Goal: Contribute content: Contribute content

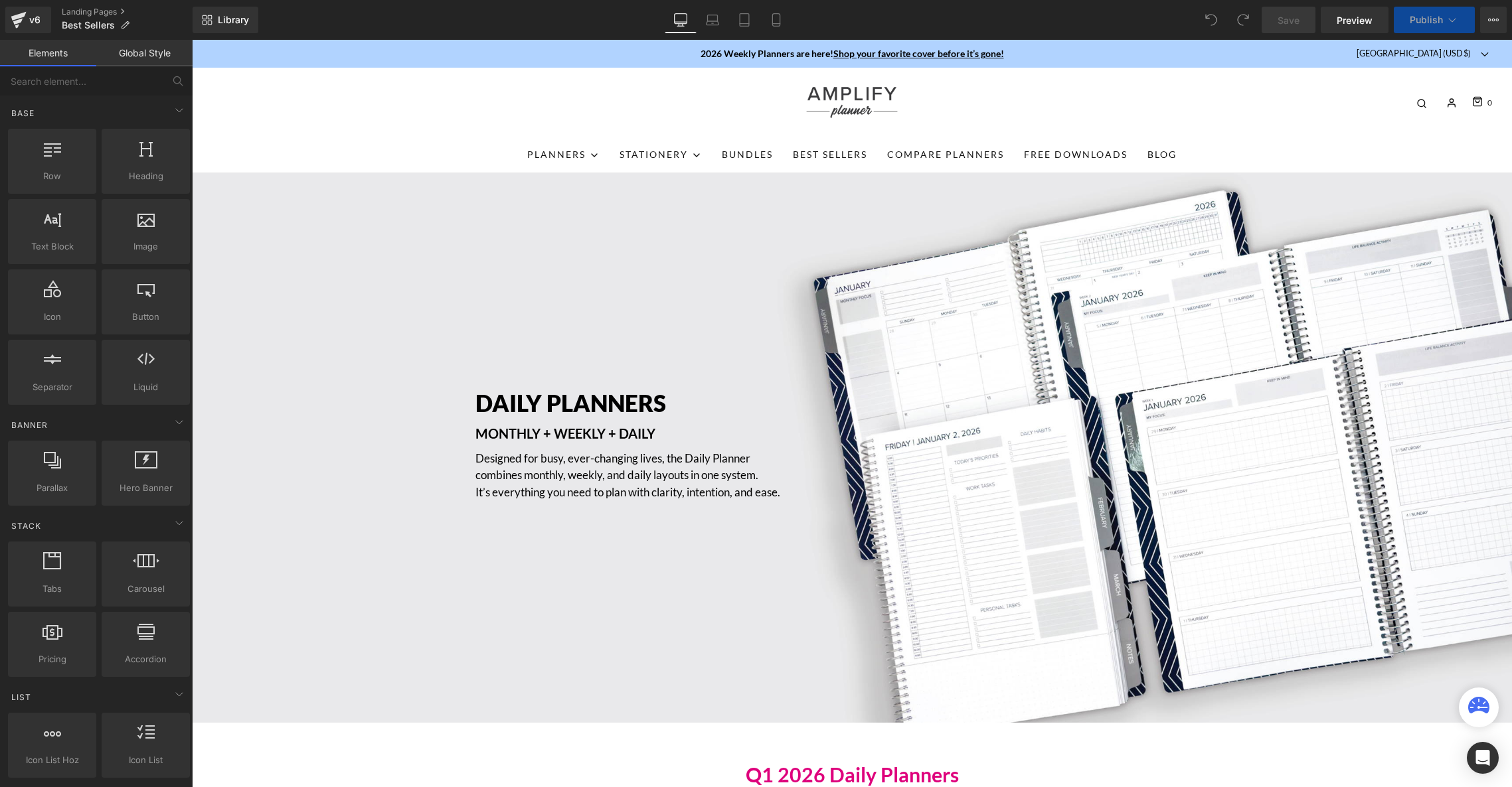
click at [1303, 107] on div "0" at bounding box center [1291, 102] width 400 height 21
click at [1068, 343] on div "DAILY PLANNERS Heading MONTHLY + WEEKLY + DAILY Text Block Designed for busy, e…" at bounding box center [852, 448] width 1320 height 550
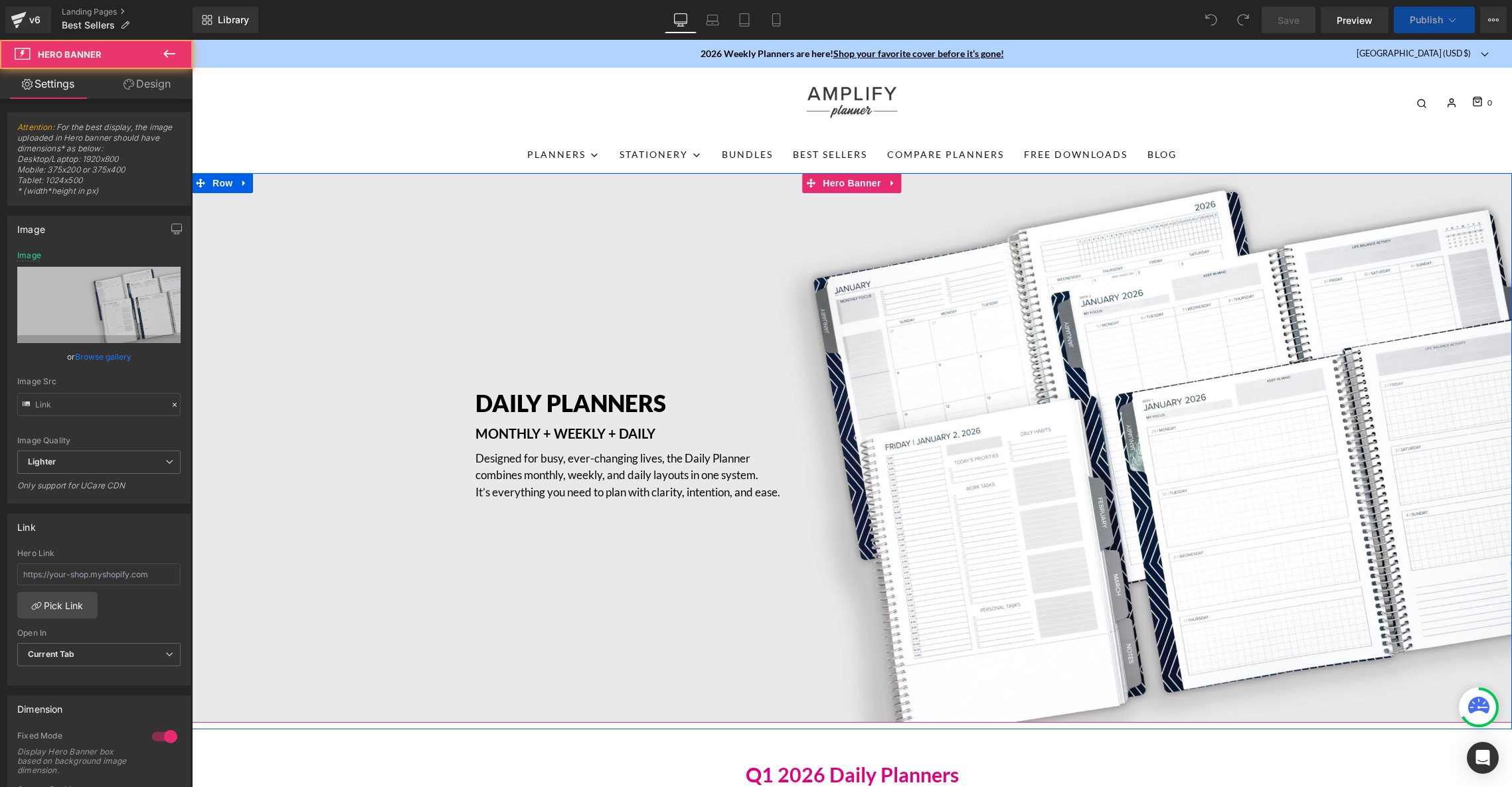
type input "[URL][DOMAIN_NAME]"
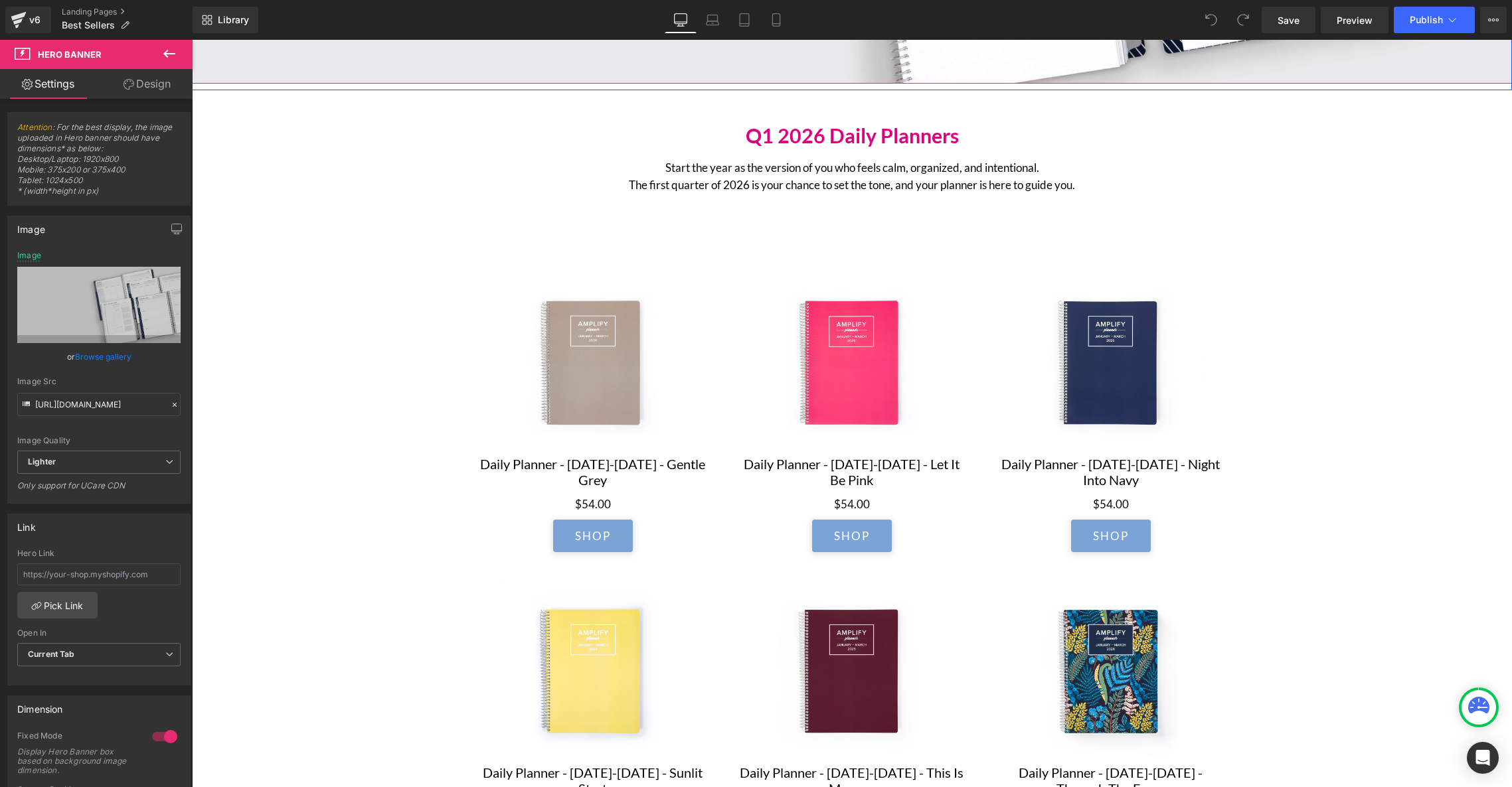
scroll to position [660, 0]
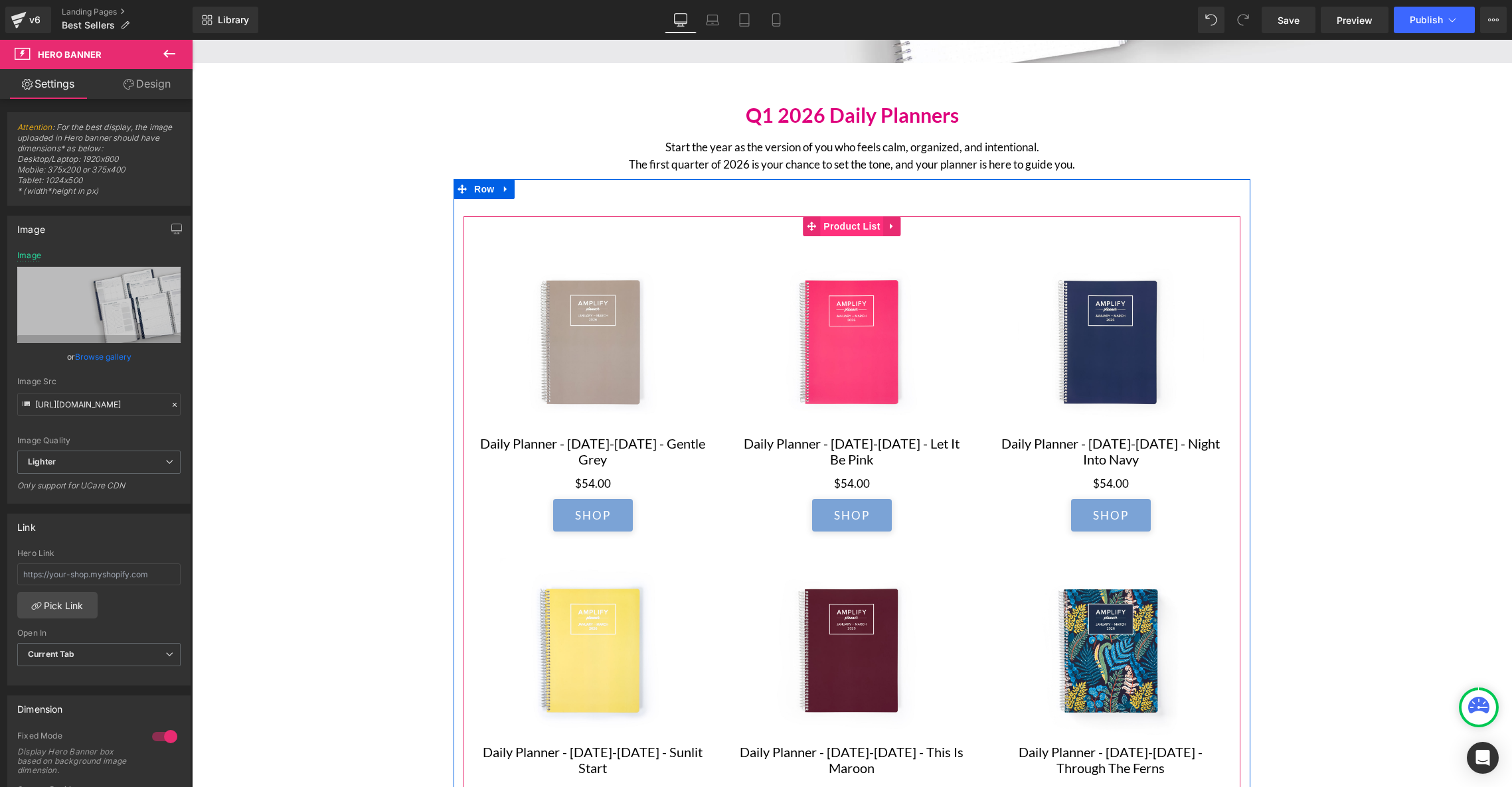
click at [840, 229] on span "Product List" at bounding box center [852, 226] width 63 height 20
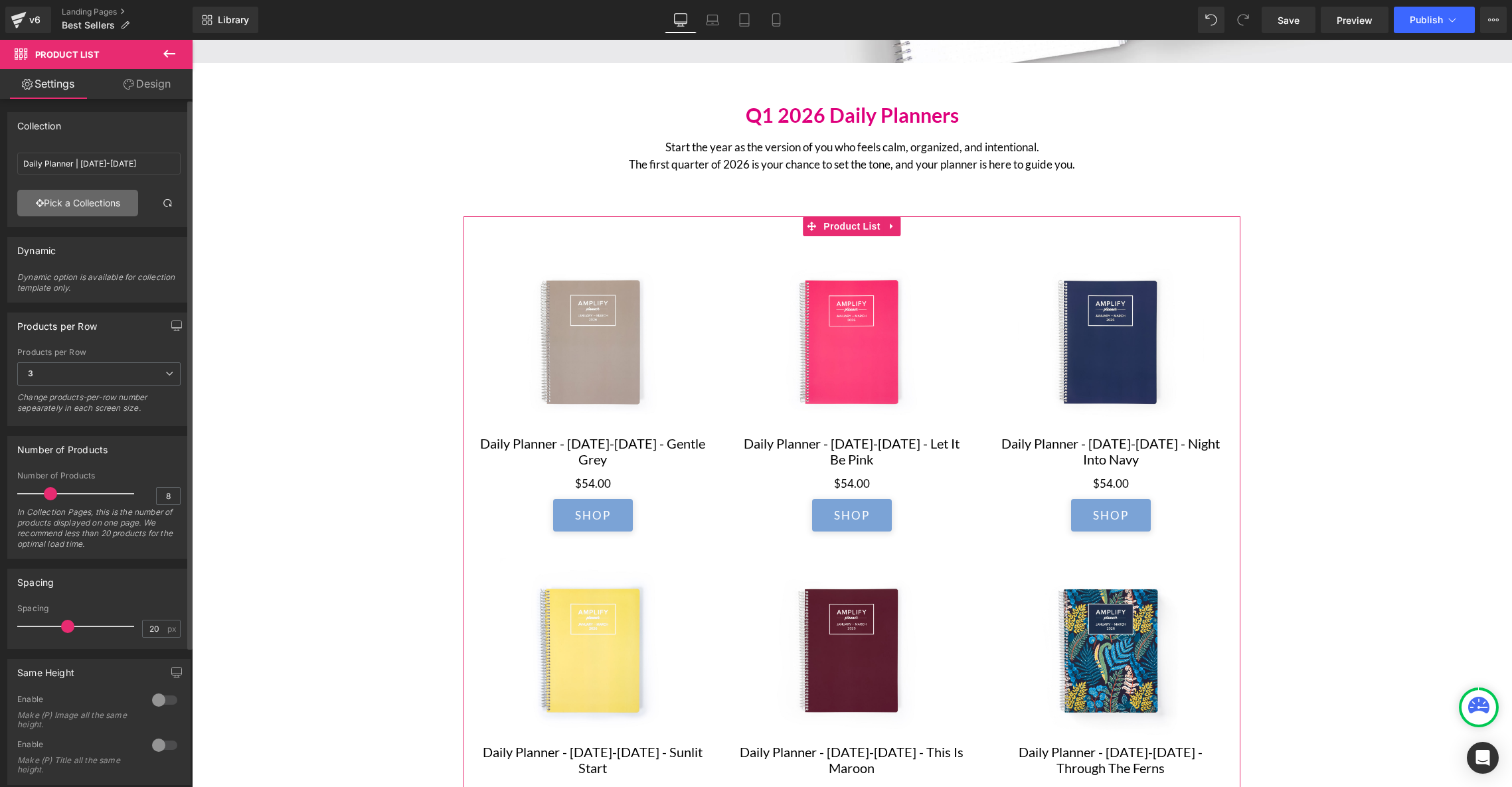
click at [63, 206] on link "Pick a Collections" at bounding box center [78, 203] width 121 height 27
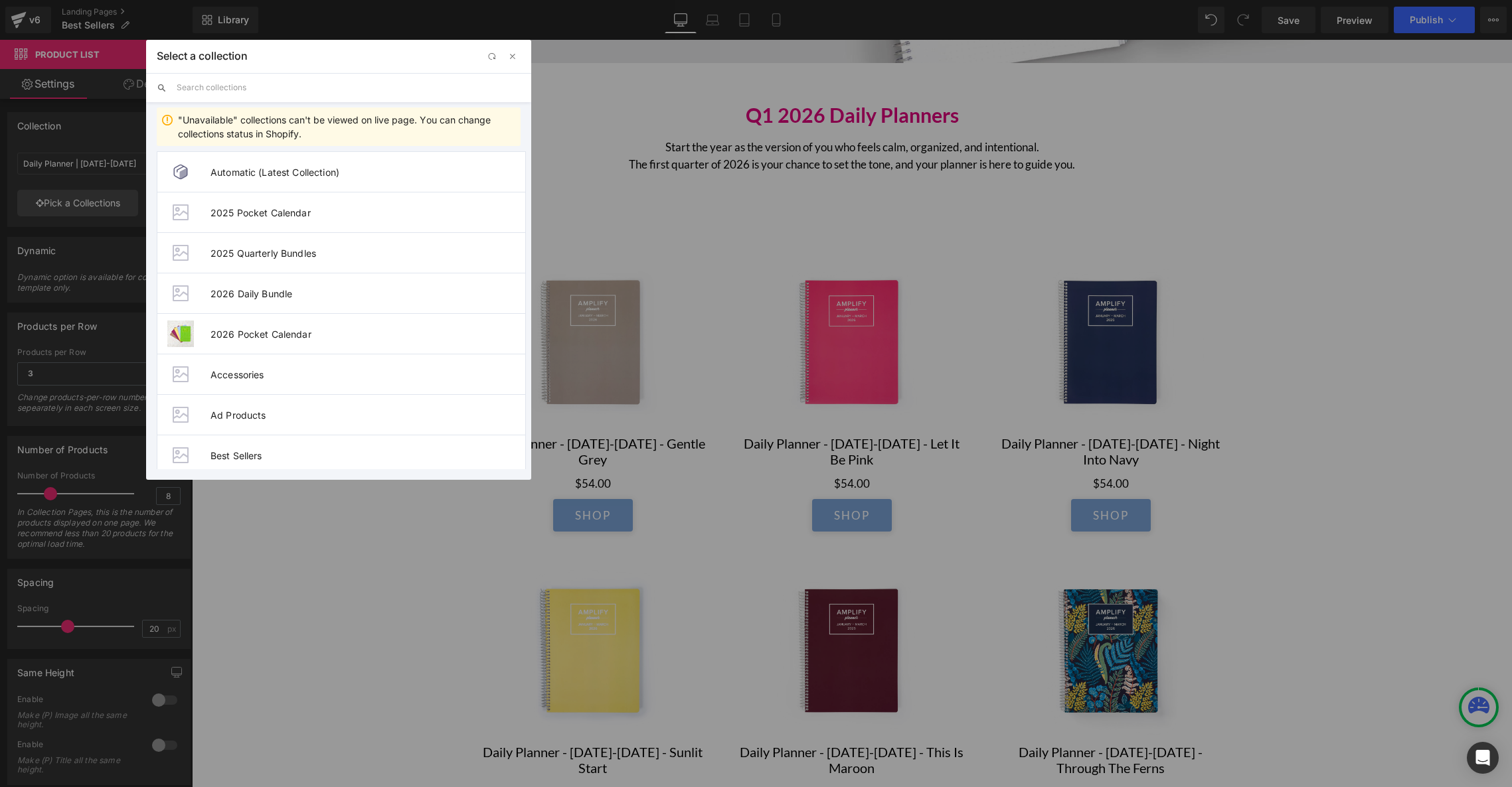
click at [208, 83] on input "text" at bounding box center [349, 88] width 344 height 29
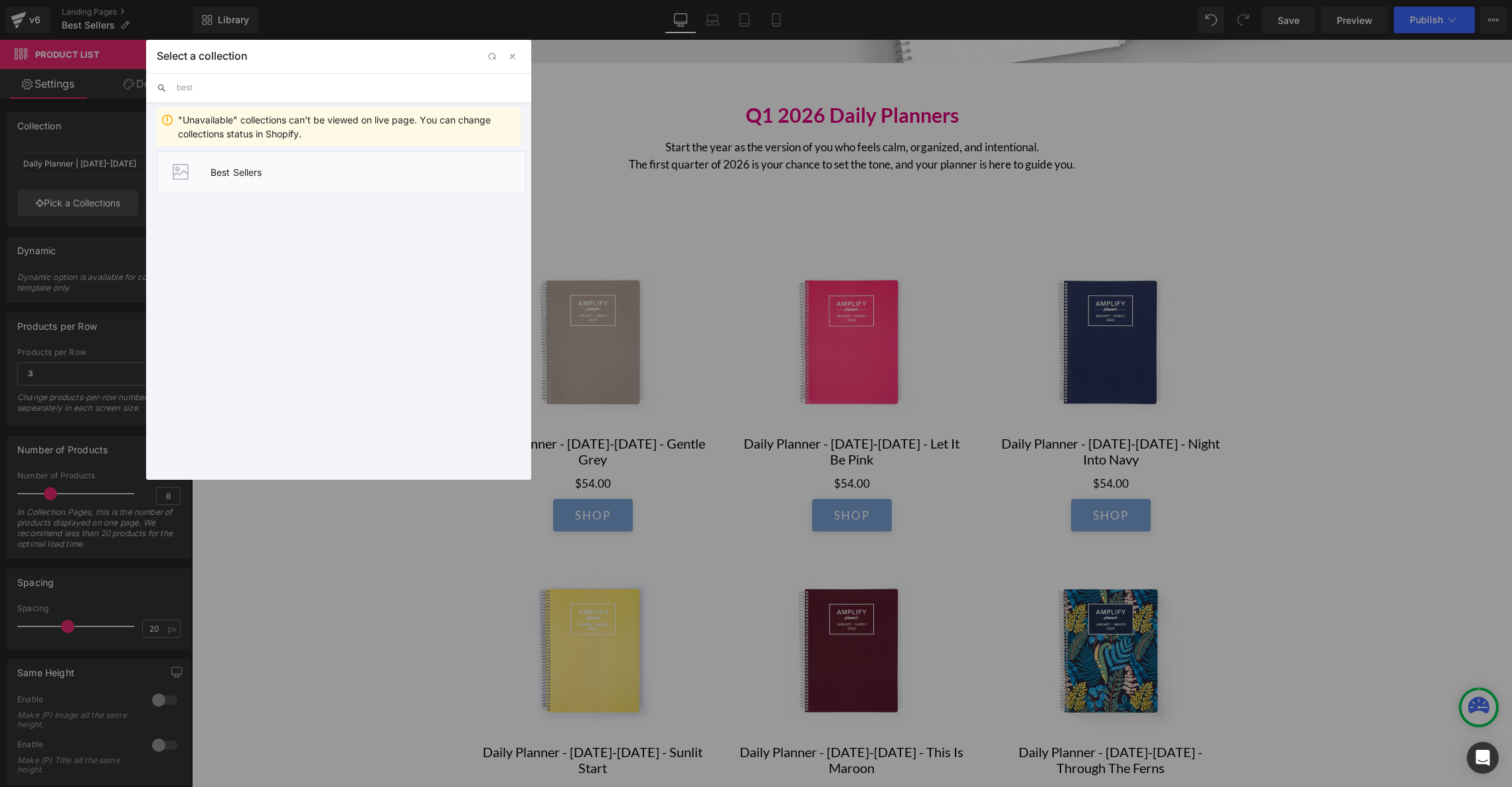
type input "best"
click at [257, 176] on span "Best Sellers" at bounding box center [368, 172] width 315 height 11
type input "Best Sellers"
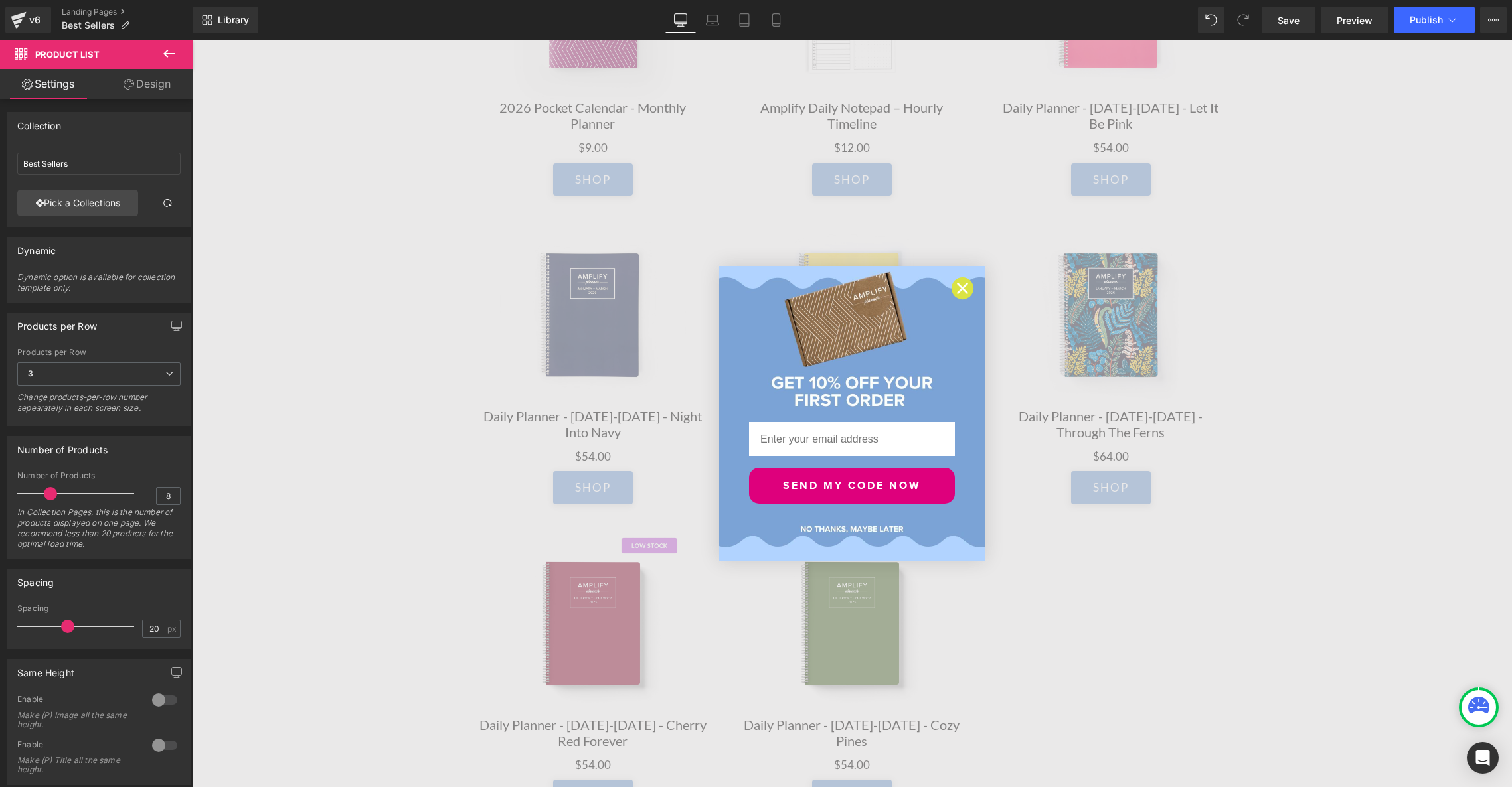
scroll to position [998, 0]
click at [963, 289] on icon "Close dialog" at bounding box center [963, 288] width 9 height 9
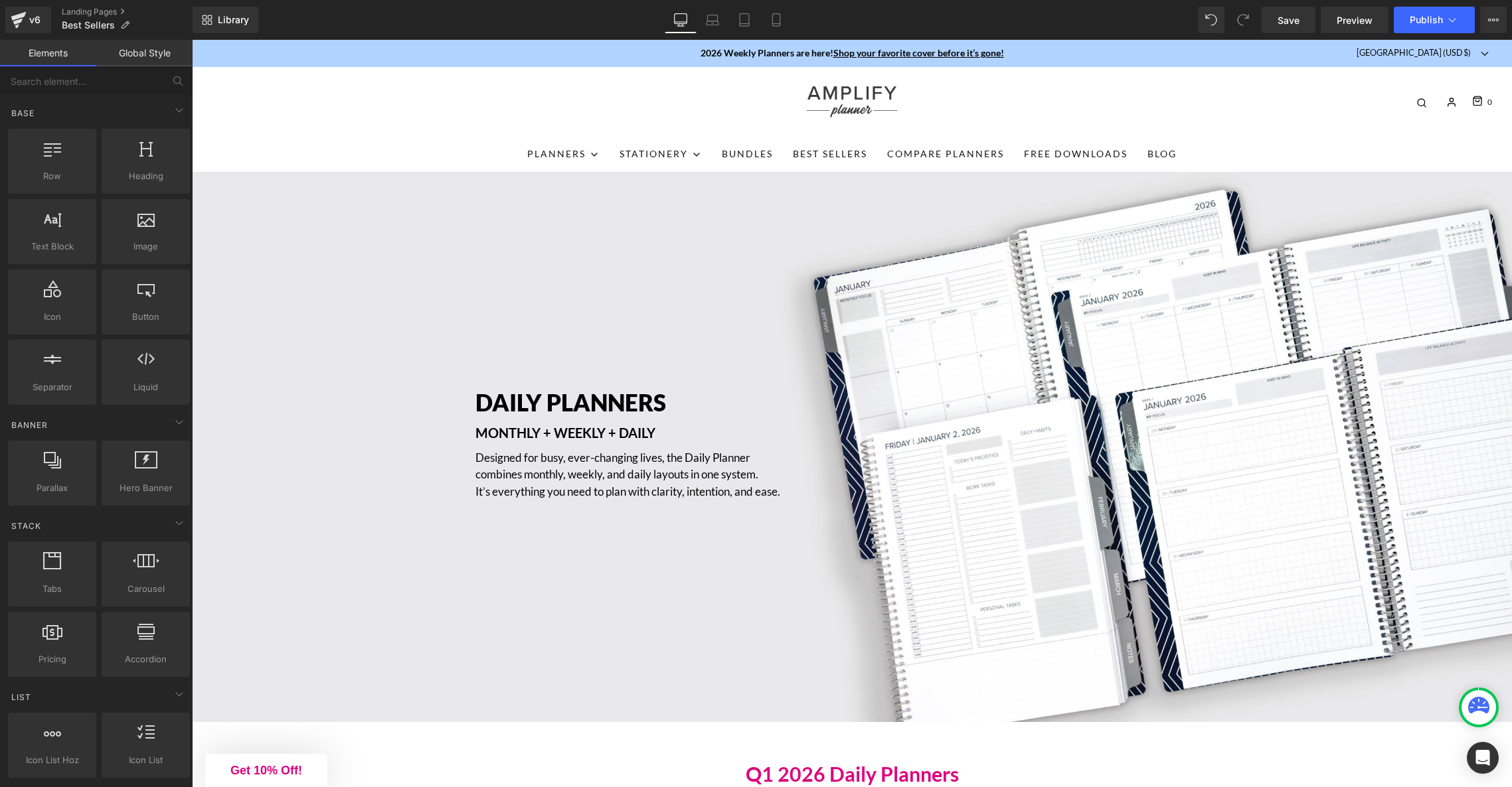
scroll to position [0, 0]
click at [1493, 22] on icon at bounding box center [1493, 19] width 11 height 11
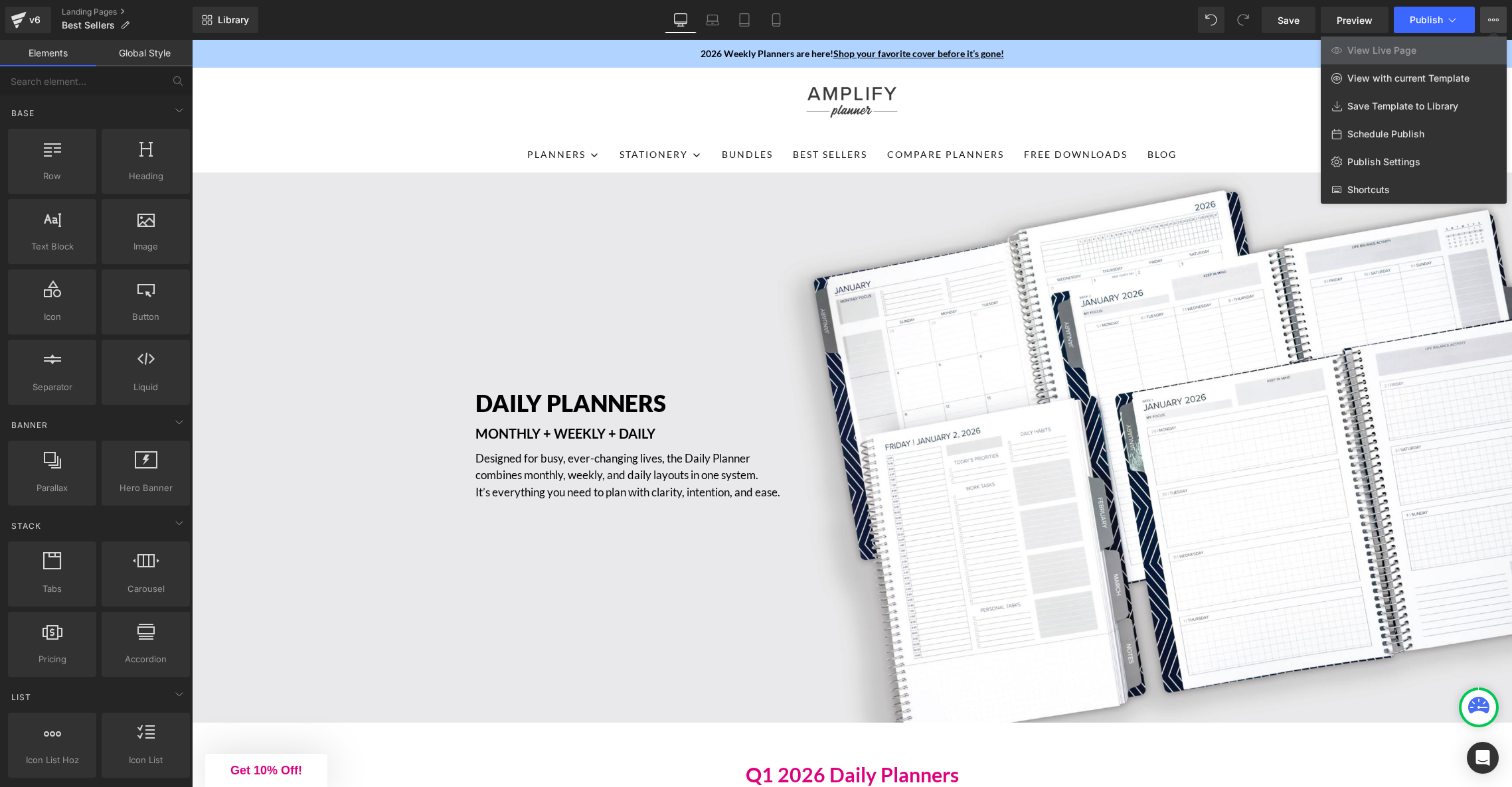
click at [1136, 117] on div at bounding box center [852, 413] width 1320 height 747
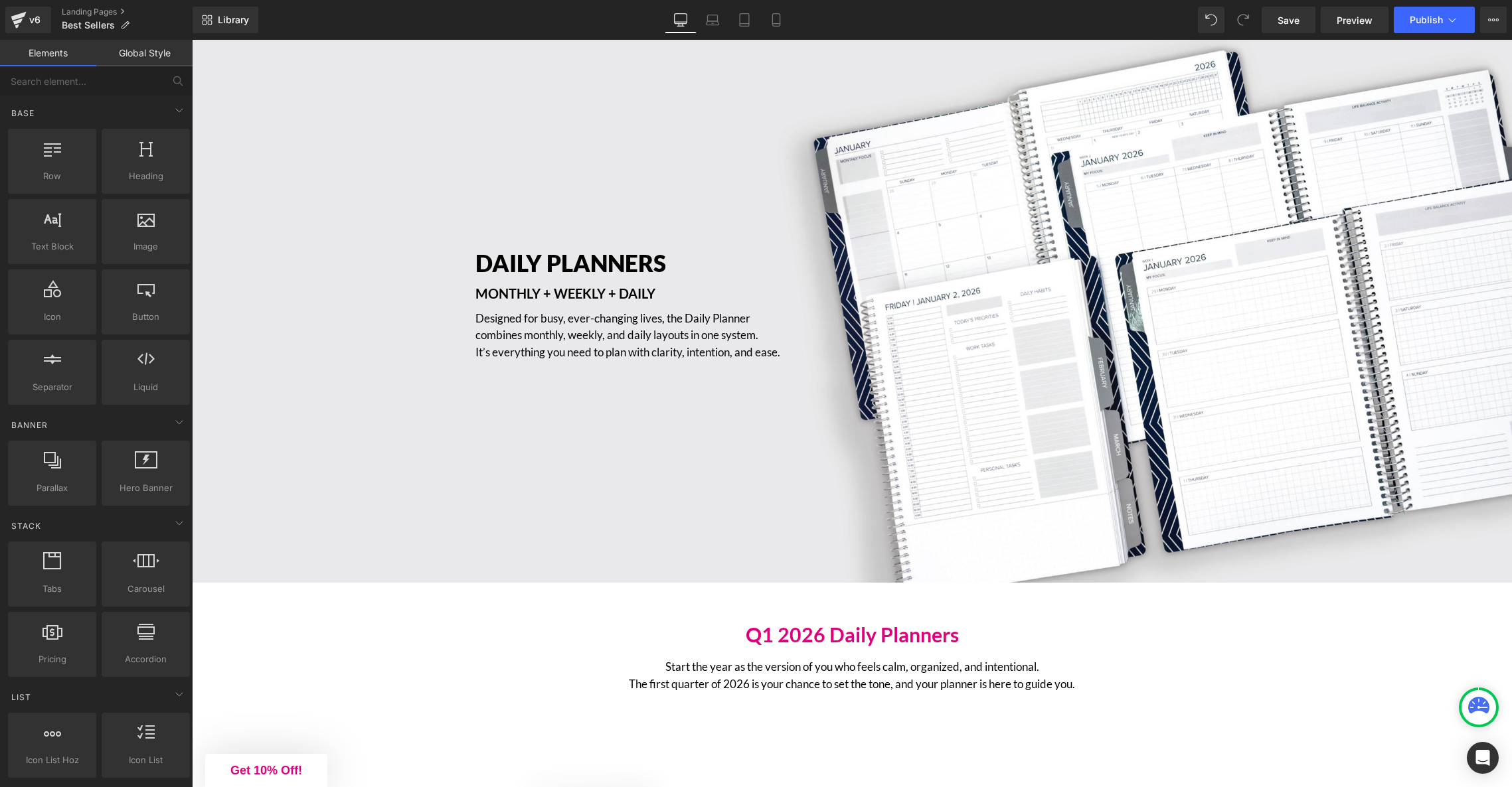
scroll to position [113, 0]
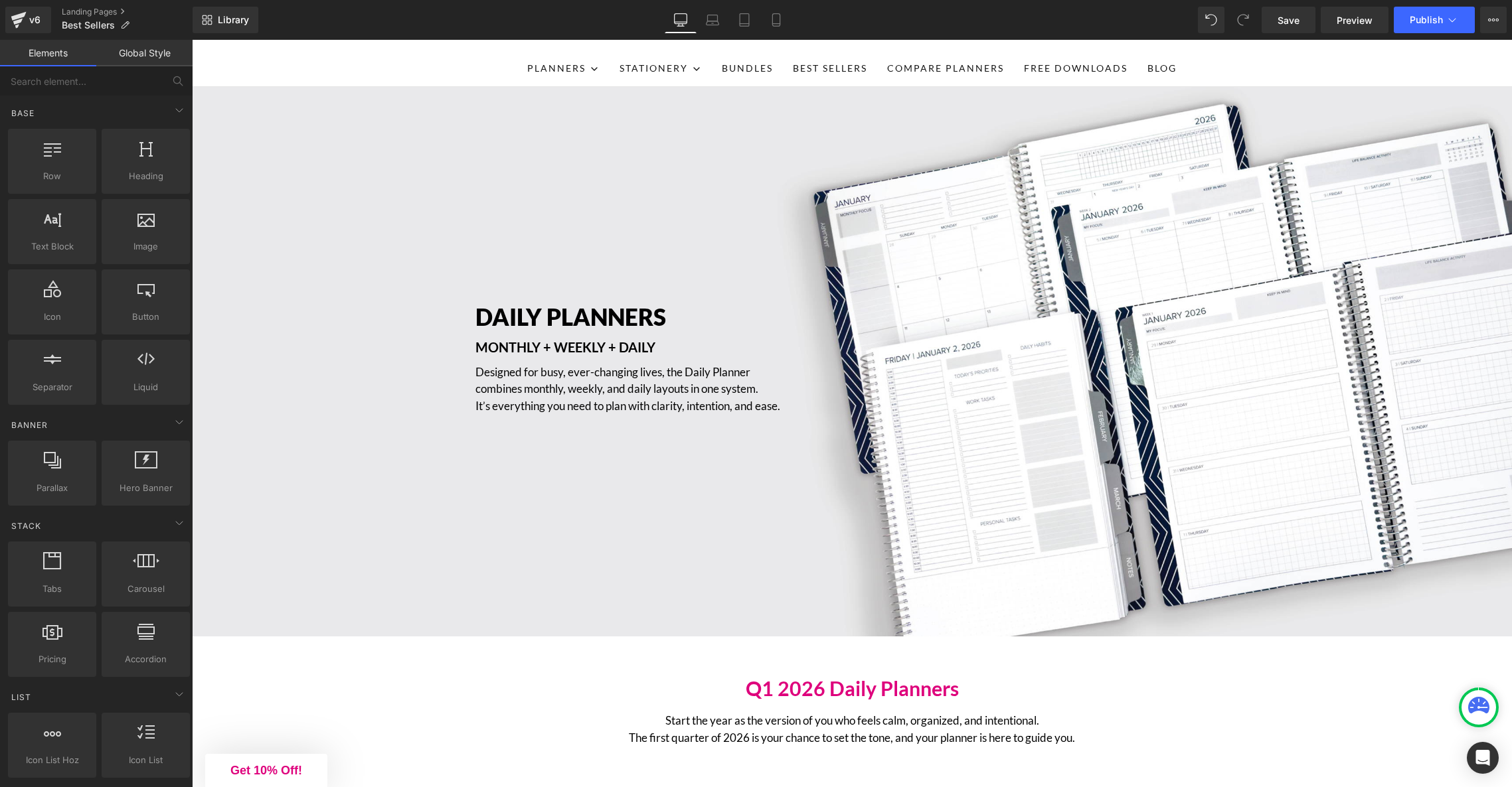
click at [854, 237] on div "DAILY PLANNERS Heading MONTHLY + WEEKLY + DAILY Text Block Designed for busy, e…" at bounding box center [852, 362] width 1320 height 550
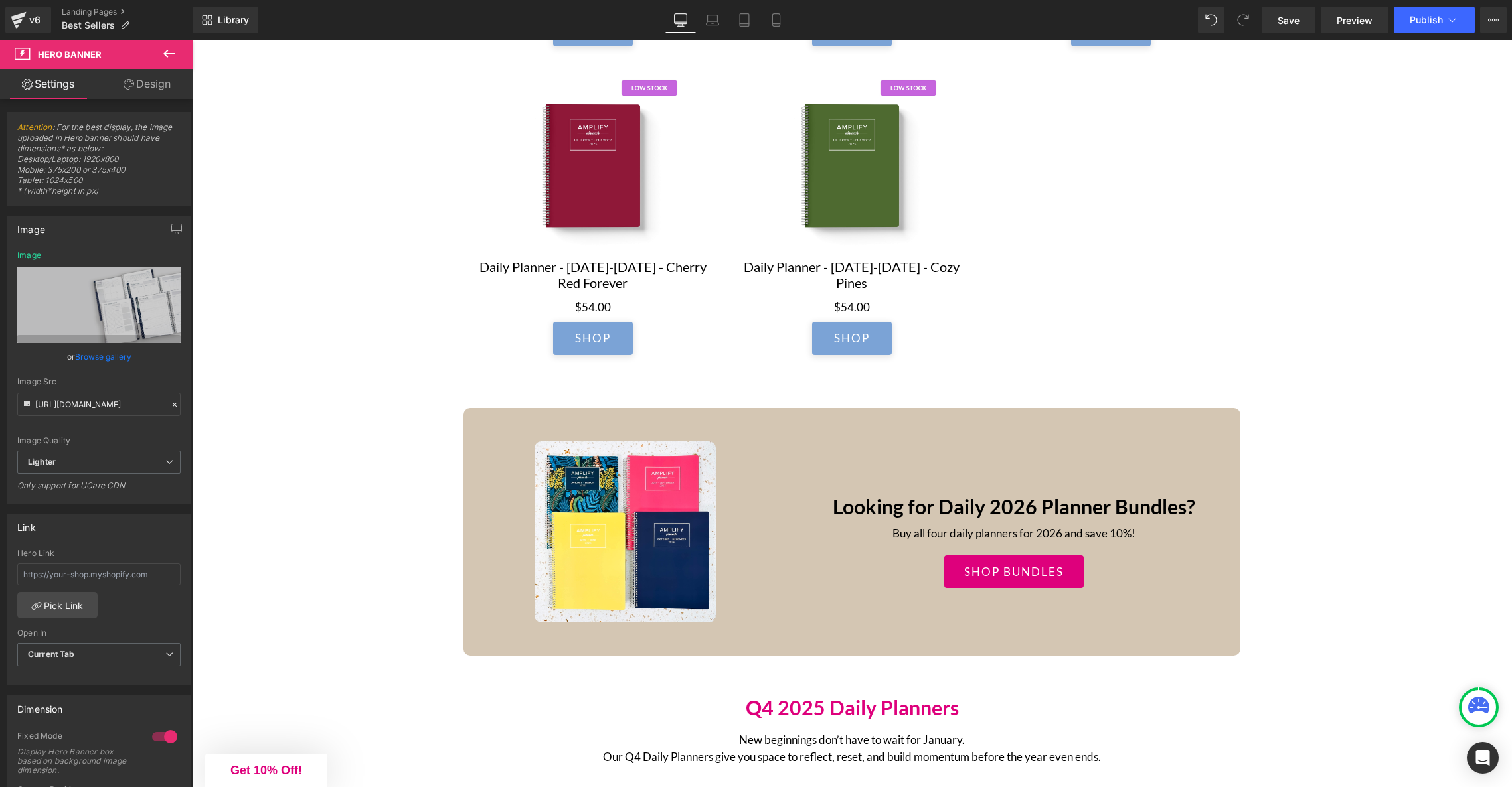
scroll to position [1453, 0]
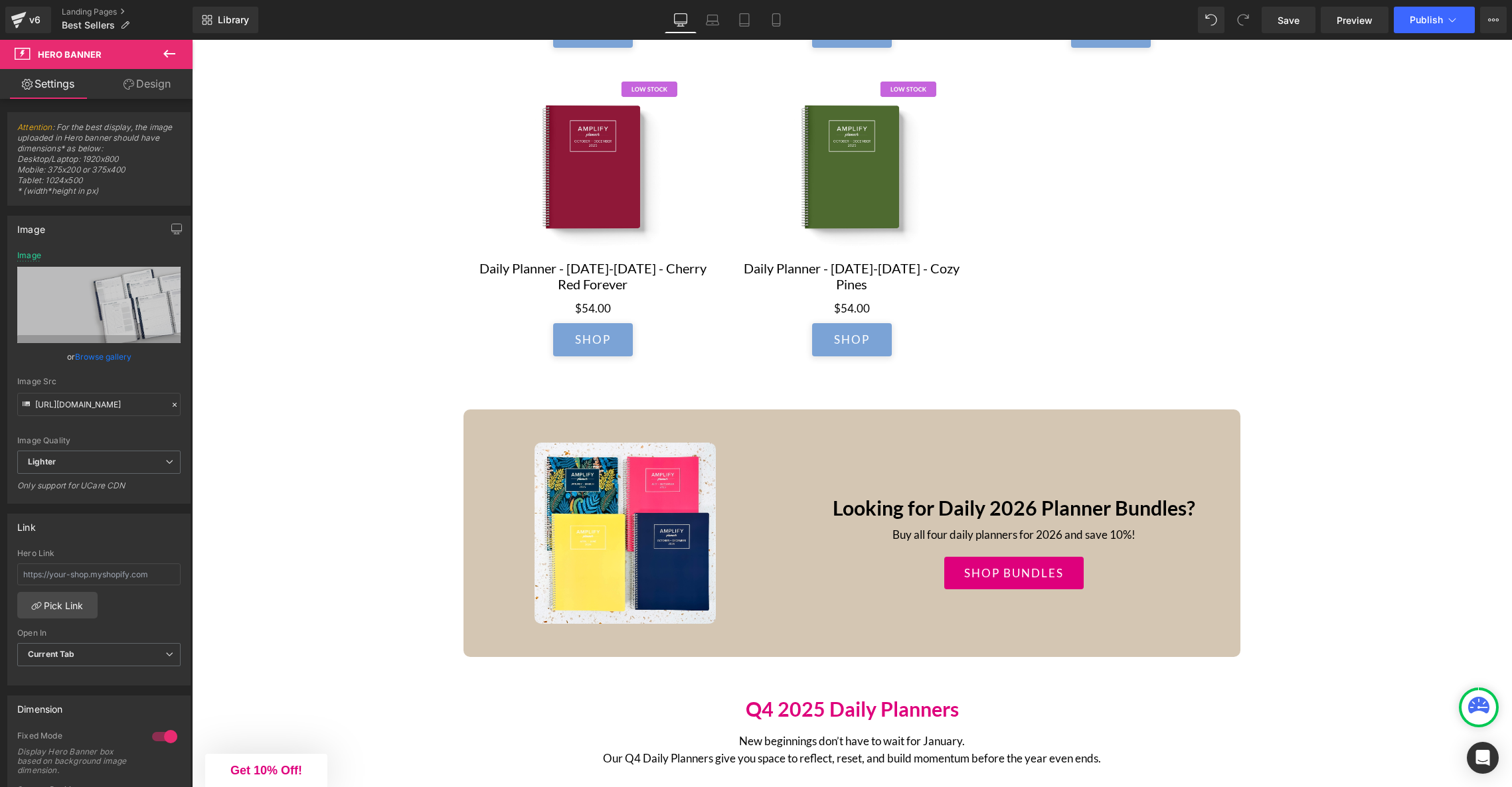
click at [483, 432] on div "Image Looking for Daily 2026 Planner Bundles? Heading Buy all four daily planne…" at bounding box center [852, 533] width 777 height 248
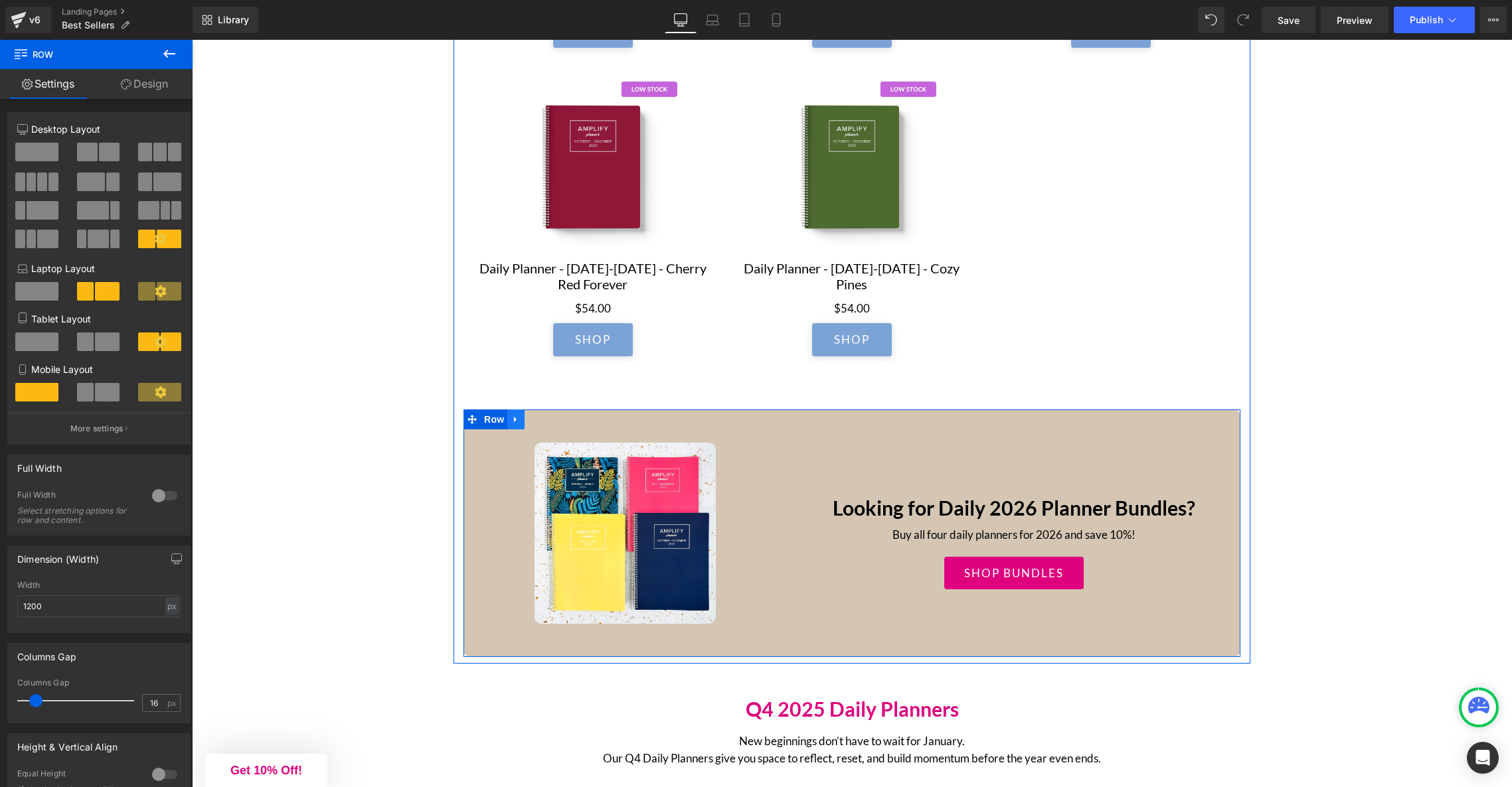
click at [516, 422] on icon at bounding box center [516, 419] width 3 height 6
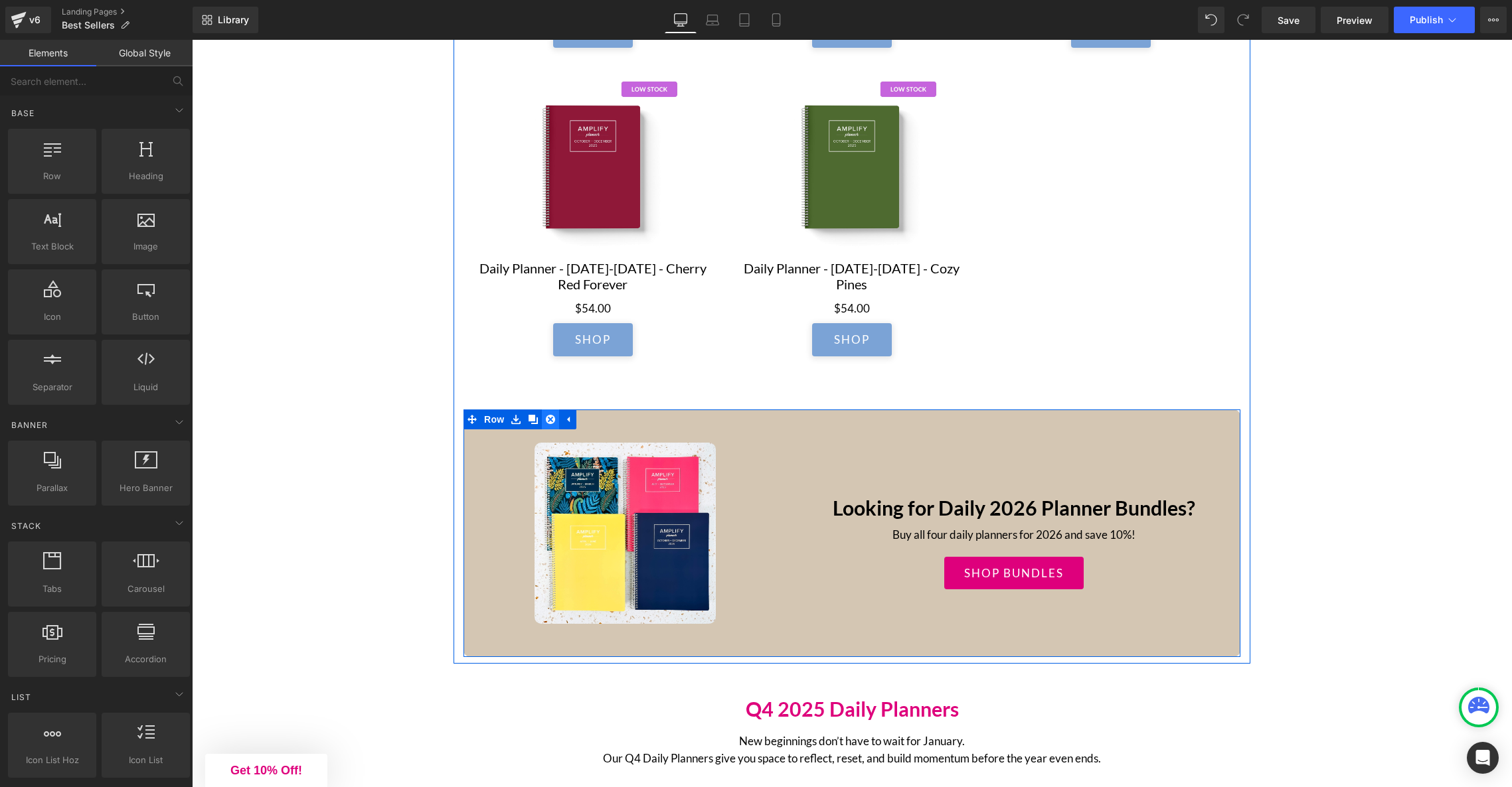
click at [554, 422] on icon at bounding box center [550, 419] width 9 height 9
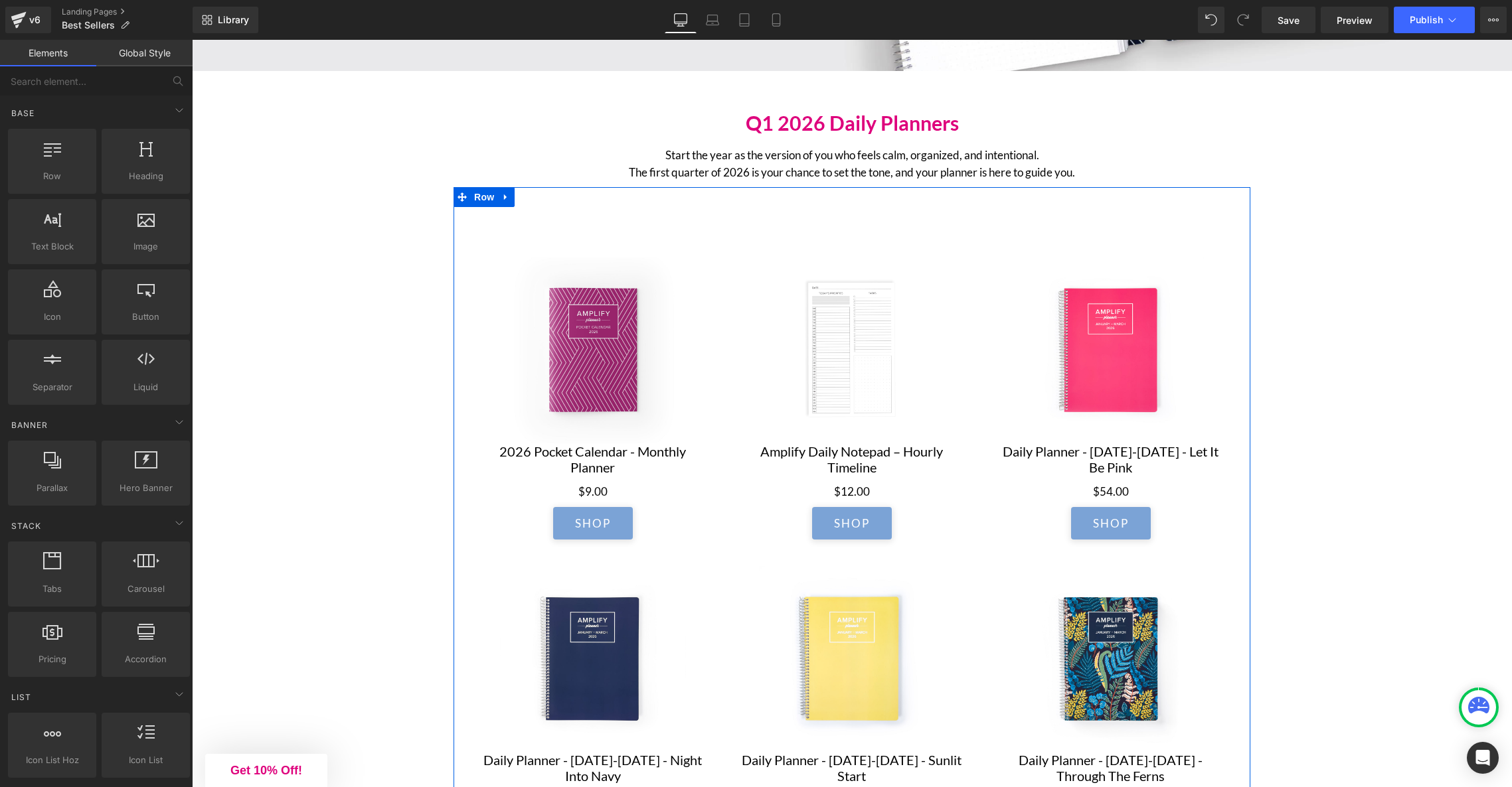
scroll to position [552, 0]
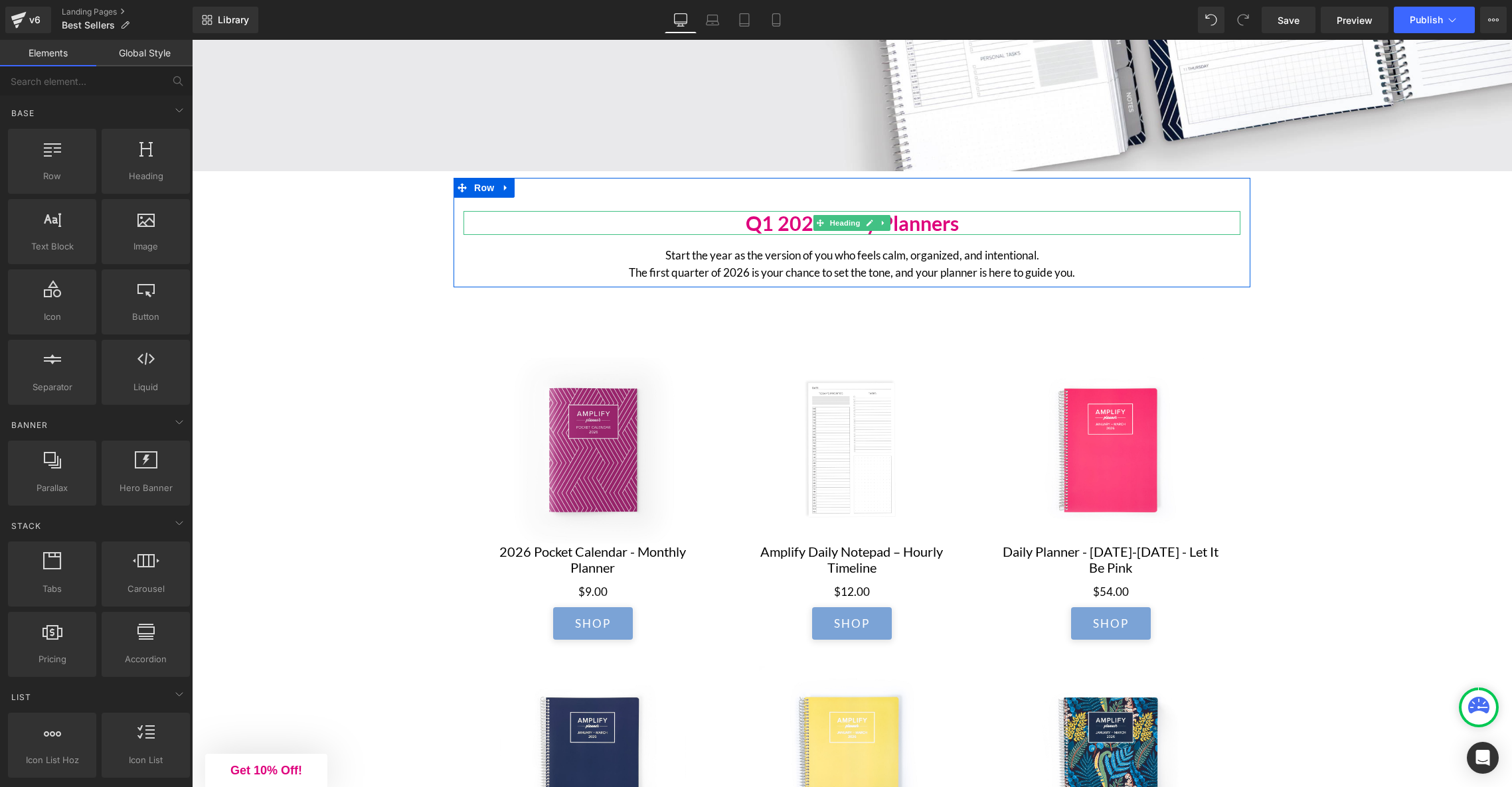
click at [776, 222] on h2 "Q1 2026 Daily Planners" at bounding box center [852, 223] width 777 height 24
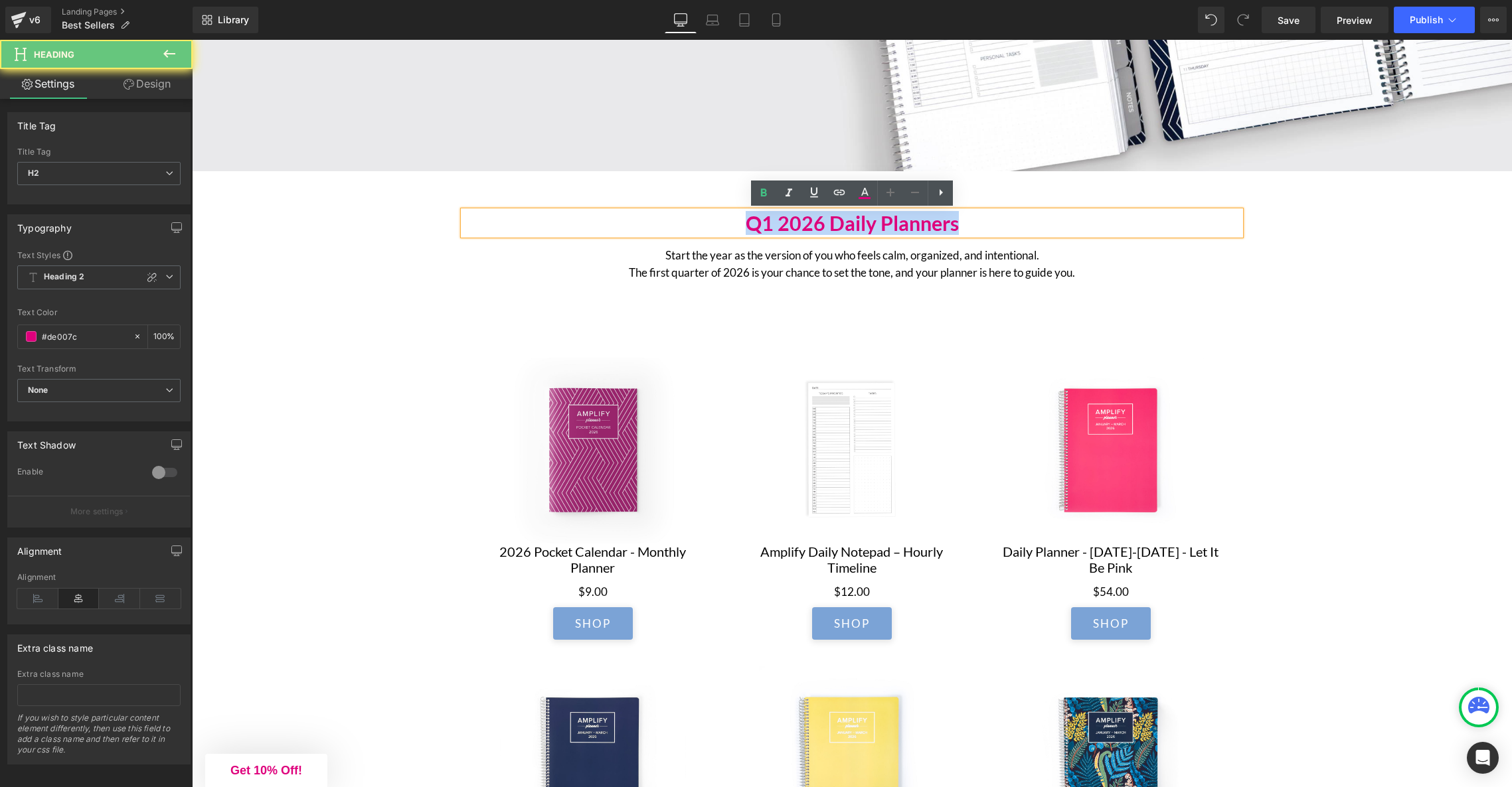
click at [776, 222] on h2 "Q1 2026 Daily Planners" at bounding box center [852, 223] width 777 height 24
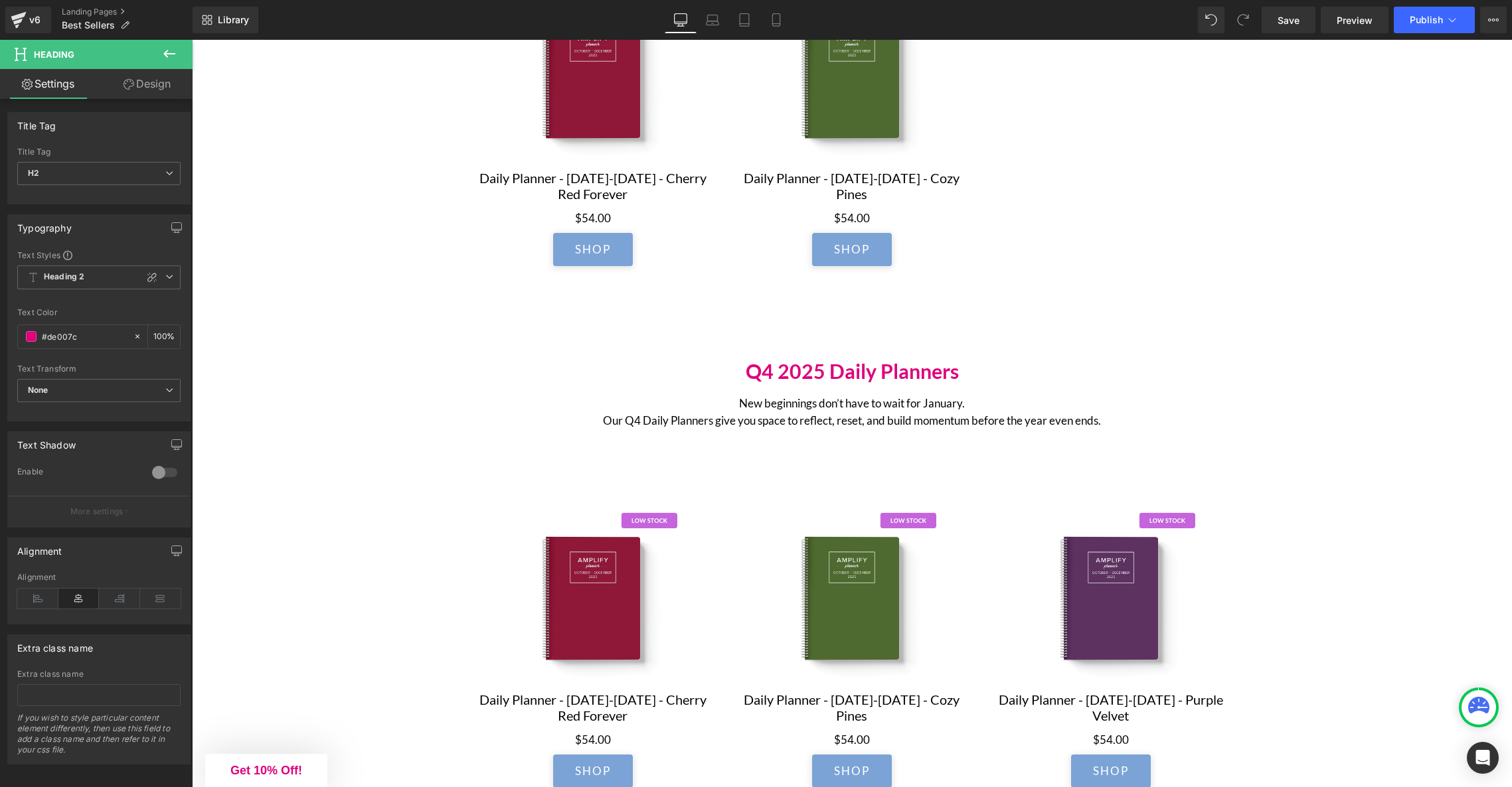
scroll to position [1542, 0]
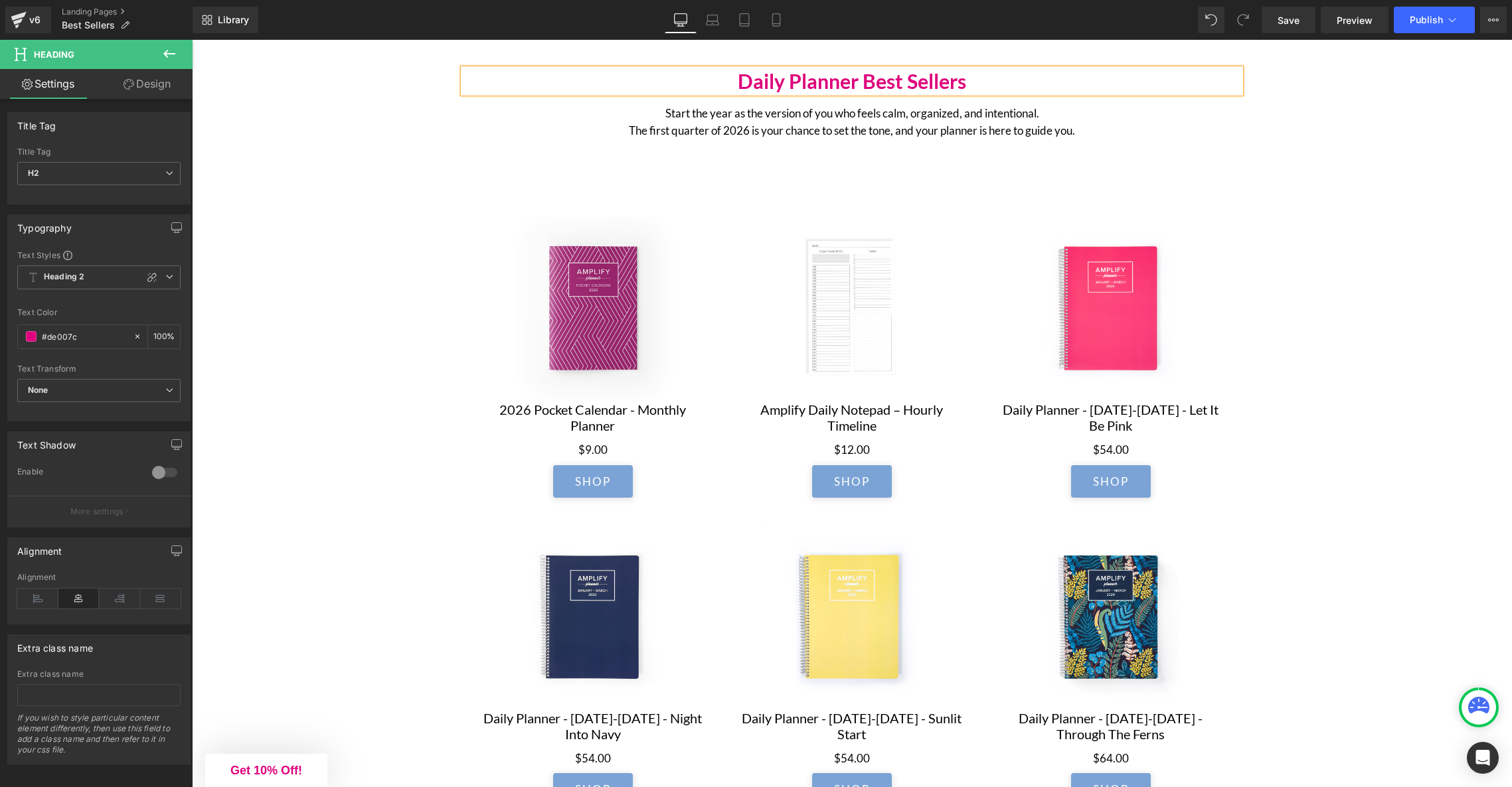
click at [720, 200] on div "Sale Off (P) Image 2026 Pocket Calendar - Monthly Planner (P) Title $0 $9.00 (P…" at bounding box center [852, 658] width 777 height 952
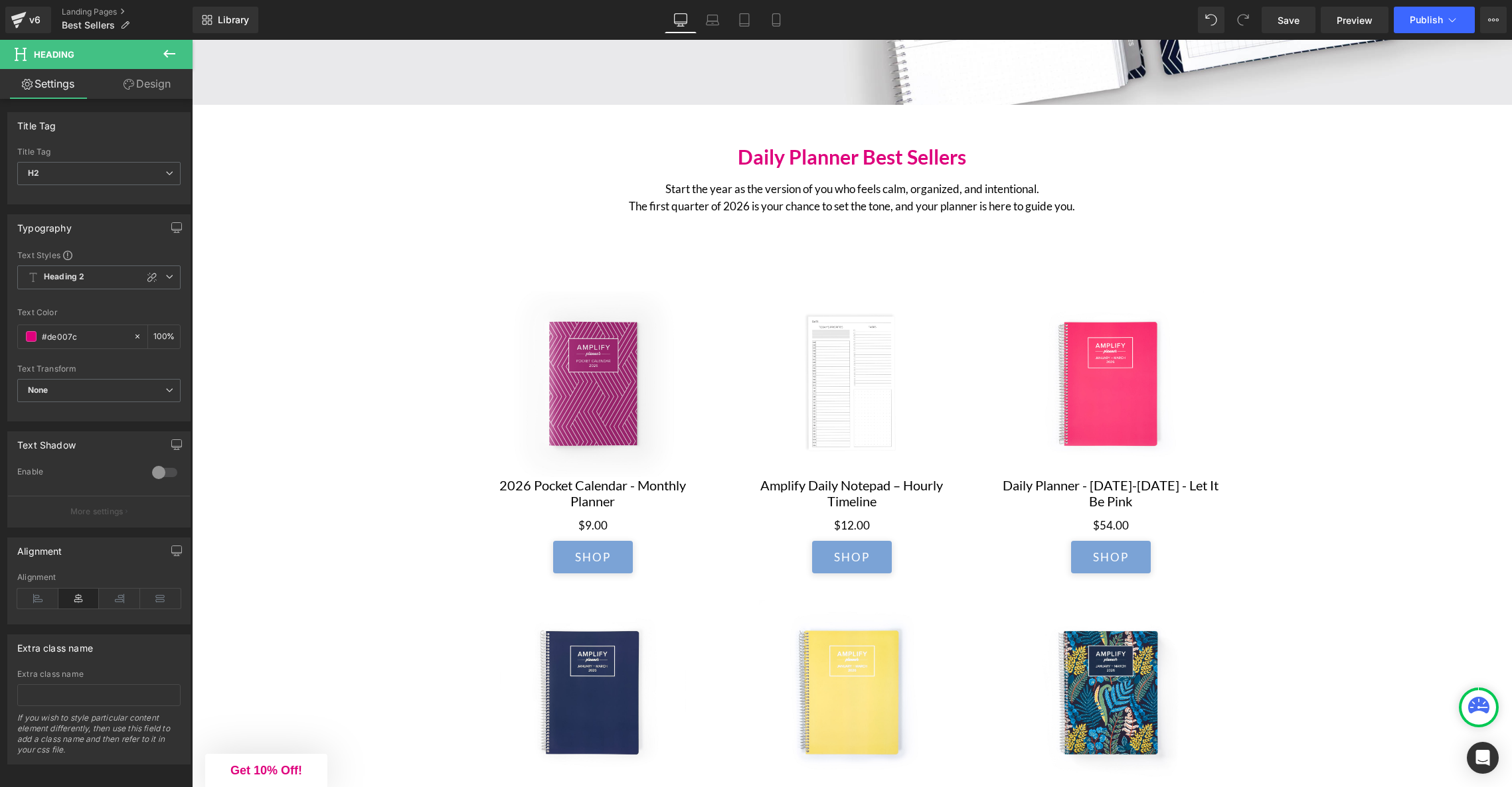
scroll to position [574, 0]
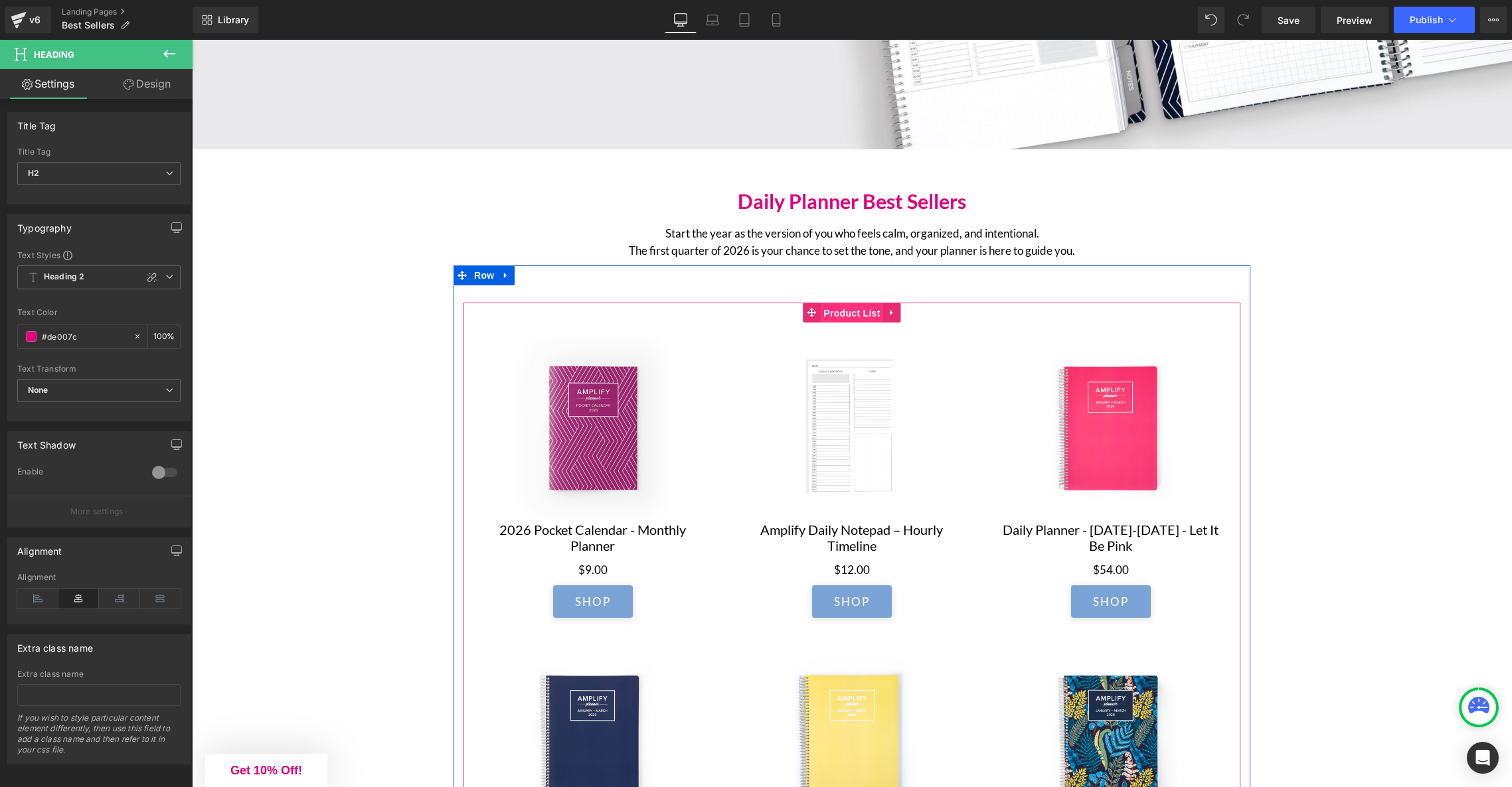
click at [844, 313] on span "Product List" at bounding box center [852, 313] width 63 height 20
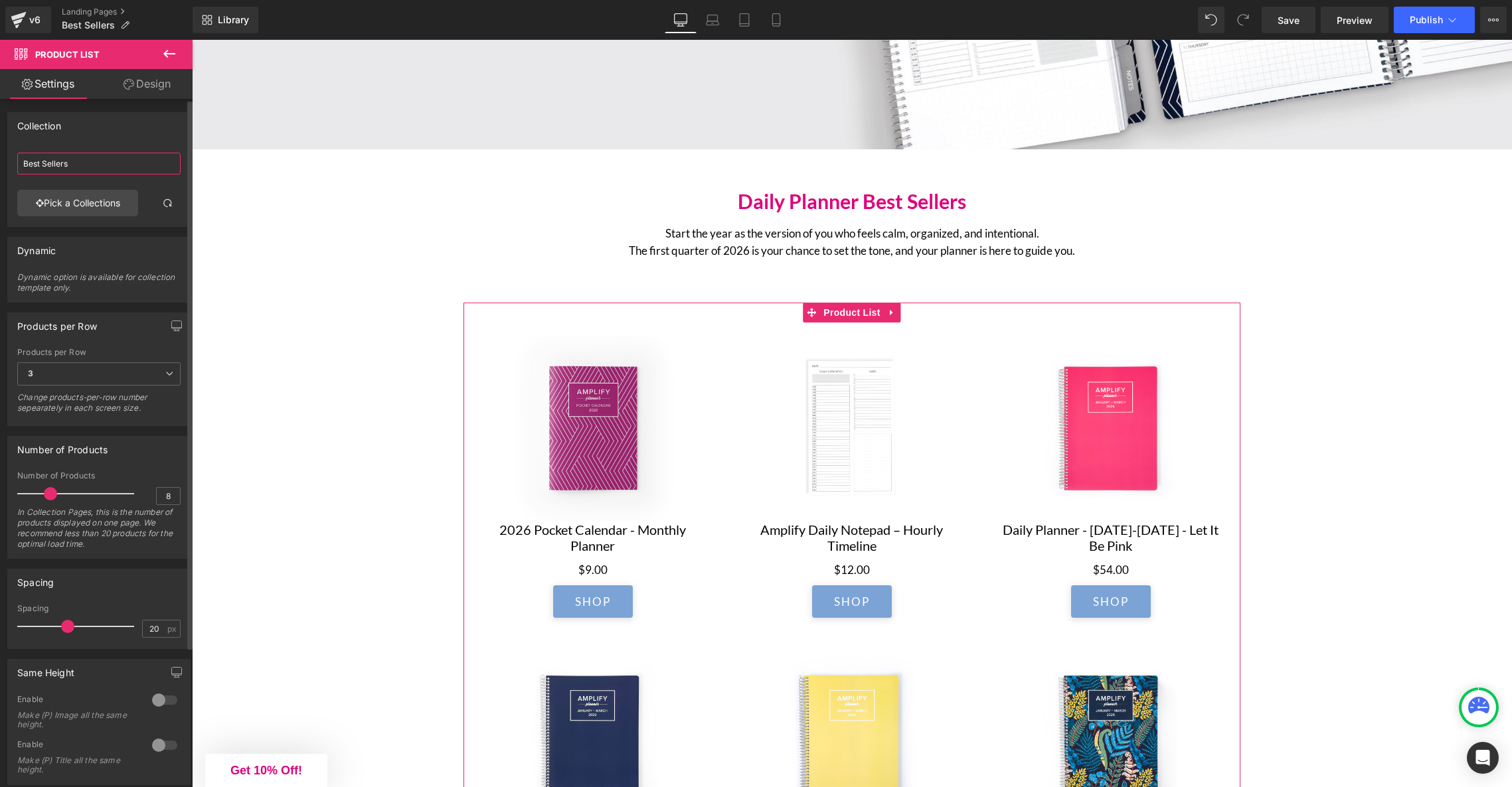
click at [123, 173] on input "Best Sellers" at bounding box center [98, 163] width 163 height 22
click at [89, 196] on link "Pick a Collections" at bounding box center [78, 203] width 121 height 27
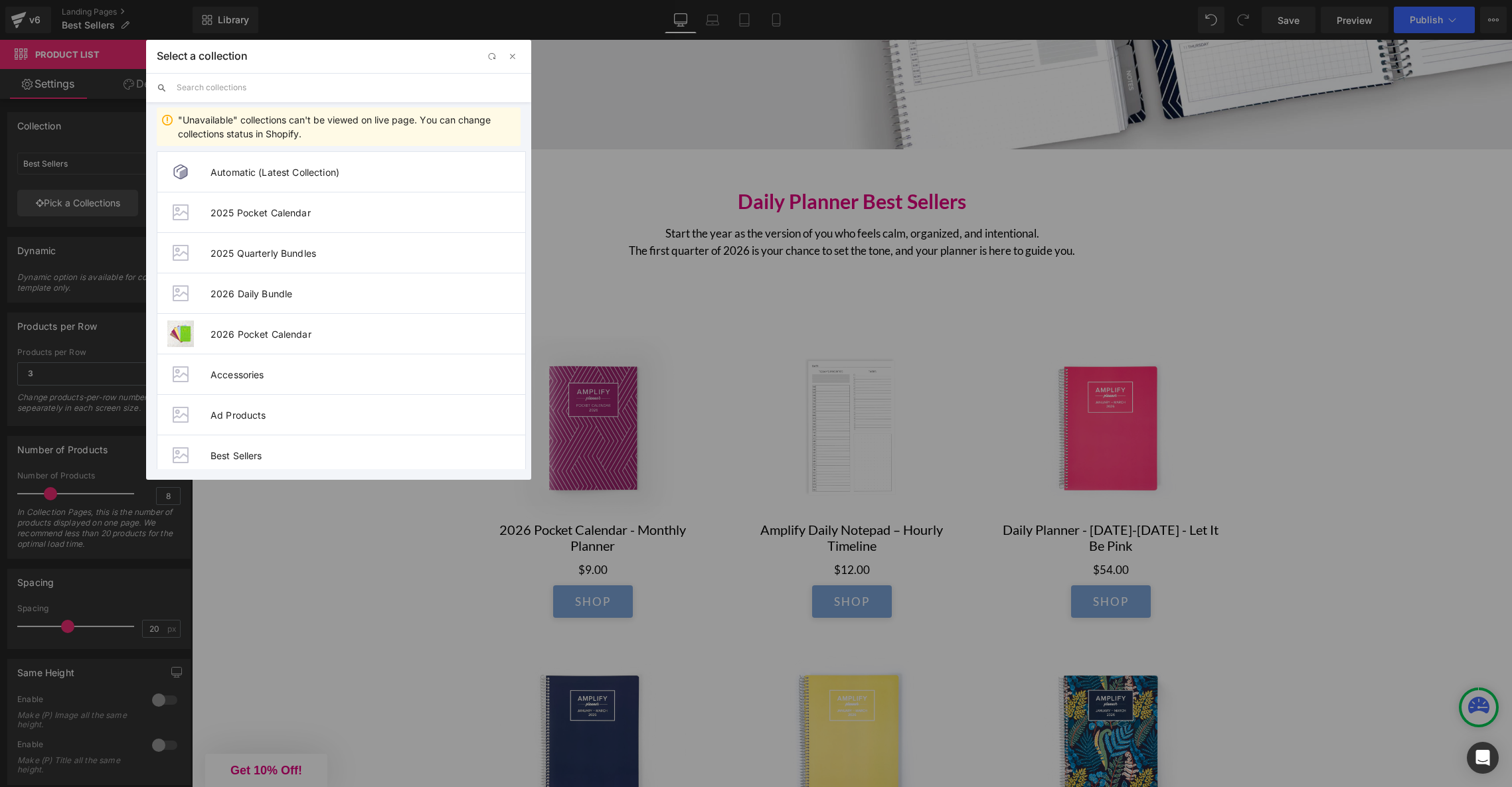
click at [239, 91] on input "text" at bounding box center [349, 88] width 344 height 29
click at [239, 91] on input "daily" at bounding box center [349, 88] width 344 height 29
paste input "Daily Planner Best Sellers"
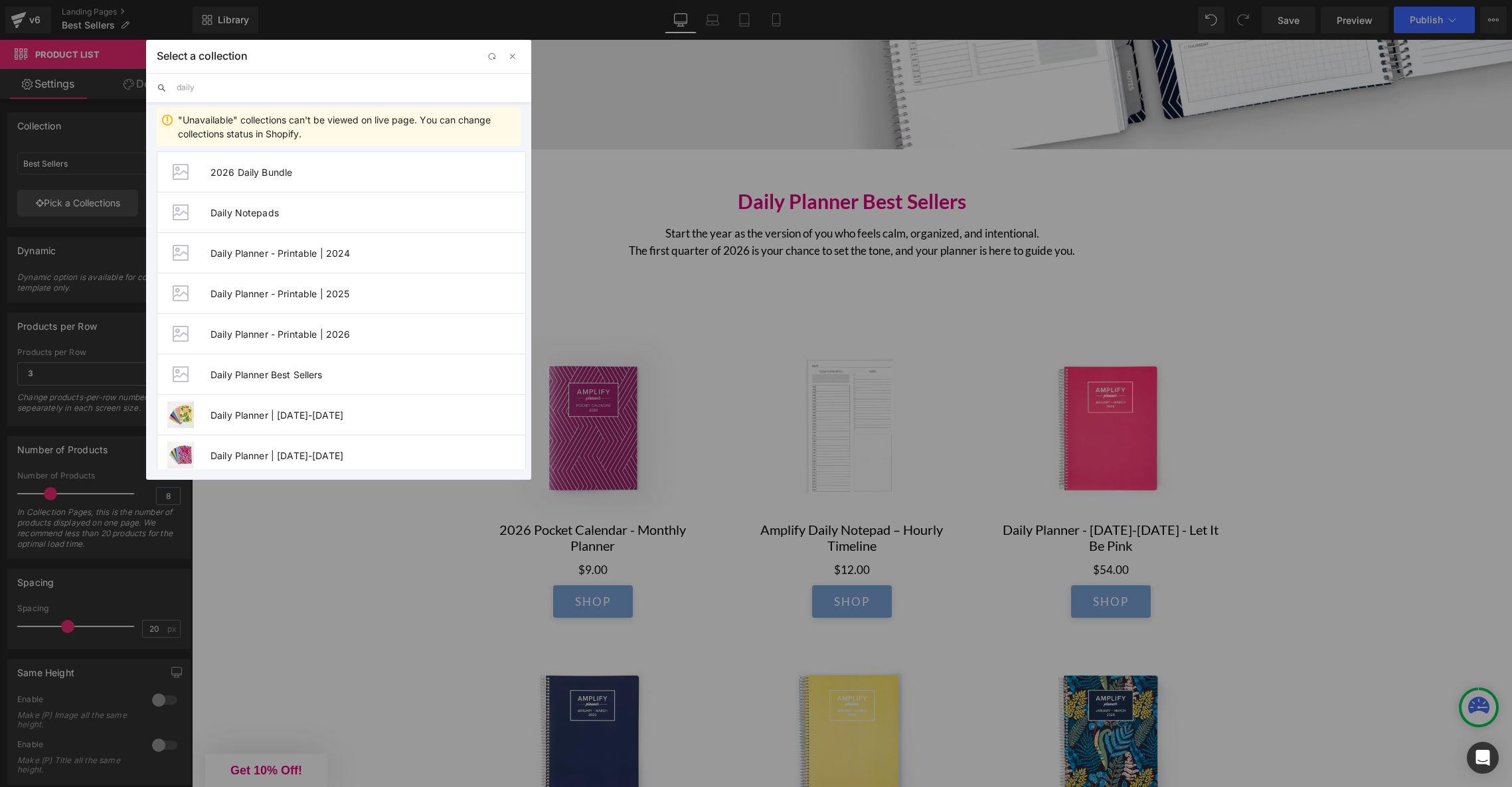
type input "Daily Planner Best Sellers"
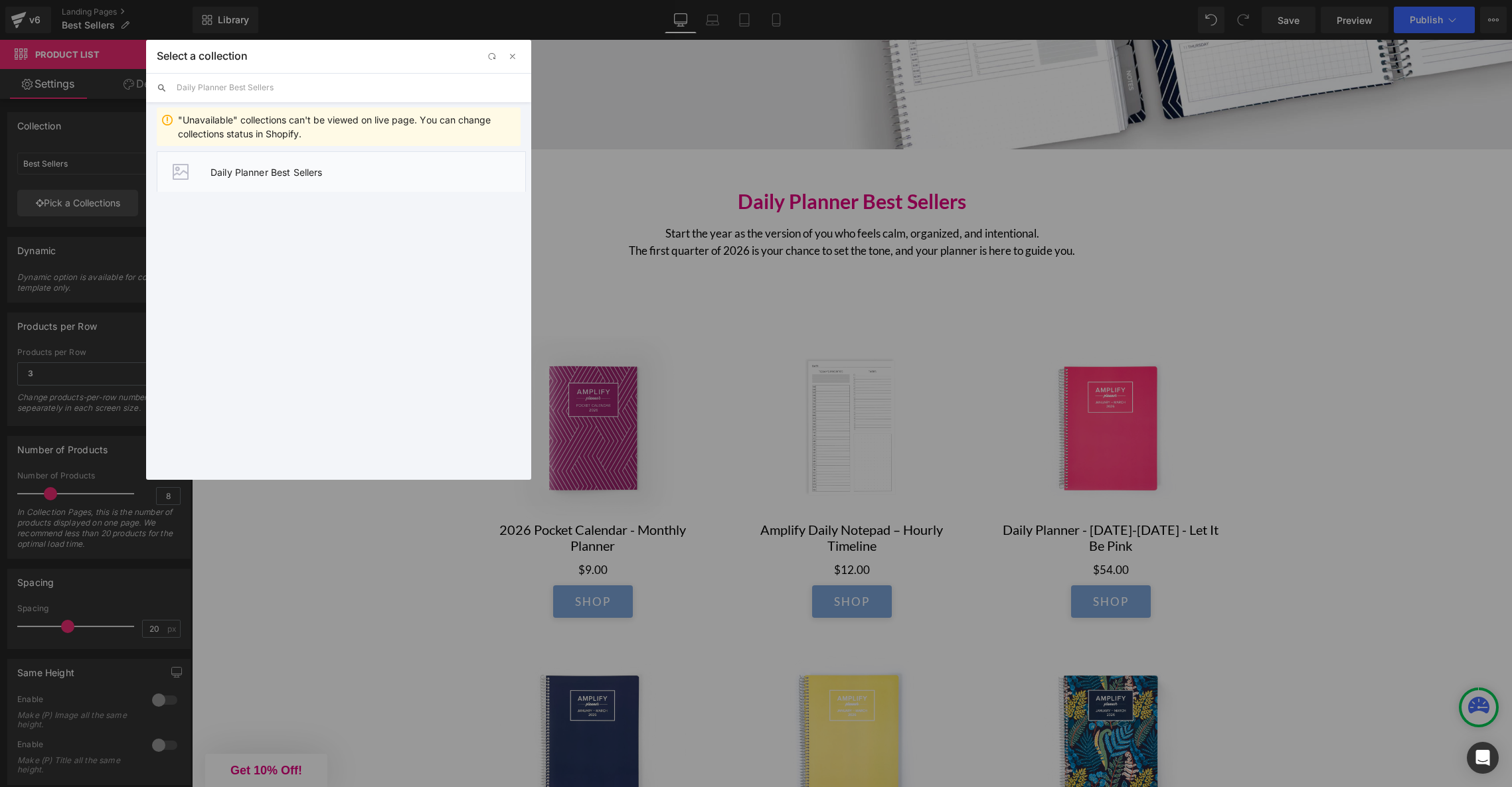
click at [257, 177] on span "Daily Planner Best Sellers" at bounding box center [368, 172] width 315 height 11
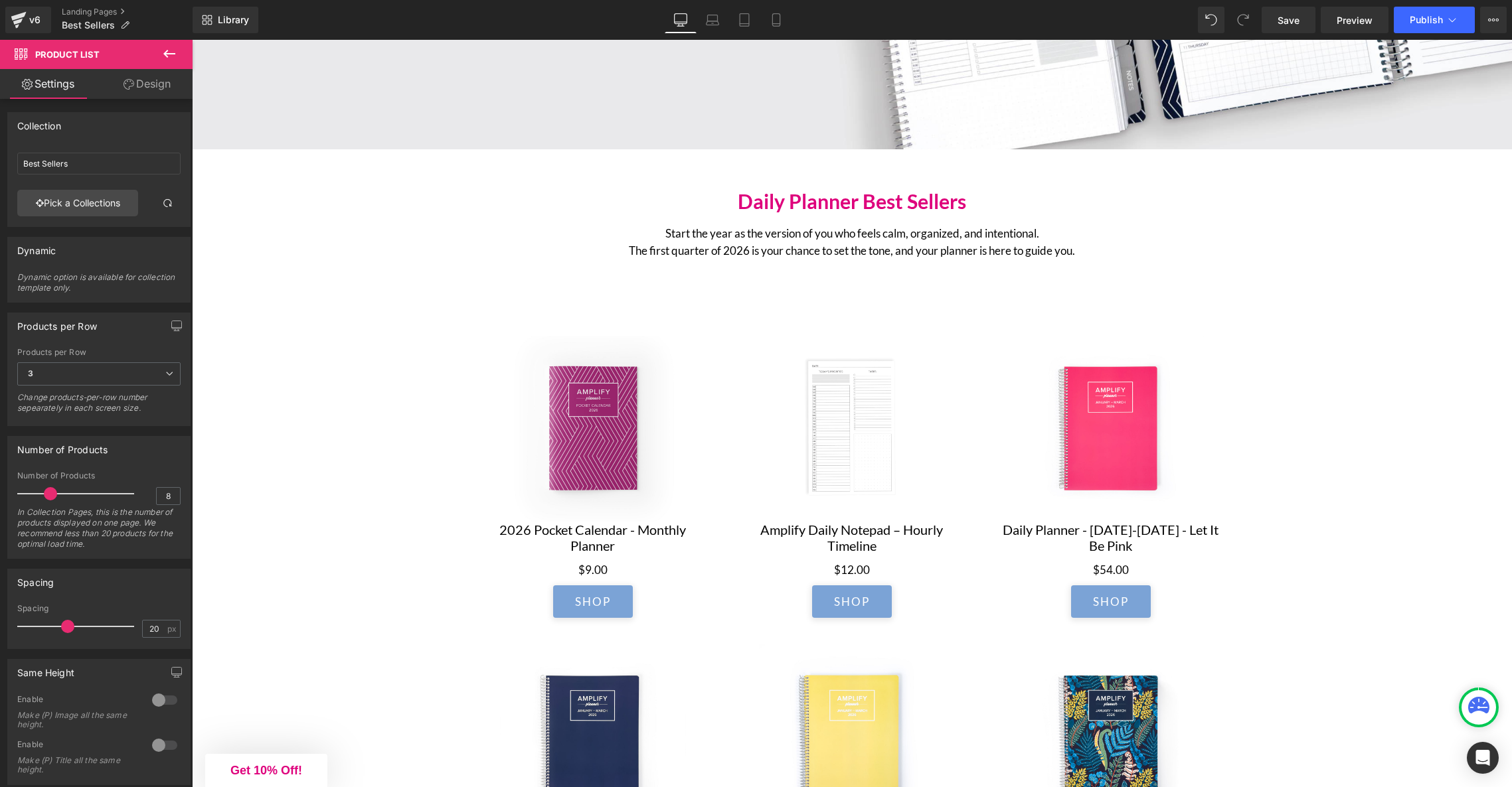
type input "Daily Planner Best Sellers"
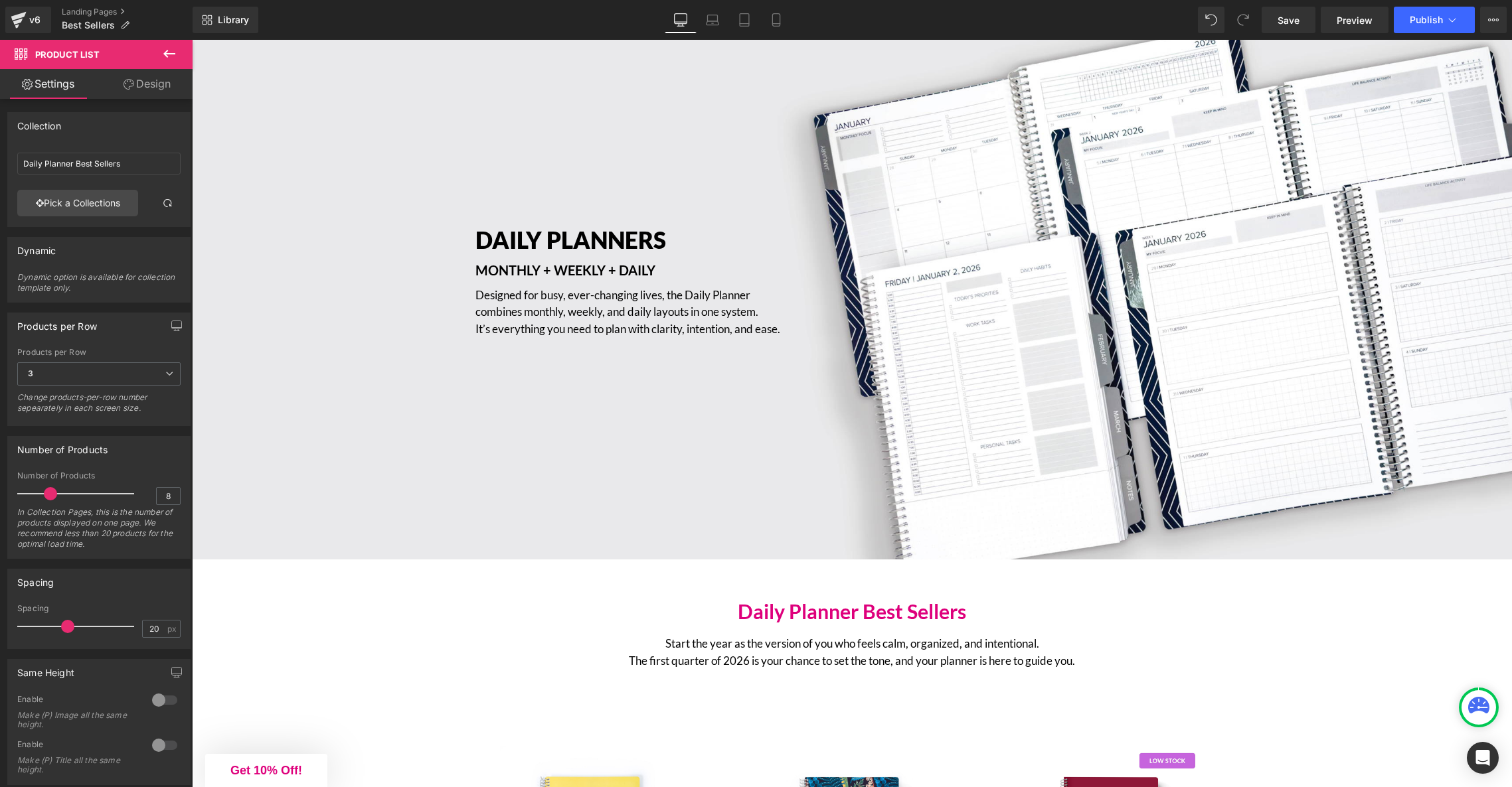
scroll to position [0, 0]
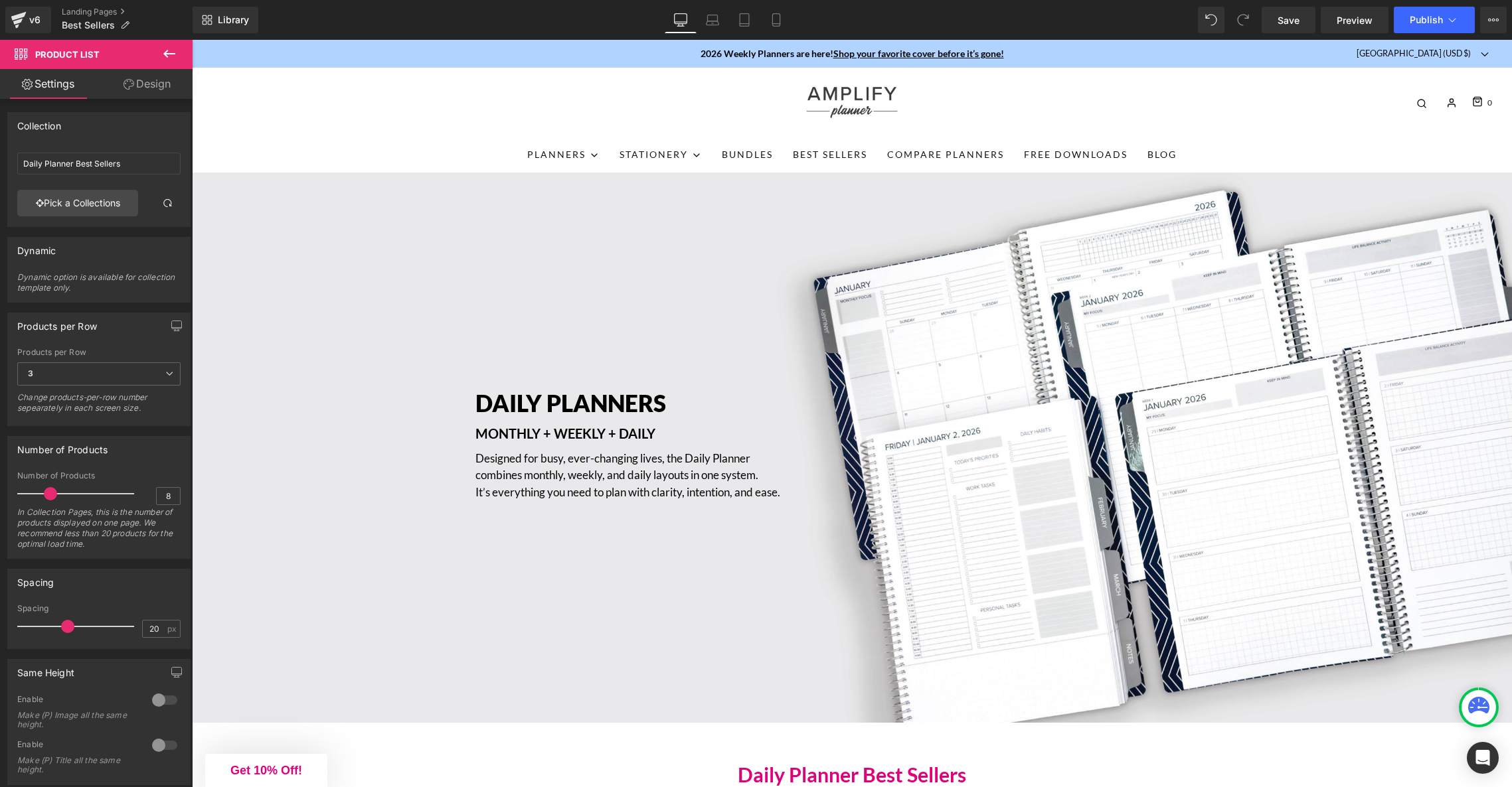
click at [1154, 362] on div "DAILY PLANNERS Heading MONTHLY + WEEKLY + DAILY Text Block Designed for busy, e…" at bounding box center [852, 448] width 1320 height 550
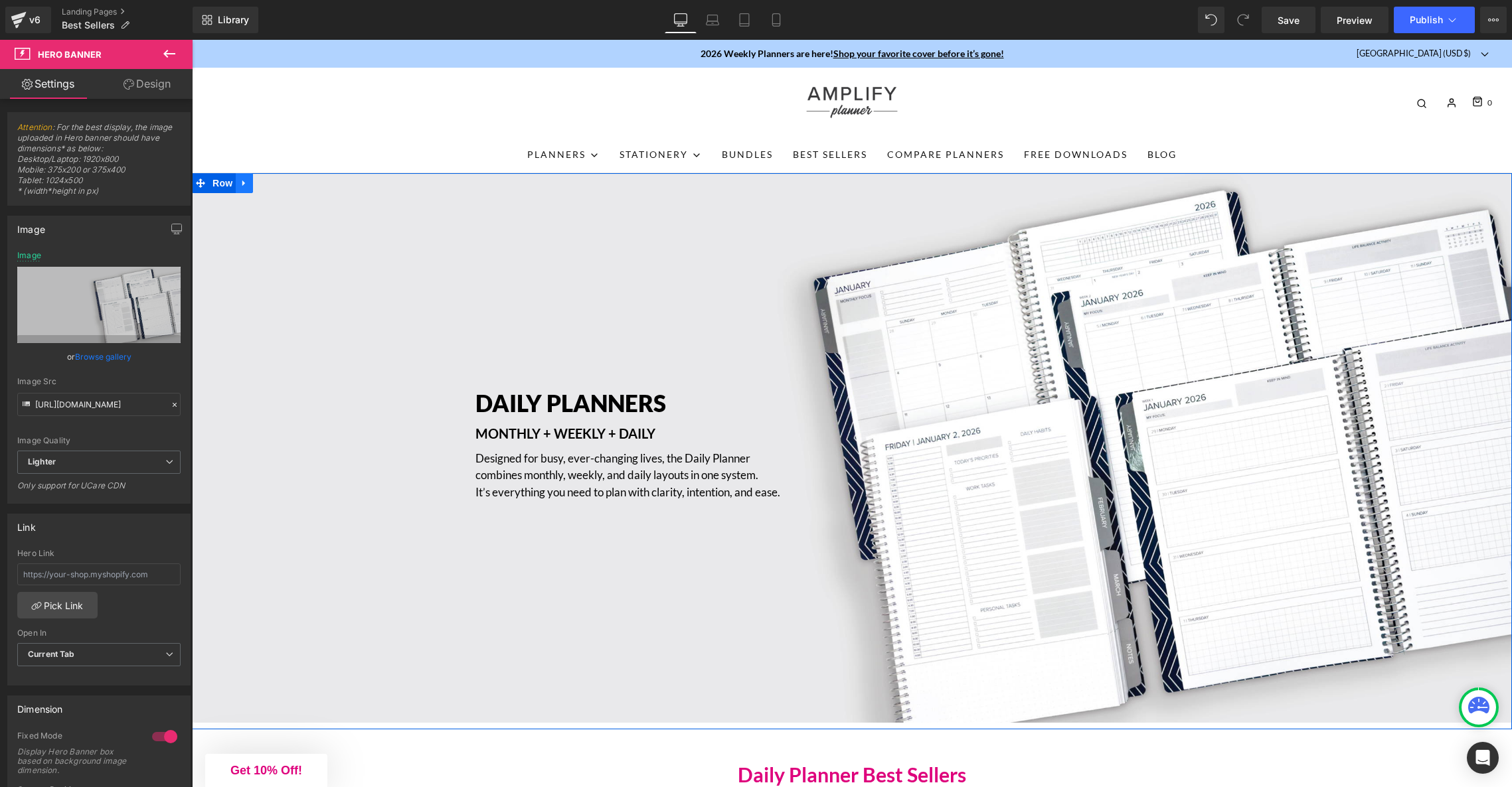
click at [244, 185] on icon at bounding box center [244, 183] width 9 height 10
click at [278, 183] on icon at bounding box center [278, 183] width 9 height 9
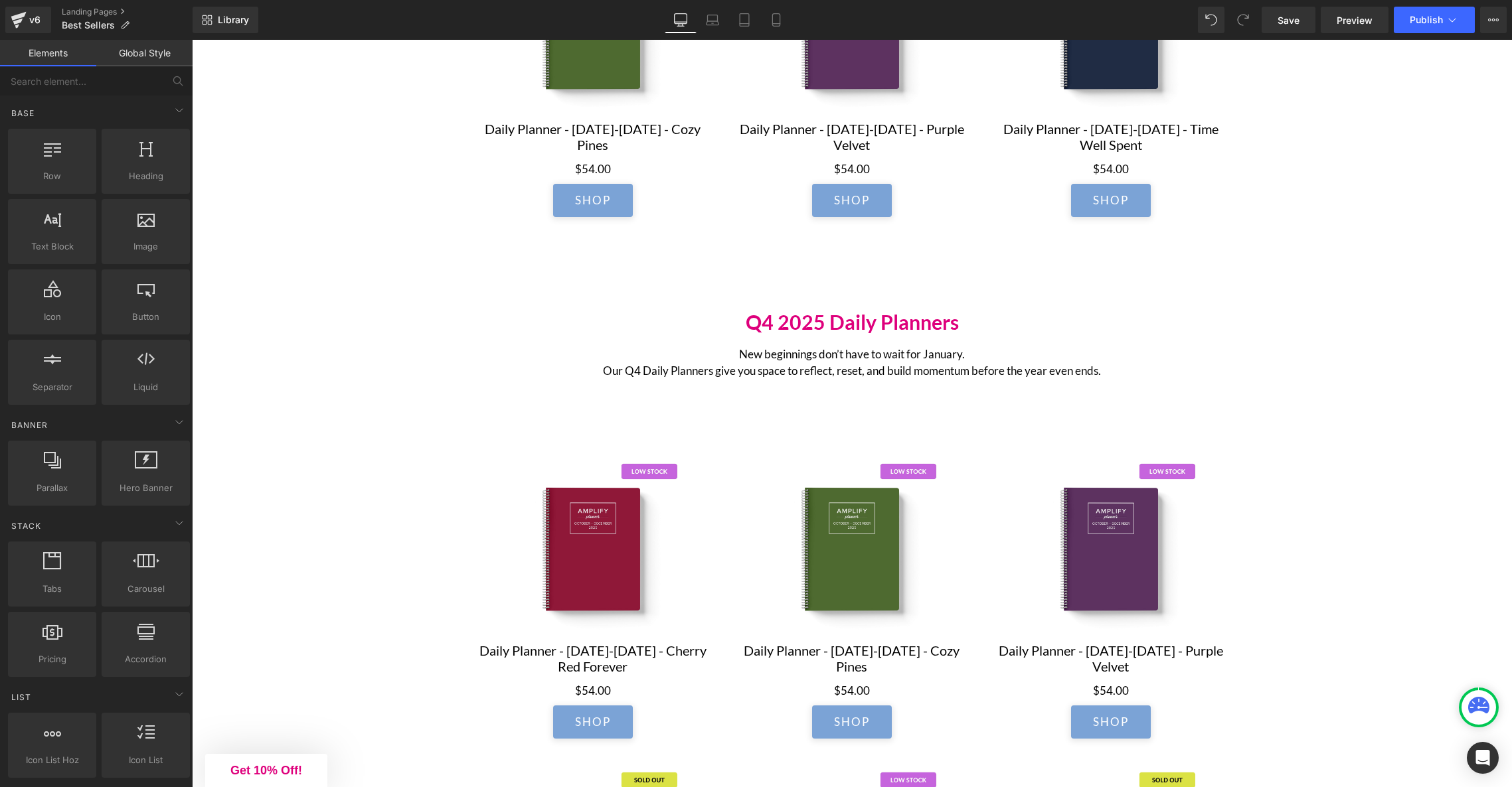
scroll to position [745, 0]
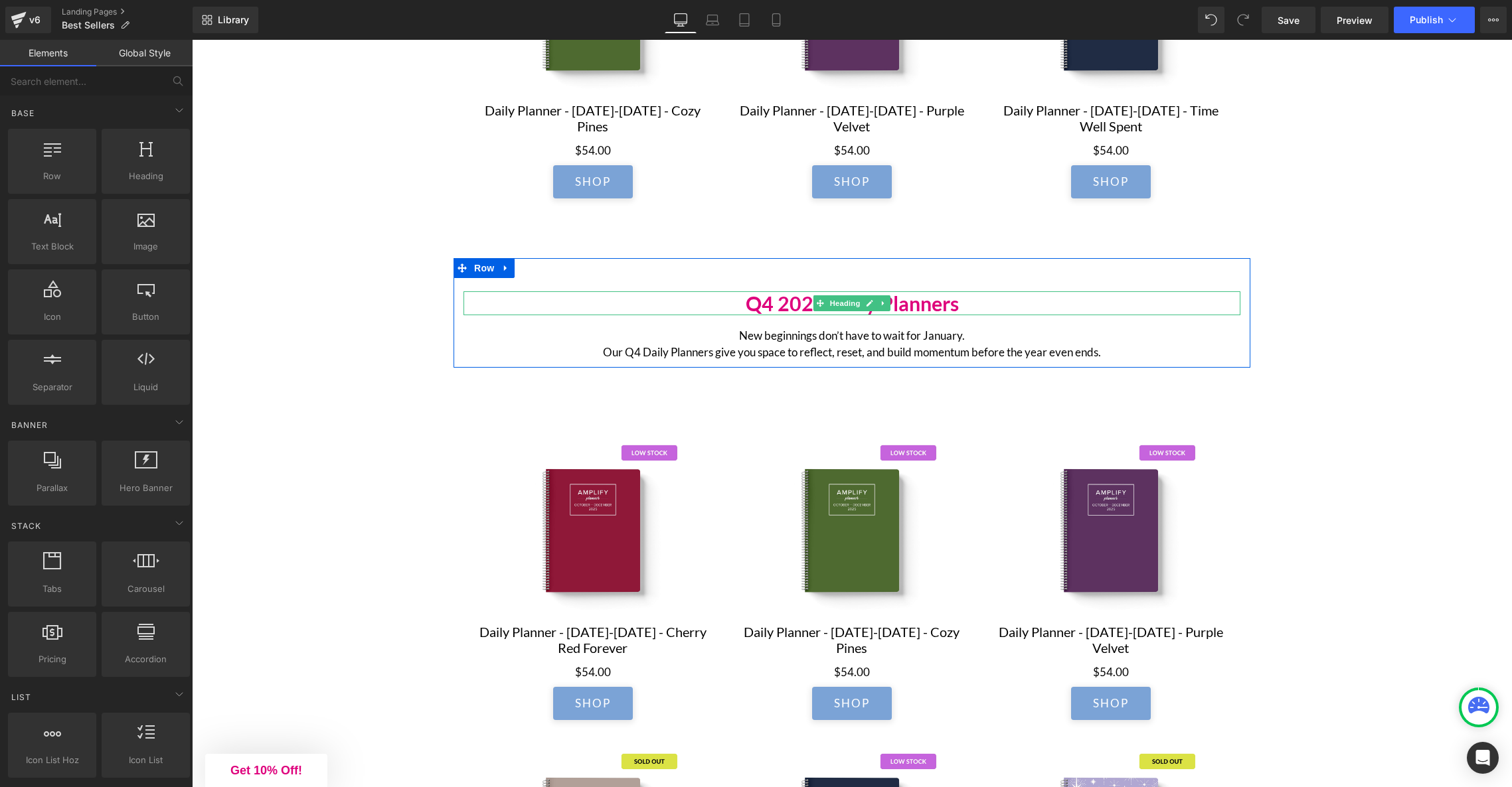
click at [794, 306] on h2 "Q4 2025 Daily Planners" at bounding box center [852, 303] width 777 height 24
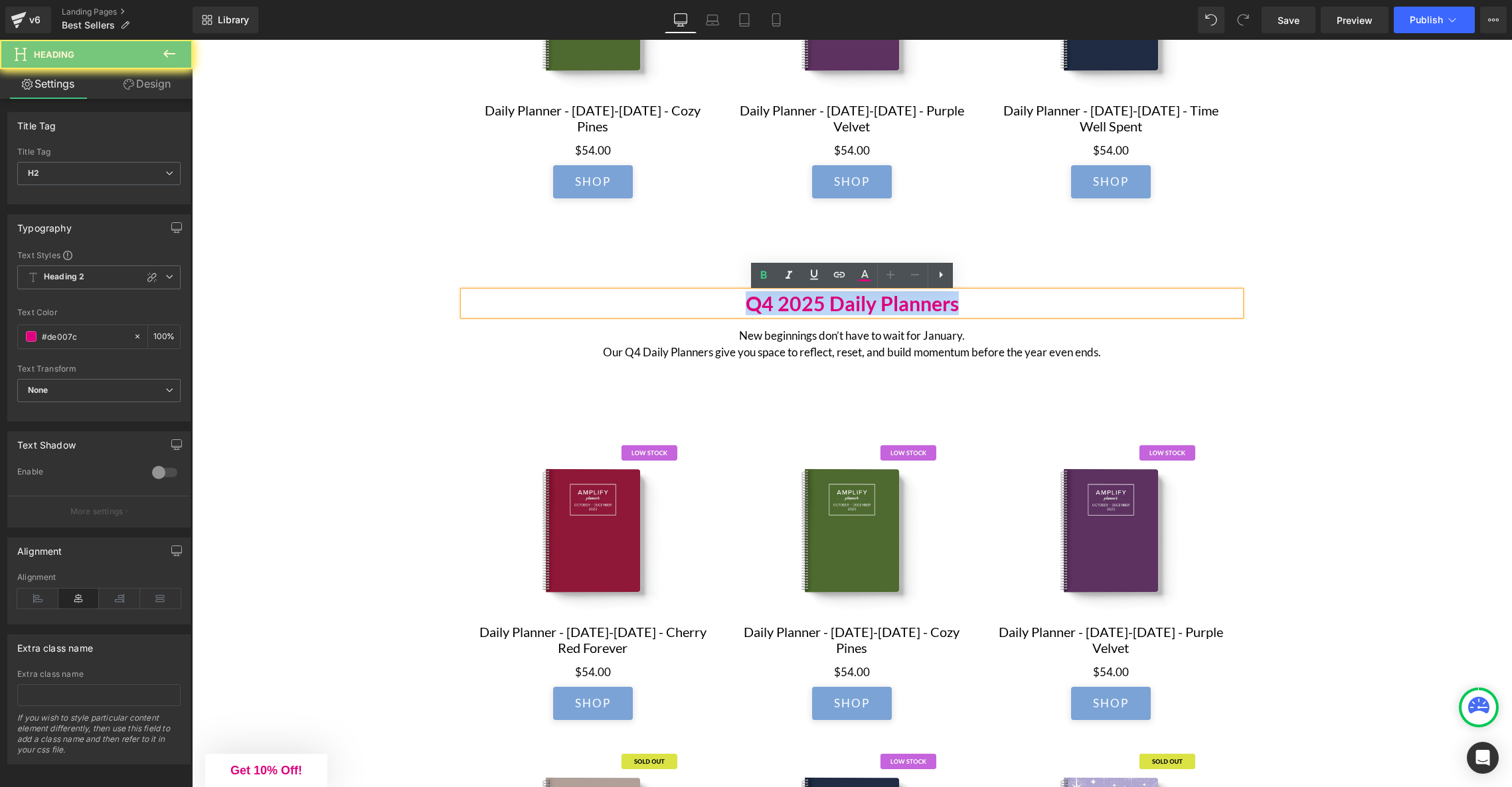
click at [794, 306] on h2 "Q4 2025 Daily Planners" at bounding box center [852, 303] width 777 height 24
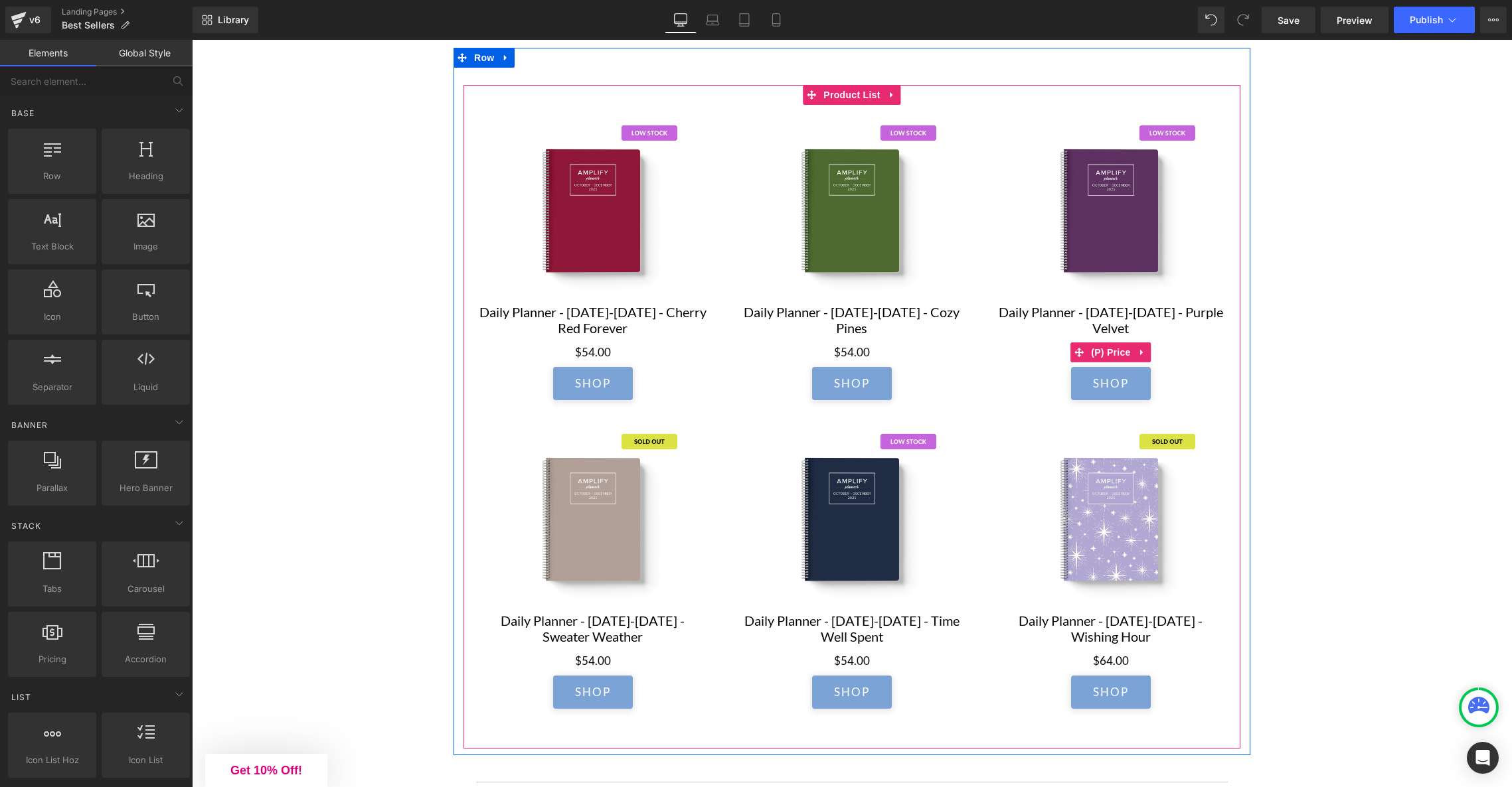
scroll to position [1061, 0]
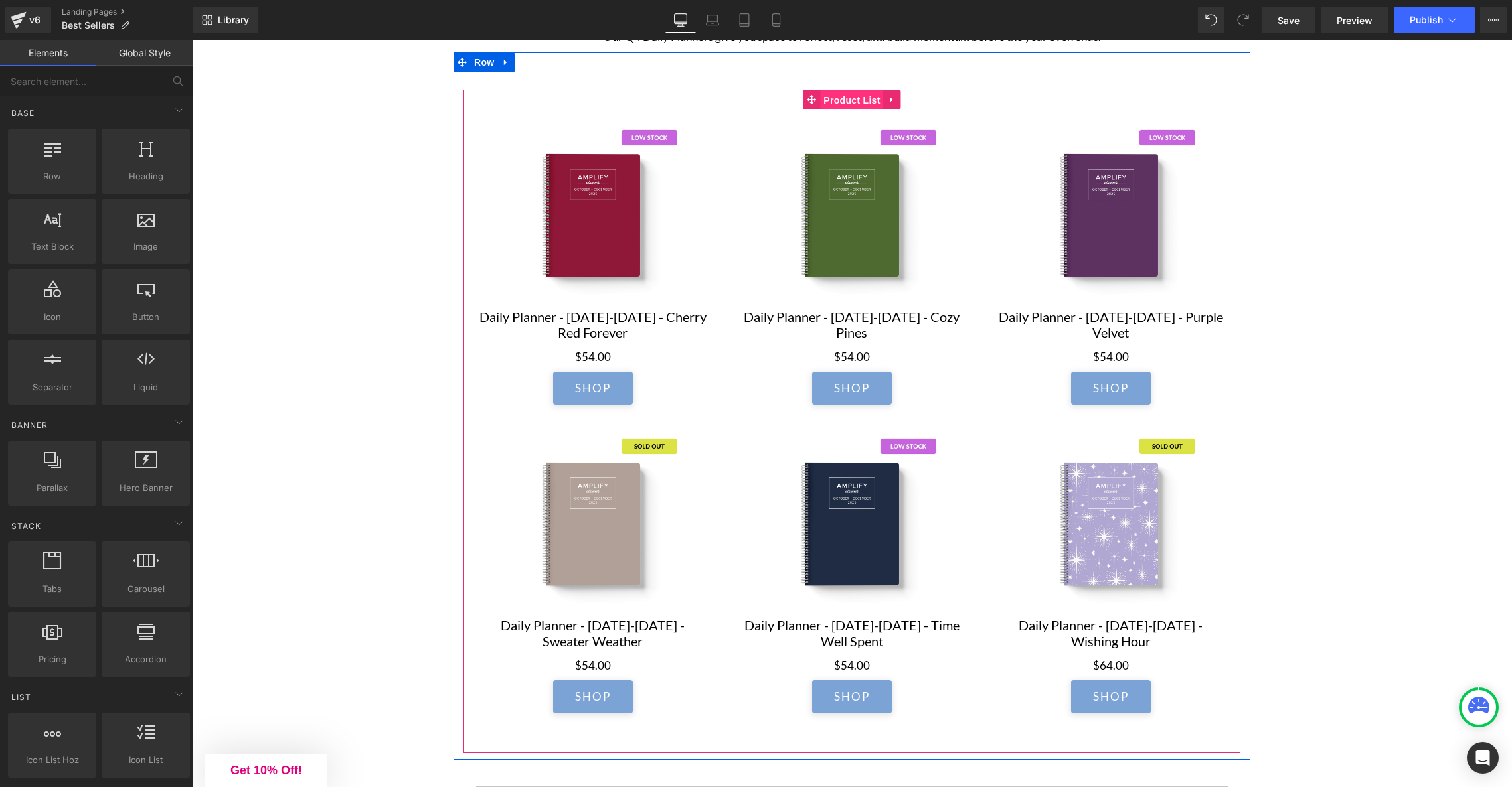
click at [851, 101] on span "Product List" at bounding box center [852, 101] width 63 height 20
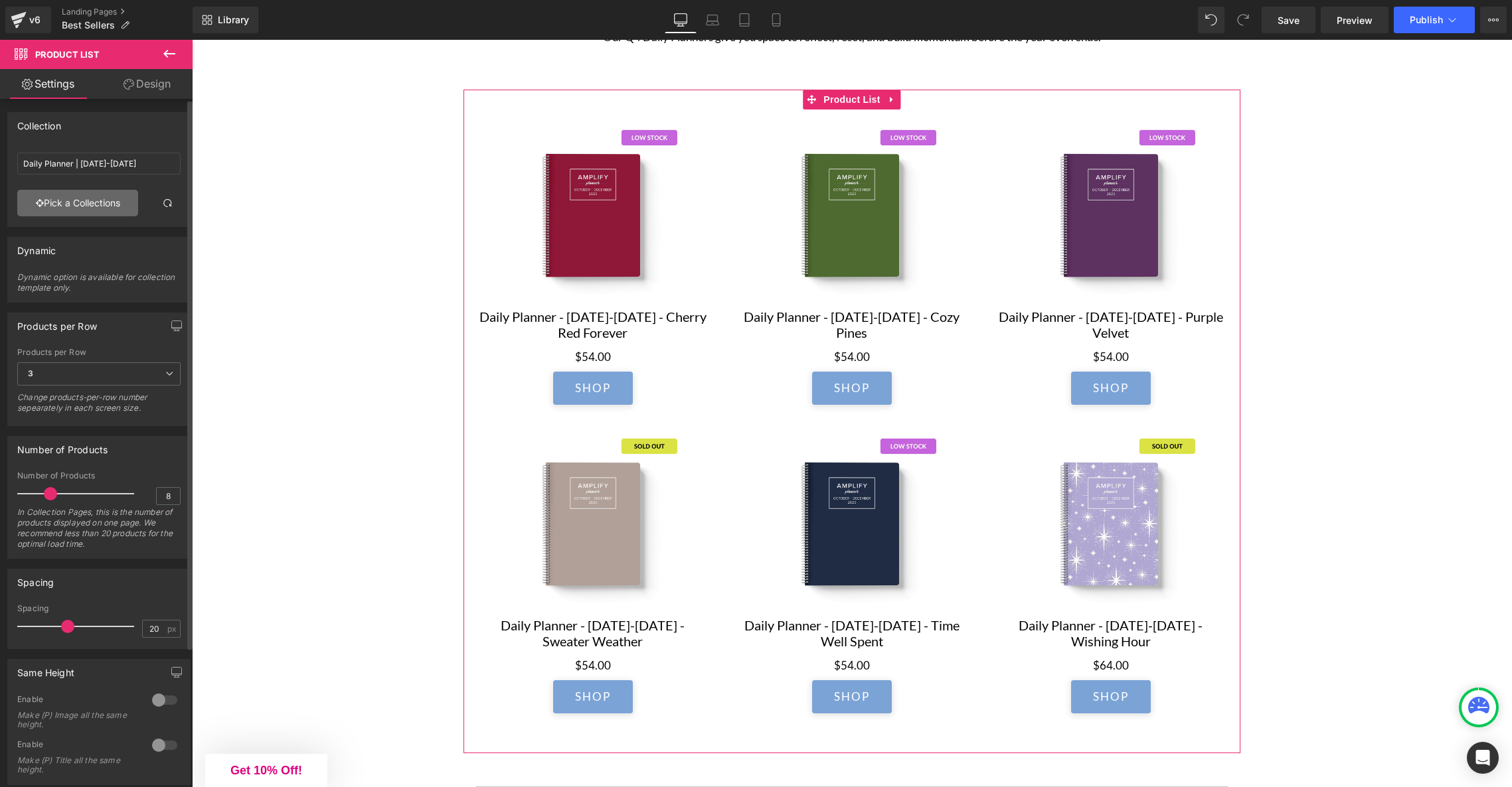
click at [58, 212] on link "Pick a Collections" at bounding box center [78, 203] width 121 height 27
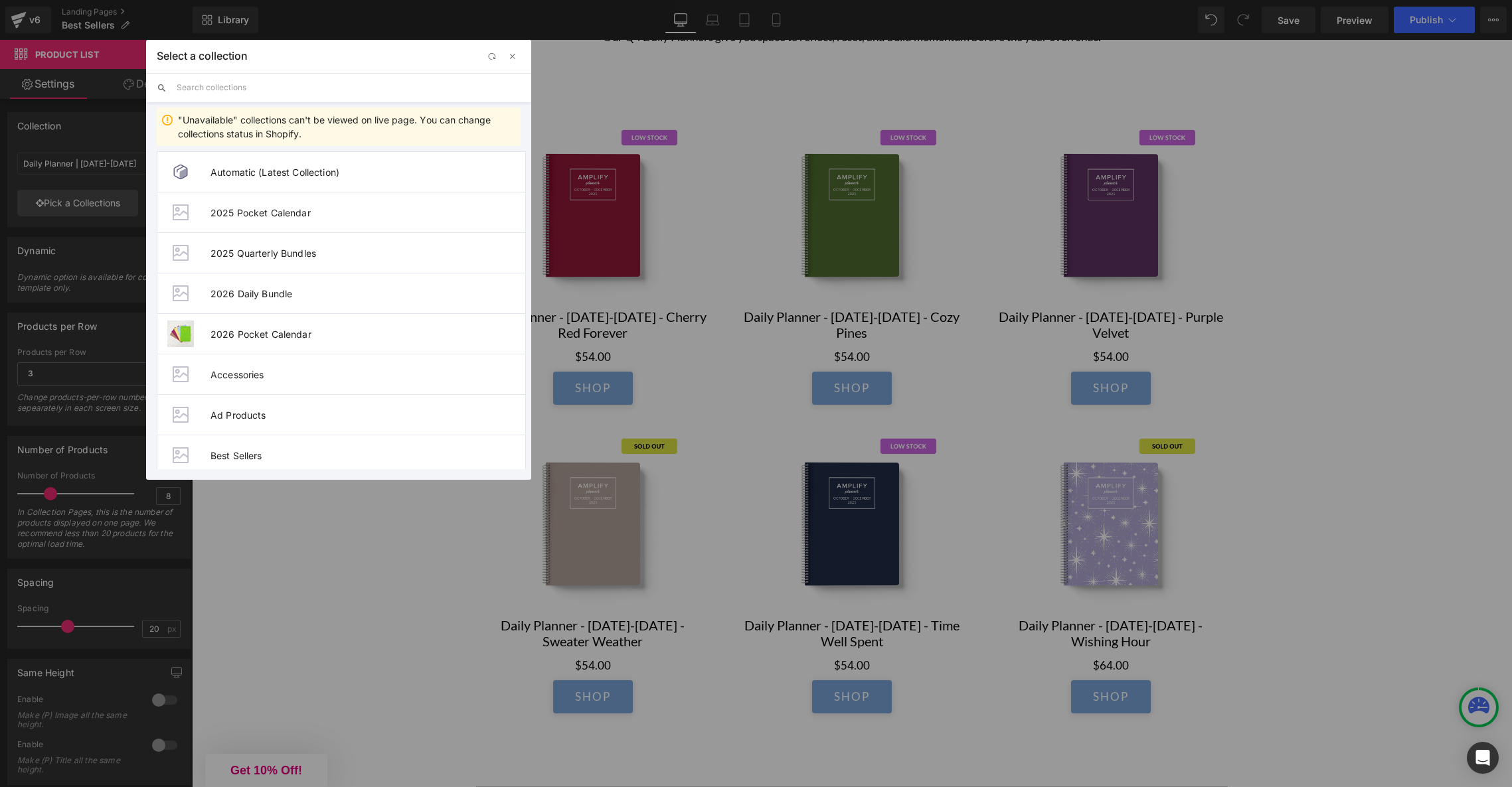
click at [272, 83] on input "text" at bounding box center [349, 88] width 344 height 29
paste input "Weekly Planner Best Sellers"
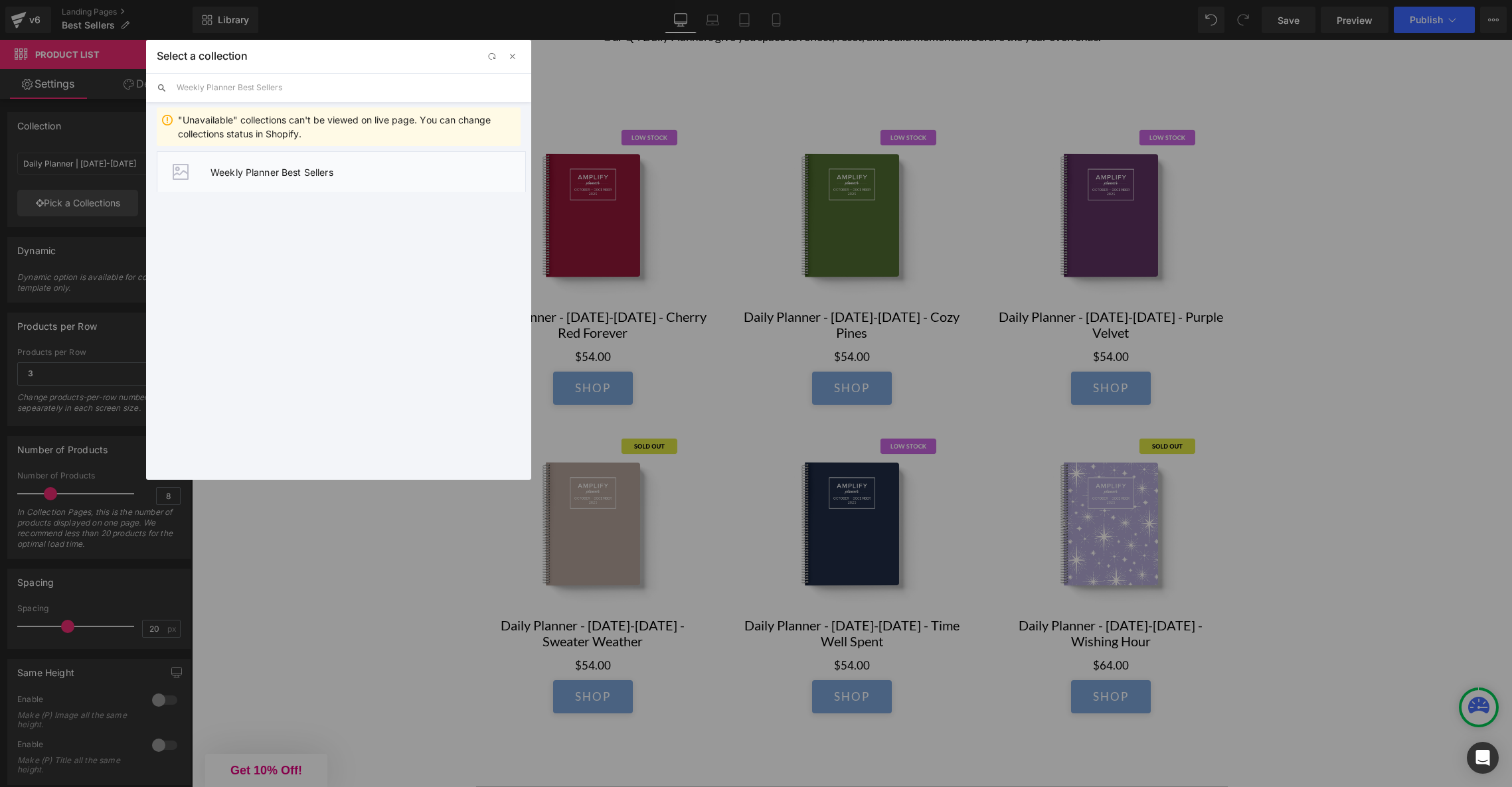
type input "Weekly Planner Best Sellers"
click at [293, 165] on li "Weekly Planner Best Sellers" at bounding box center [342, 172] width 370 height 40
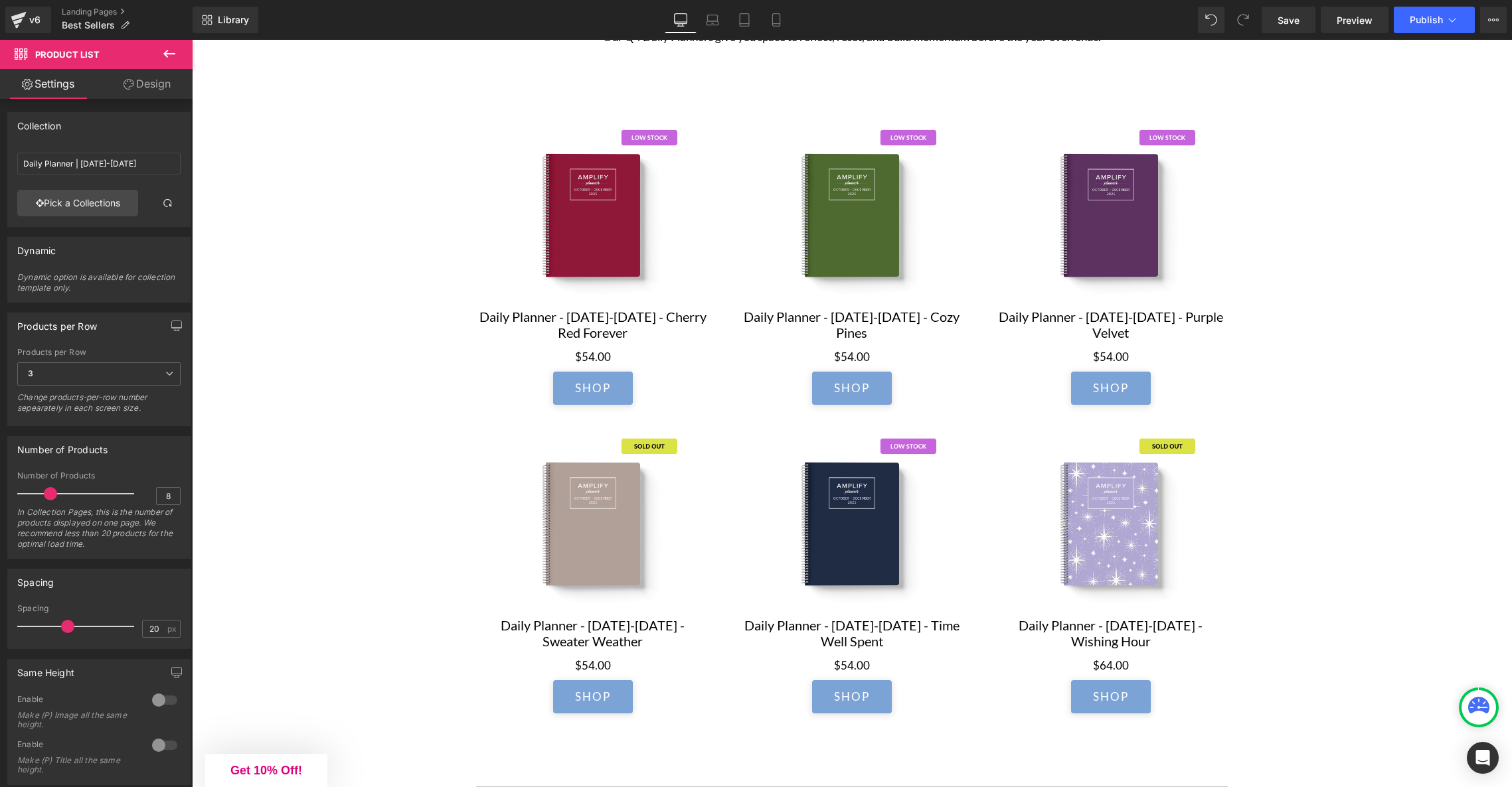
type input "Weekly Planner Best Sellers"
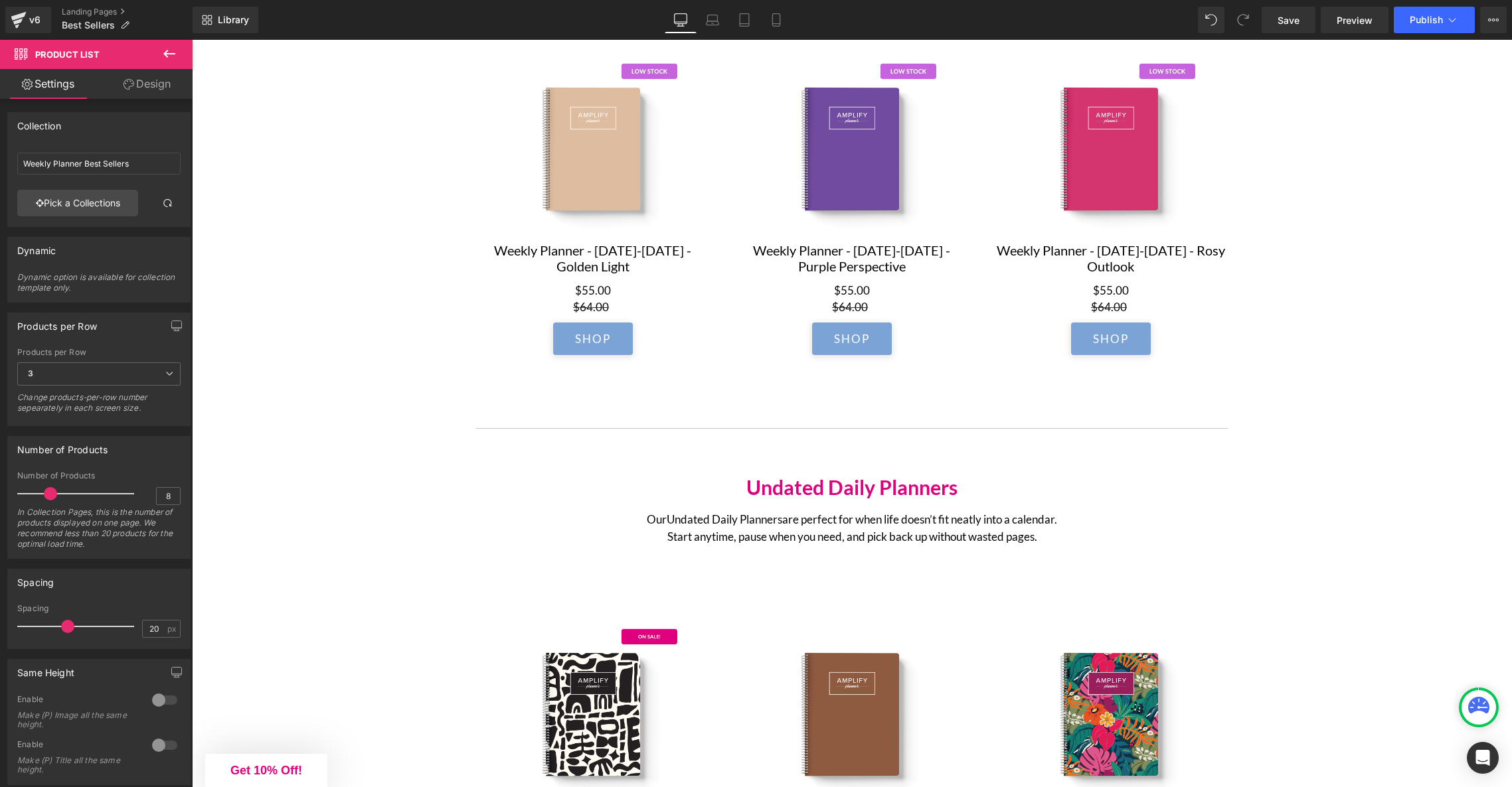
scroll to position [1557, 0]
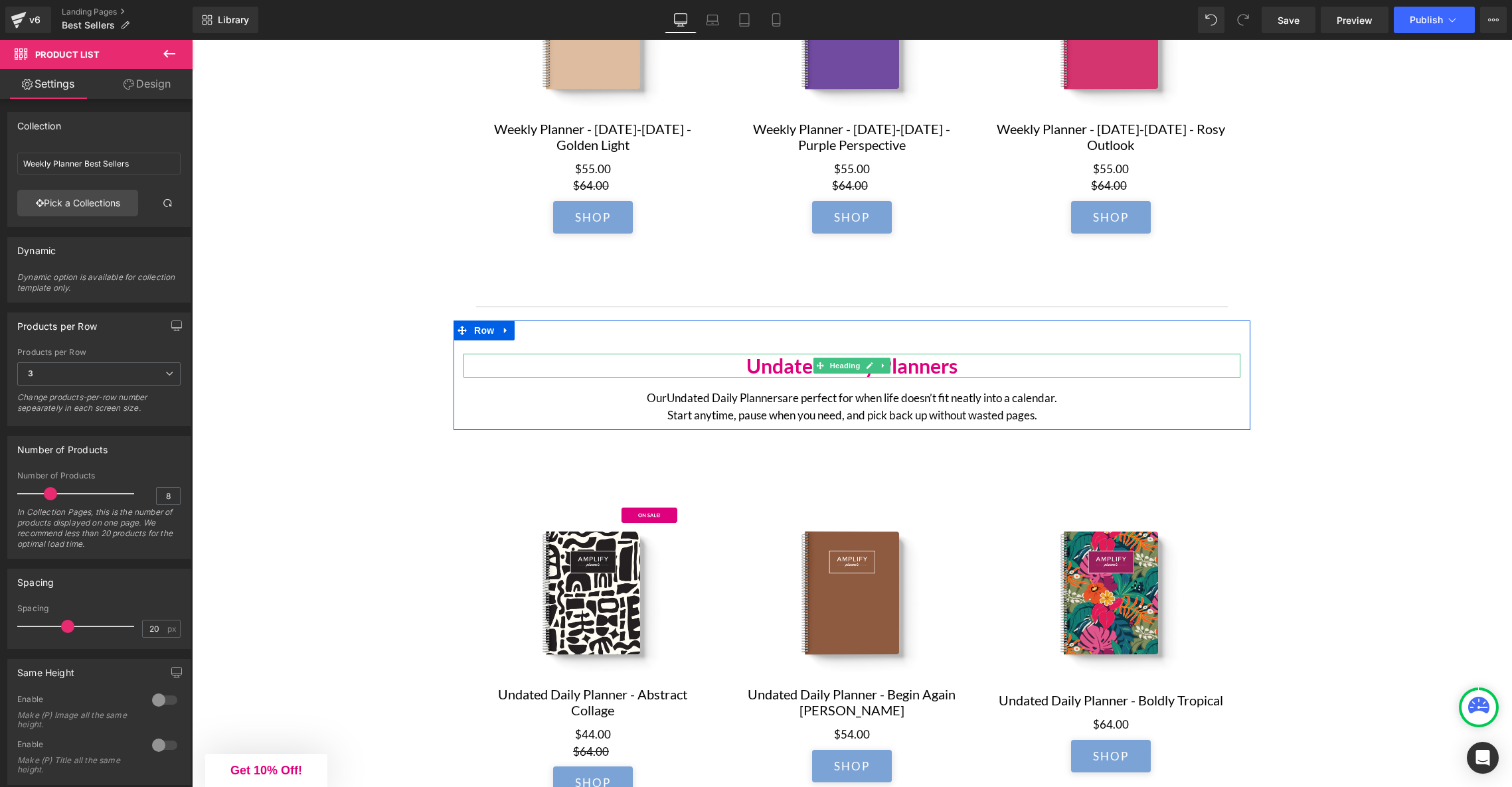
click at [893, 377] on h2 "Undated Daily Planners" at bounding box center [852, 365] width 777 height 24
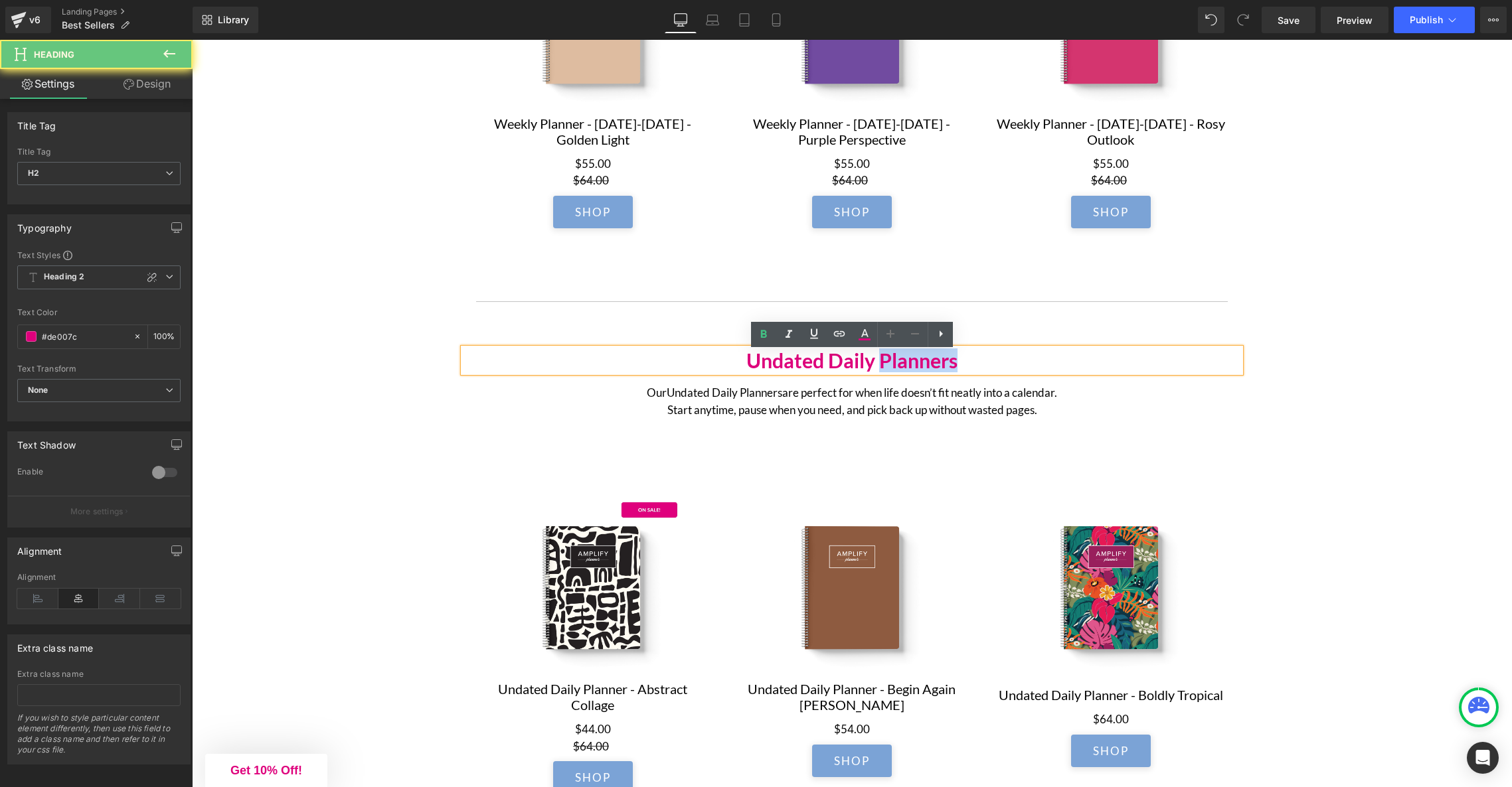
click at [968, 365] on h2 "Undated Daily Planners" at bounding box center [852, 360] width 777 height 24
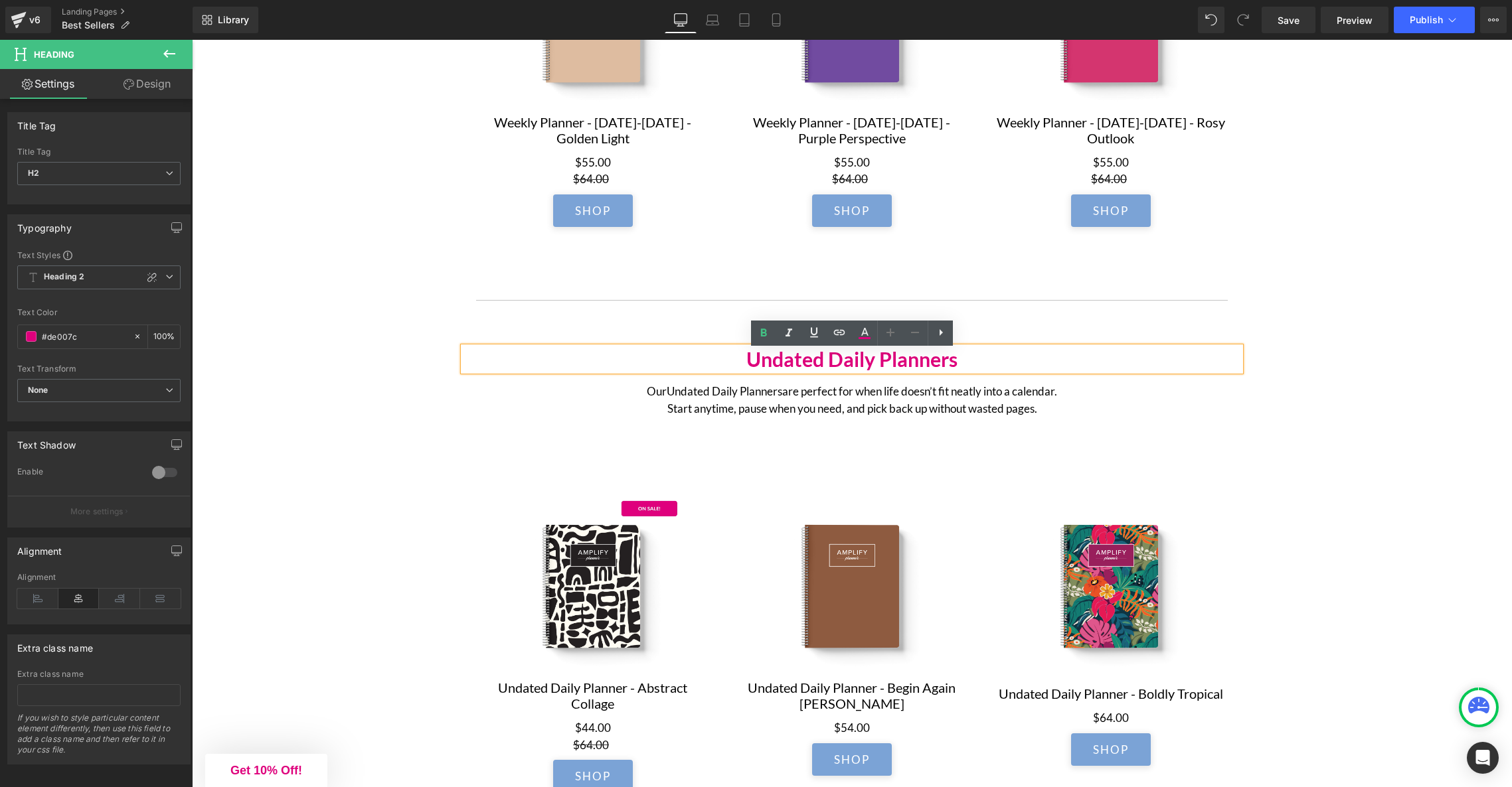
click at [968, 365] on h2 "Undated Daily Planners" at bounding box center [852, 359] width 777 height 24
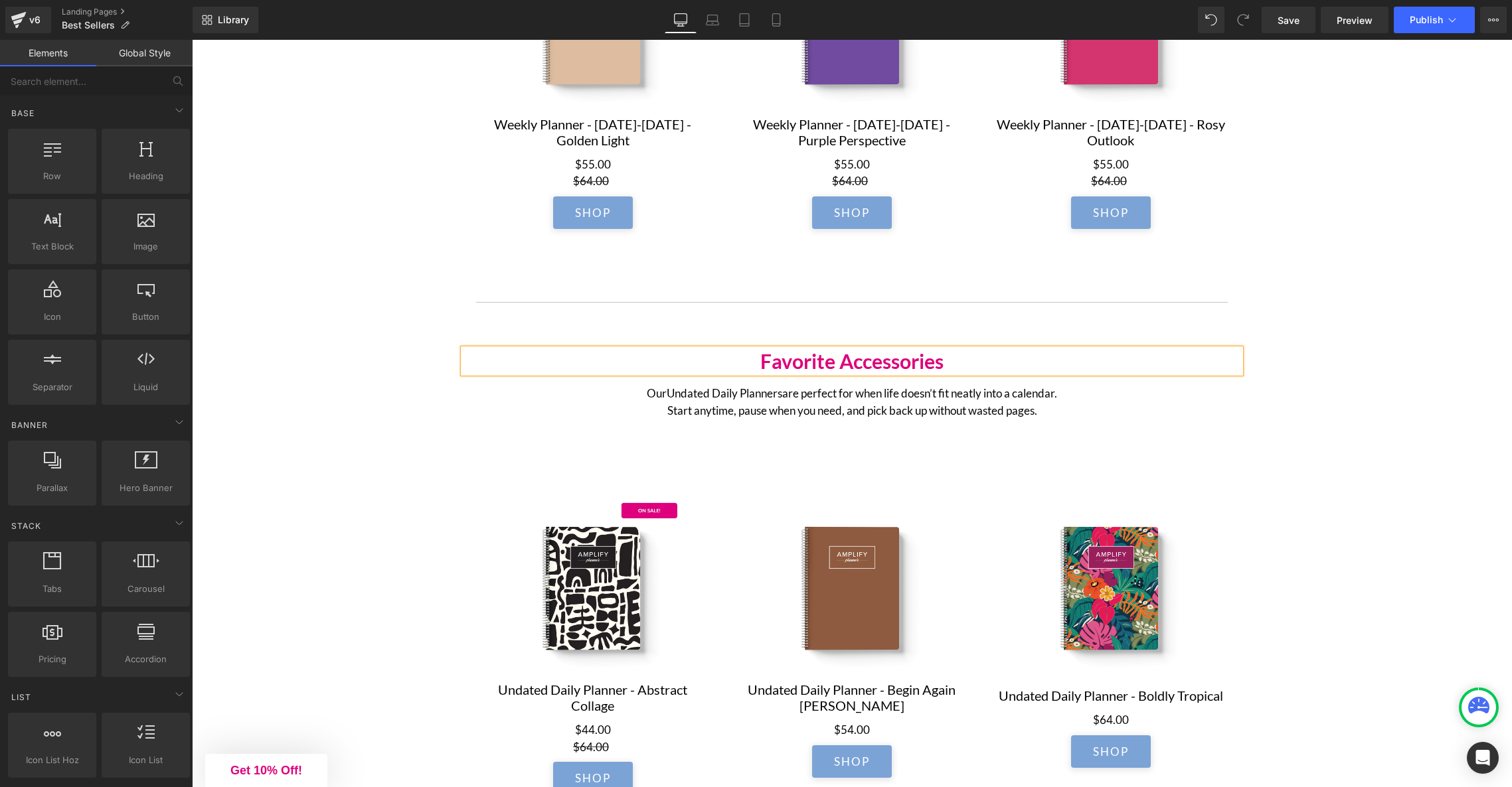
click at [1413, 436] on div "Daily Planner Best Sellers Heading Start the year as the version of you who fee…" at bounding box center [852, 699] width 1320 height 4176
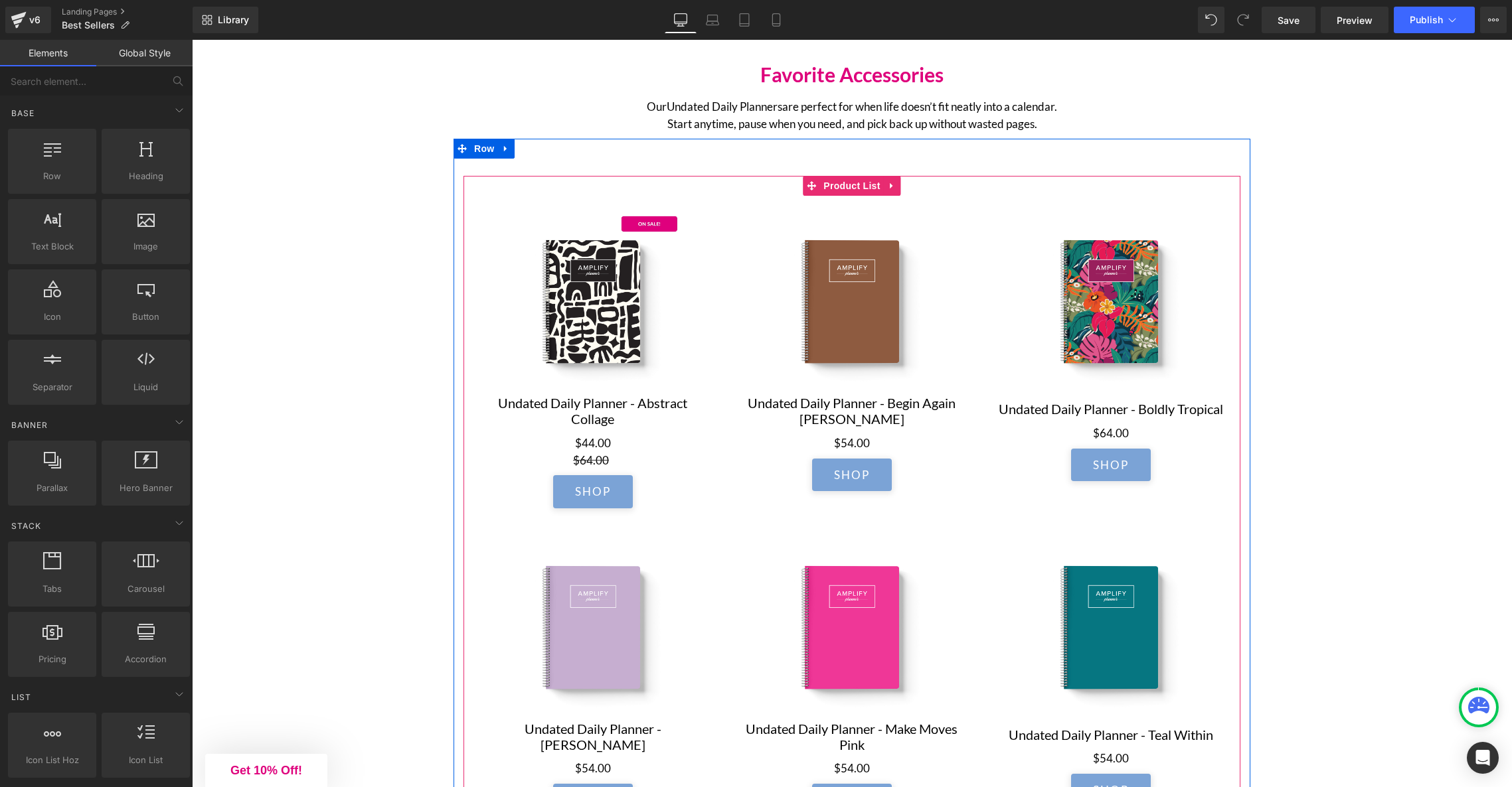
scroll to position [1851, 0]
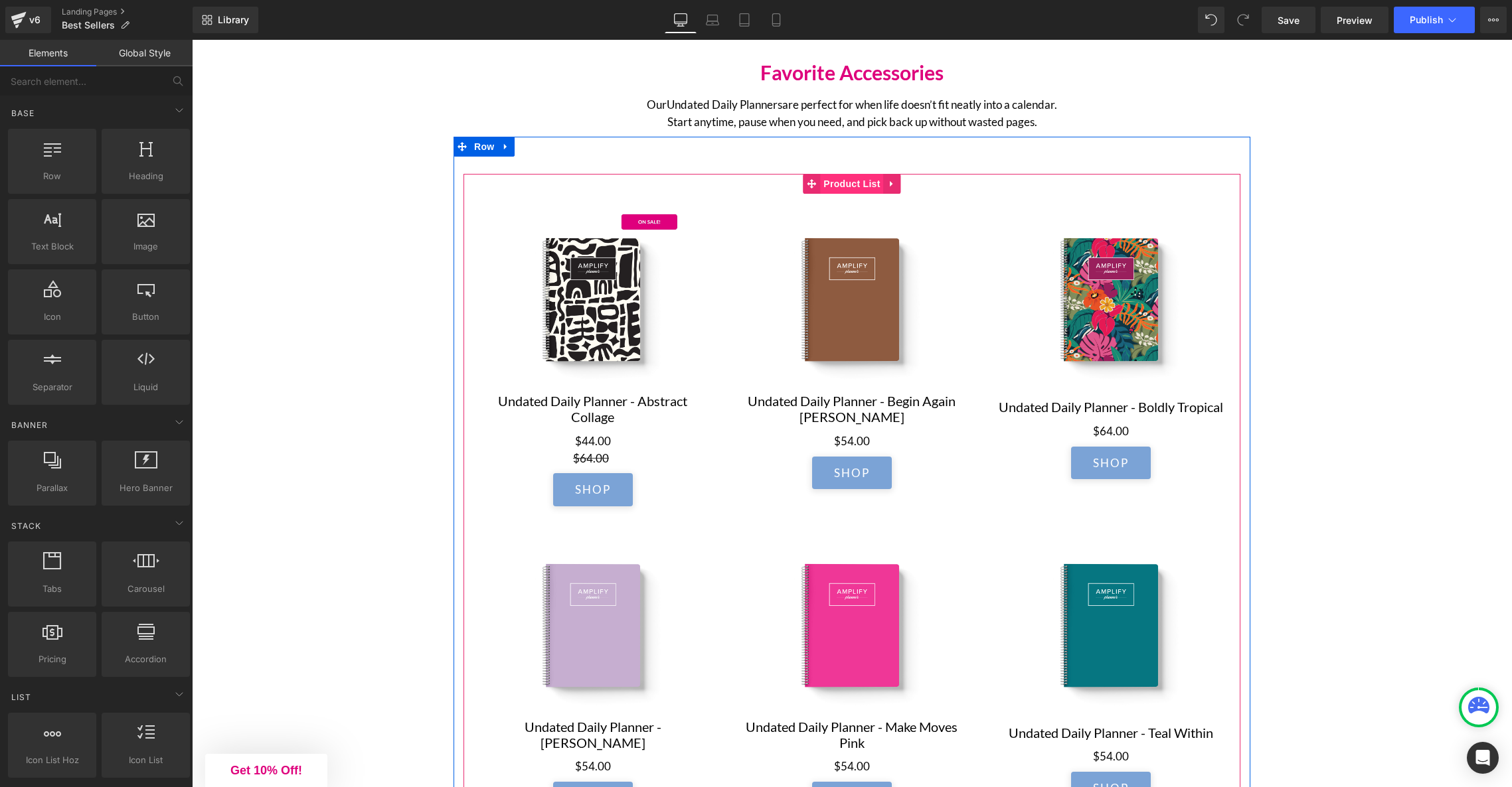
click at [844, 188] on span "Product List" at bounding box center [852, 184] width 63 height 20
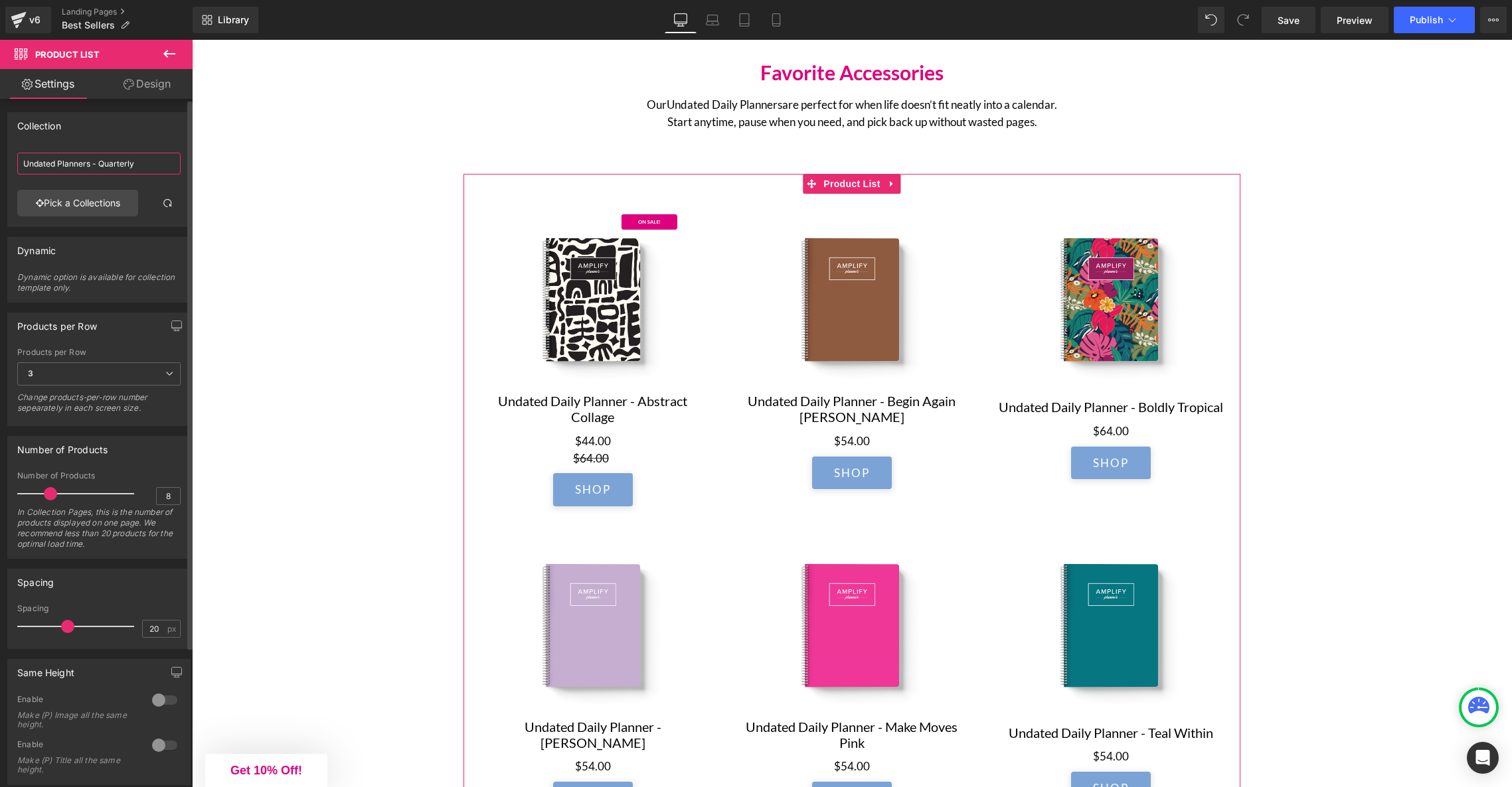
click at [150, 164] on input "Undated Planners - Quarterly" at bounding box center [98, 163] width 163 height 22
click at [93, 205] on link "Pick a Collections" at bounding box center [78, 203] width 121 height 27
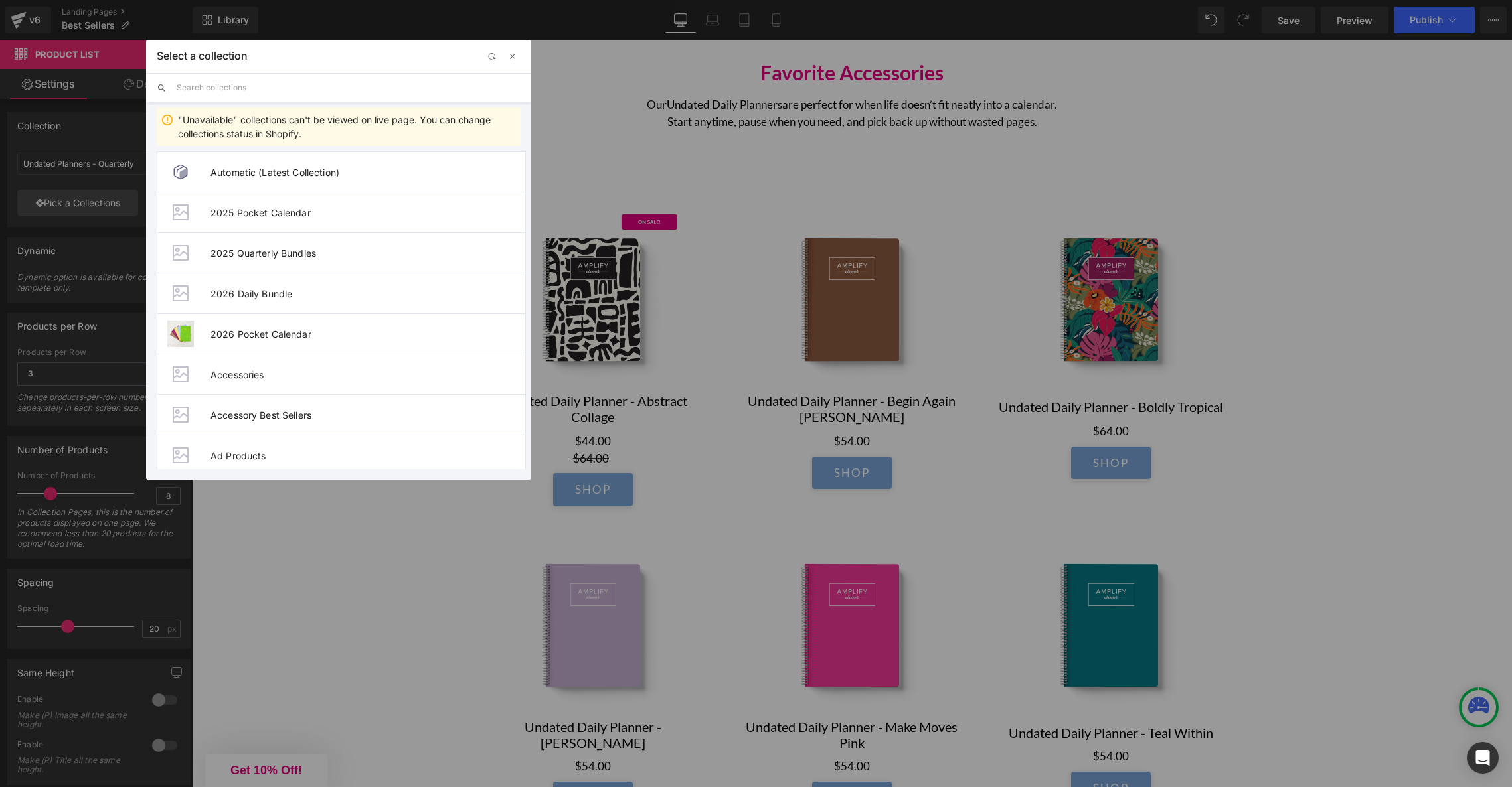
click at [232, 87] on input "text" at bounding box center [349, 88] width 344 height 29
type input "b"
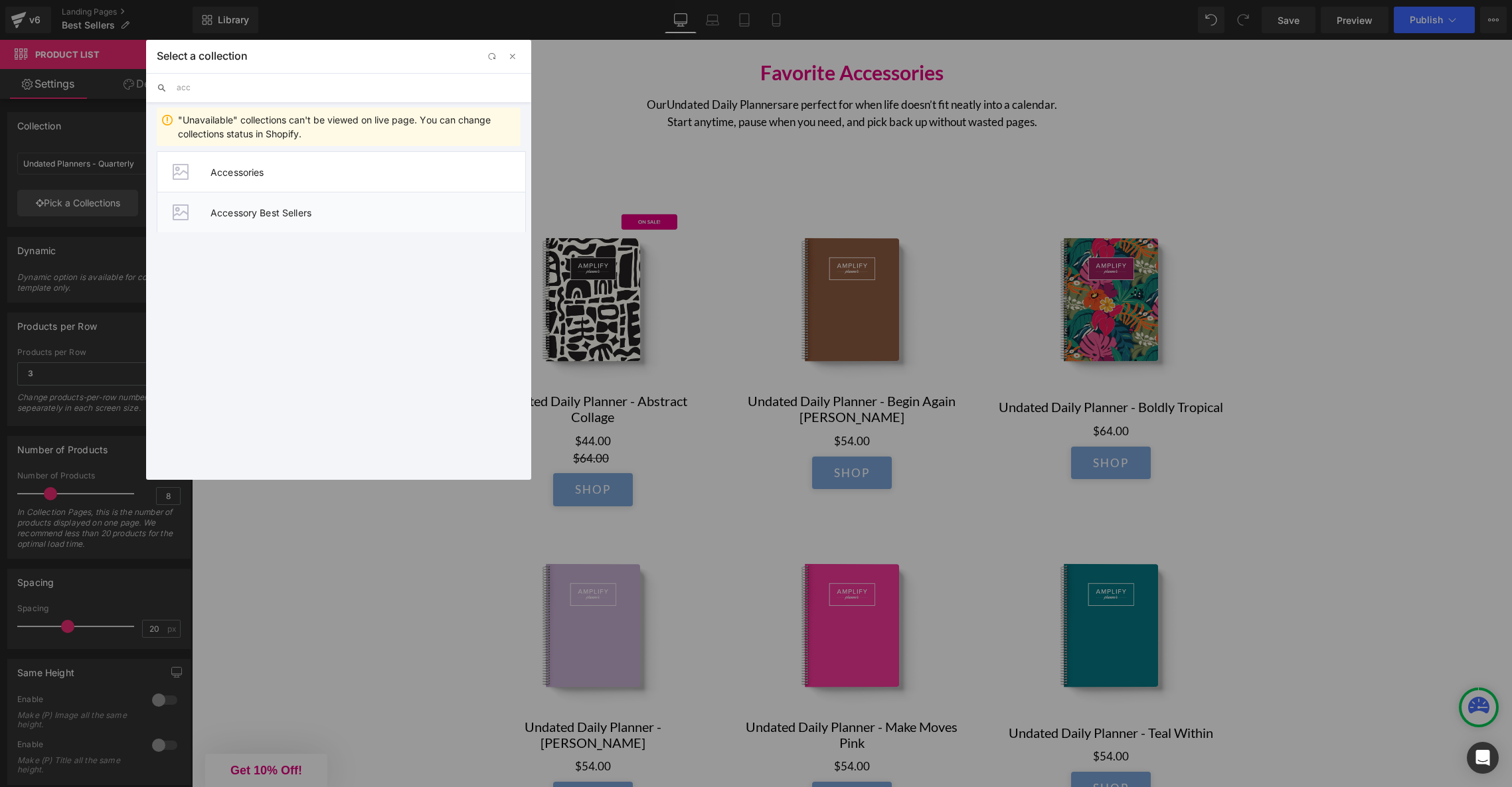
type input "acc"
click at [252, 205] on li "Accessory Best Sellers" at bounding box center [342, 212] width 370 height 40
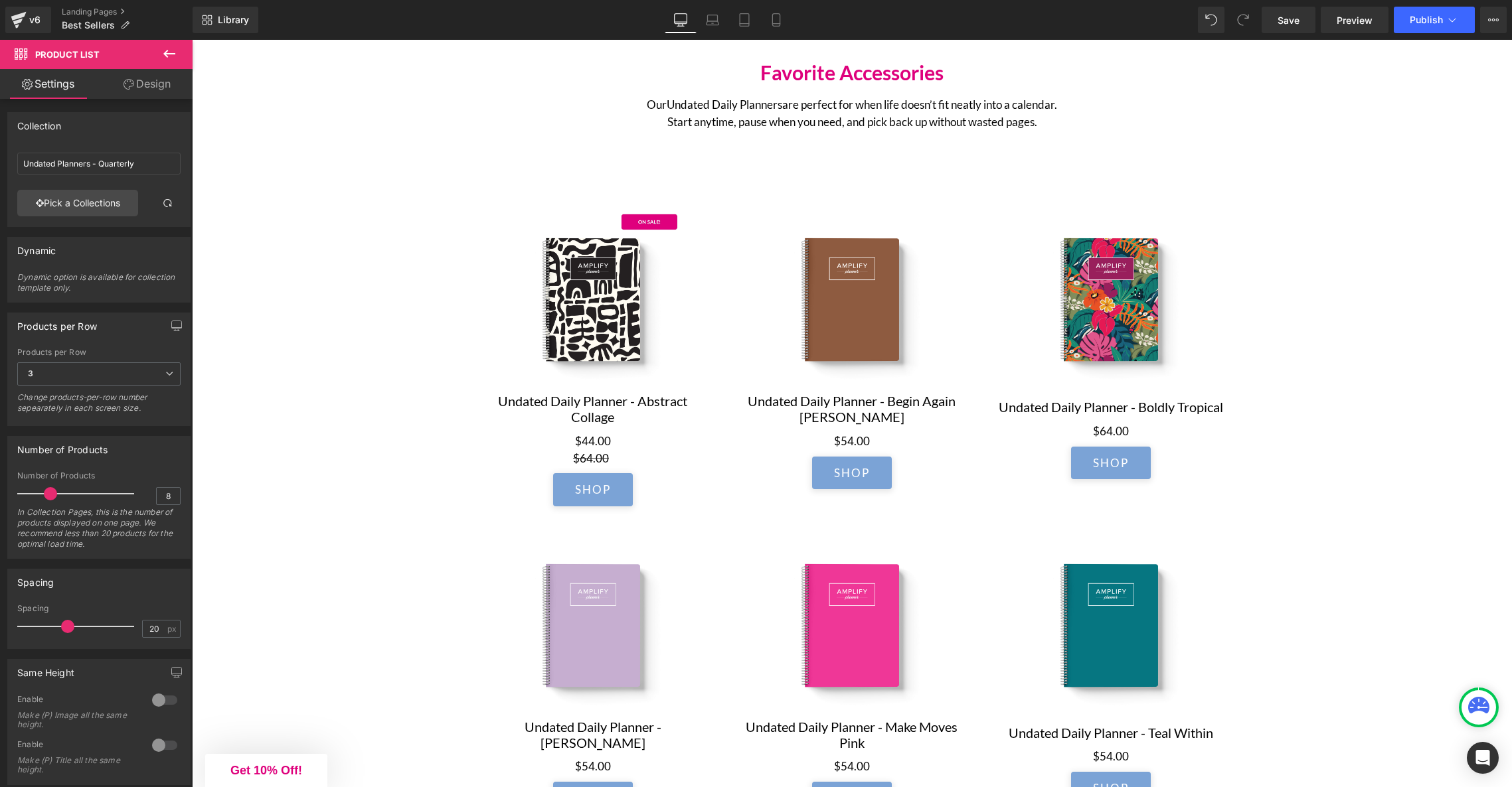
type input "Accessory Best Sellers"
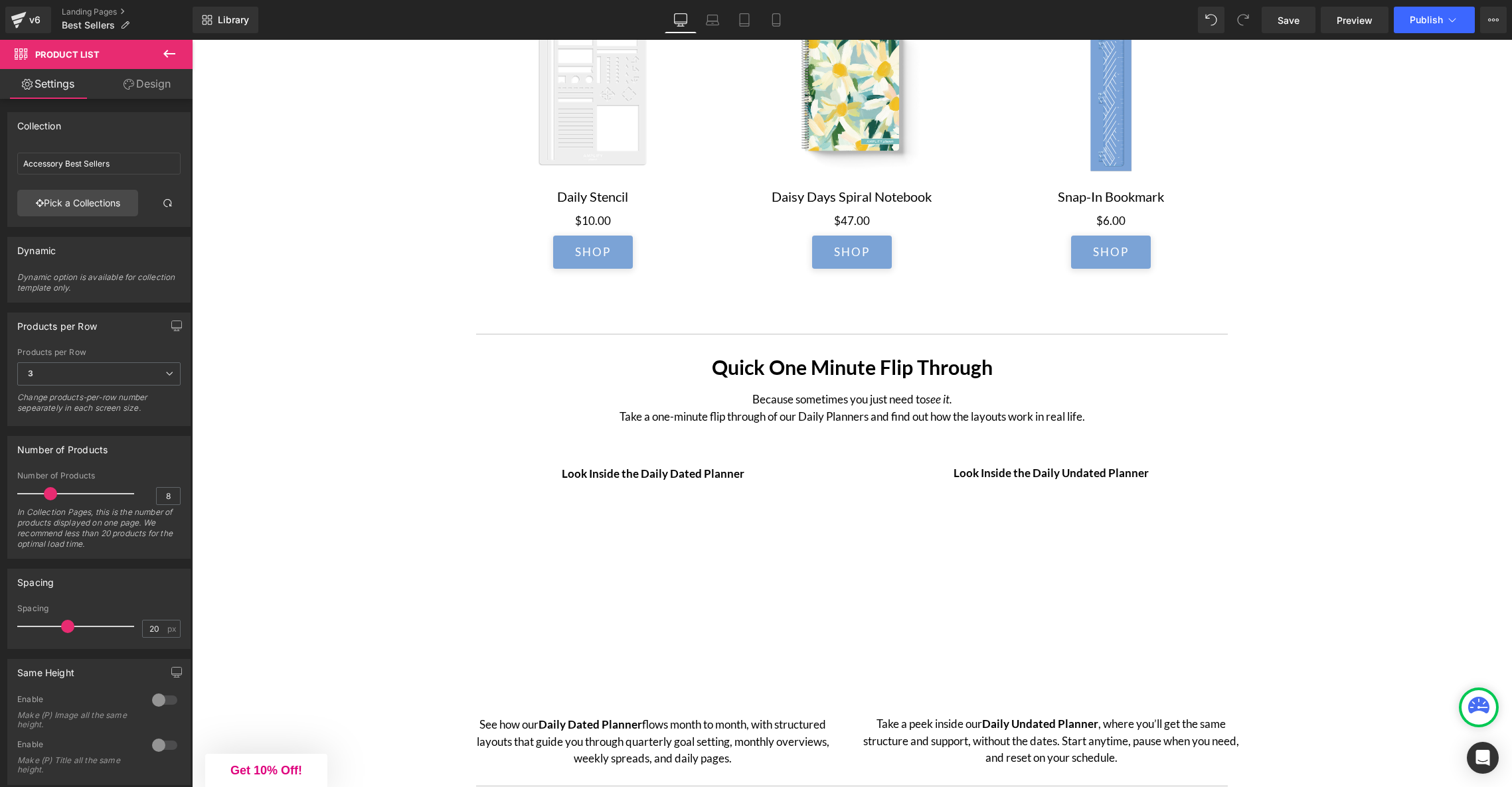
scroll to position [2529, 0]
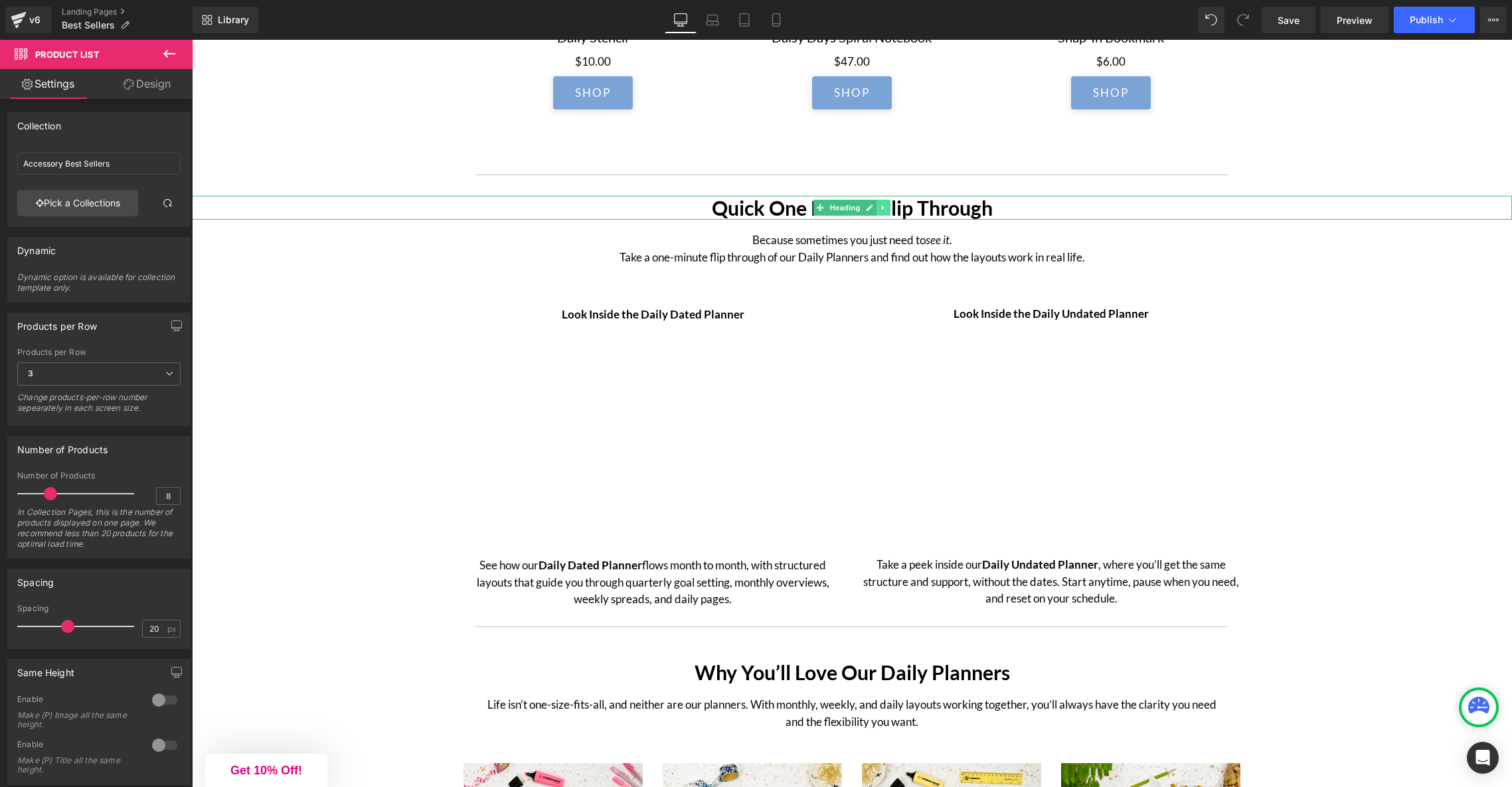
click at [882, 211] on icon at bounding box center [883, 208] width 2 height 4
click at [887, 211] on icon at bounding box center [891, 208] width 7 height 7
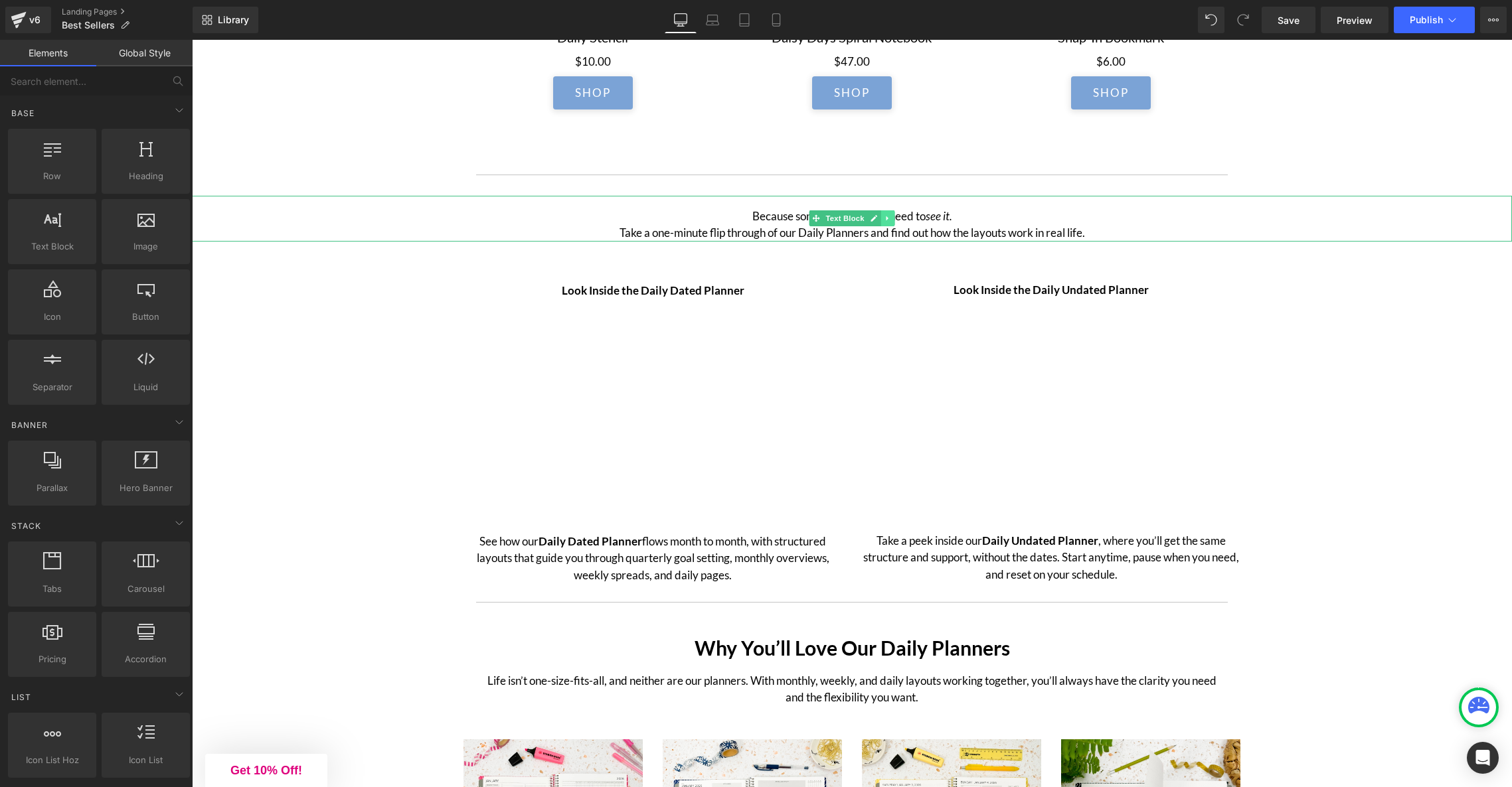
click at [887, 221] on icon at bounding box center [886, 218] width 2 height 4
click at [893, 222] on icon at bounding box center [895, 218] width 7 height 8
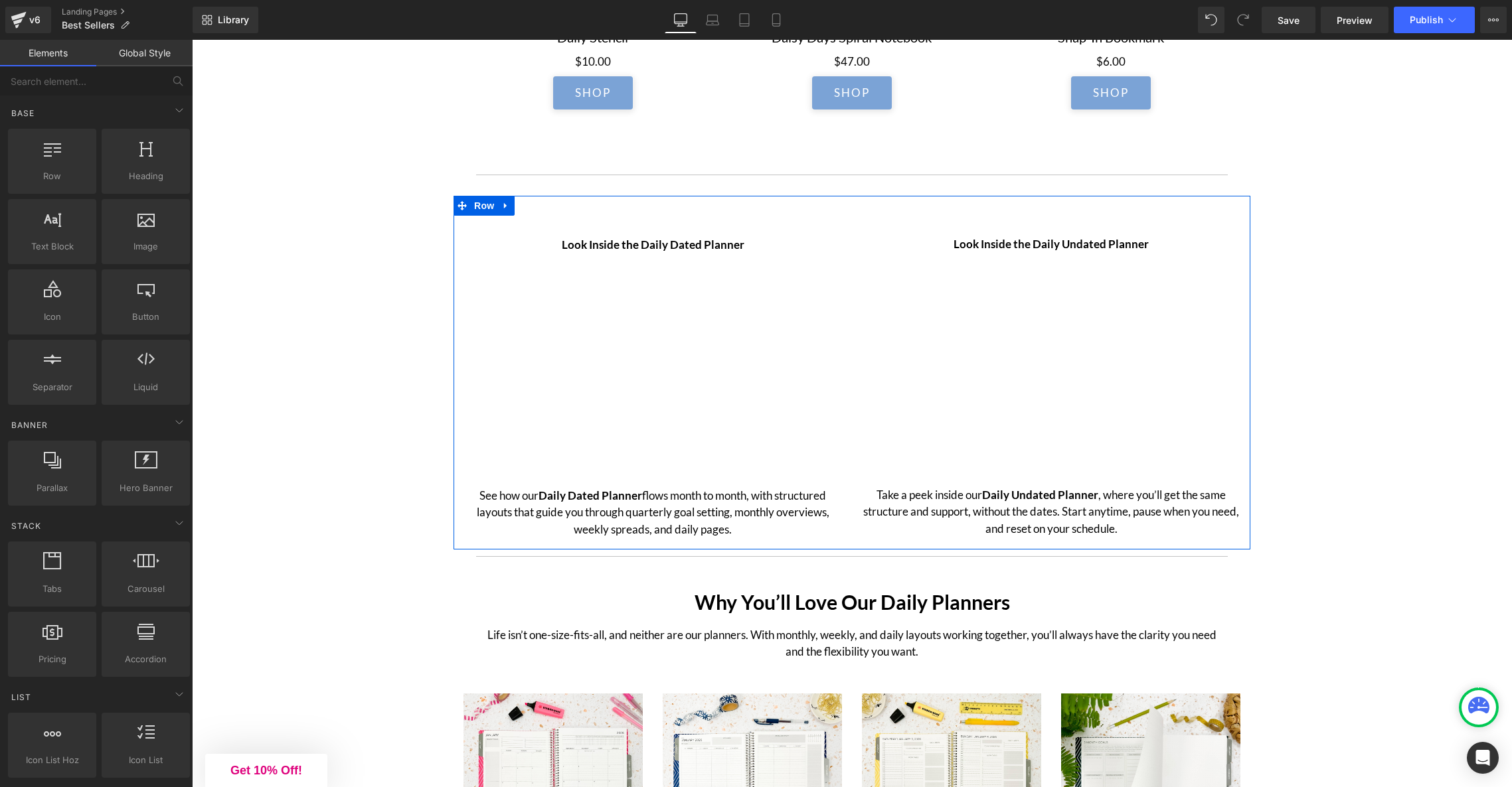
click at [727, 204] on div "Look Inside the Daily Dated Planner Text Block Youtube Row See how our Daily Da…" at bounding box center [852, 372] width 797 height 354
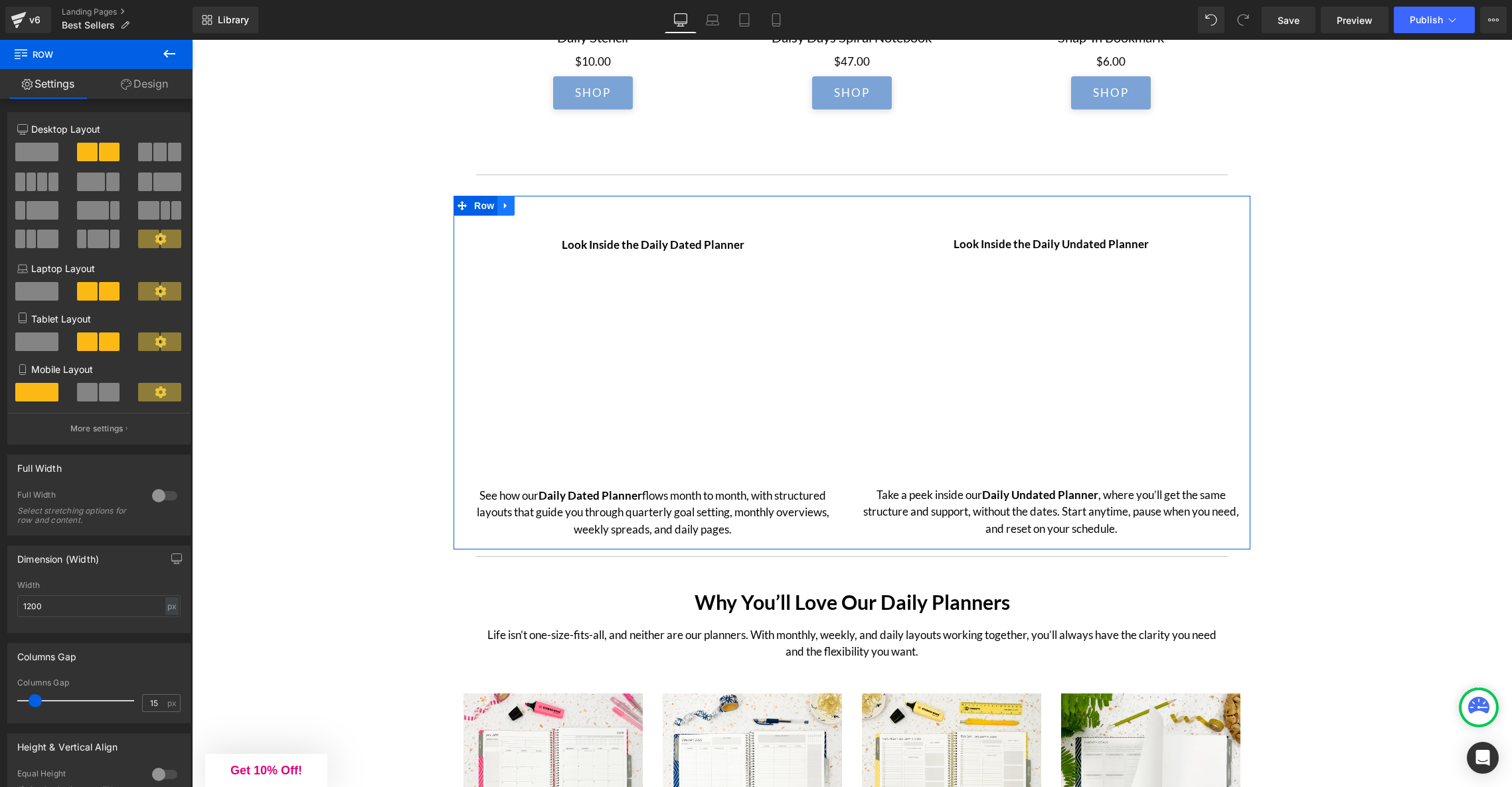
click at [508, 210] on icon at bounding box center [505, 206] width 9 height 10
click at [541, 211] on icon at bounding box center [540, 206] width 9 height 9
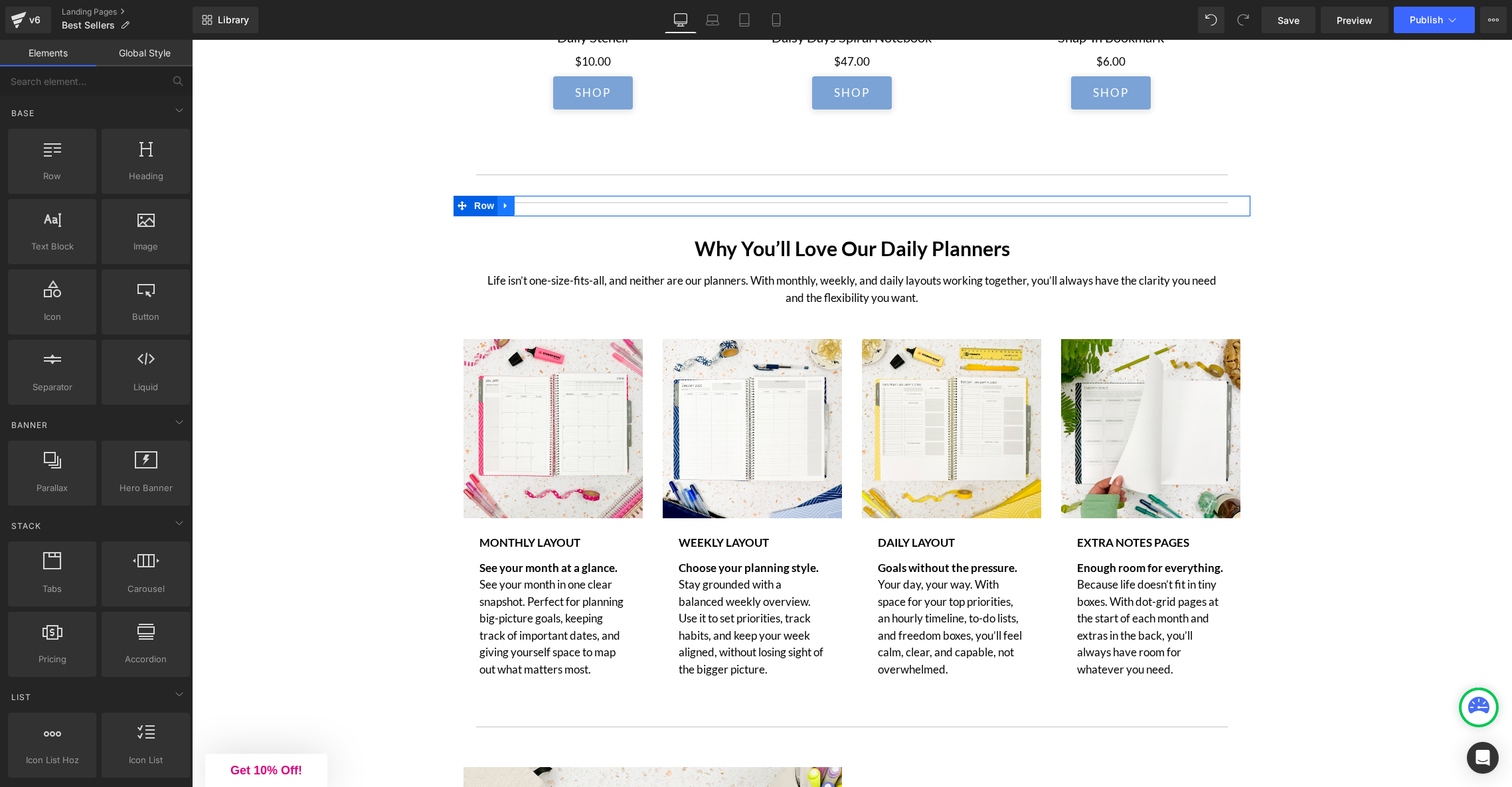
click at [508, 211] on icon at bounding box center [505, 206] width 9 height 10
click at [544, 211] on icon at bounding box center [540, 206] width 9 height 9
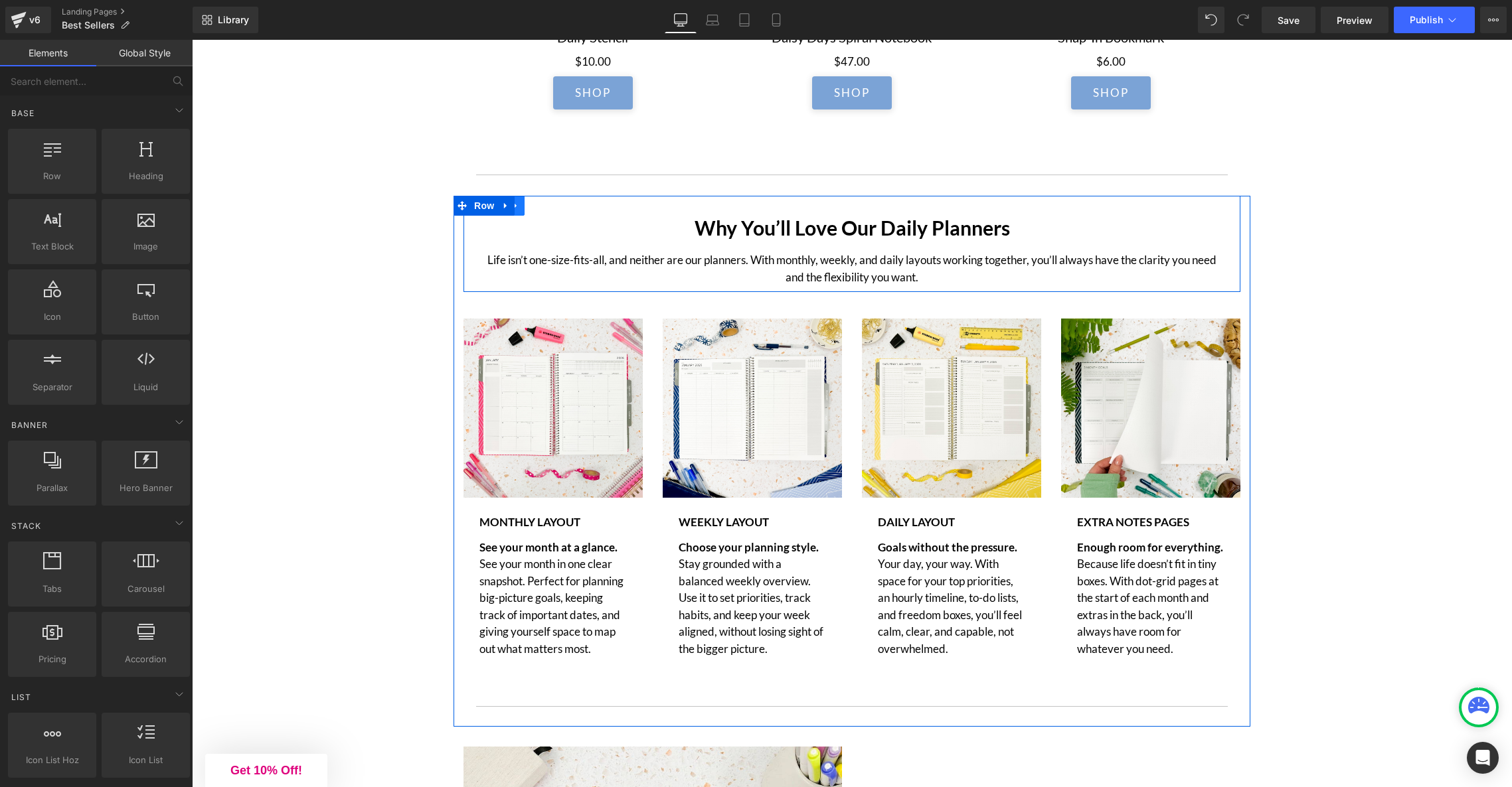
click at [521, 211] on icon at bounding box center [516, 206] width 9 height 10
click at [551, 211] on icon at bounding box center [550, 206] width 9 height 10
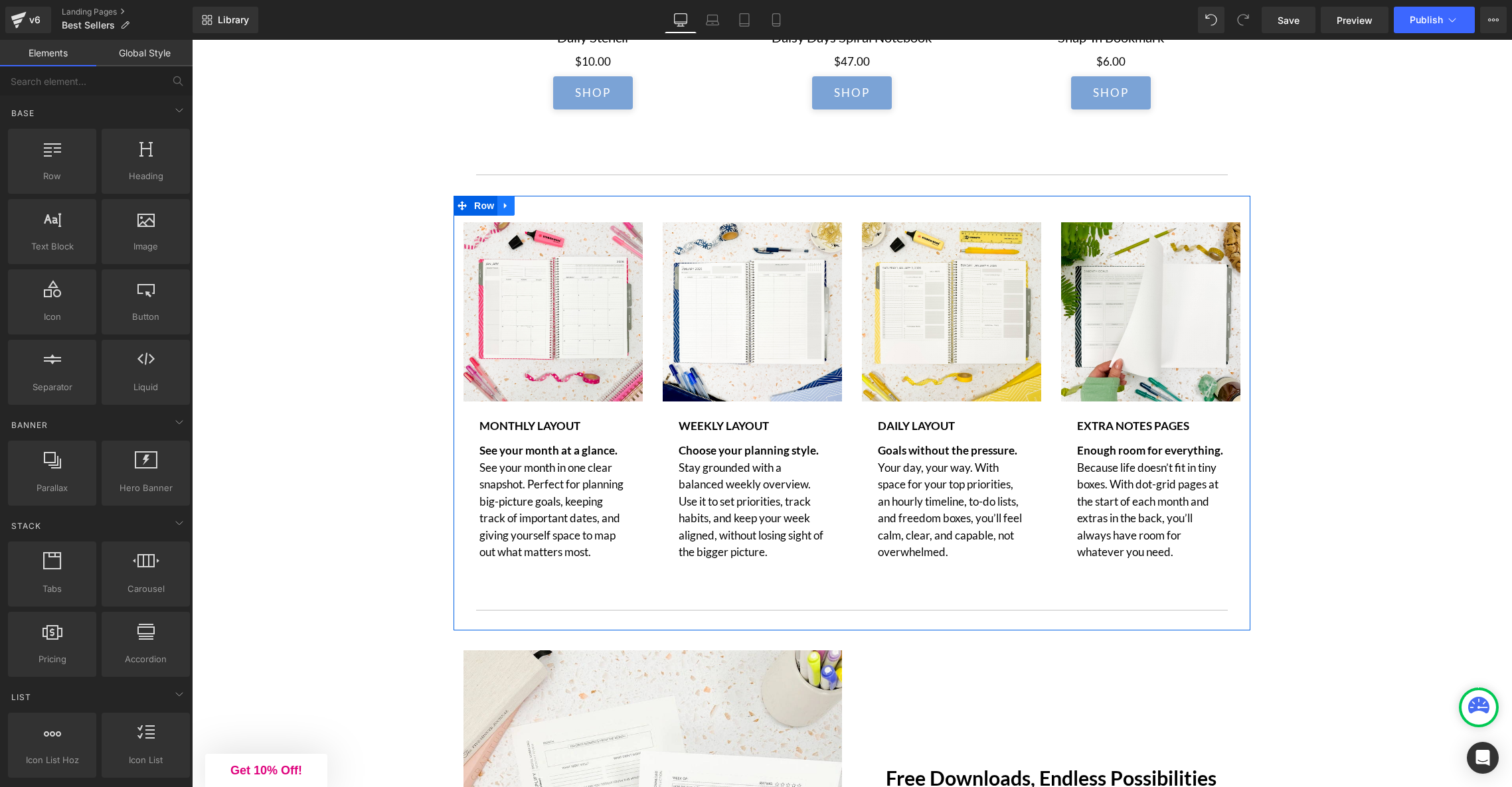
click at [509, 211] on icon at bounding box center [505, 206] width 9 height 10
click at [540, 211] on icon at bounding box center [540, 206] width 9 height 9
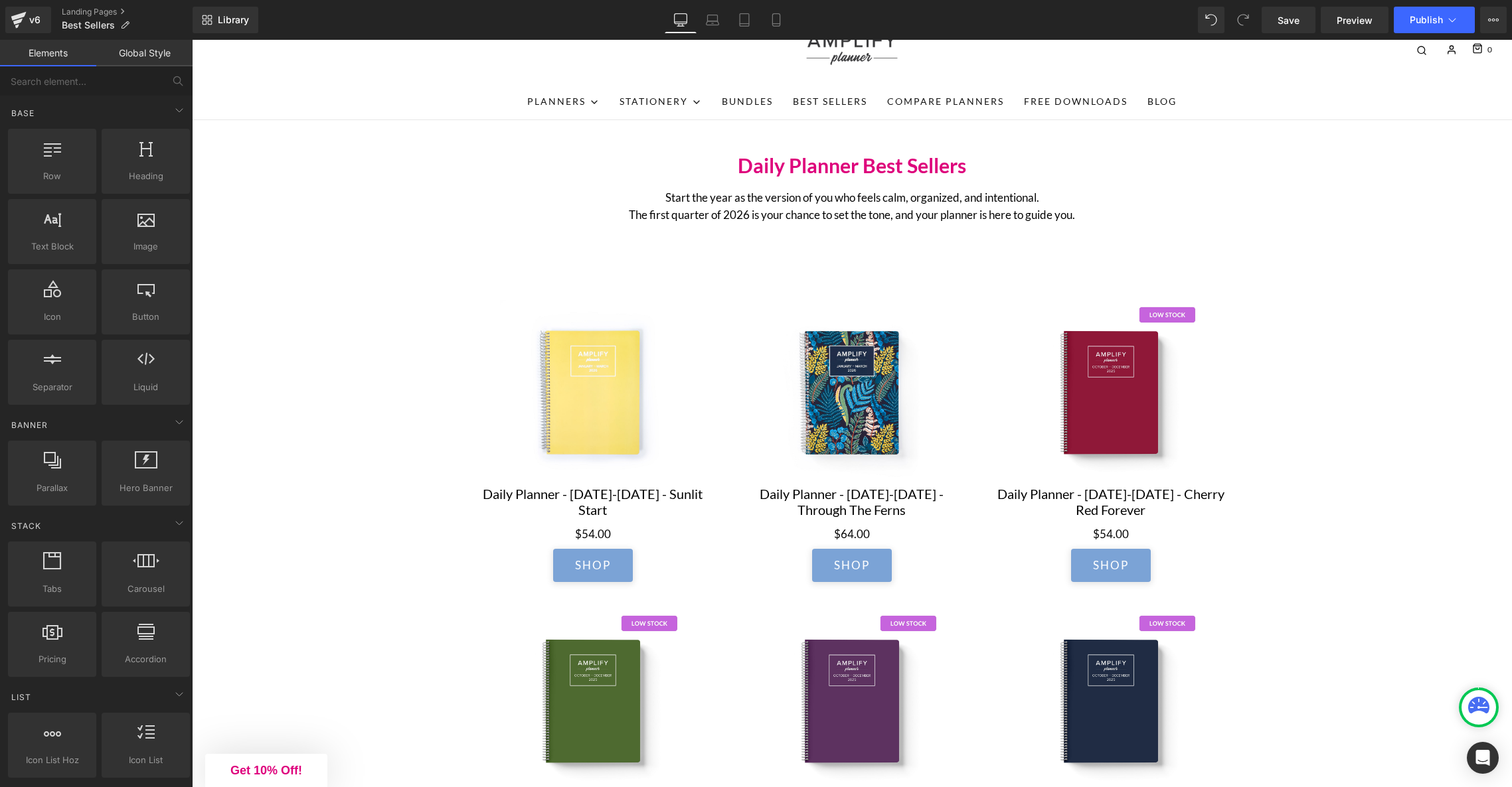
scroll to position [0, 0]
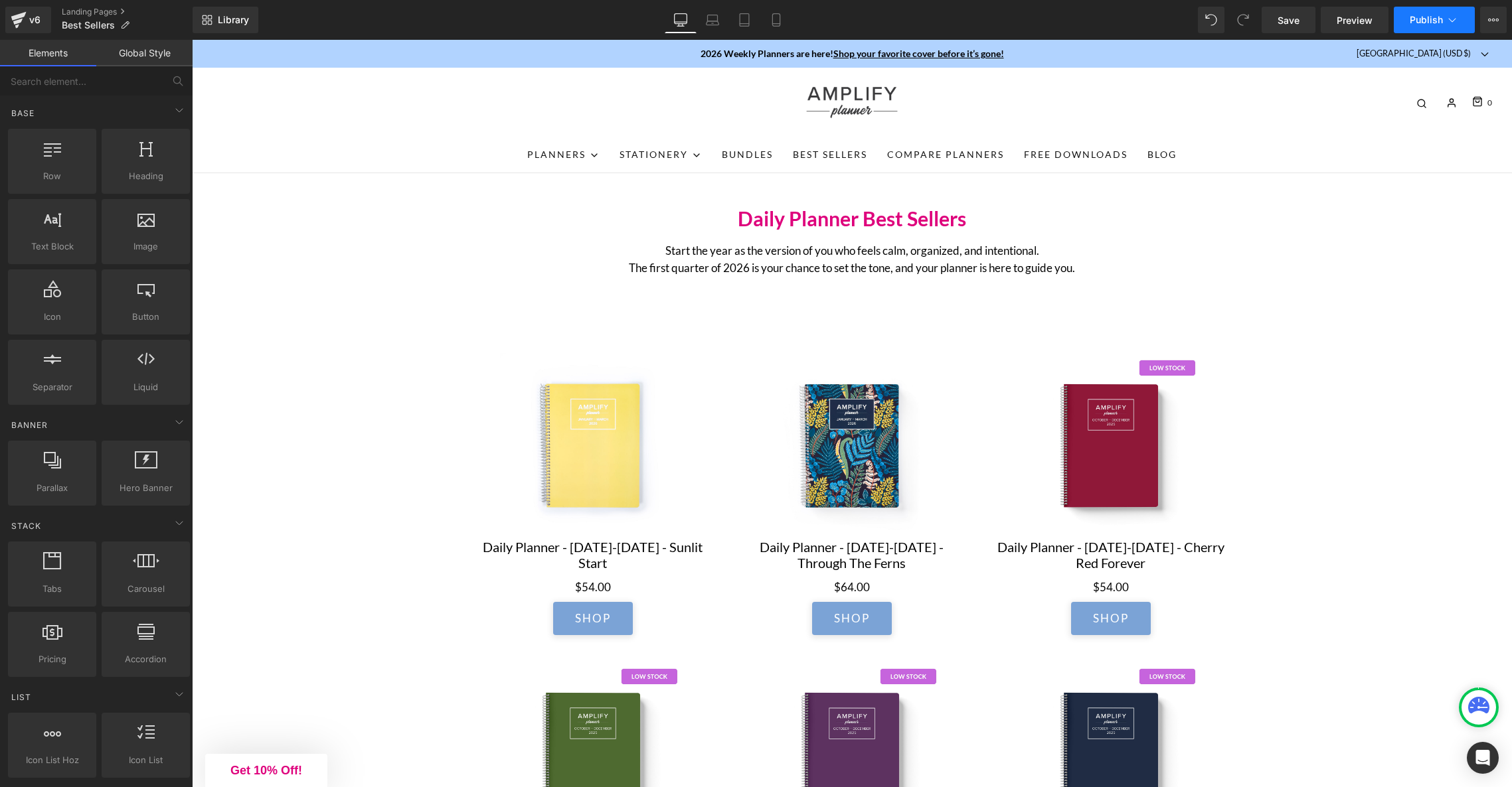
click at [1463, 25] on button "Publish" at bounding box center [1434, 19] width 81 height 27
click at [1495, 24] on icon at bounding box center [1493, 19] width 11 height 11
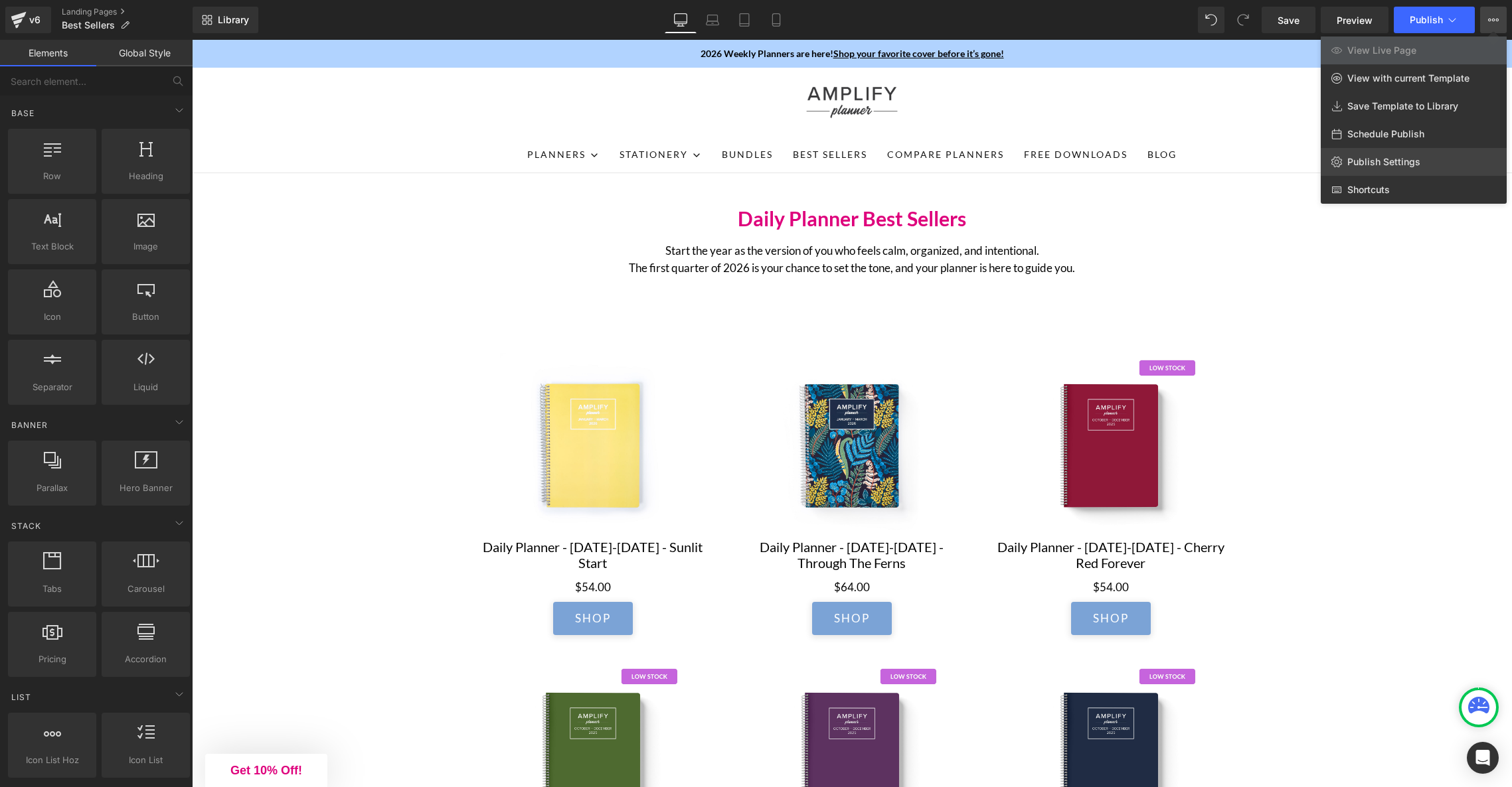
click at [1447, 167] on link "Publish Settings" at bounding box center [1414, 162] width 186 height 28
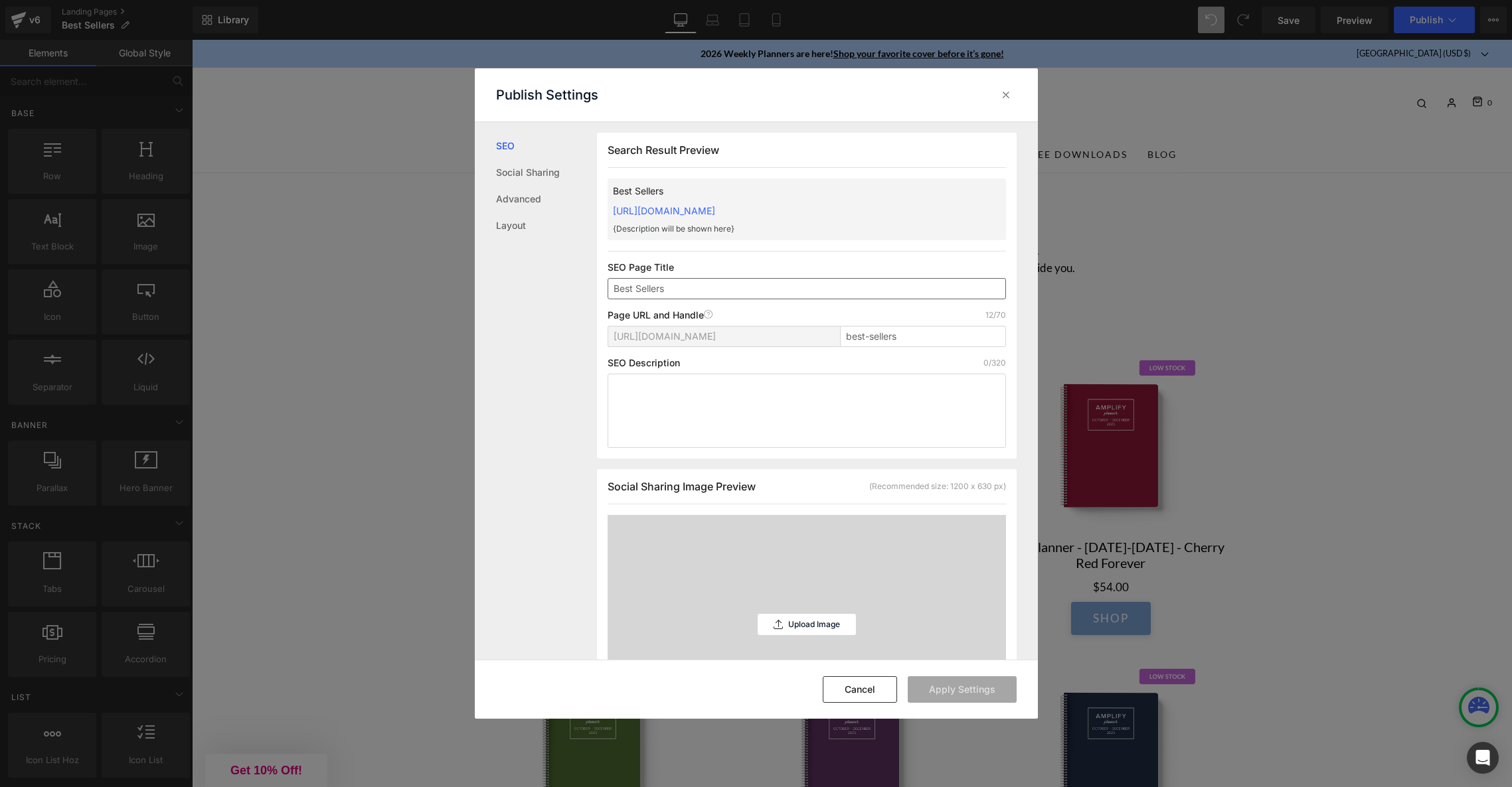
scroll to position [1, 0]
click at [897, 205] on div "Best Sellers [URL][DOMAIN_NAME] {Description will be shown here}" at bounding box center [807, 209] width 398 height 62
drag, startPoint x: 904, startPoint y: 211, endPoint x: 594, endPoint y: 210, distance: 310.0
click at [594, 210] on div "SEO Social Sharing Advanced Layout Search Result Preview Best Sellers [URL][DOM…" at bounding box center [756, 391] width 563 height 538
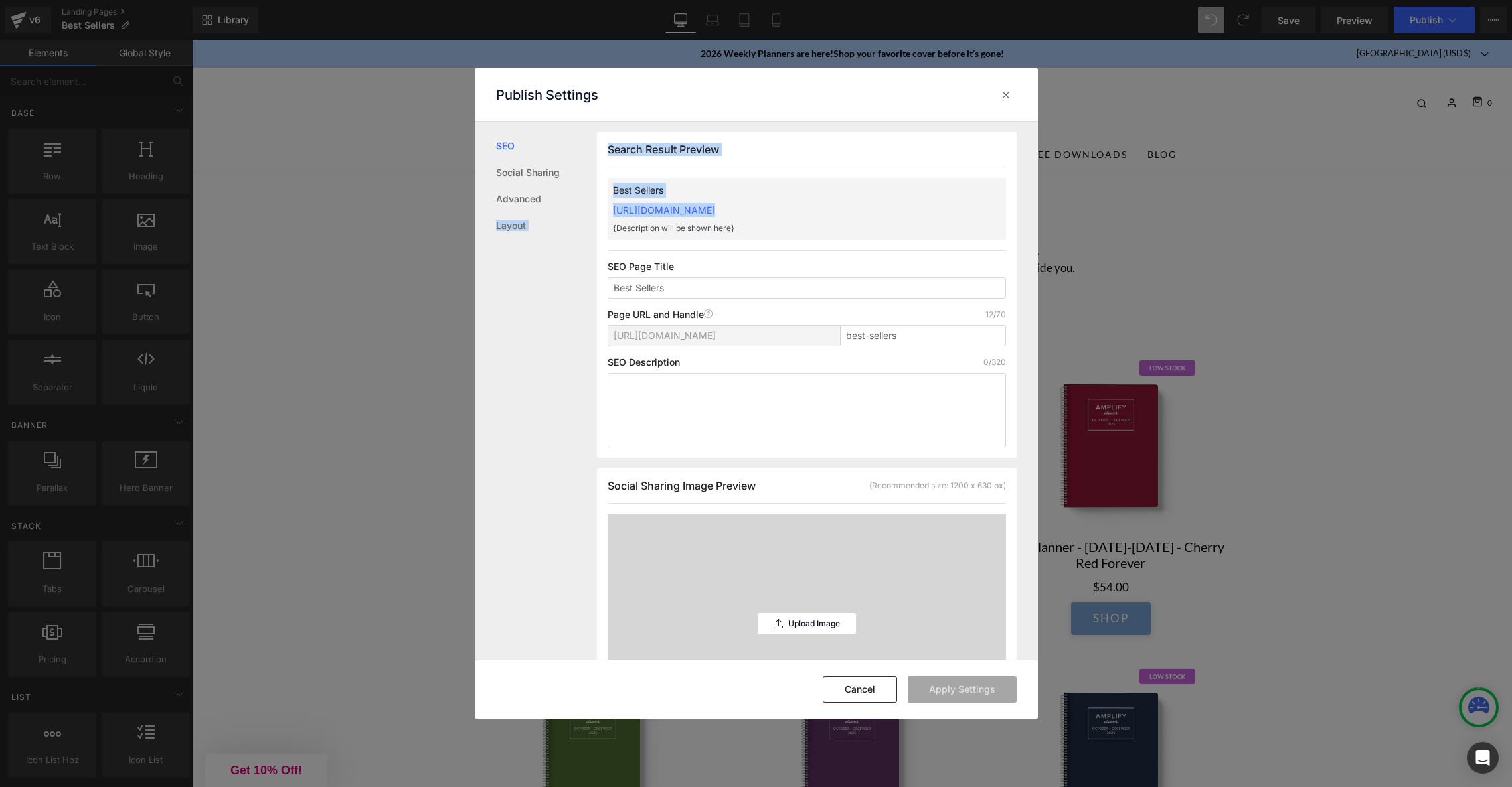
click at [911, 181] on div "Best Sellers [URL][DOMAIN_NAME] {Description will be shown here}" at bounding box center [807, 209] width 398 height 62
drag, startPoint x: 894, startPoint y: 205, endPoint x: 613, endPoint y: 211, distance: 281.1
click at [613, 211] on div "Best Sellers [URL][DOMAIN_NAME] {Description will be shown here}" at bounding box center [807, 209] width 398 height 62
copy link "[URL][DOMAIN_NAME]"
click at [880, 689] on button "Cancel" at bounding box center [859, 689] width 74 height 27
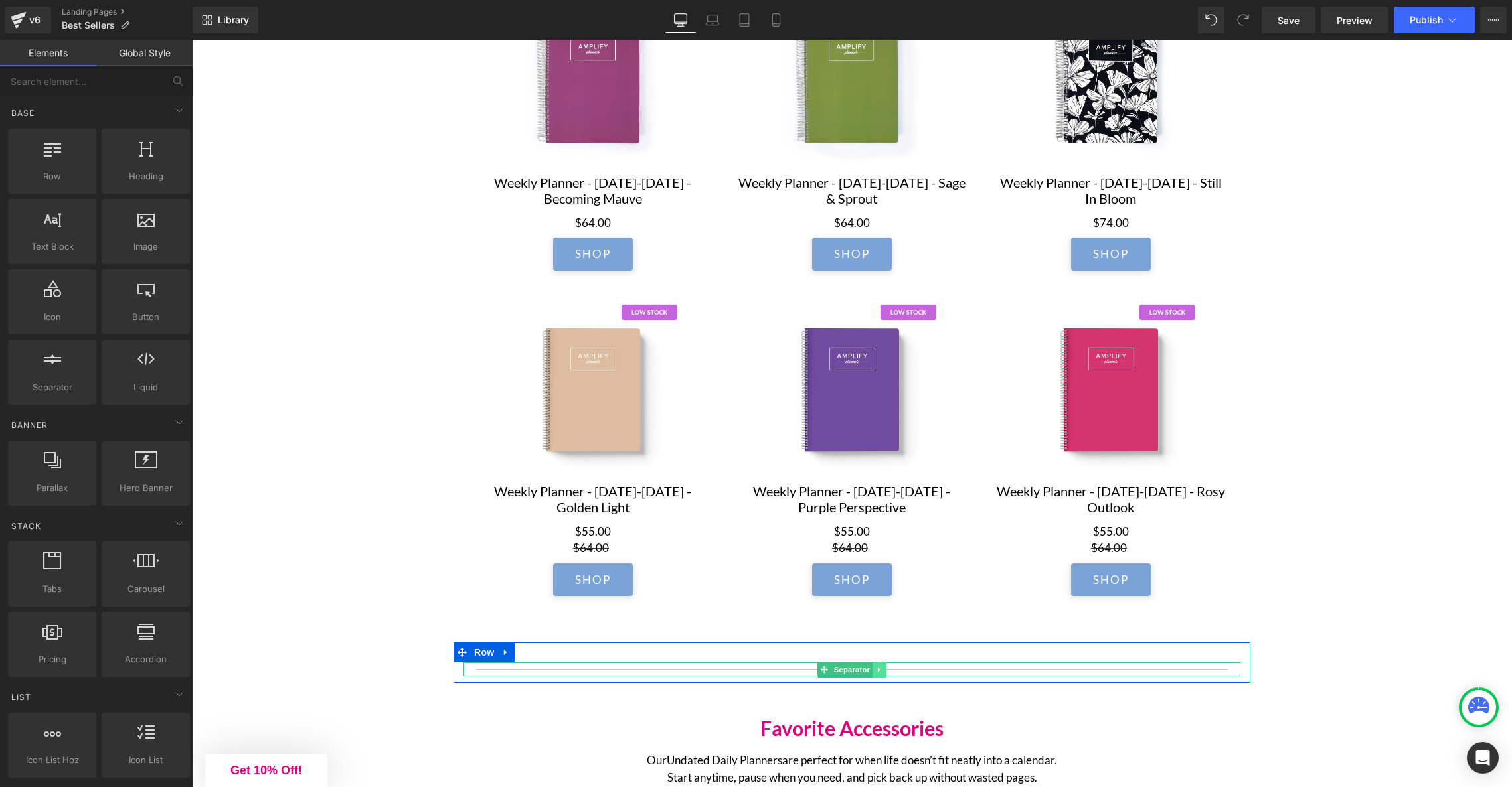
click at [883, 671] on icon at bounding box center [879, 669] width 7 height 8
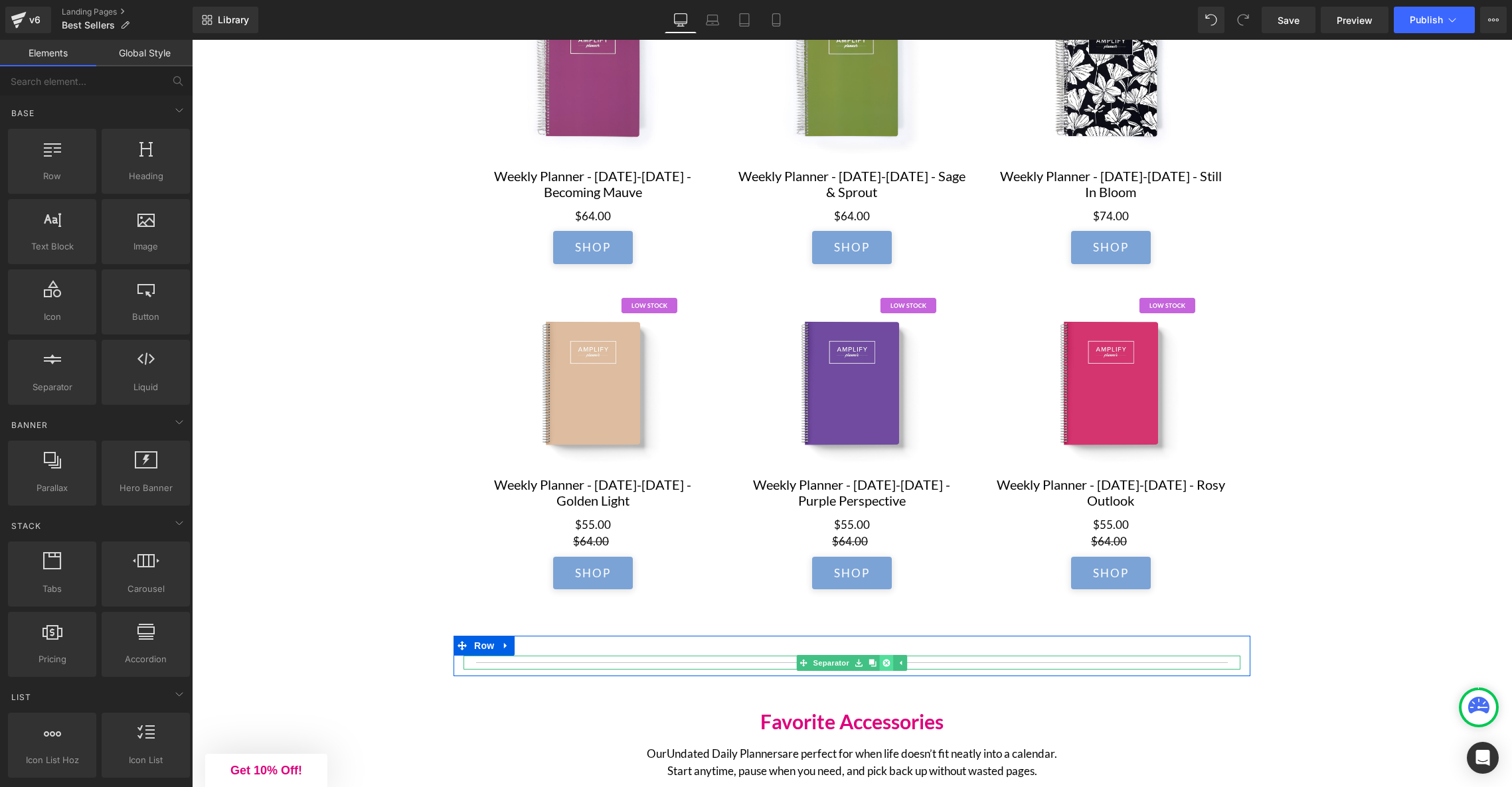
scroll to position [1202, 0]
click at [872, 666] on icon at bounding box center [873, 662] width 7 height 7
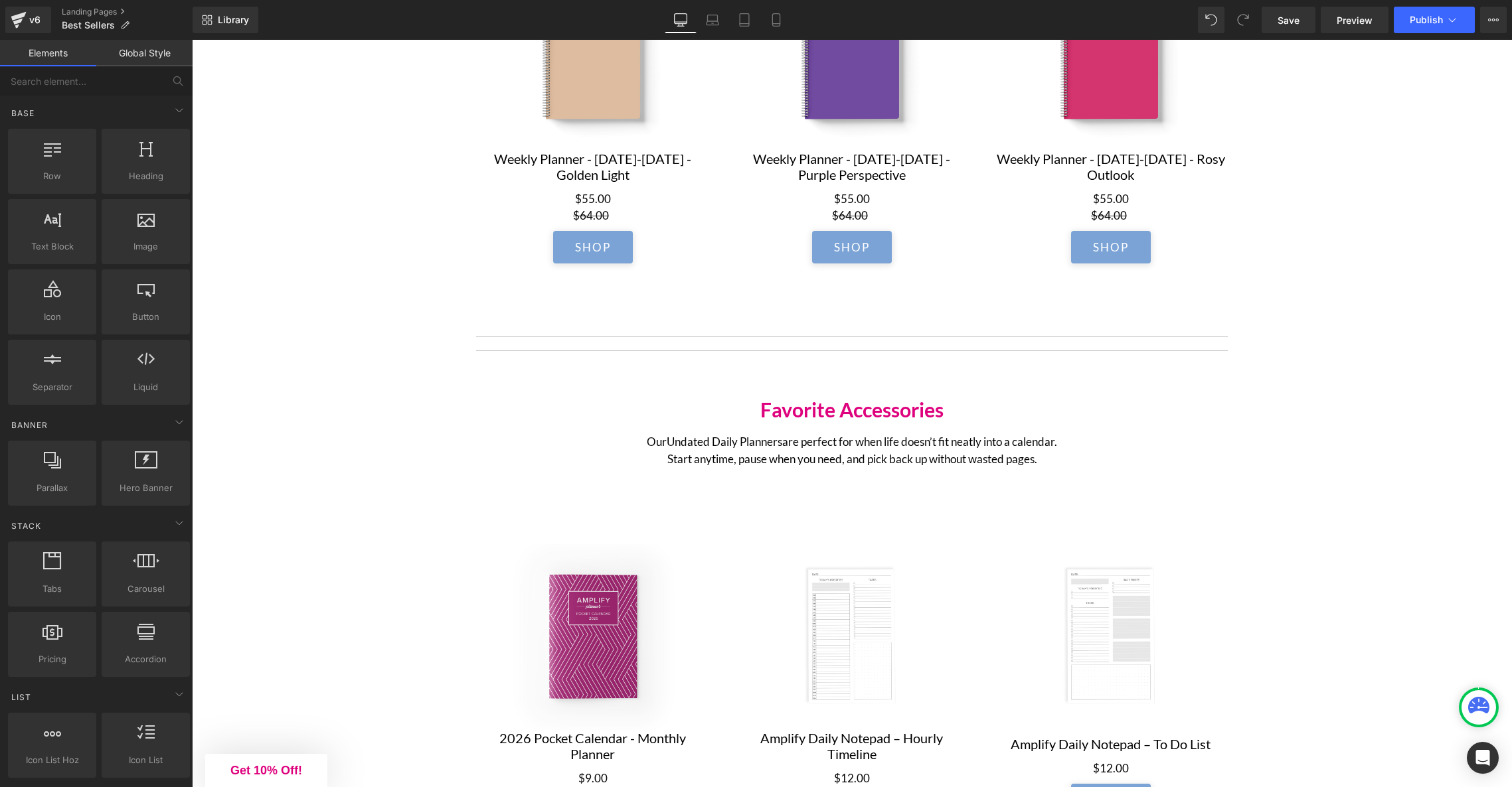
scroll to position [1522, 0]
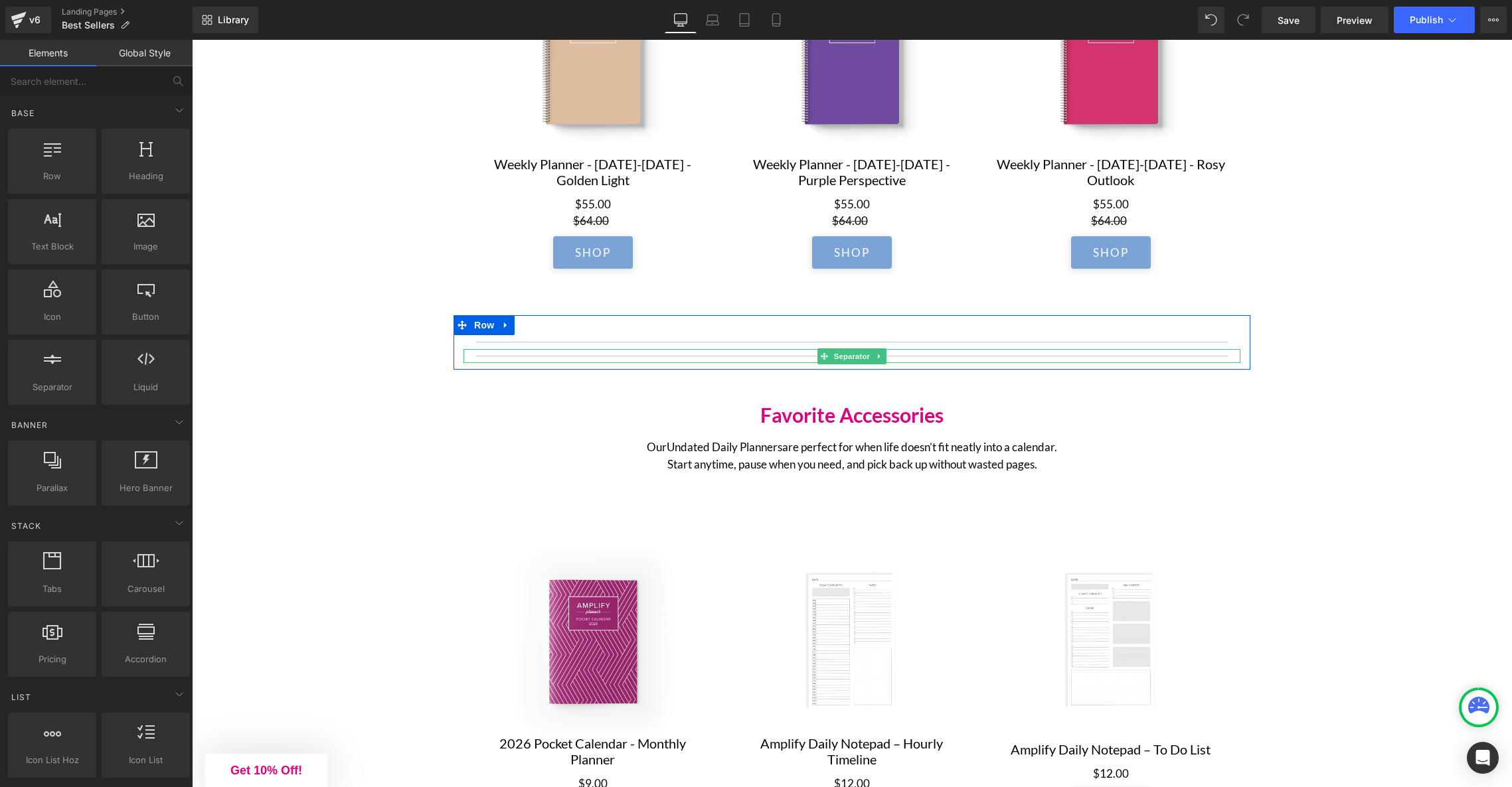
click at [479, 359] on div at bounding box center [852, 356] width 777 height 14
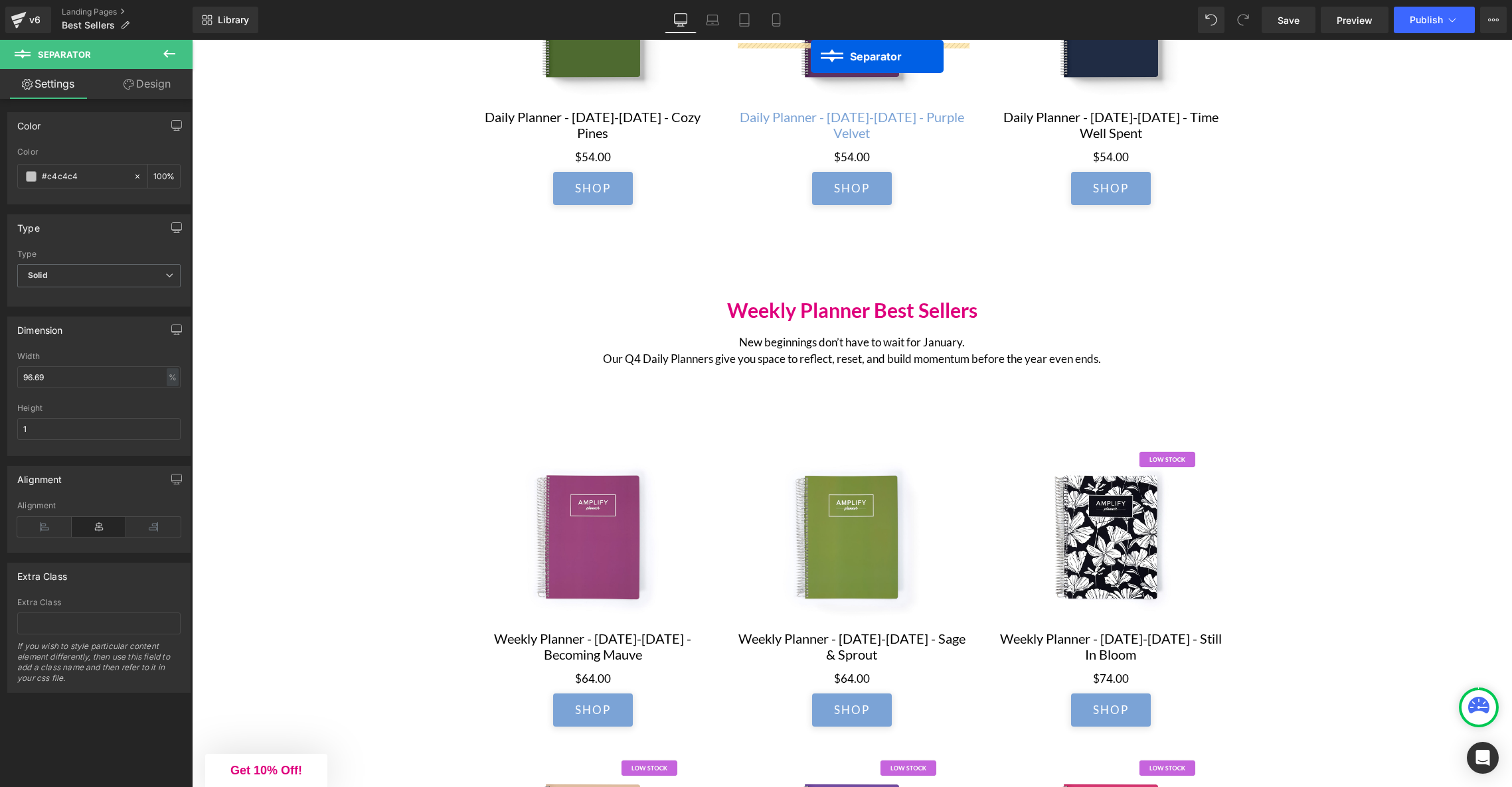
scroll to position [673, 0]
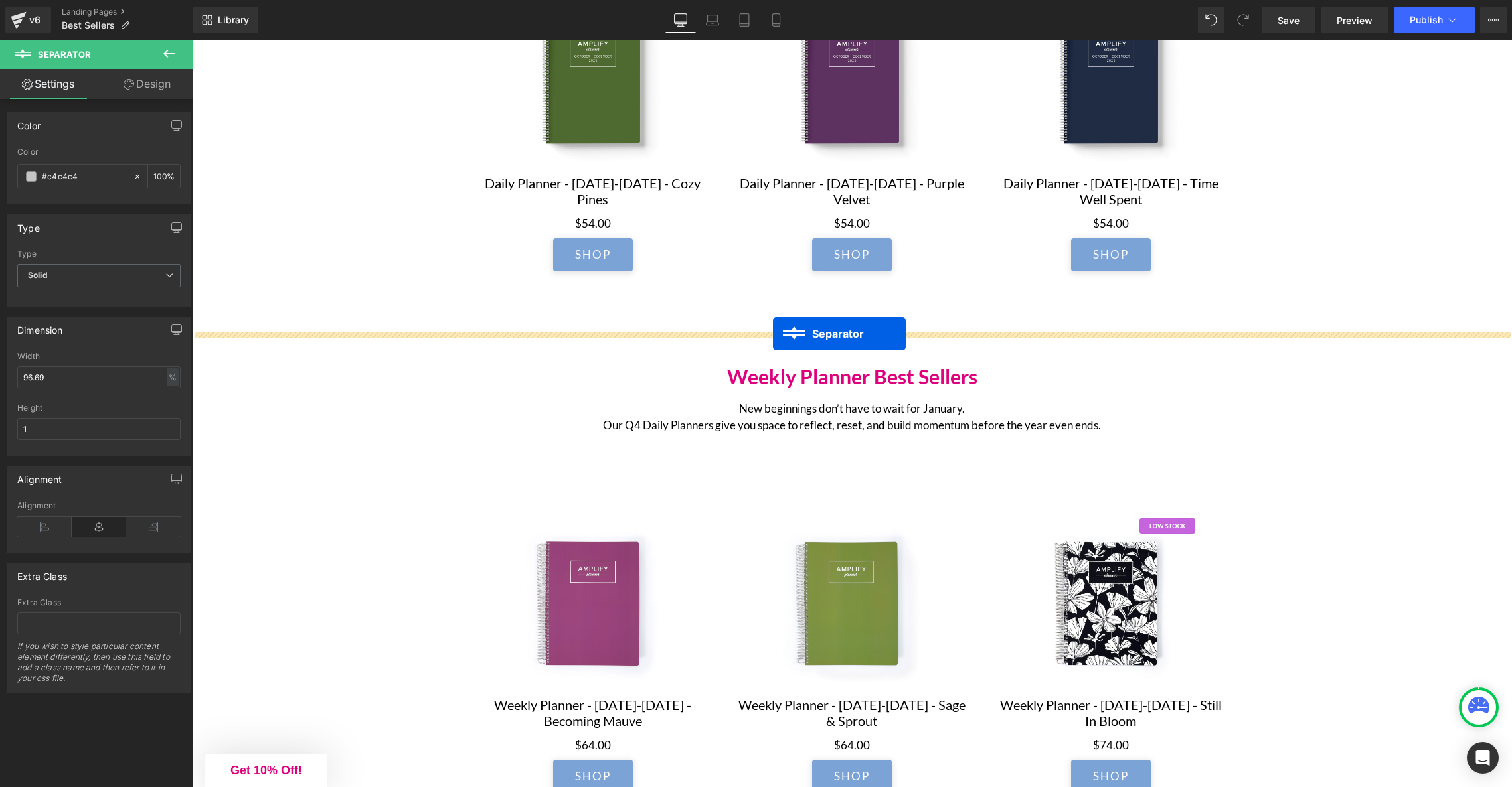
drag, startPoint x: 823, startPoint y: 358, endPoint x: 773, endPoint y: 334, distance: 55.5
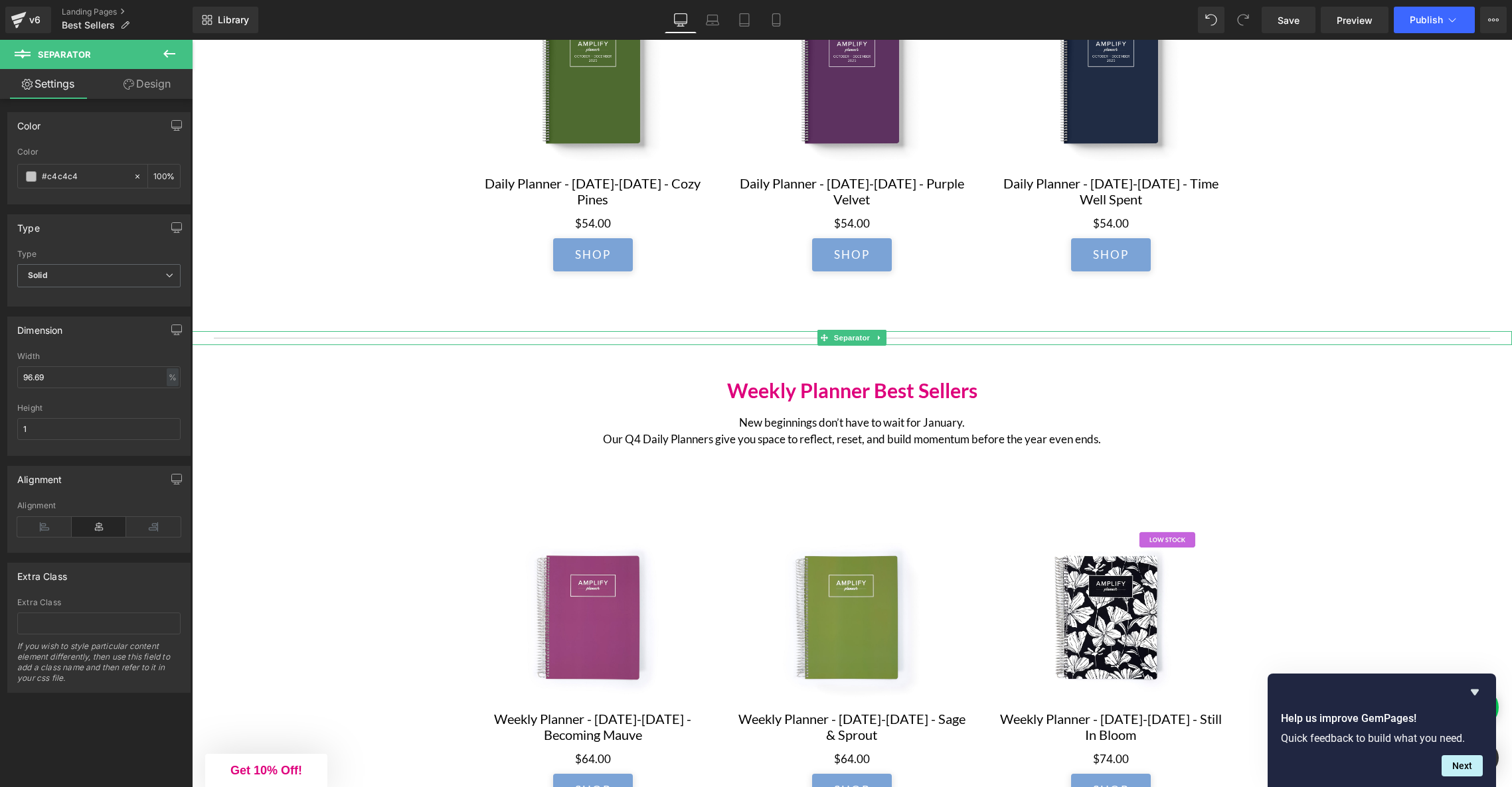
click at [1327, 341] on hr at bounding box center [851, 341] width 1276 height 7
click at [126, 376] on input "96.69" at bounding box center [98, 377] width 163 height 22
drag, startPoint x: 334, startPoint y: 337, endPoint x: 341, endPoint y: 340, distance: 7.6
click at [334, 337] on div at bounding box center [852, 338] width 1320 height 14
click at [881, 339] on icon at bounding box center [879, 338] width 7 height 8
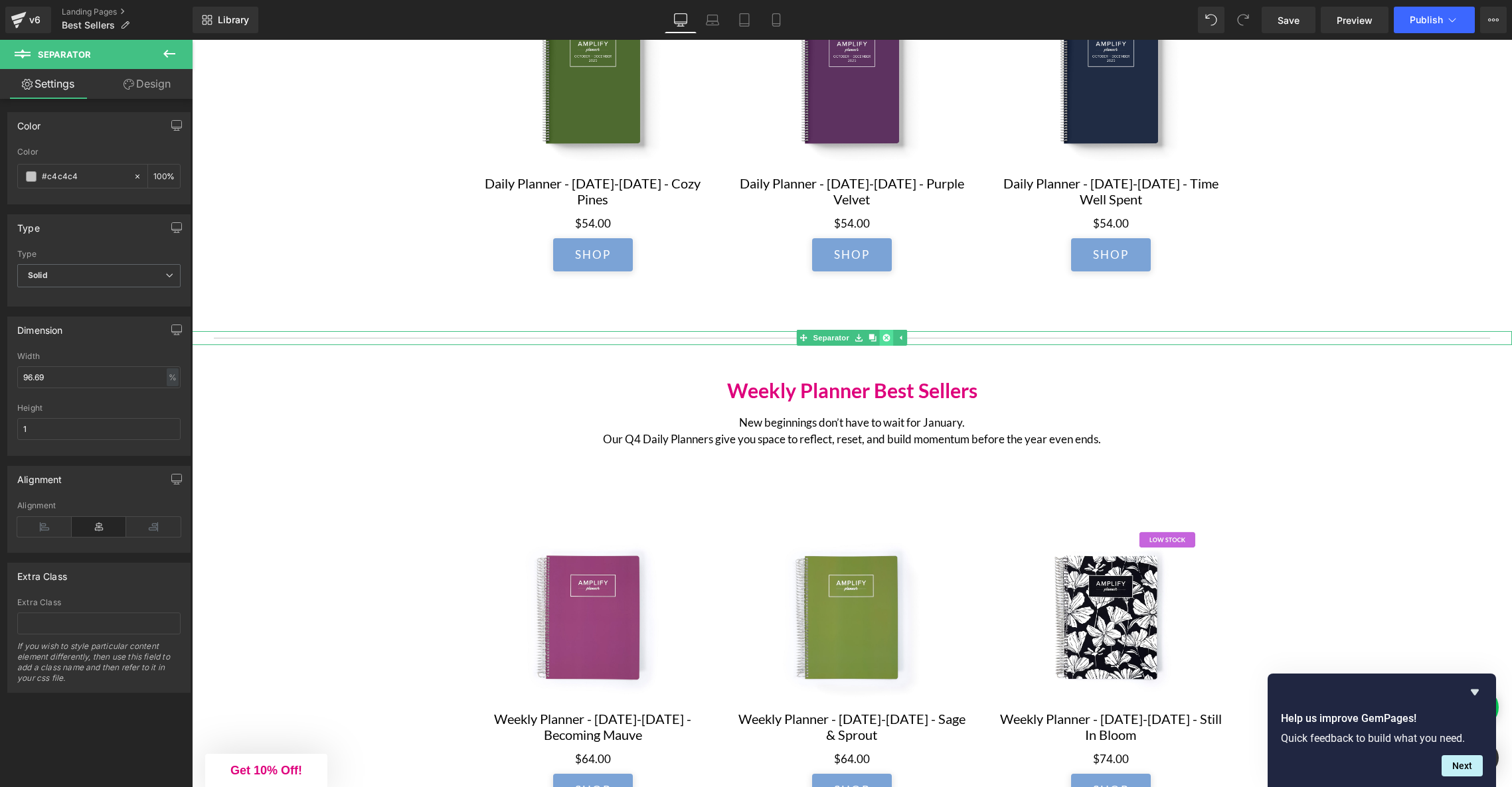
click at [889, 341] on icon at bounding box center [886, 339] width 7 height 7
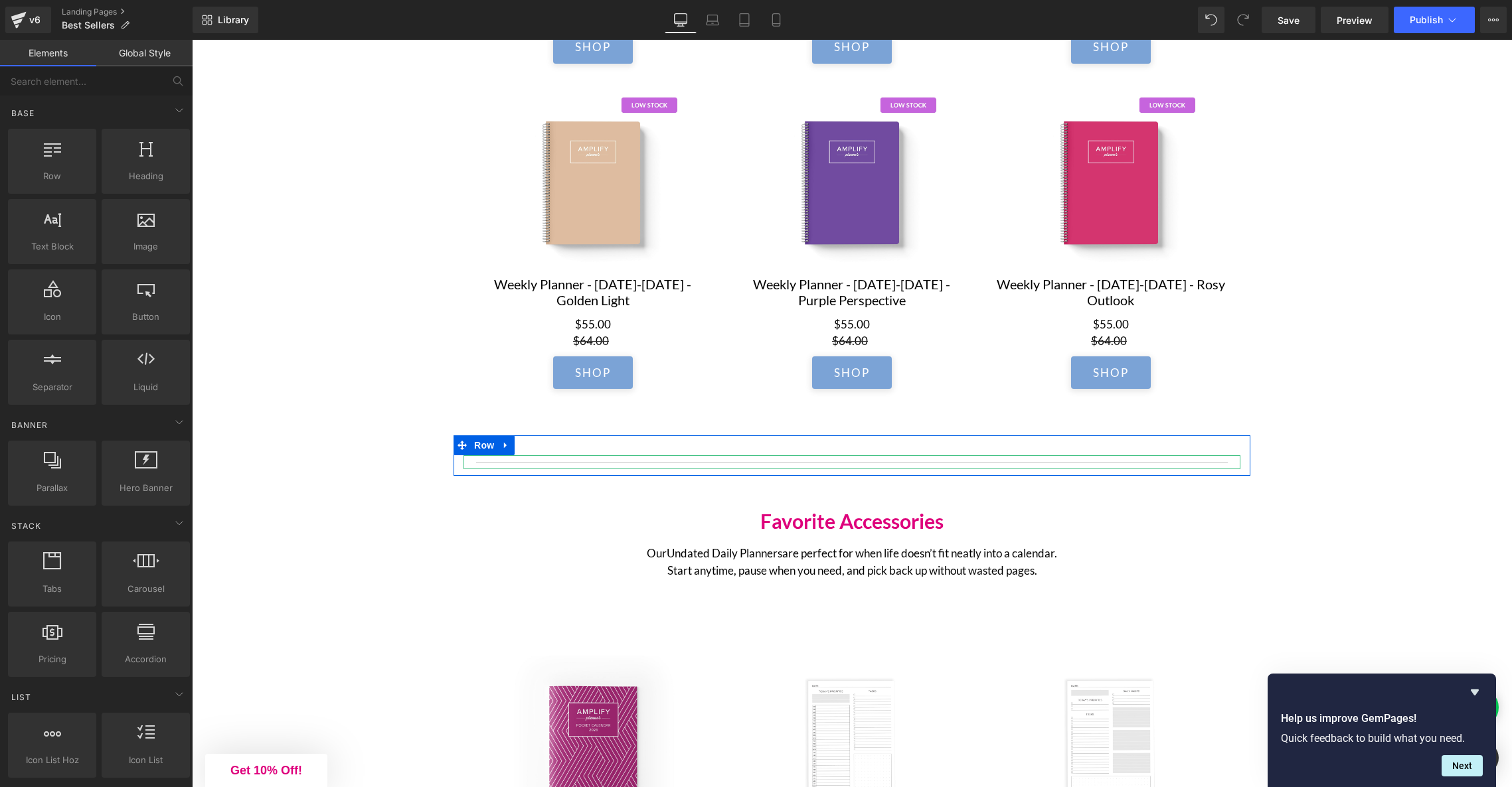
scroll to position [1491, 0]
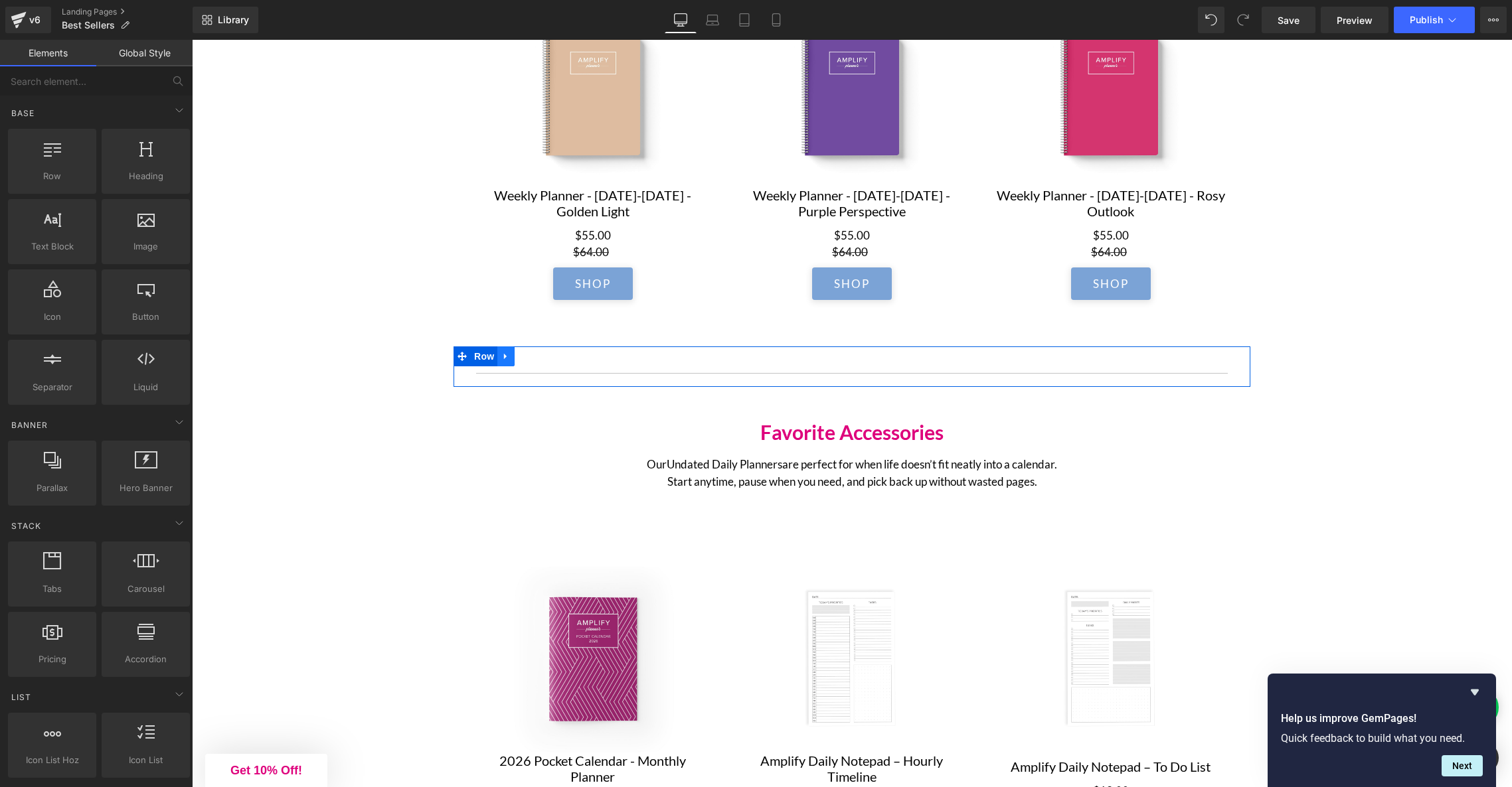
click at [508, 361] on icon at bounding box center [505, 357] width 9 height 10
click at [526, 359] on icon at bounding box center [523, 356] width 9 height 9
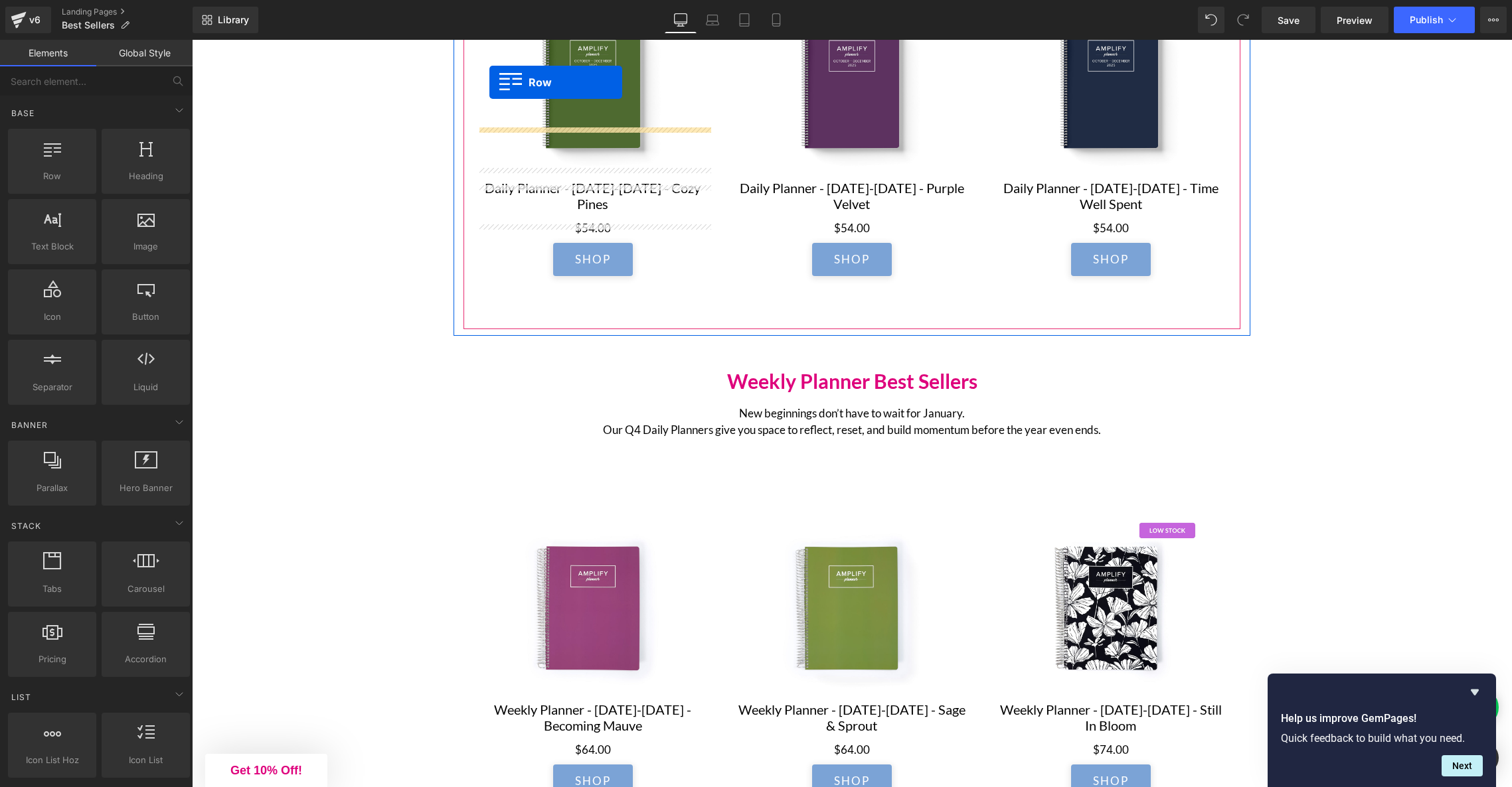
scroll to position [628, 0]
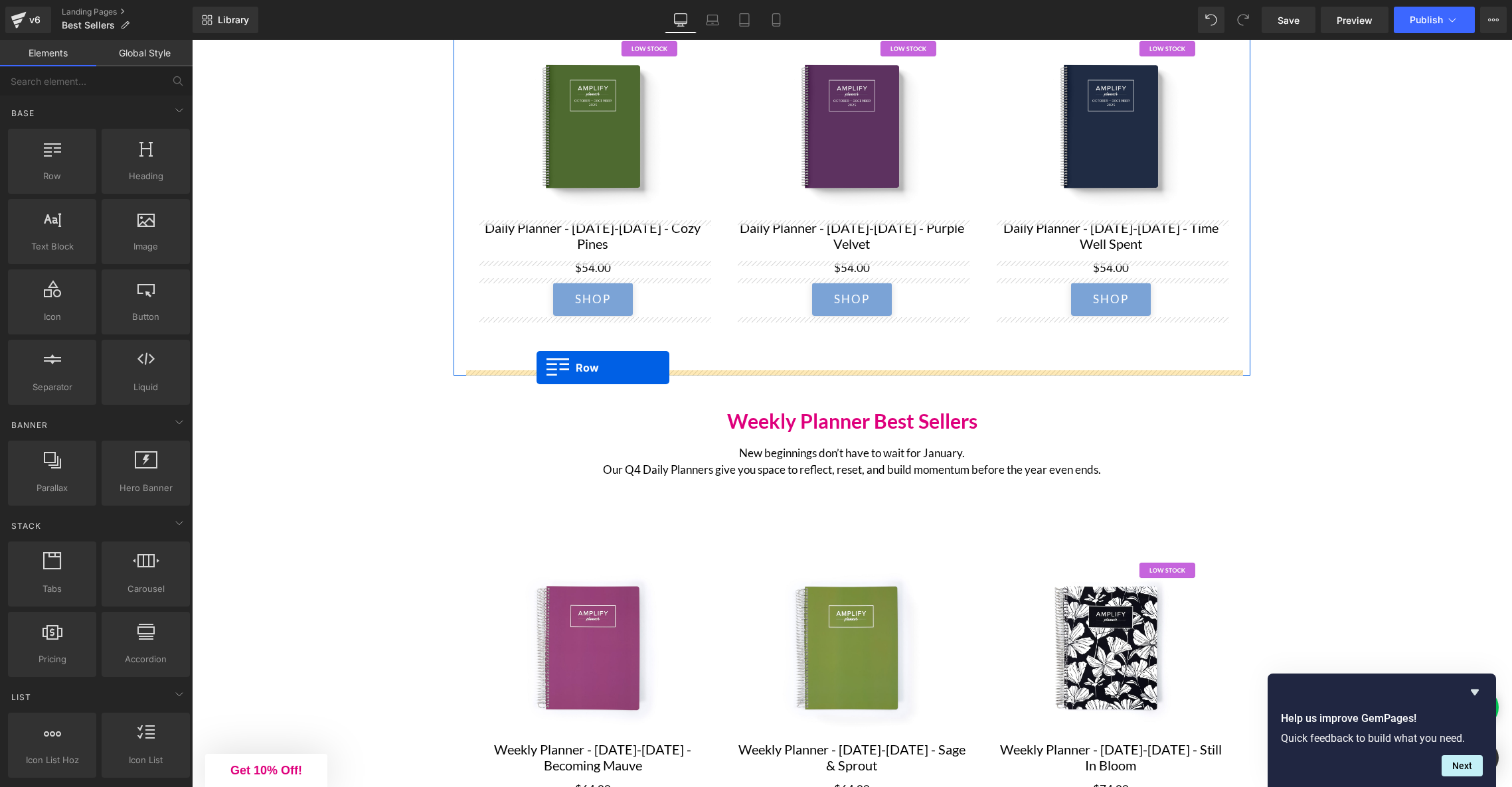
drag, startPoint x: 465, startPoint y: 361, endPoint x: 536, endPoint y: 369, distance: 71.4
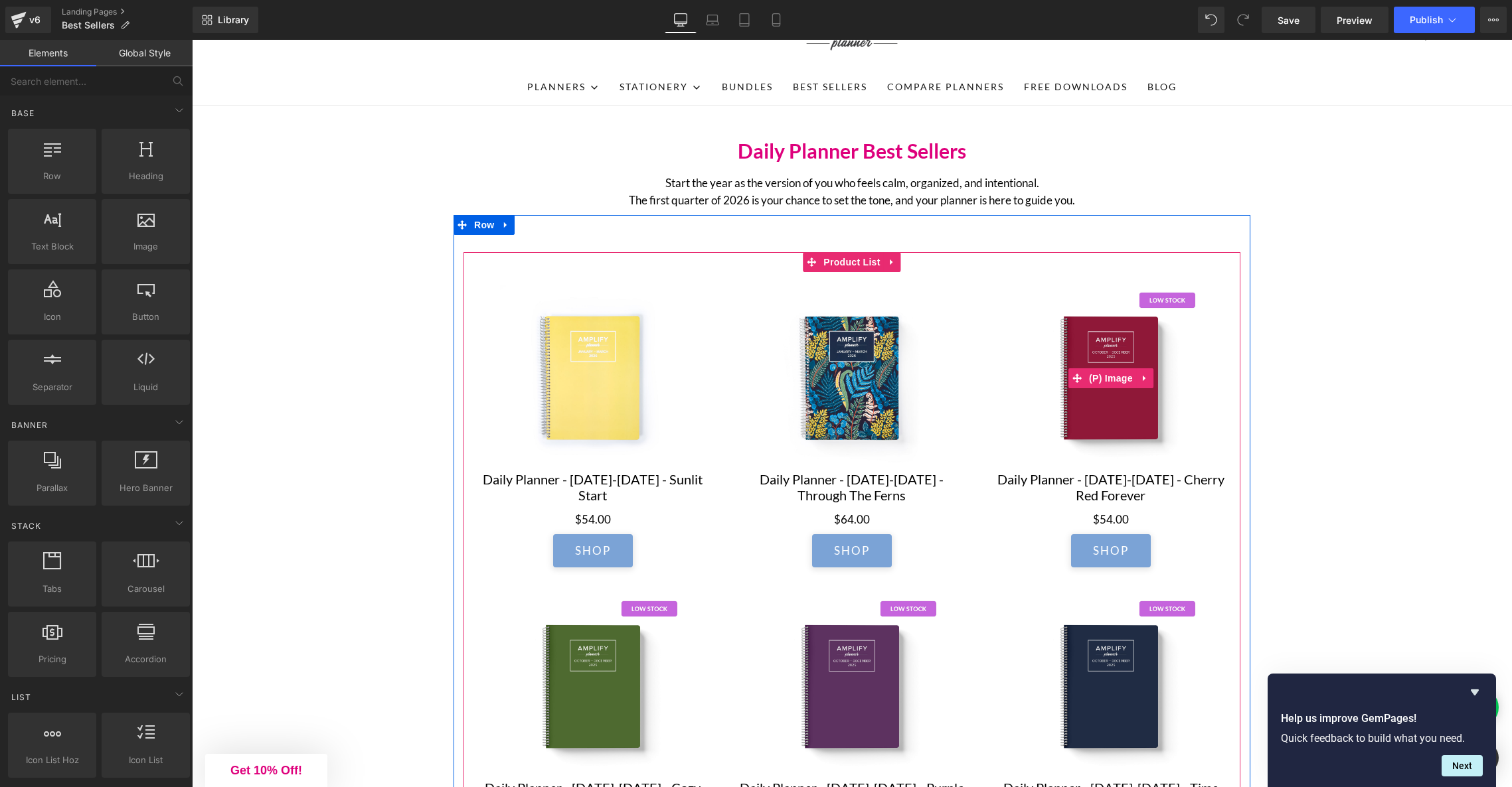
scroll to position [57, 0]
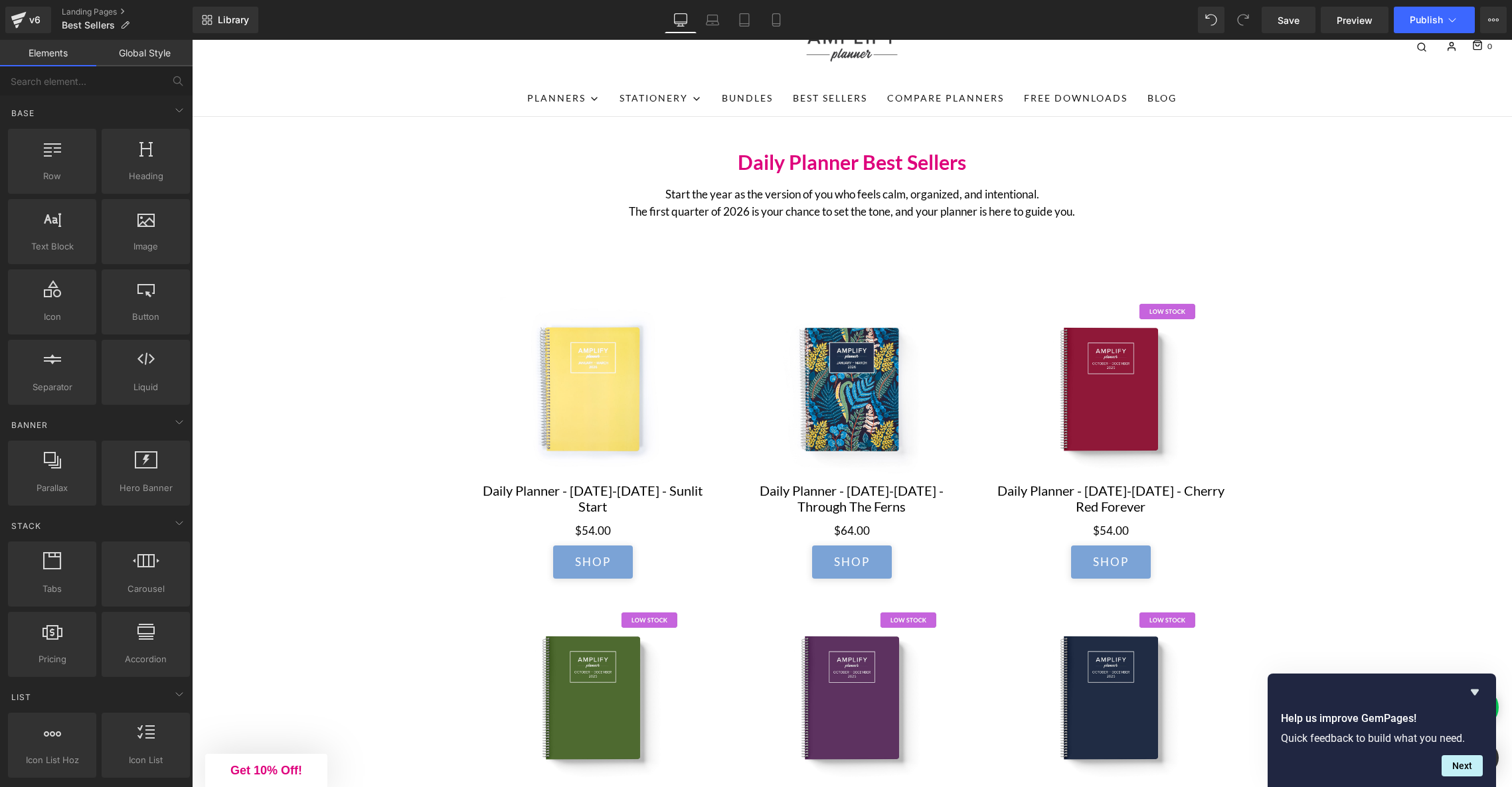
click at [921, 198] on p "Start the year as the version of you who feels calm, organized, and intentional…" at bounding box center [851, 203] width 753 height 34
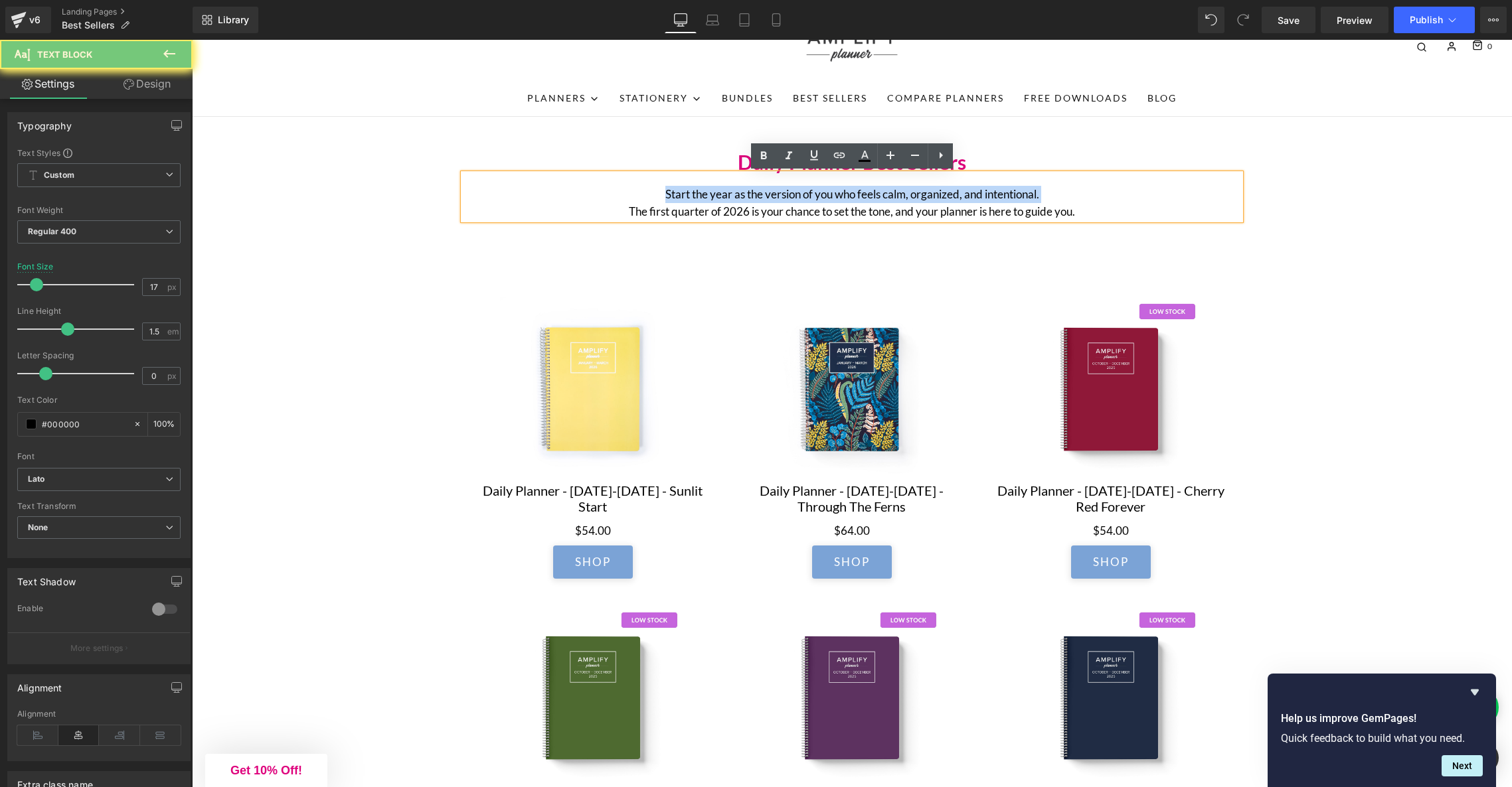
click at [921, 198] on p "Start the year as the version of you who feels calm, organized, and intentional…" at bounding box center [851, 203] width 753 height 34
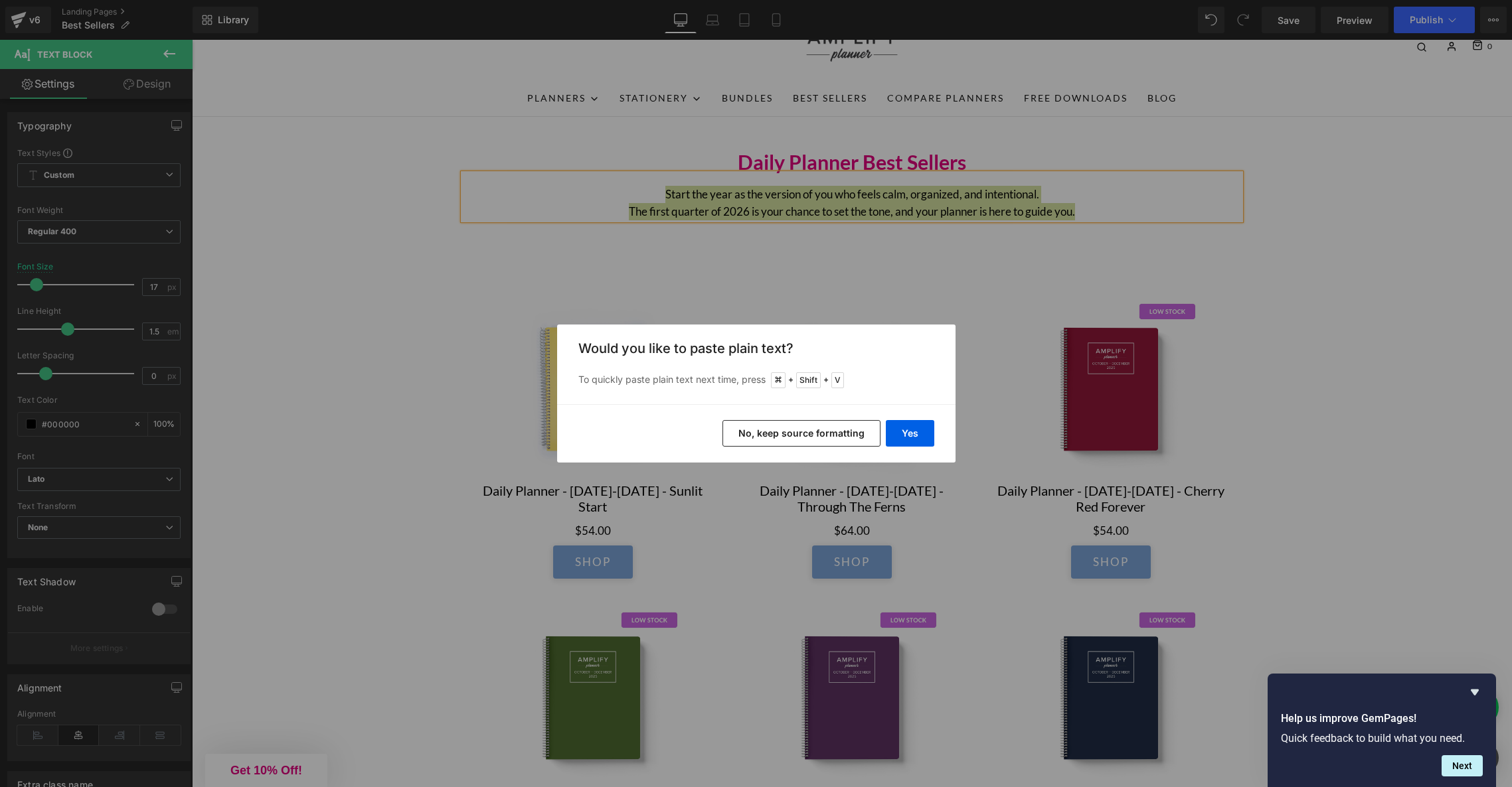
click at [843, 438] on button "No, keep source formatting" at bounding box center [802, 433] width 158 height 27
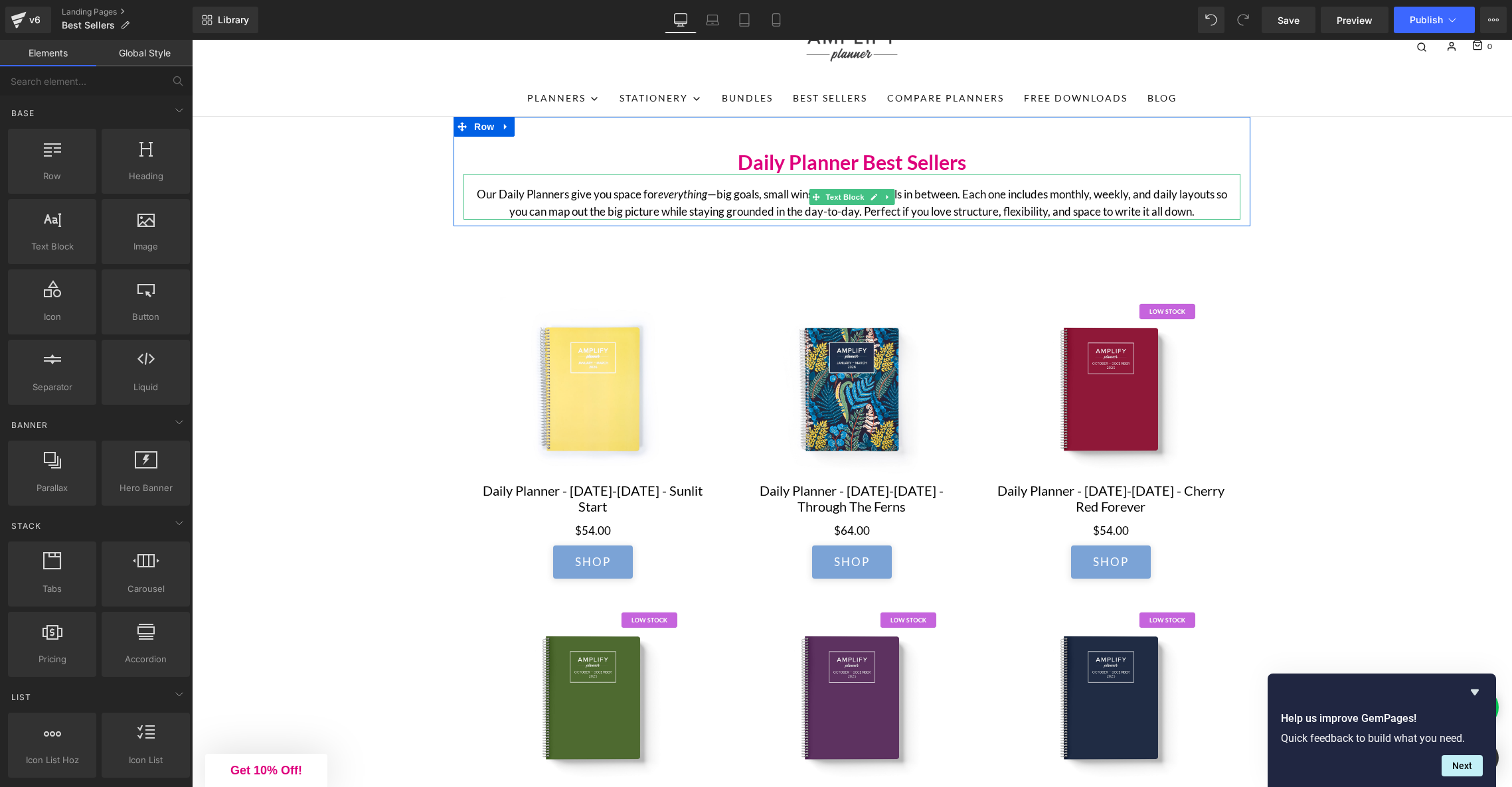
drag, startPoint x: 719, startPoint y: 192, endPoint x: 746, endPoint y: 217, distance: 36.8
click at [720, 193] on p "Our Daily Planners give you space for everything —big goals, small wins, and al…" at bounding box center [851, 203] width 753 height 34
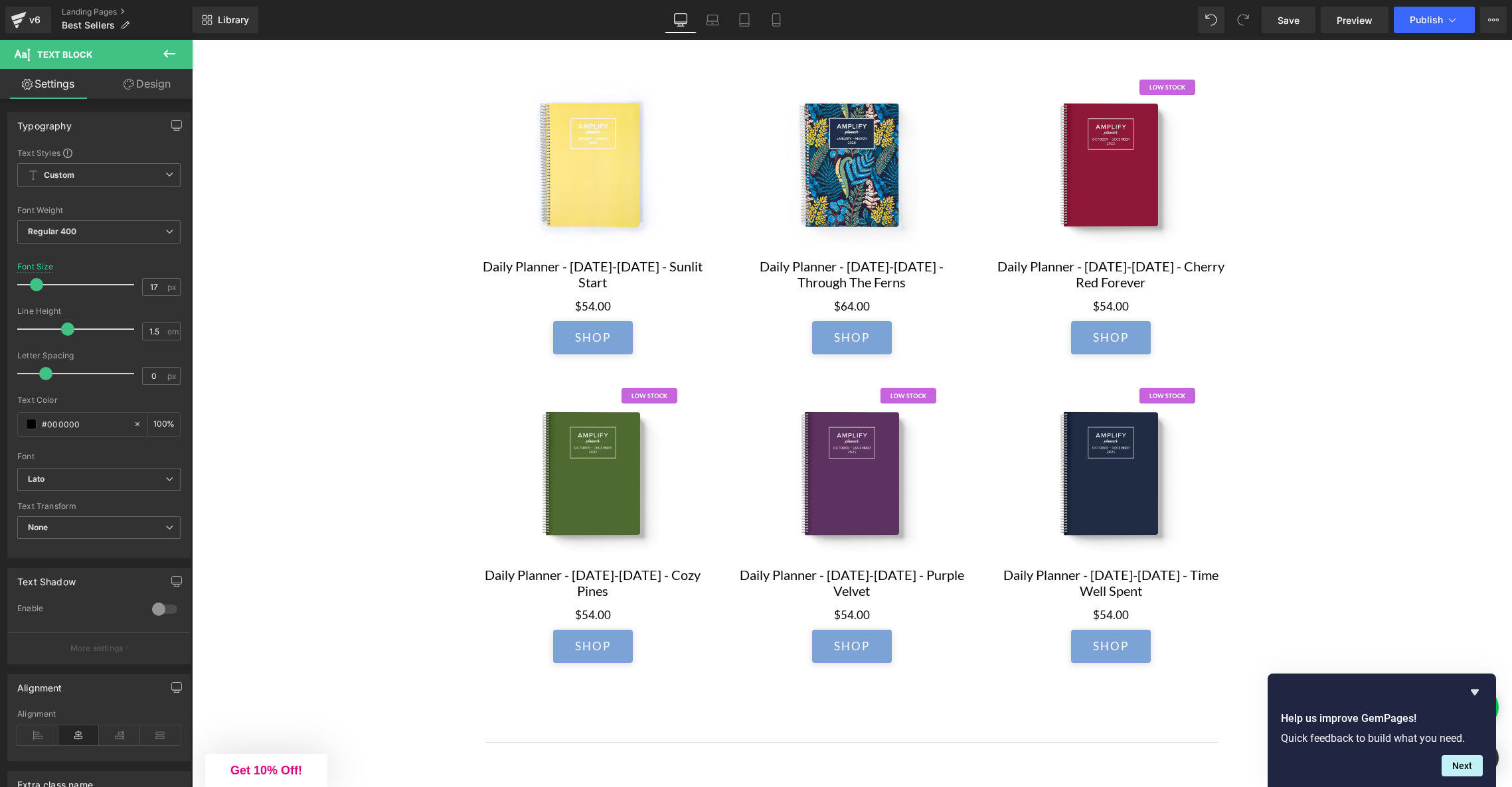
scroll to position [0, 0]
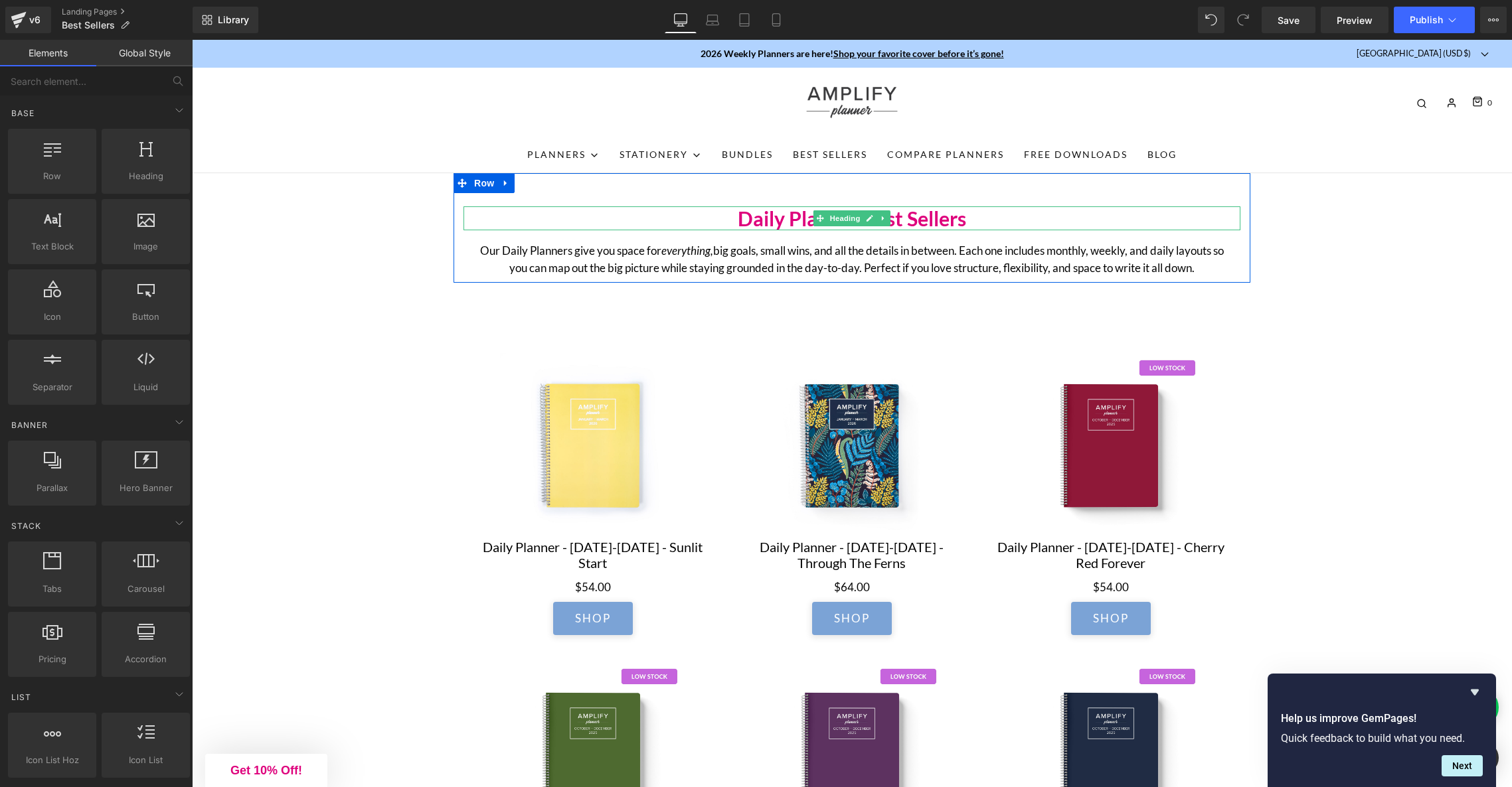
click at [980, 216] on h2 "Daily Planner Best Sellers" at bounding box center [852, 218] width 777 height 24
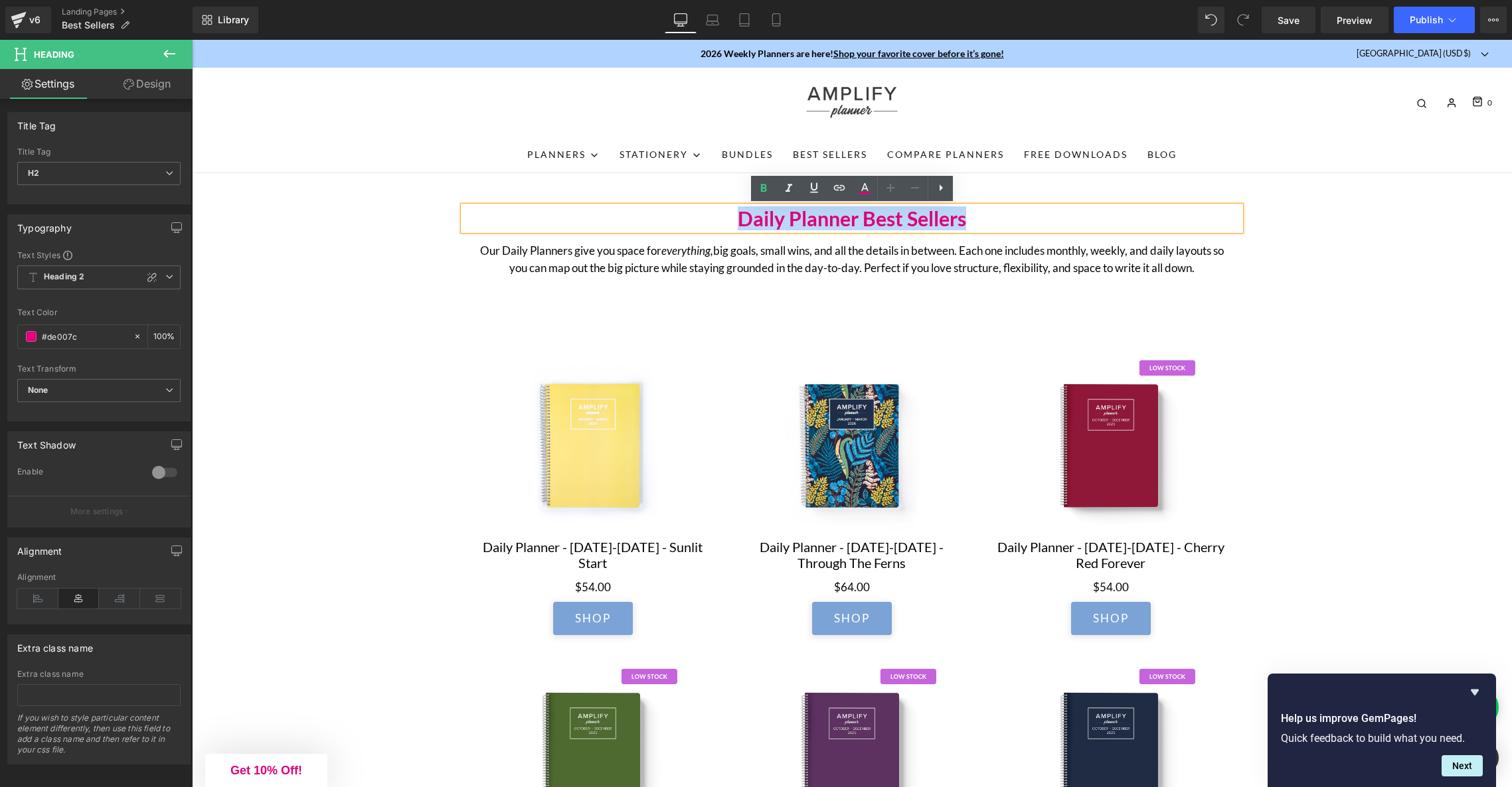
drag, startPoint x: 1005, startPoint y: 222, endPoint x: 724, endPoint y: 225, distance: 281.0
click at [724, 225] on h2 "Daily Planner Best Sellers" at bounding box center [852, 218] width 777 height 24
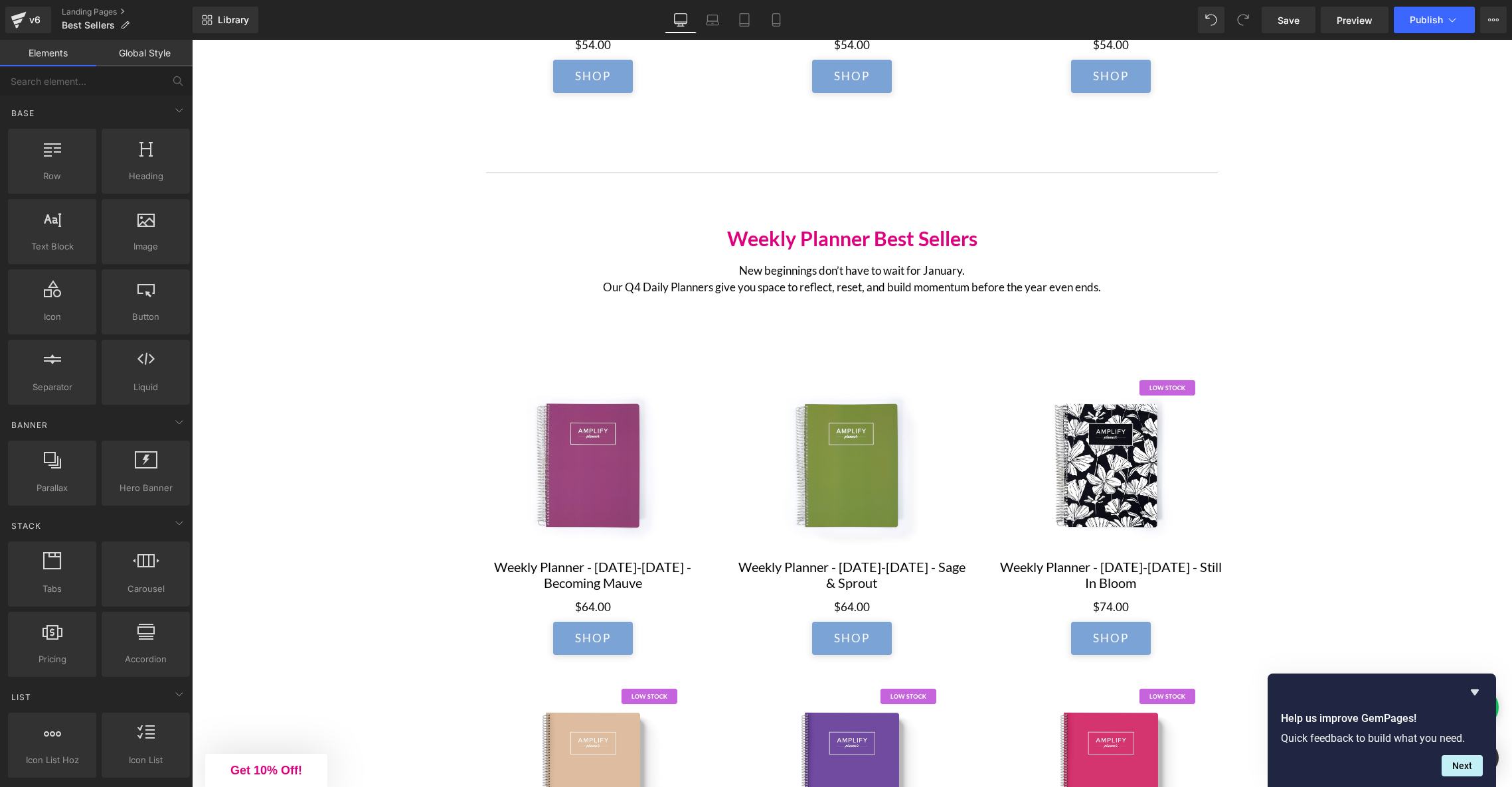
scroll to position [865, 0]
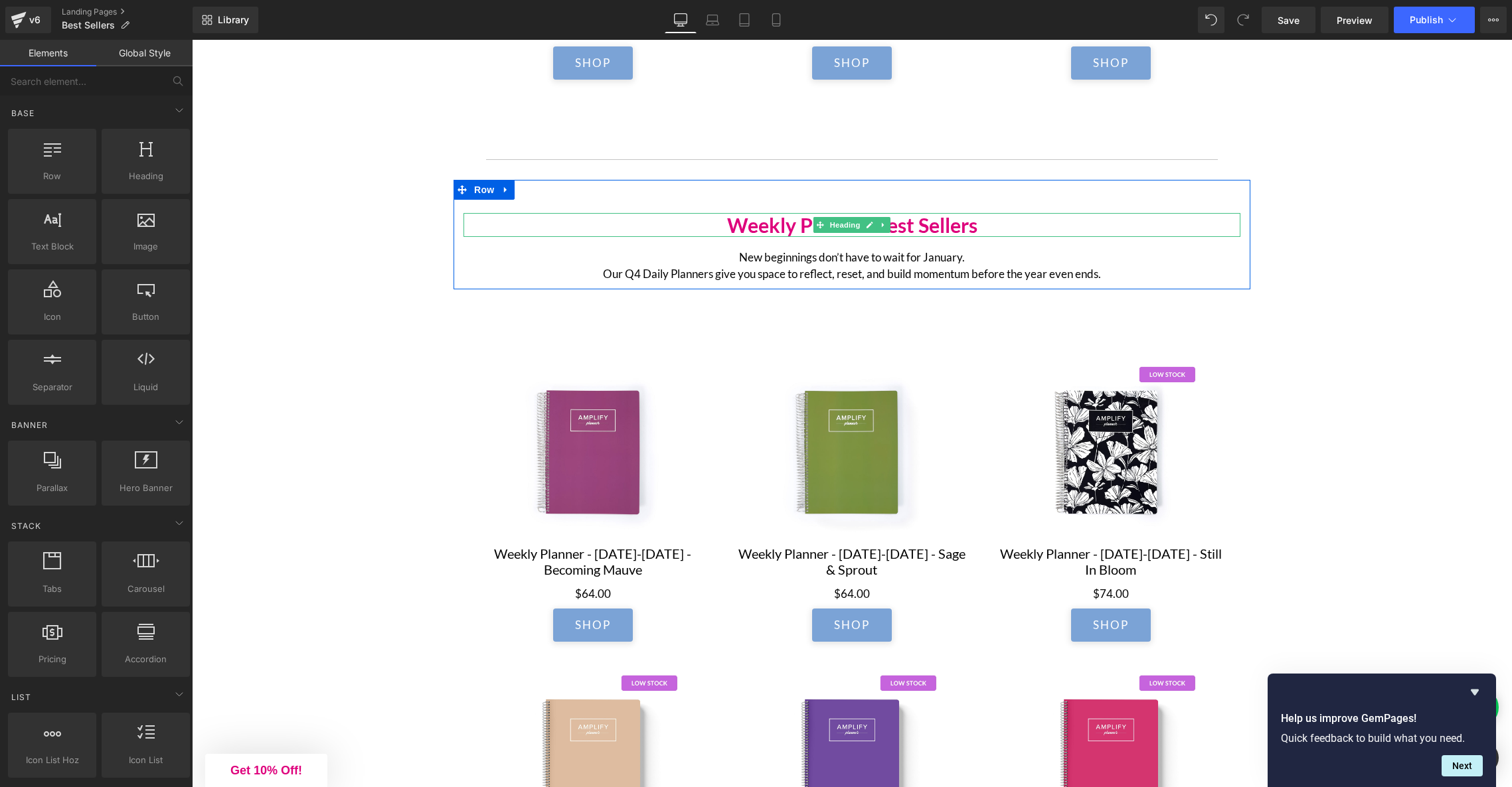
click at [927, 229] on h2 "Weekly Planner Best Sellers" at bounding box center [852, 224] width 777 height 24
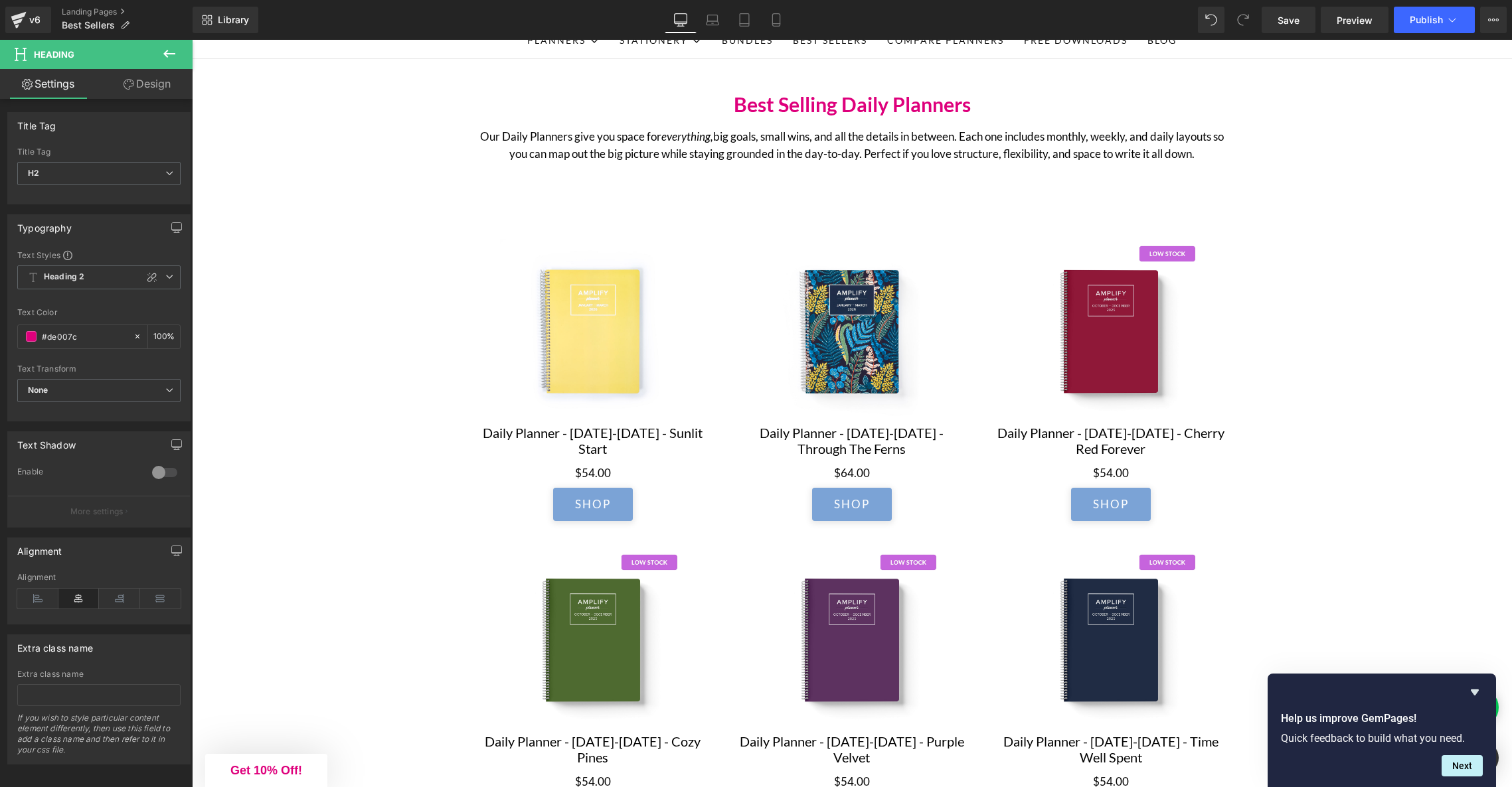
scroll to position [0, 0]
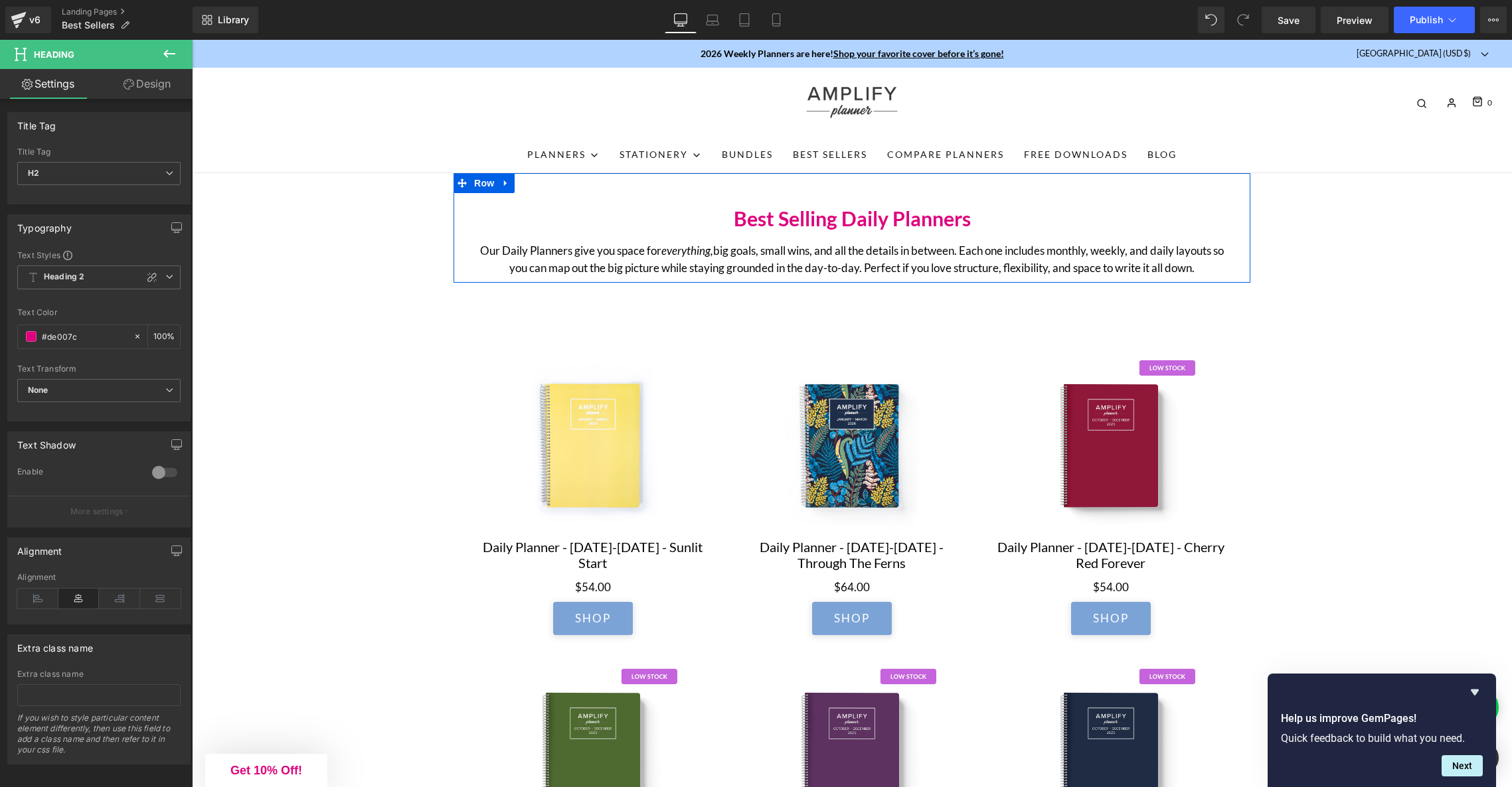
click at [905, 223] on h2 "Best Selling Daily Planners" at bounding box center [852, 218] width 777 height 24
click at [904, 223] on h2 "Best Selling Daily Planners" at bounding box center [852, 218] width 777 height 24
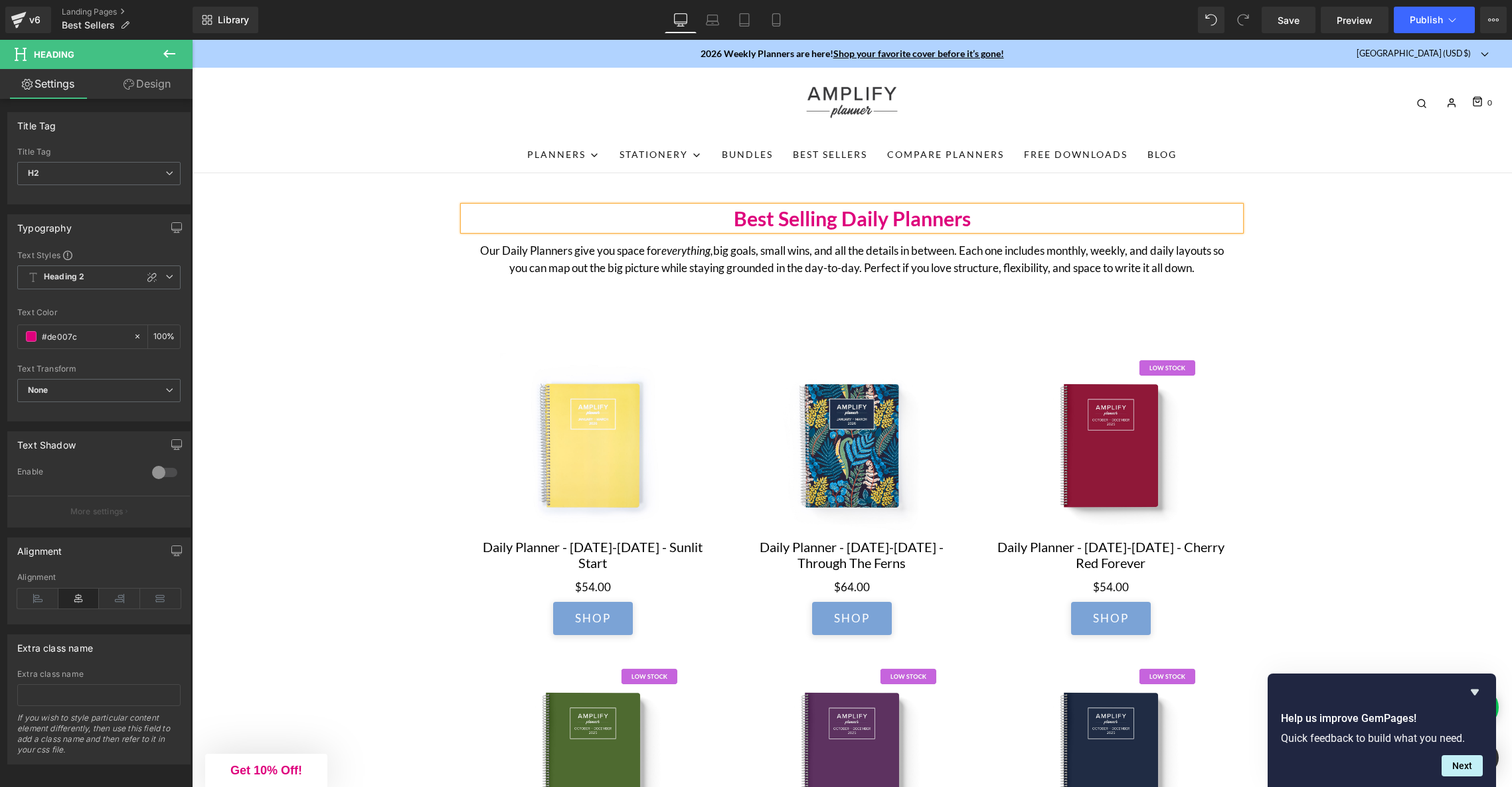
click at [904, 223] on h2 "Best Selling Daily Planners" at bounding box center [852, 218] width 777 height 24
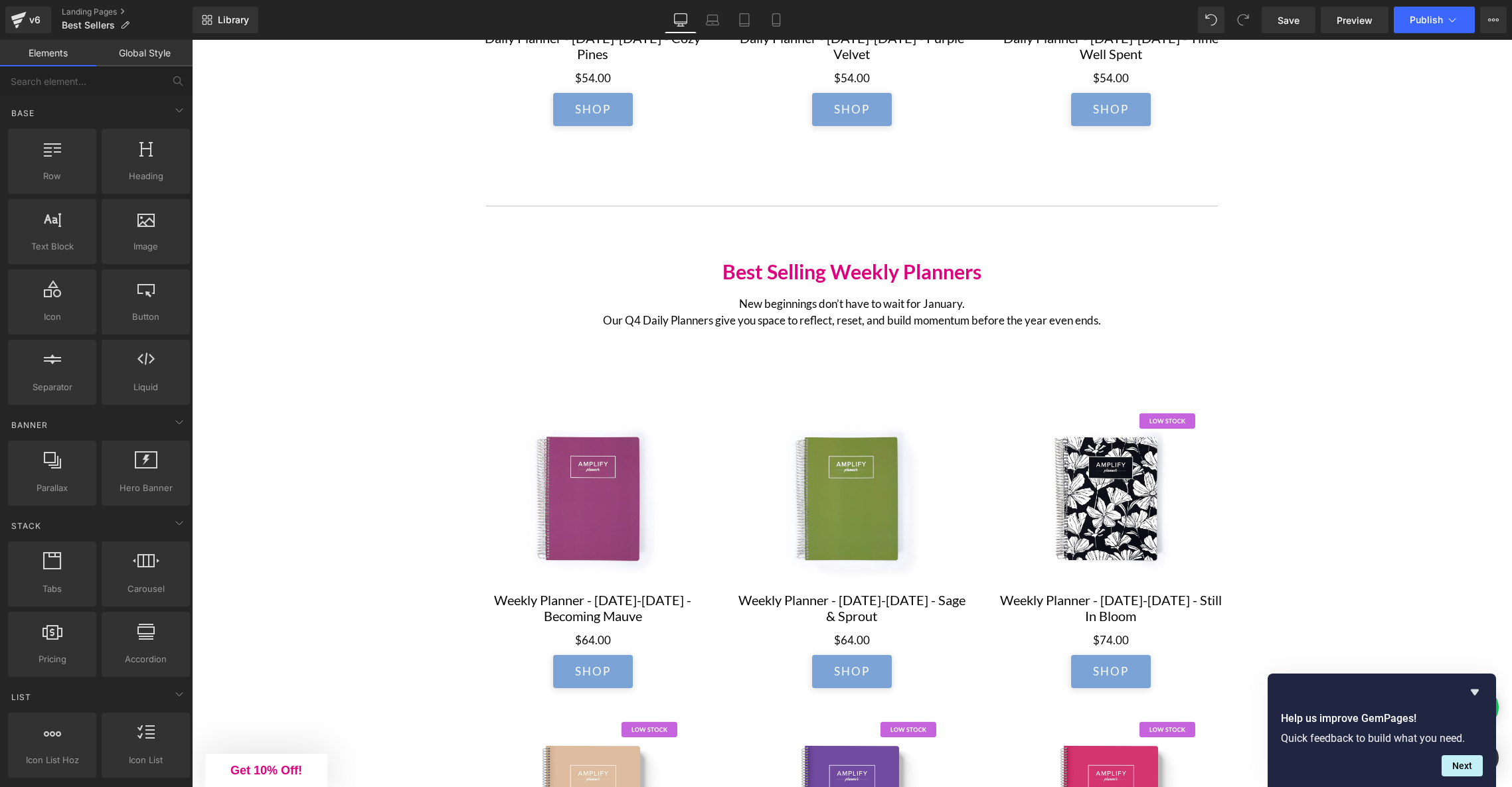
scroll to position [903, 0]
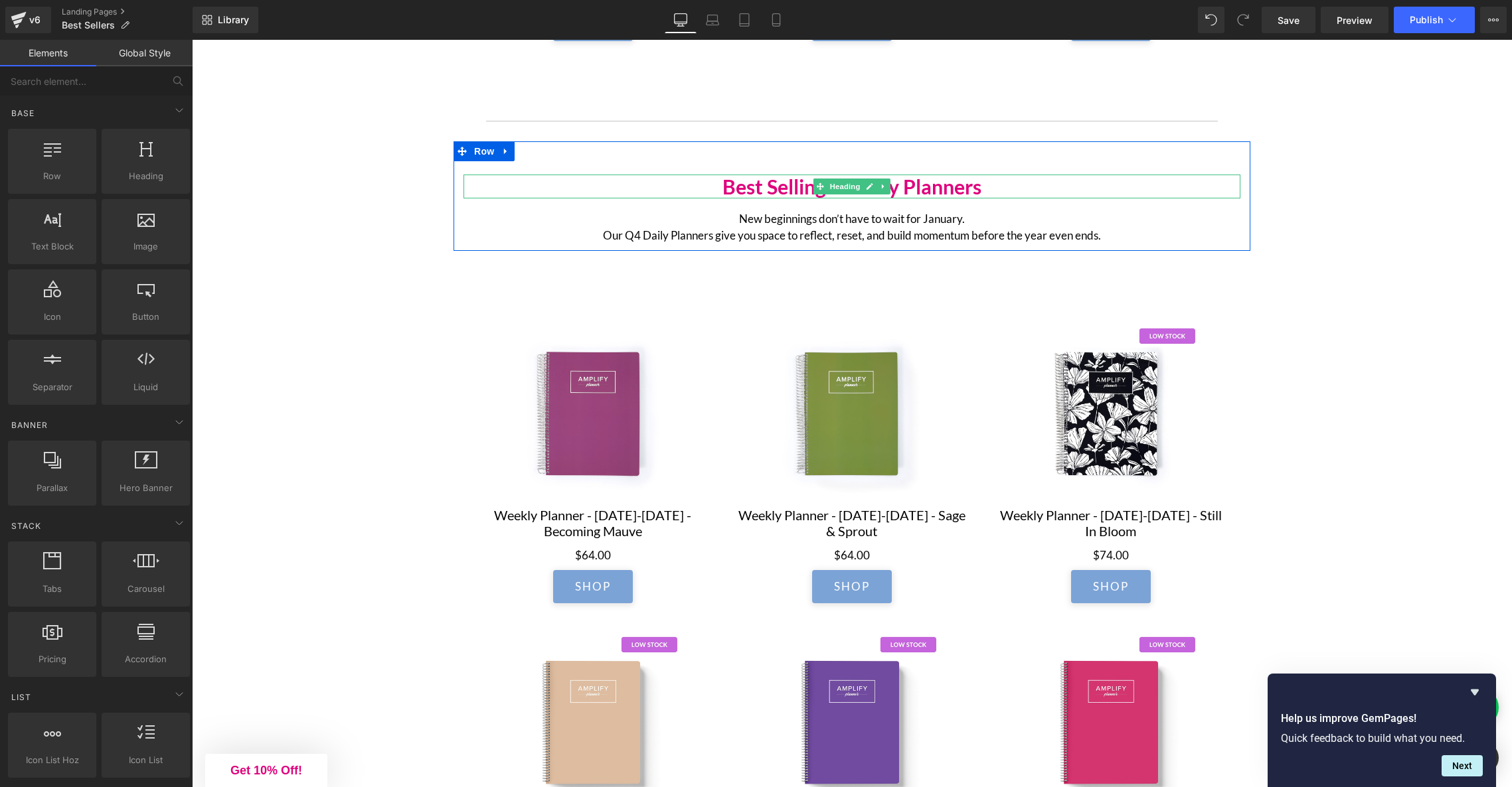
click at [930, 190] on h2 "Best Selling Weekly Planners" at bounding box center [852, 186] width 777 height 24
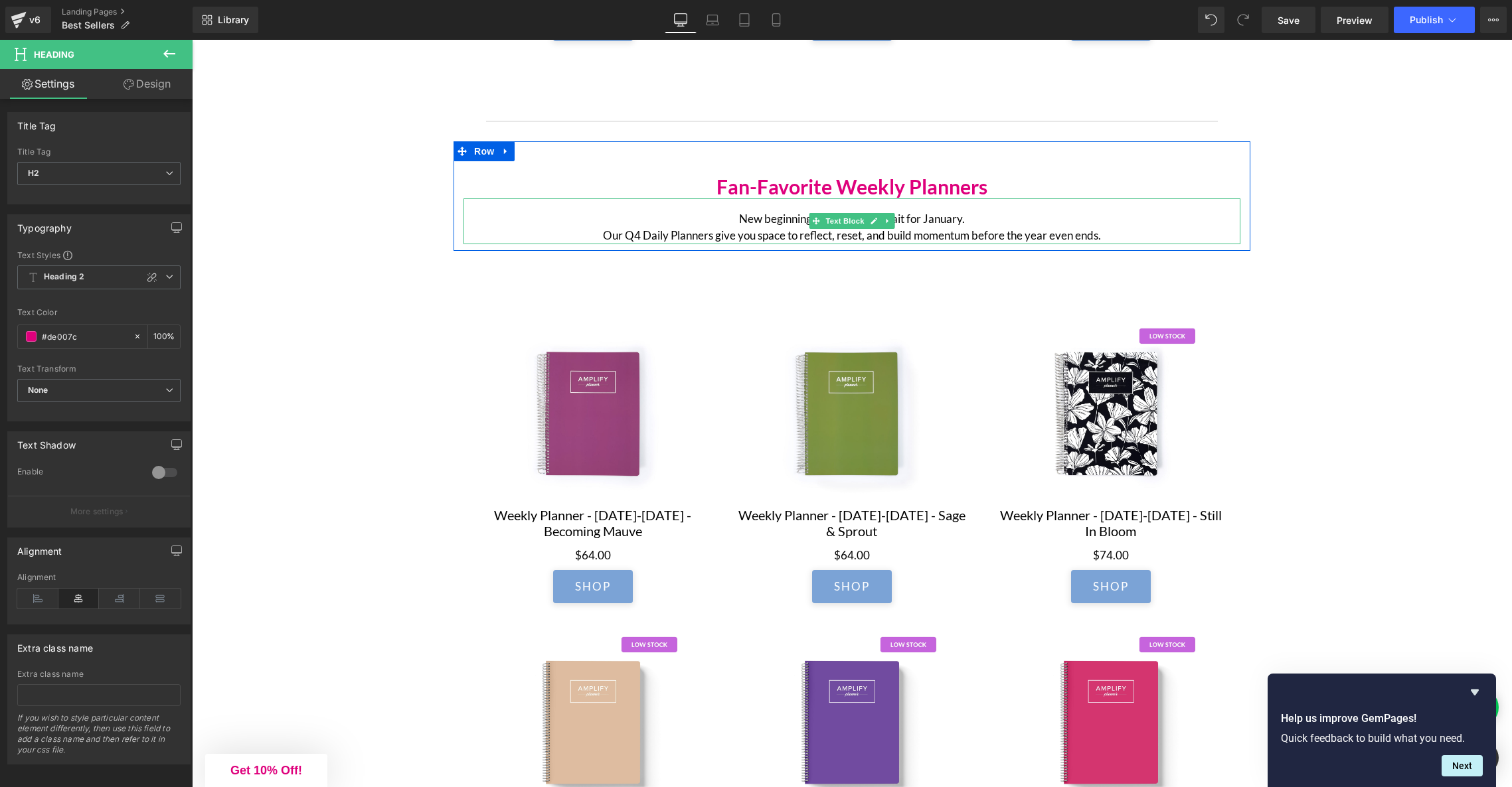
click at [920, 234] on p "New beginnings don’t have to wait for January. Our Q4 Daily Planners give you s…" at bounding box center [851, 227] width 753 height 34
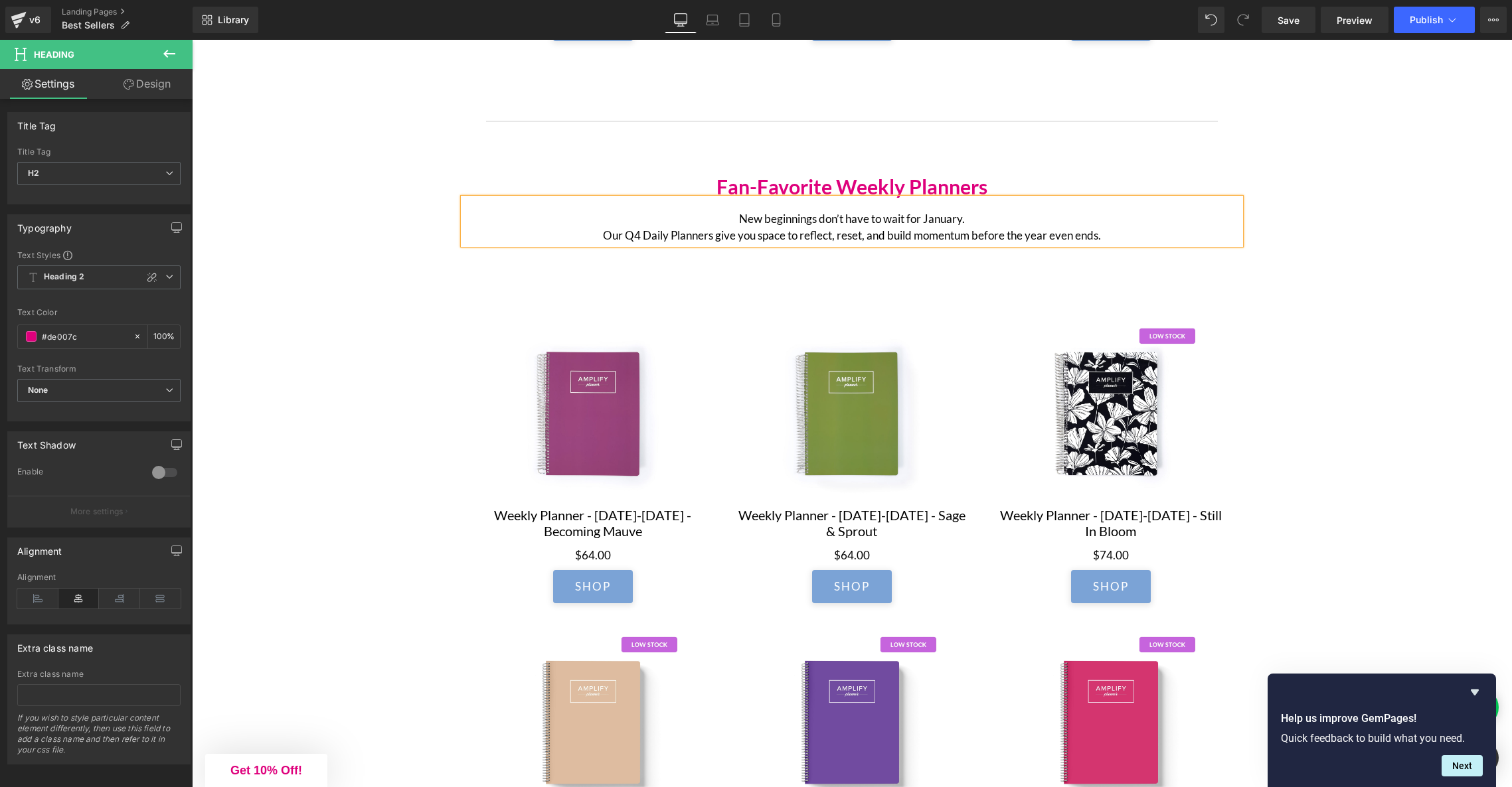
click at [920, 234] on p "New beginnings don’t have to wait for January. Our Q4 Daily Planners give you s…" at bounding box center [851, 227] width 753 height 34
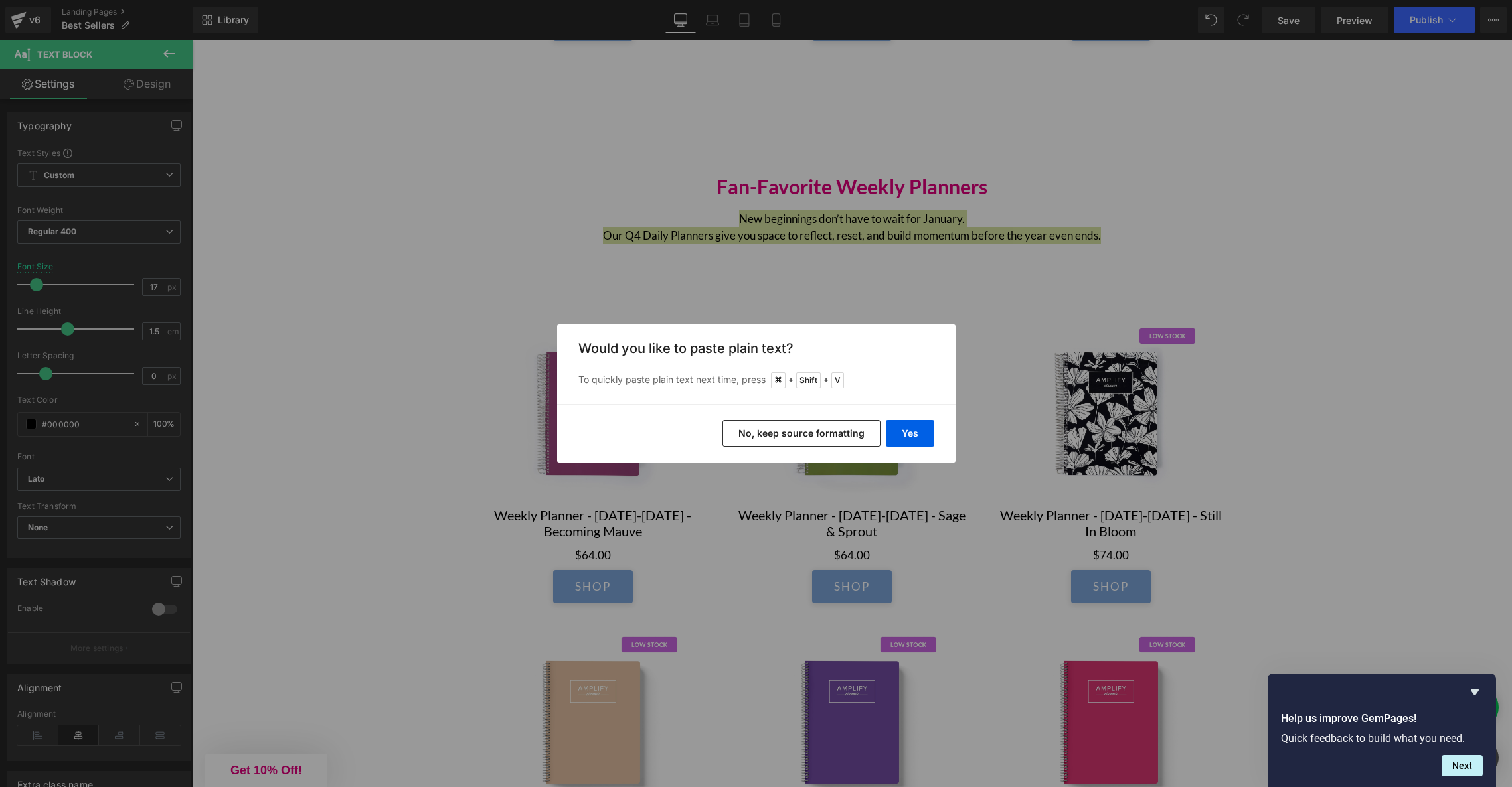
click at [847, 435] on button "No, keep source formatting" at bounding box center [802, 433] width 158 height 27
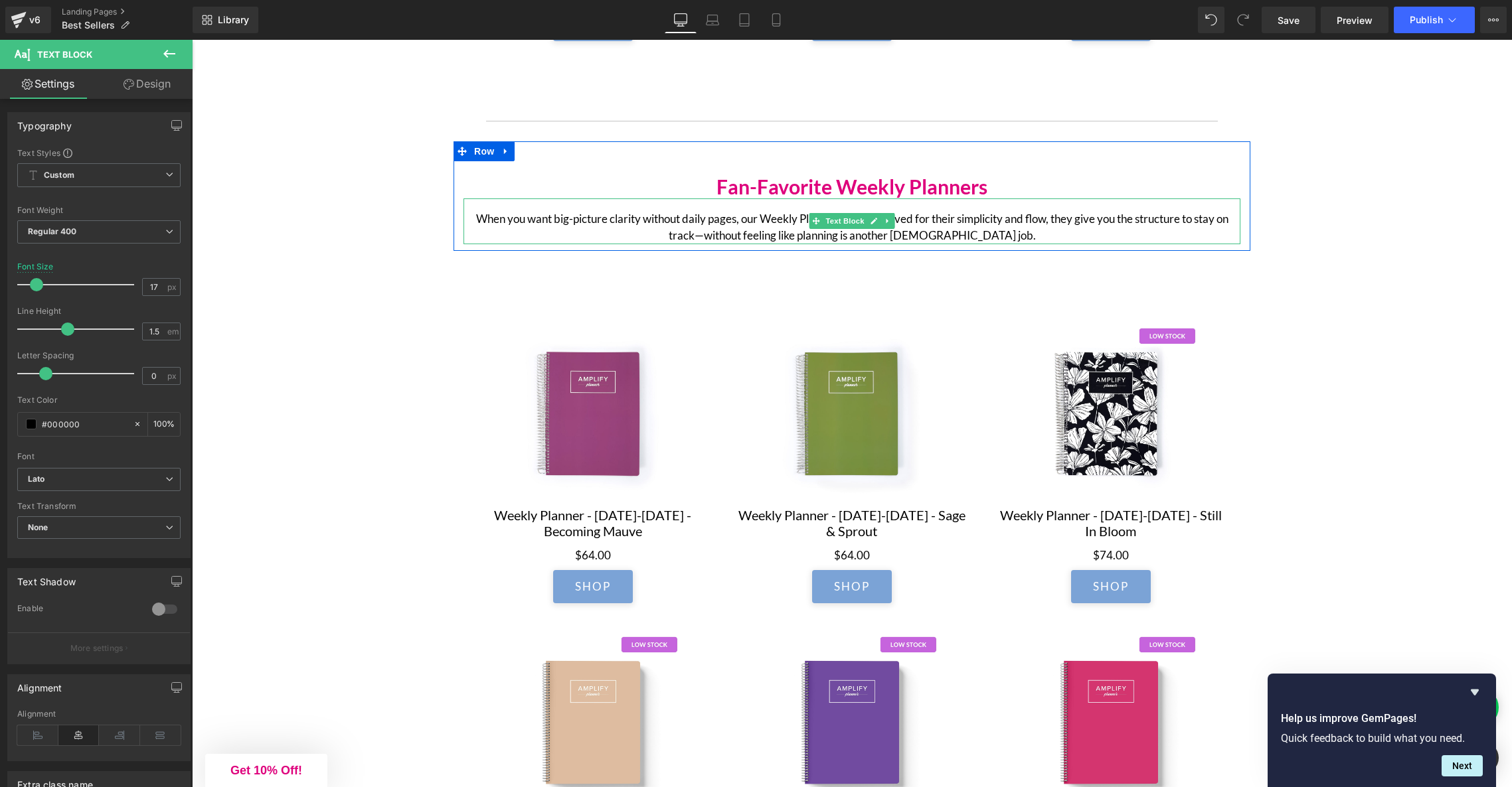
drag, startPoint x: 750, startPoint y: 239, endPoint x: 752, endPoint y: 249, distance: 10.2
click at [750, 239] on p "When you want big-picture clarity without daily pages, our Weekly Planners deli…" at bounding box center [851, 227] width 753 height 34
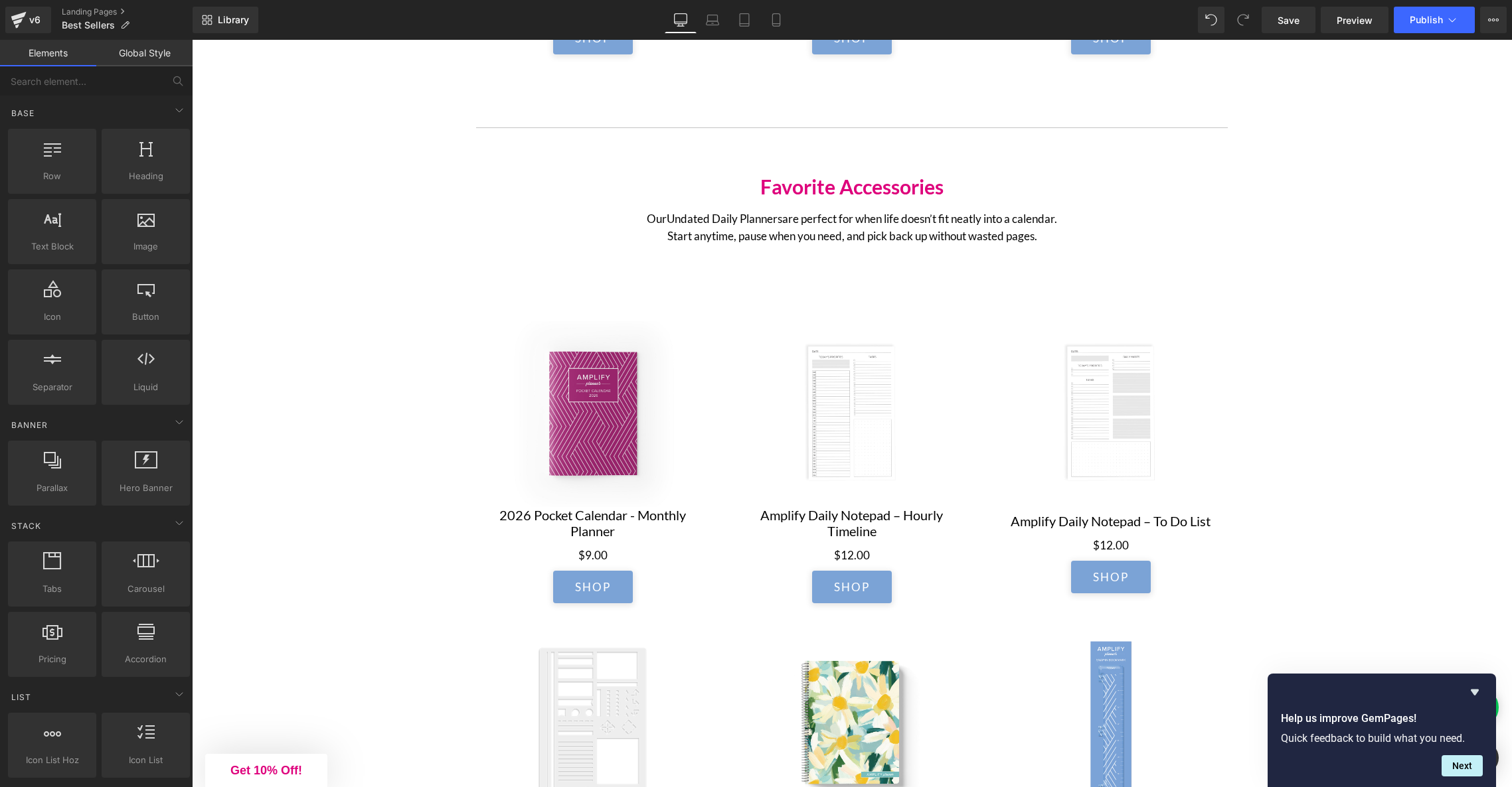
scroll to position [1790, 0]
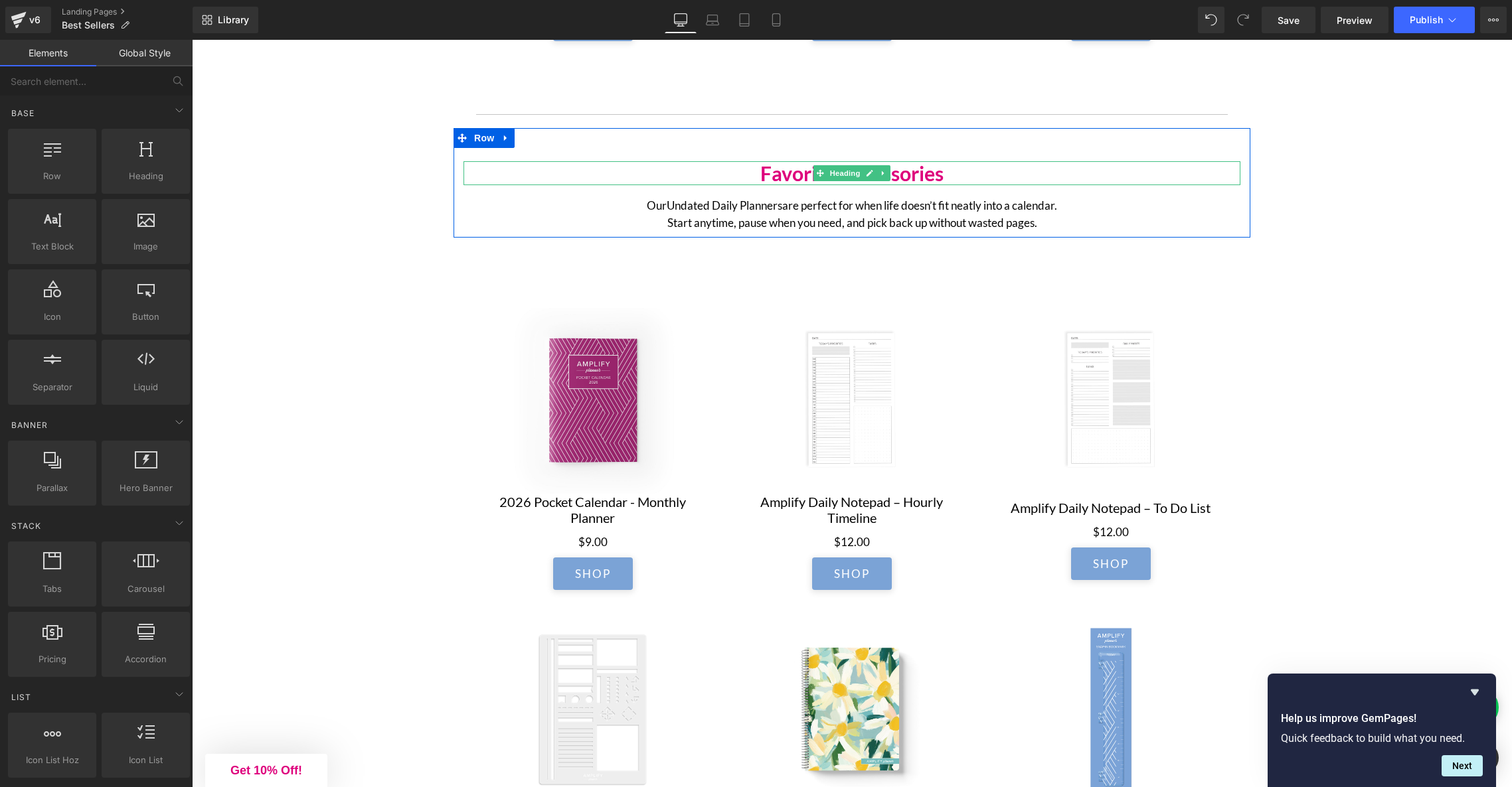
click at [915, 180] on h2 "Favorite Accessories" at bounding box center [852, 172] width 777 height 24
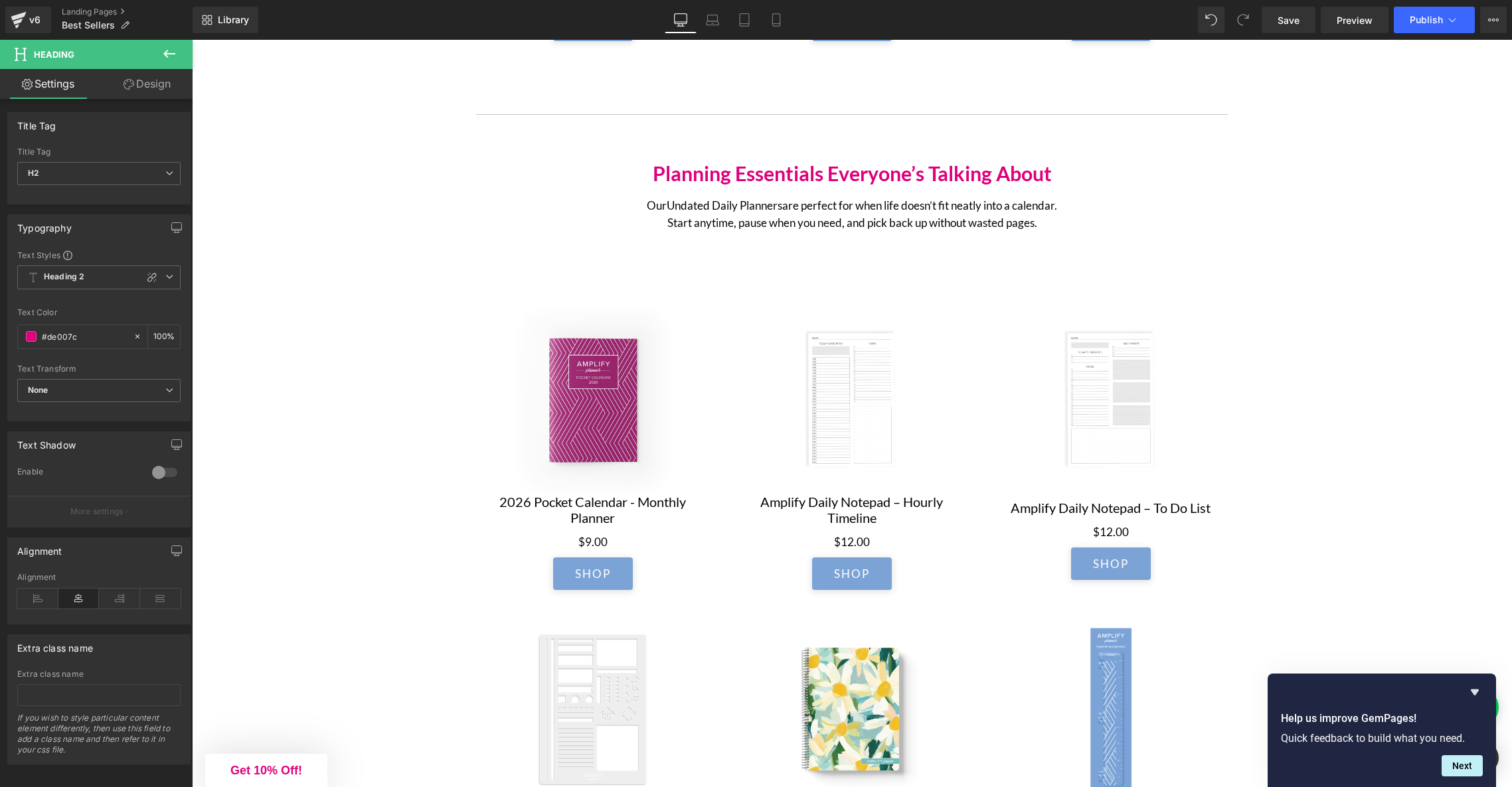
click at [867, 216] on link at bounding box center [874, 208] width 14 height 16
click at [867, 218] on p "Our Undated Daily Planners are perfect for when life doesn’t fit neatly into a …" at bounding box center [851, 213] width 753 height 34
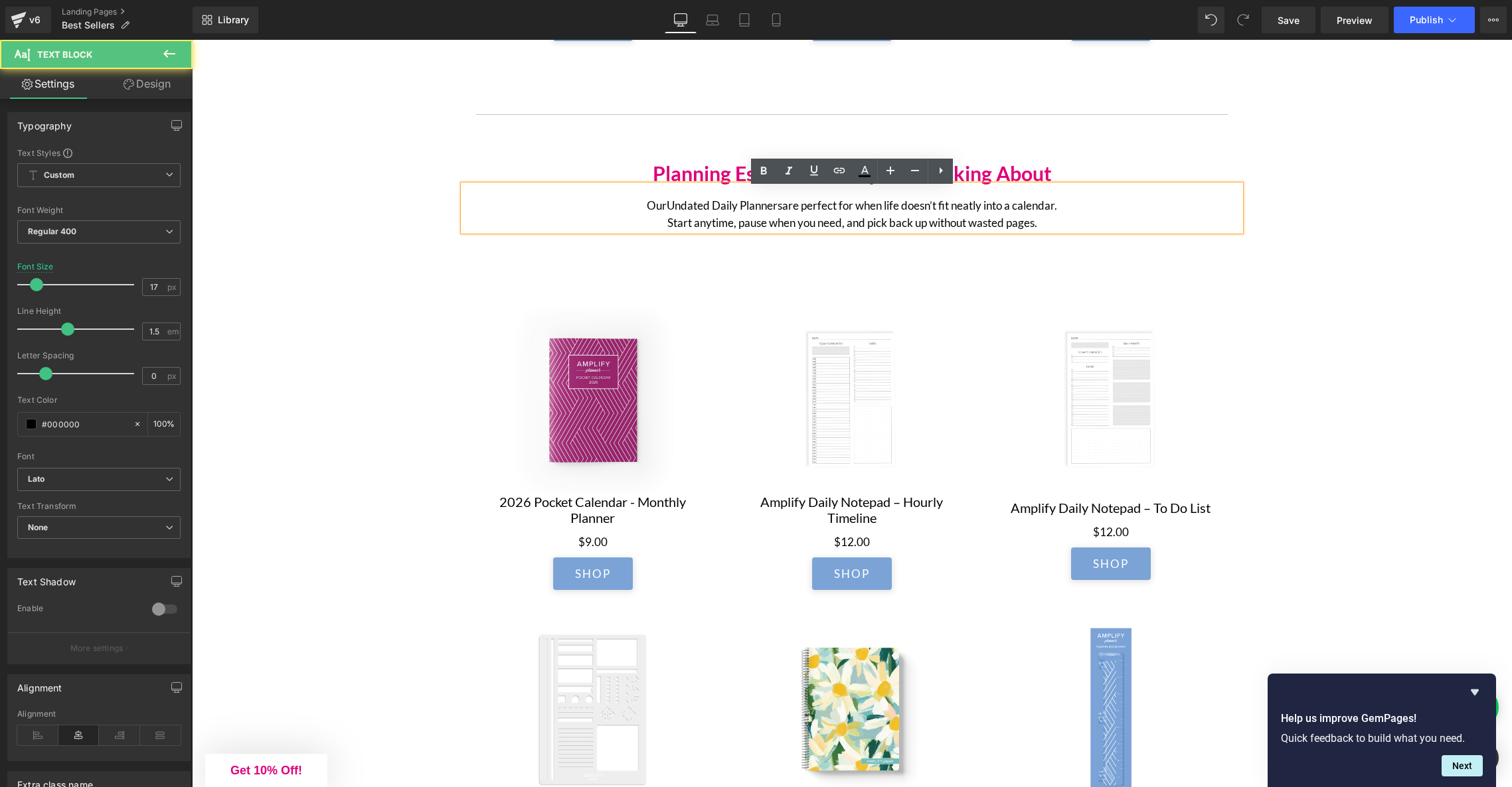
click at [949, 223] on p "Our Undated Daily Planners are perfect for when life doesn’t fit neatly into a …" at bounding box center [851, 213] width 753 height 34
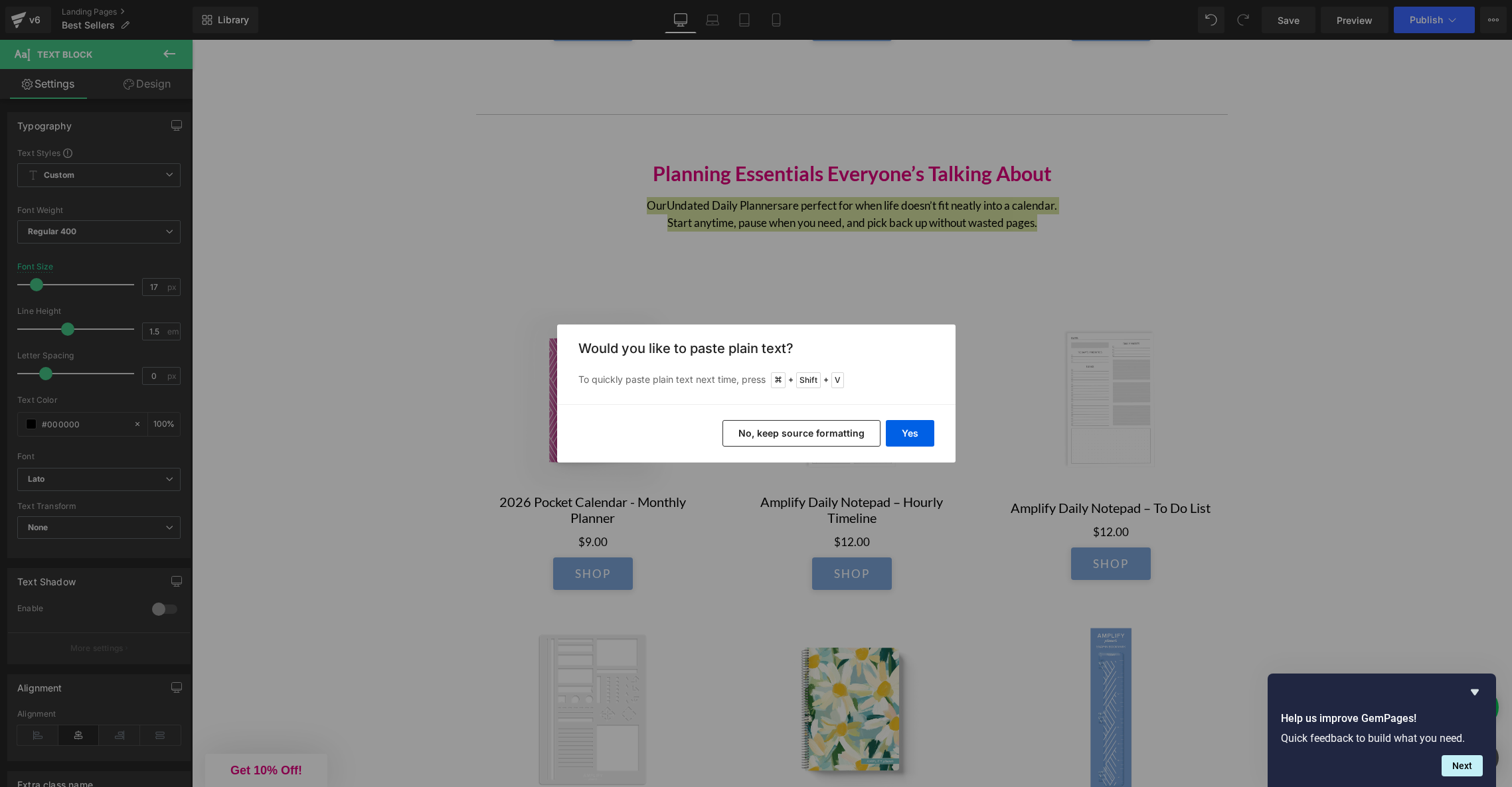
click at [836, 434] on button "No, keep source formatting" at bounding box center [802, 433] width 158 height 27
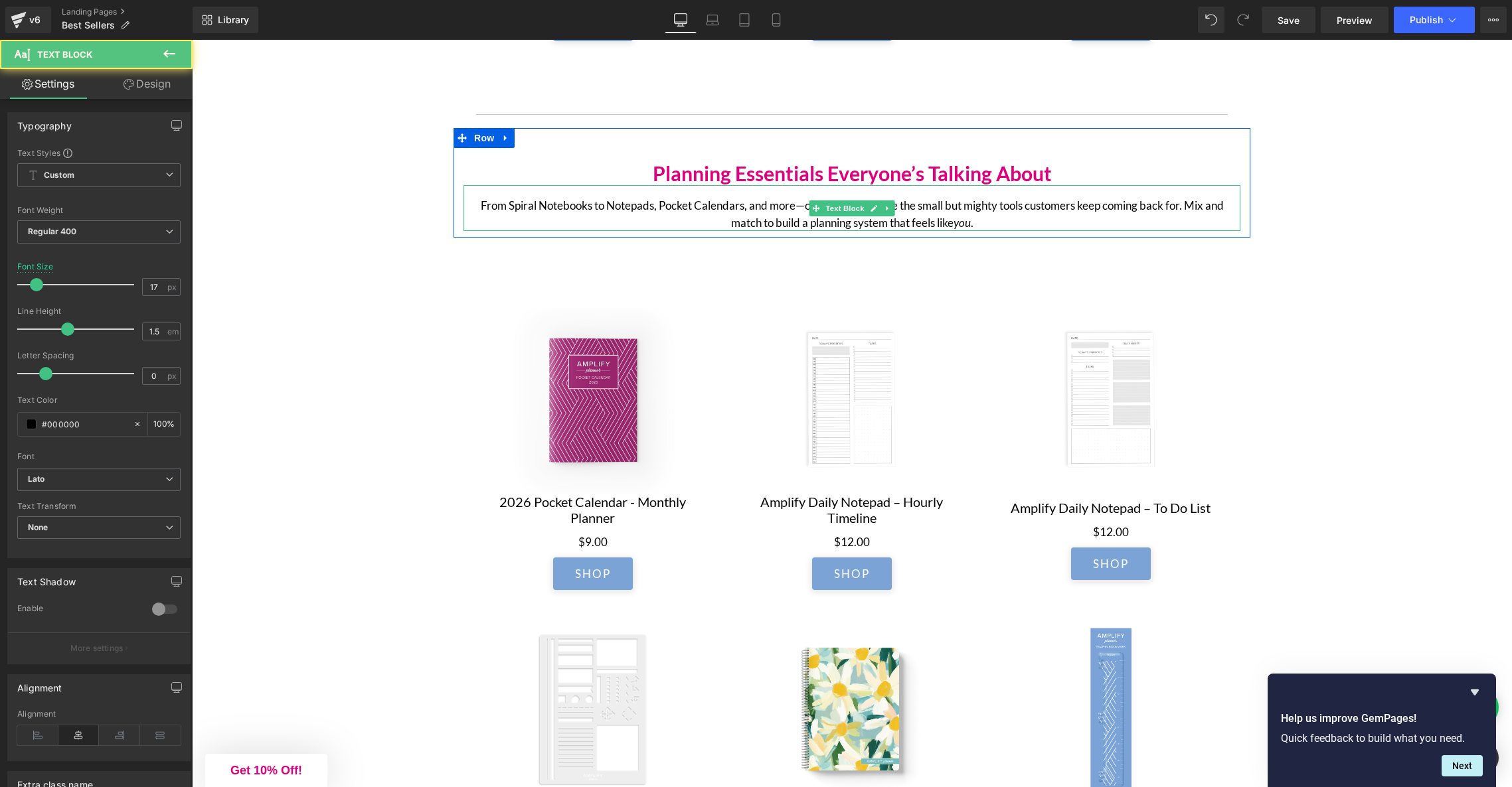
click at [798, 212] on p "From Spiral Notebooks to Notepads, Pocket Calendars, and more—our accessories a…" at bounding box center [851, 213] width 753 height 34
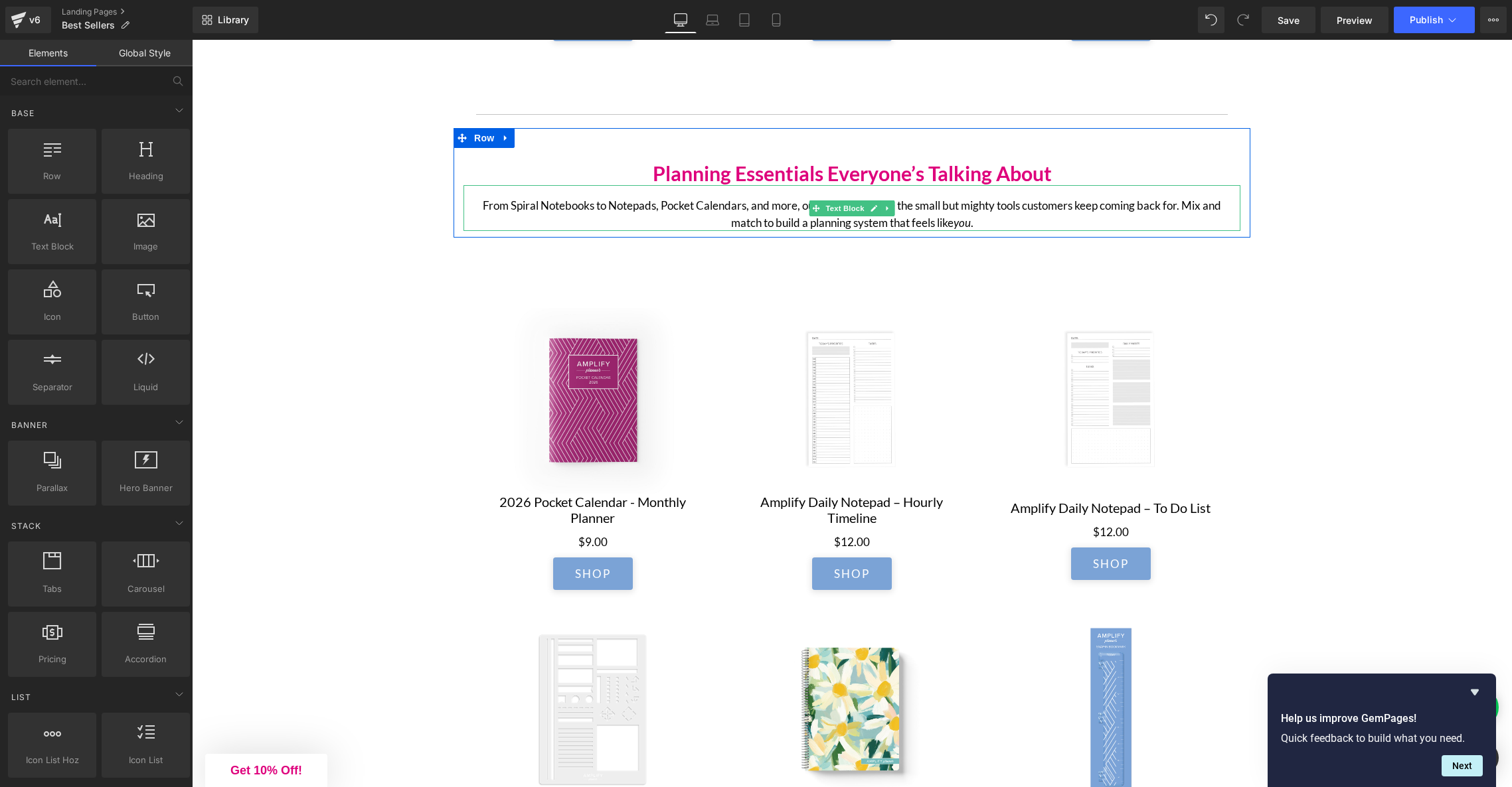
click at [1187, 210] on p "From Spiral Notebooks to Notepads, Pocket Calendars, and more, our accessories …" at bounding box center [851, 213] width 753 height 34
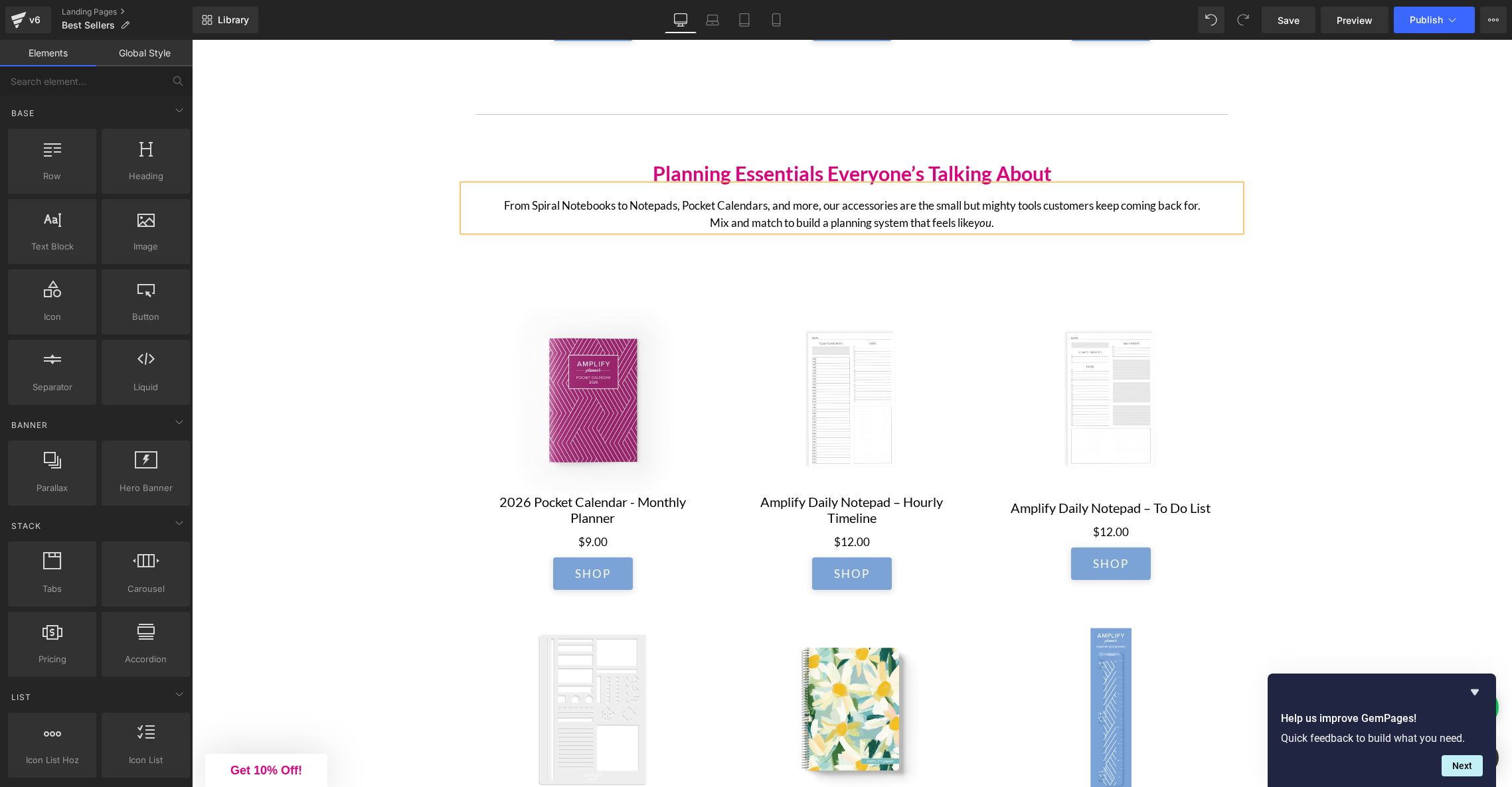
drag, startPoint x: 1448, startPoint y: 252, endPoint x: 1431, endPoint y: 254, distance: 17.1
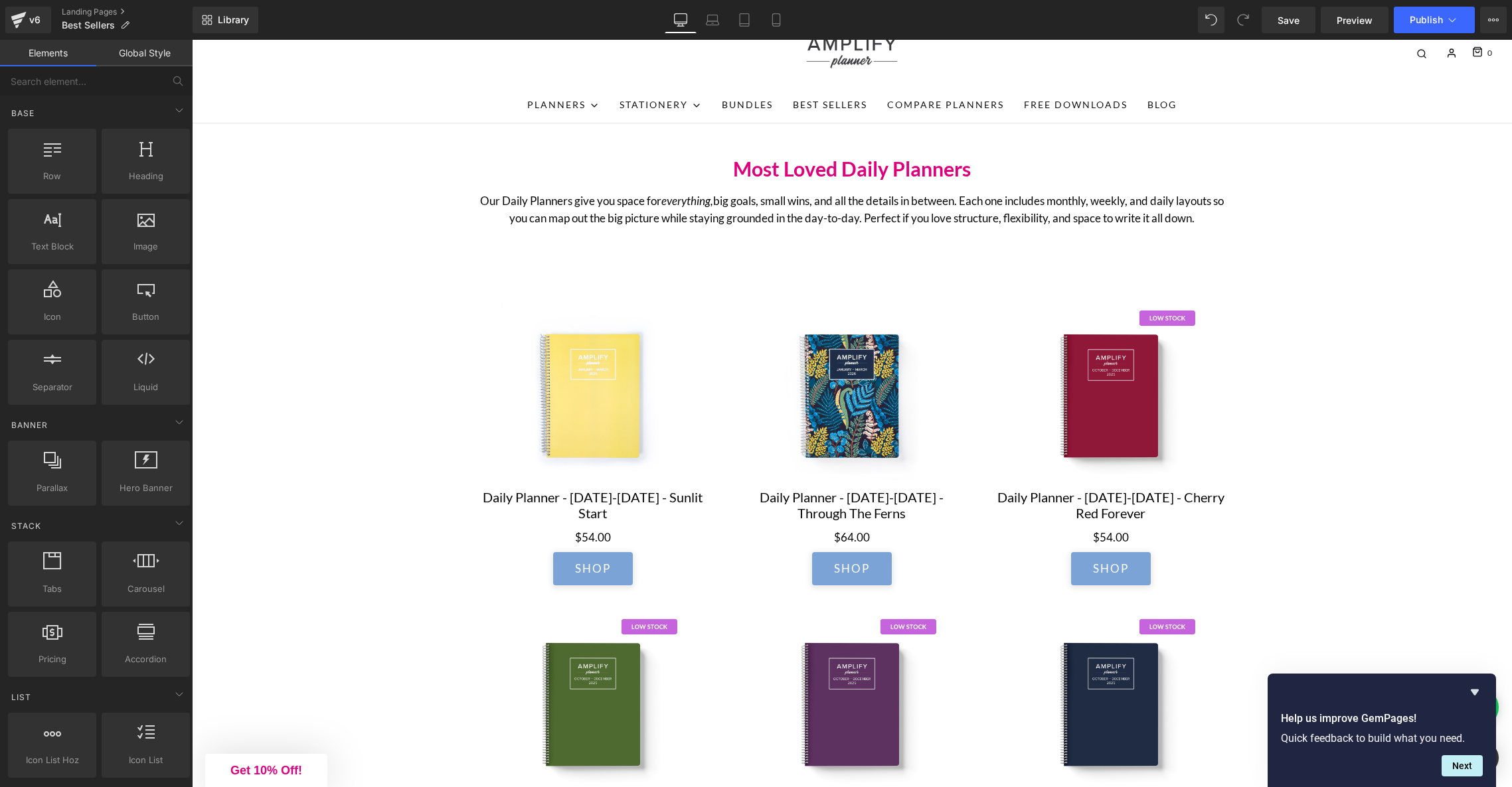
scroll to position [0, 0]
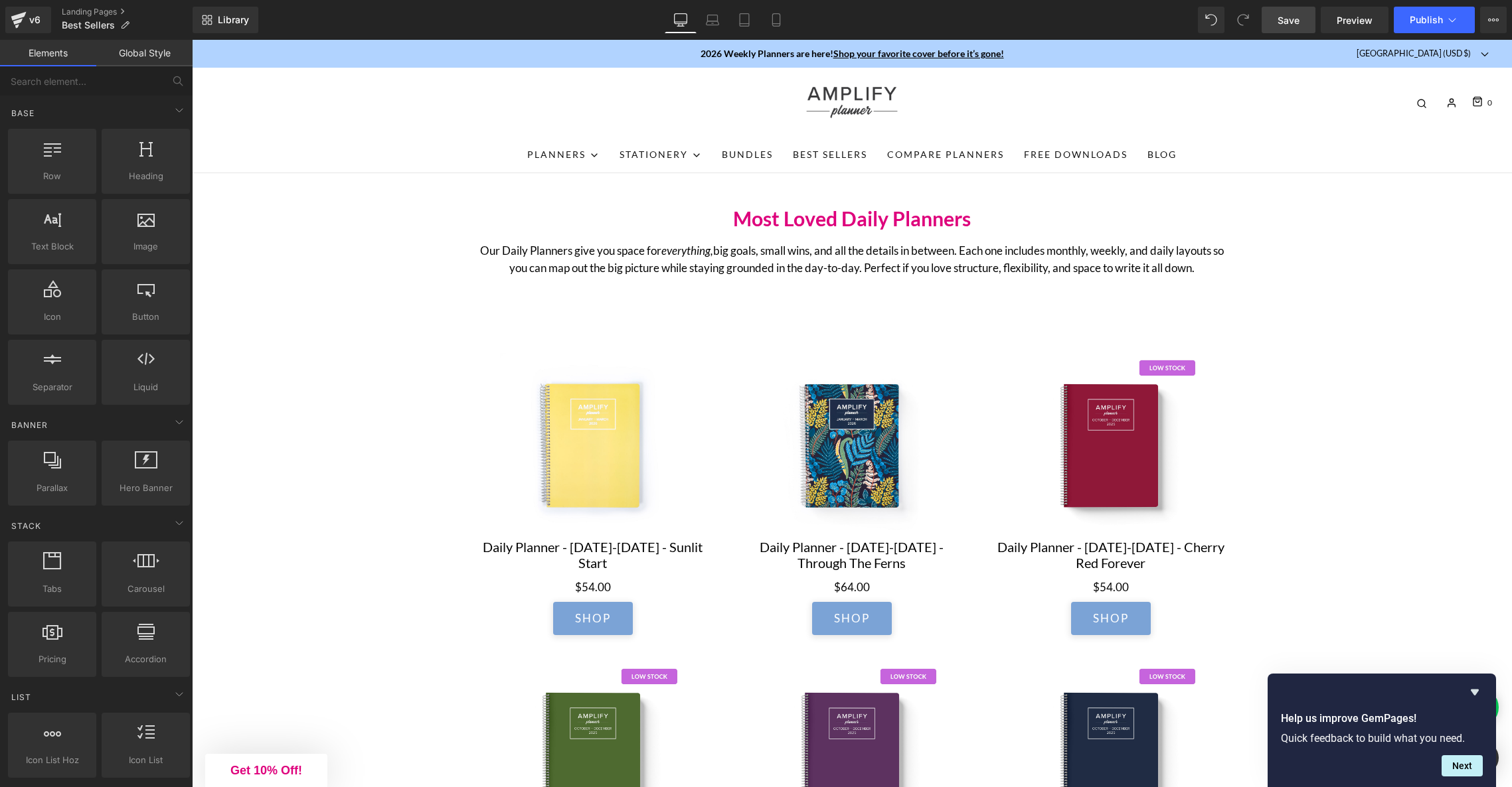
drag, startPoint x: 1287, startPoint y: 15, endPoint x: 1147, endPoint y: 60, distance: 147.1
click at [1287, 15] on span "Save" at bounding box center [1288, 19] width 22 height 14
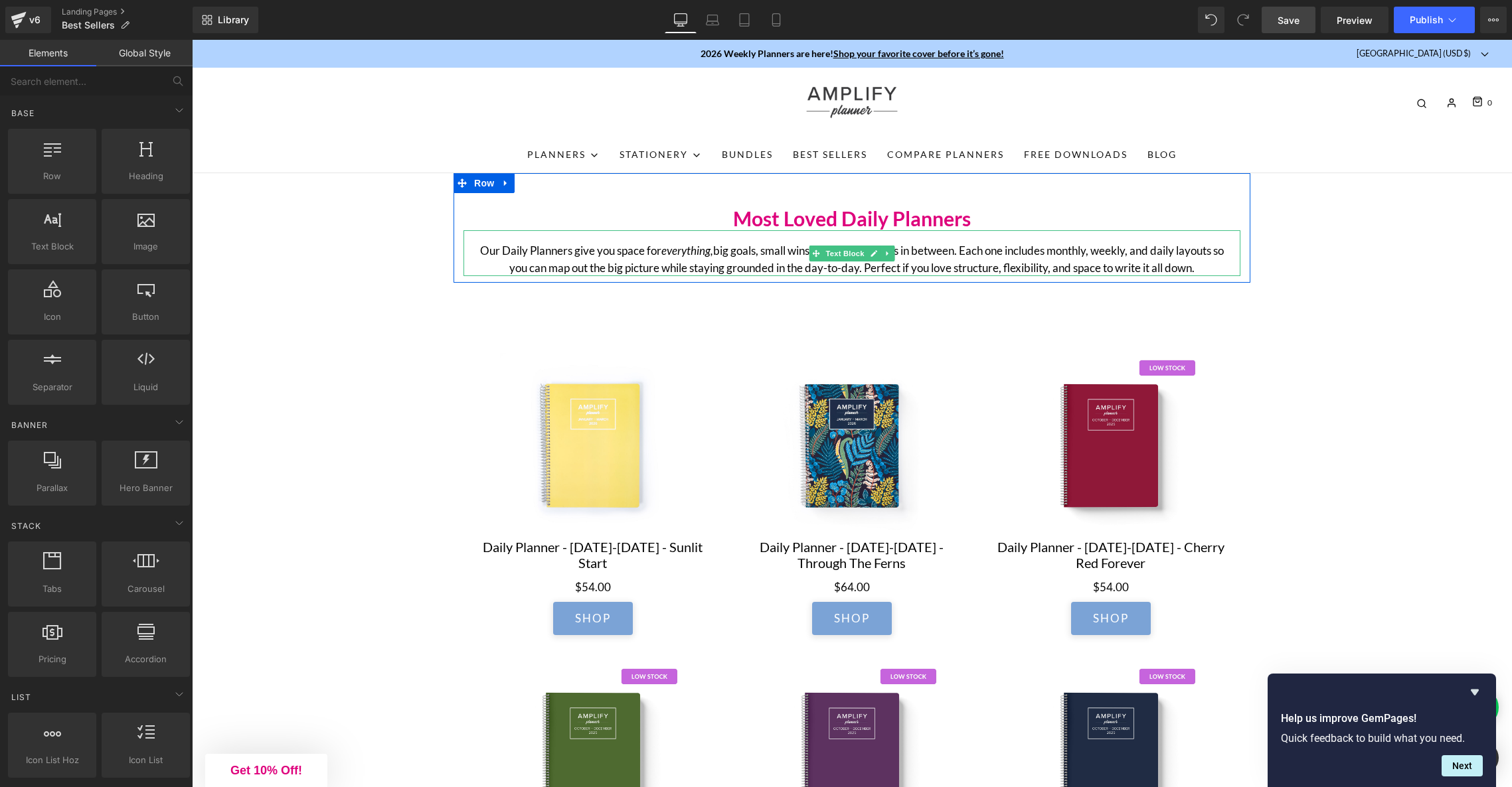
click at [792, 257] on p "Our Daily Planners give you space for everything, big goals, small wins, and al…" at bounding box center [851, 259] width 753 height 34
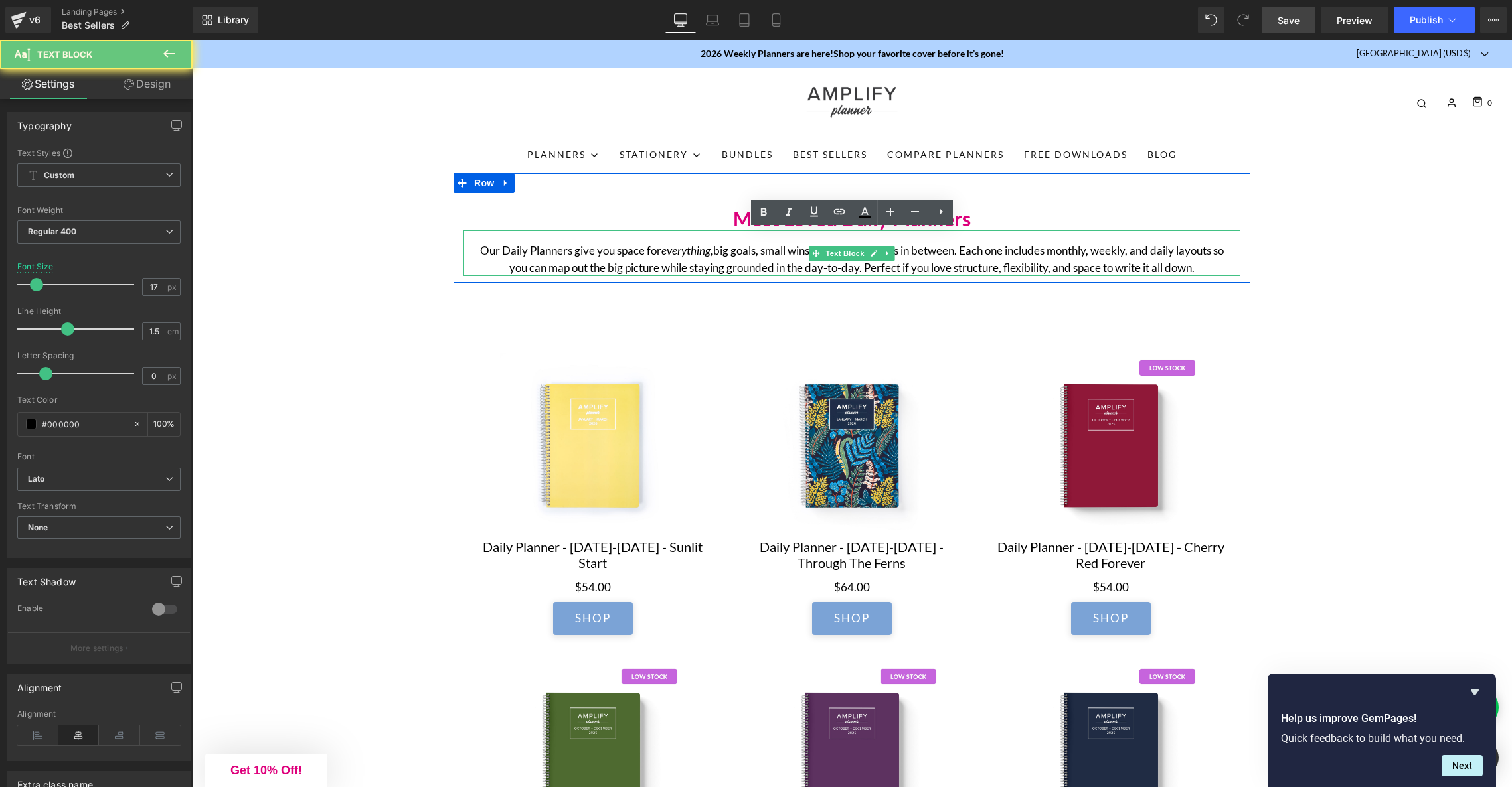
click at [792, 257] on p "Our Daily Planners give you space for everything, big goals, small wins, and al…" at bounding box center [851, 259] width 753 height 34
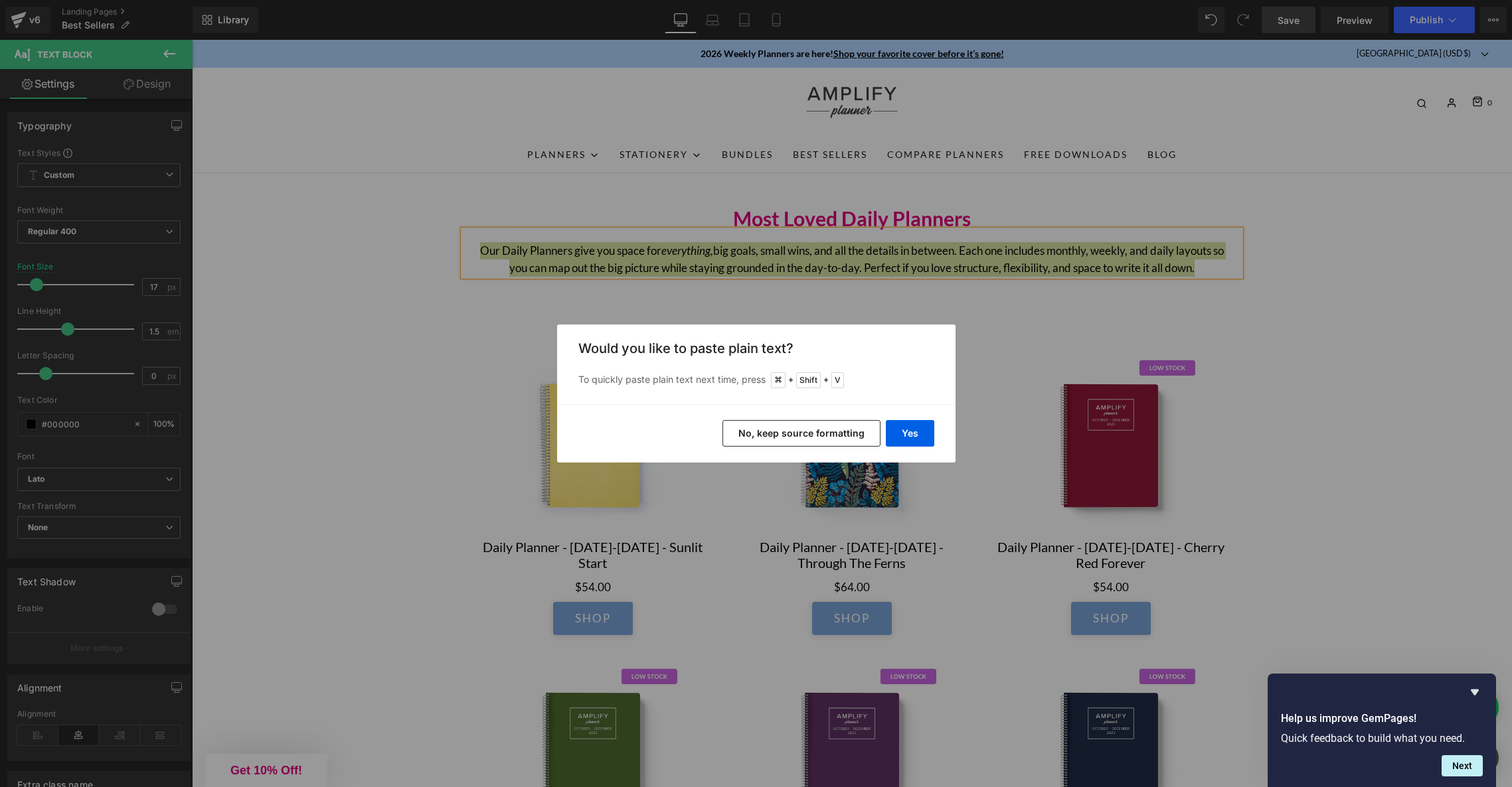
click at [817, 436] on button "No, keep source formatting" at bounding box center [802, 433] width 158 height 27
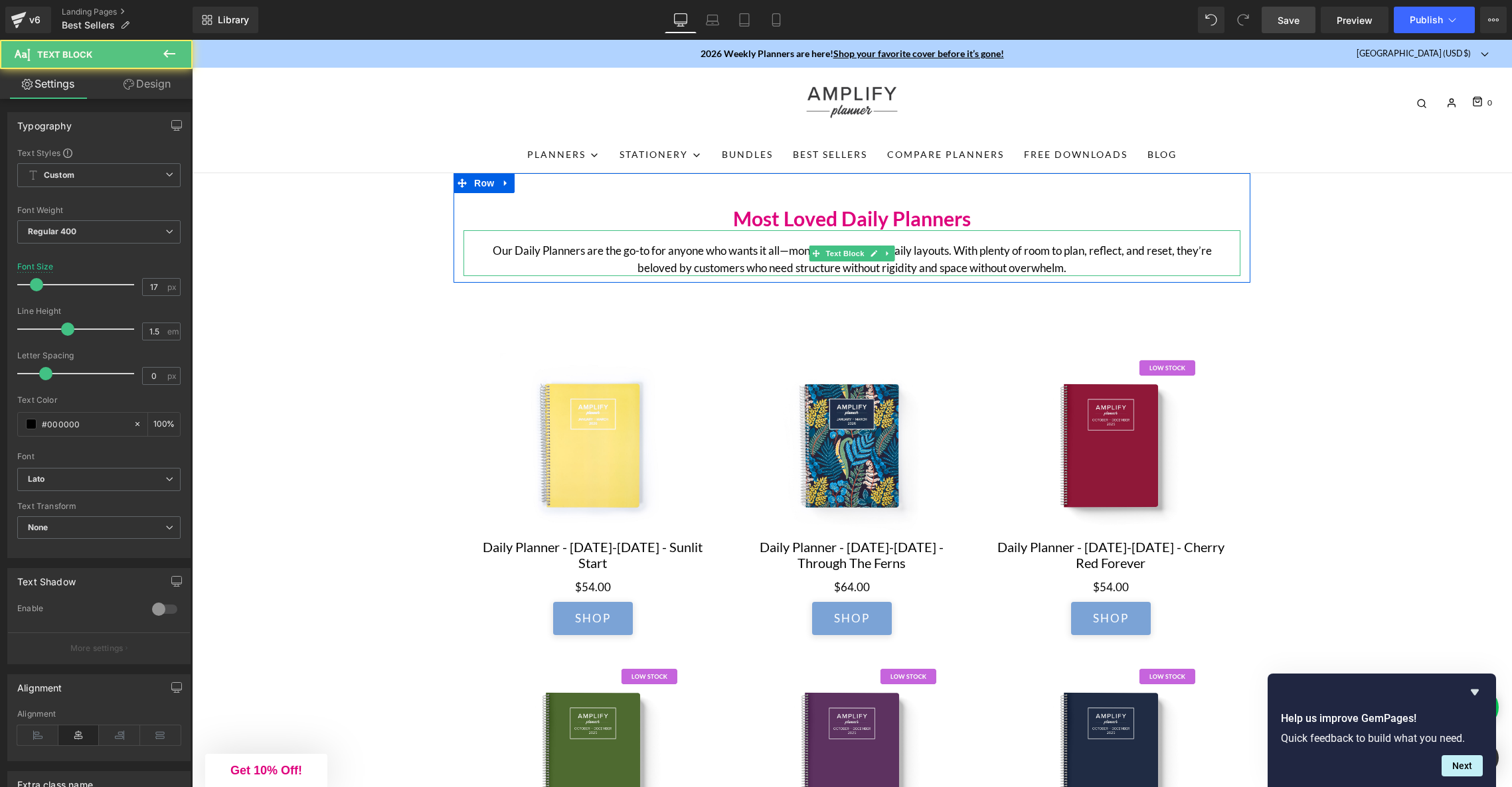
click at [786, 254] on p "Our Daily Planners are the go-to for anyone who wants it all—monthly, weekly, a…" at bounding box center [851, 259] width 753 height 34
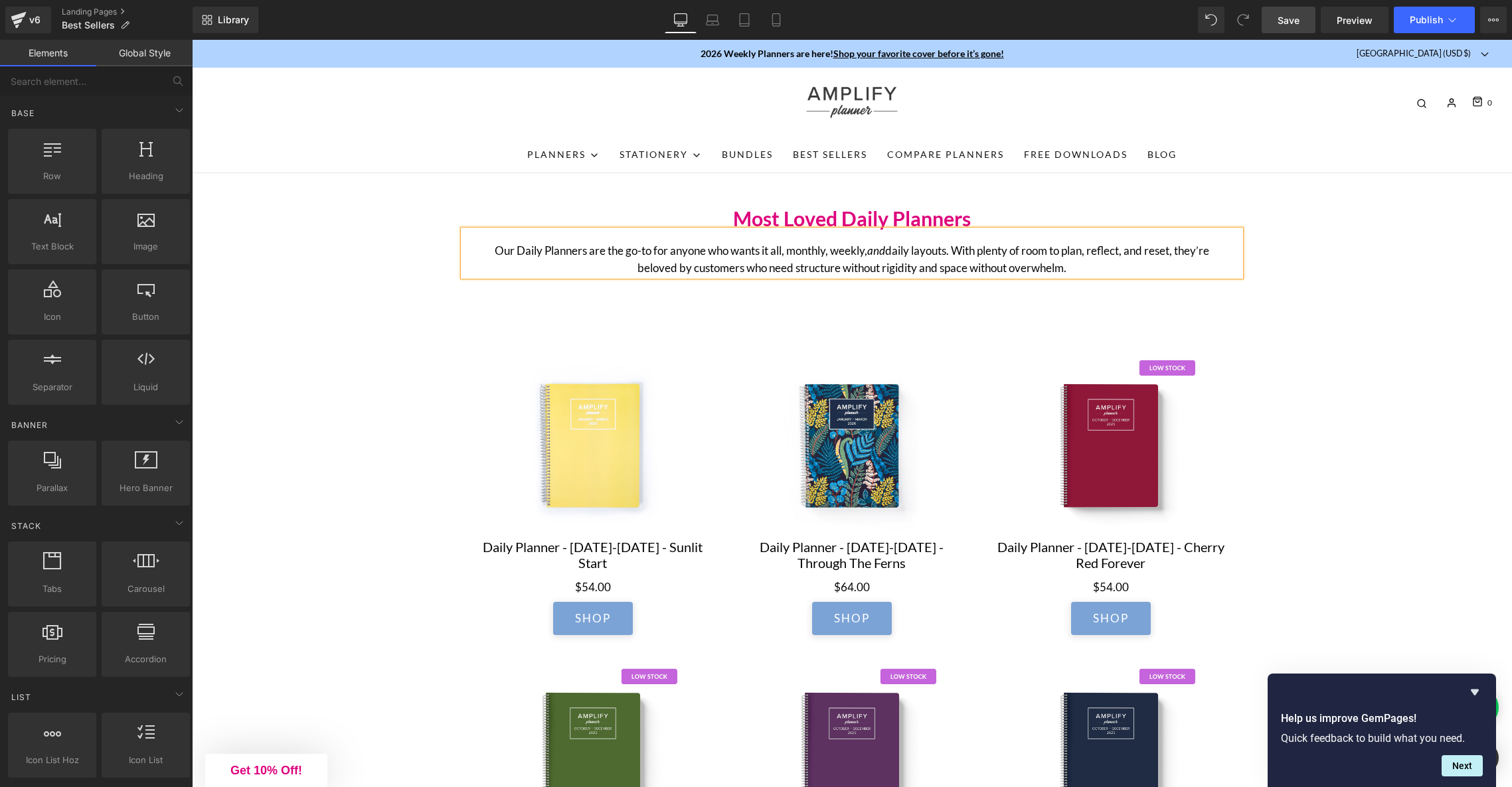
drag, startPoint x: 1282, startPoint y: 14, endPoint x: 1197, endPoint y: 126, distance: 140.6
click at [1282, 14] on span "Save" at bounding box center [1288, 19] width 22 height 14
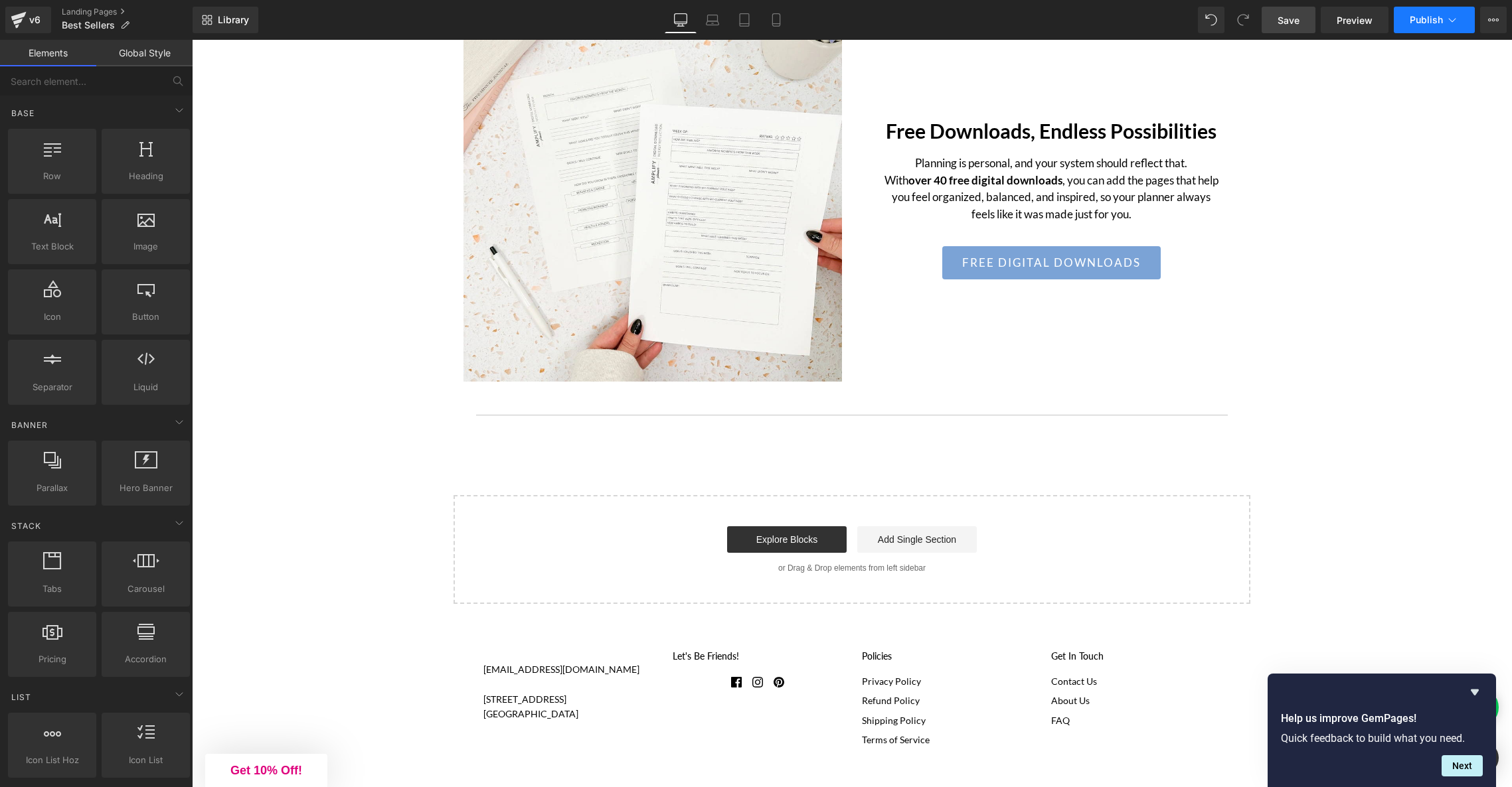
scroll to position [2788, 0]
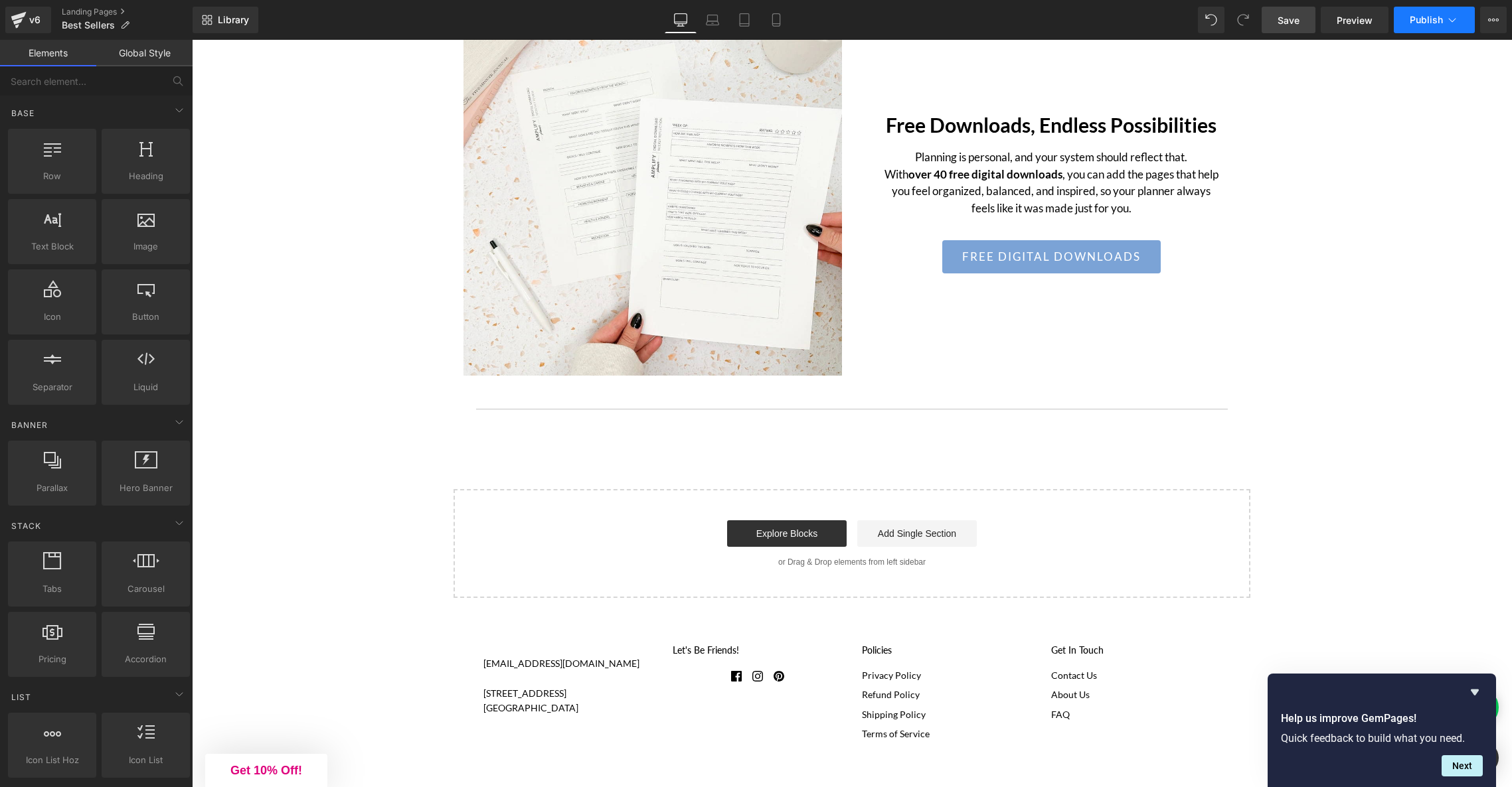
click at [1419, 24] on span "Publish" at bounding box center [1426, 19] width 33 height 11
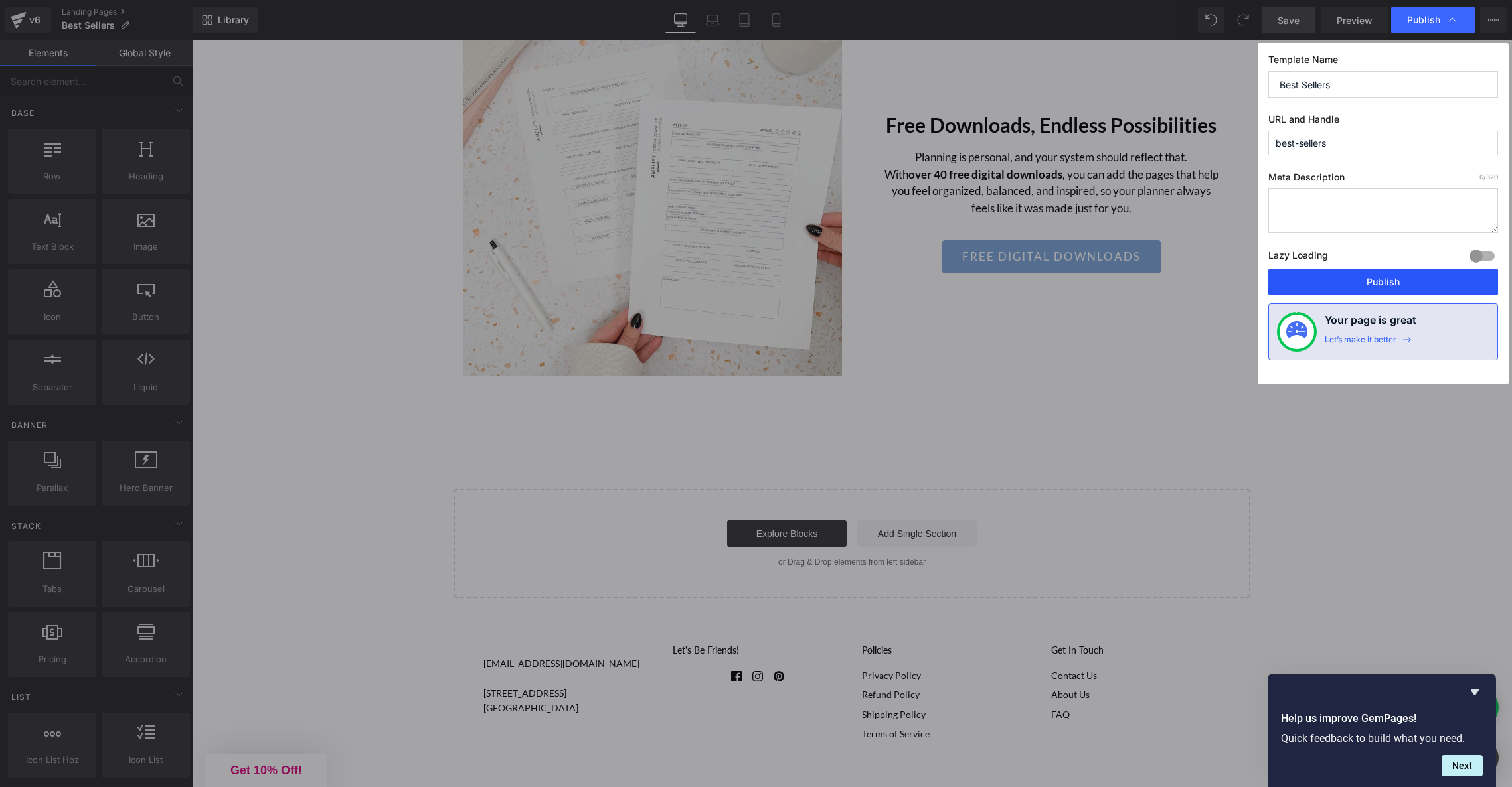
click at [1404, 281] on button "Publish" at bounding box center [1383, 282] width 230 height 27
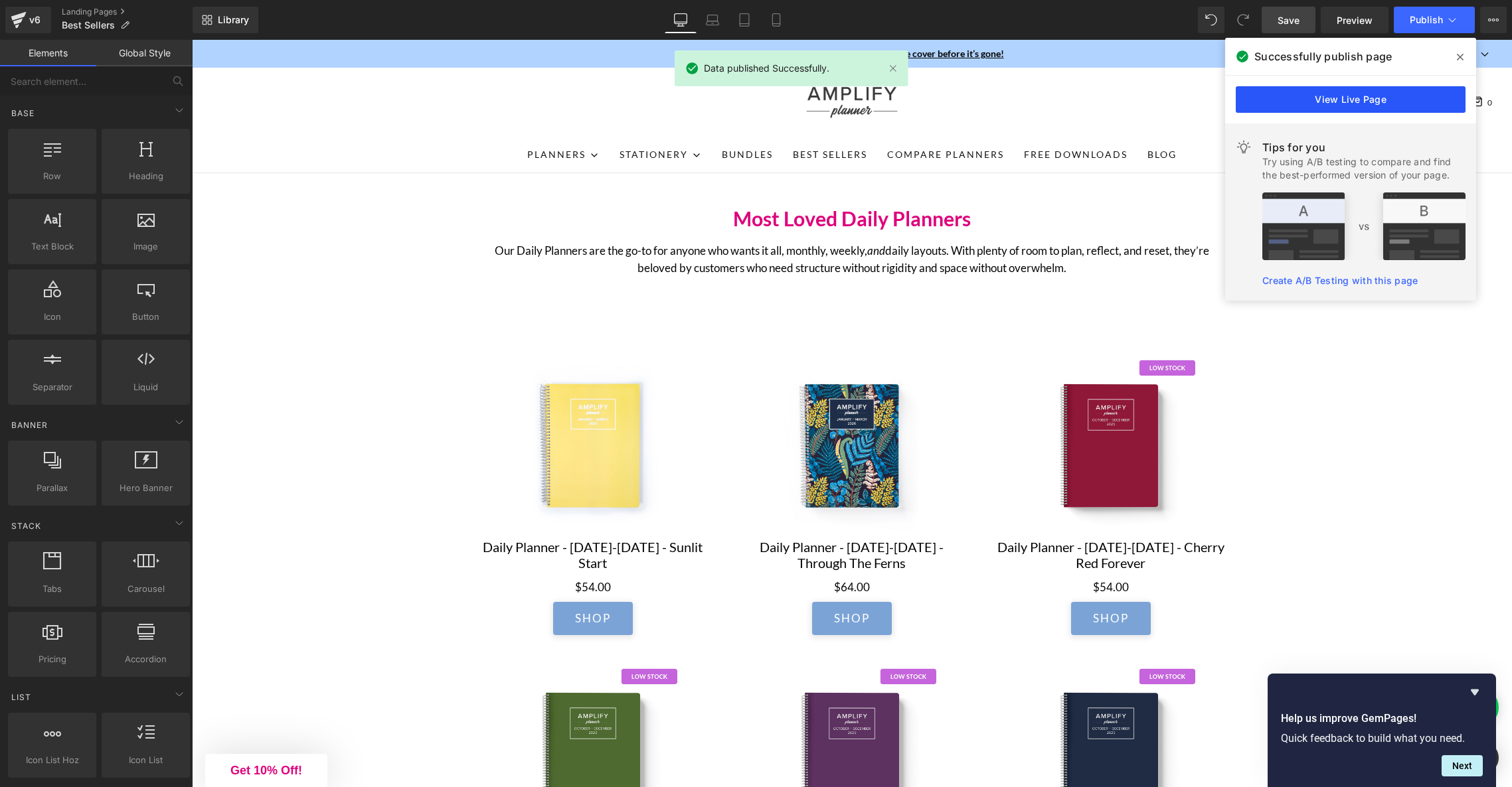
click at [1388, 98] on link "View Live Page" at bounding box center [1351, 99] width 230 height 27
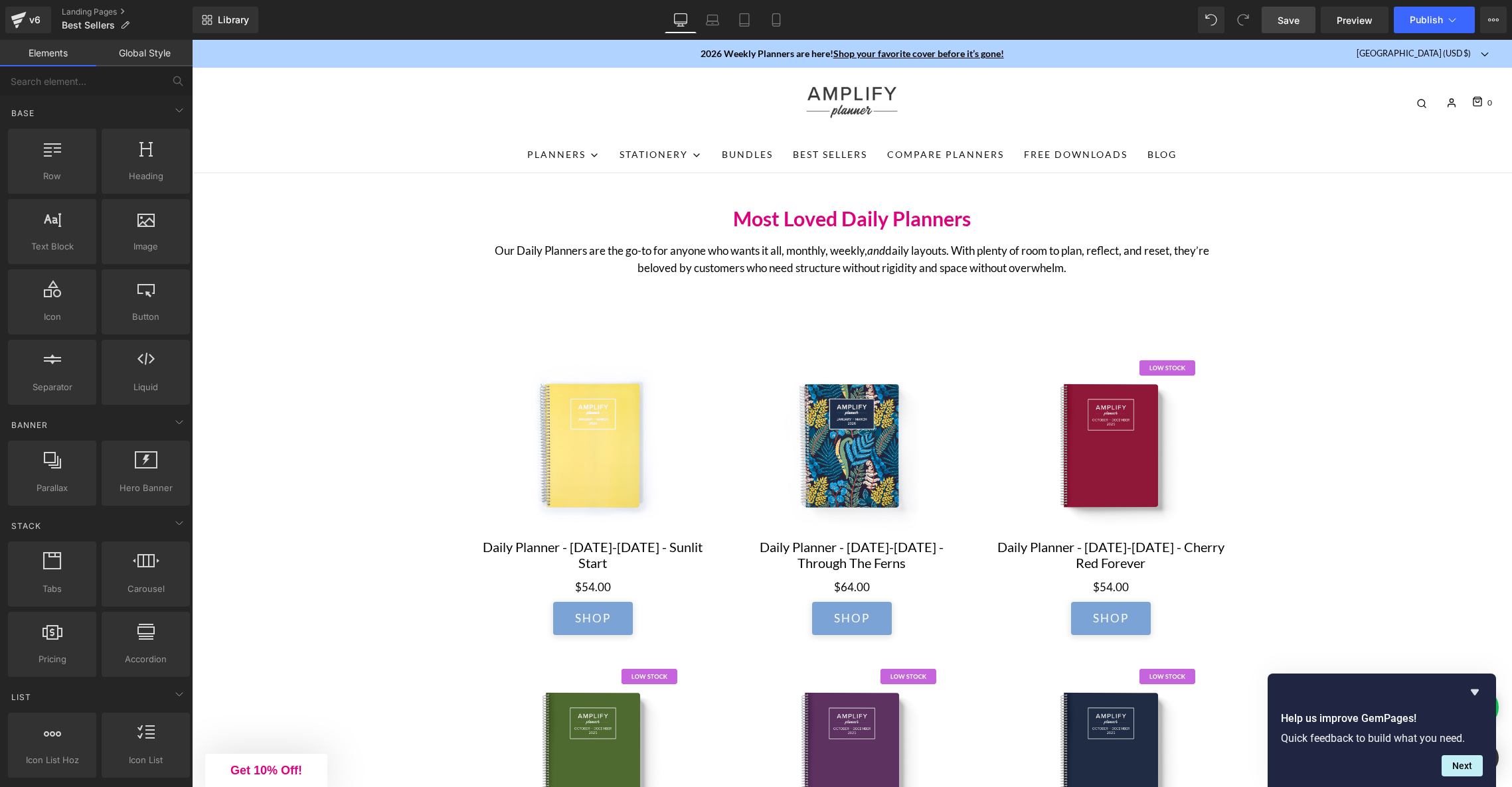
click at [853, 209] on div "Most Loved Daily Planners Heading" at bounding box center [852, 218] width 777 height 24
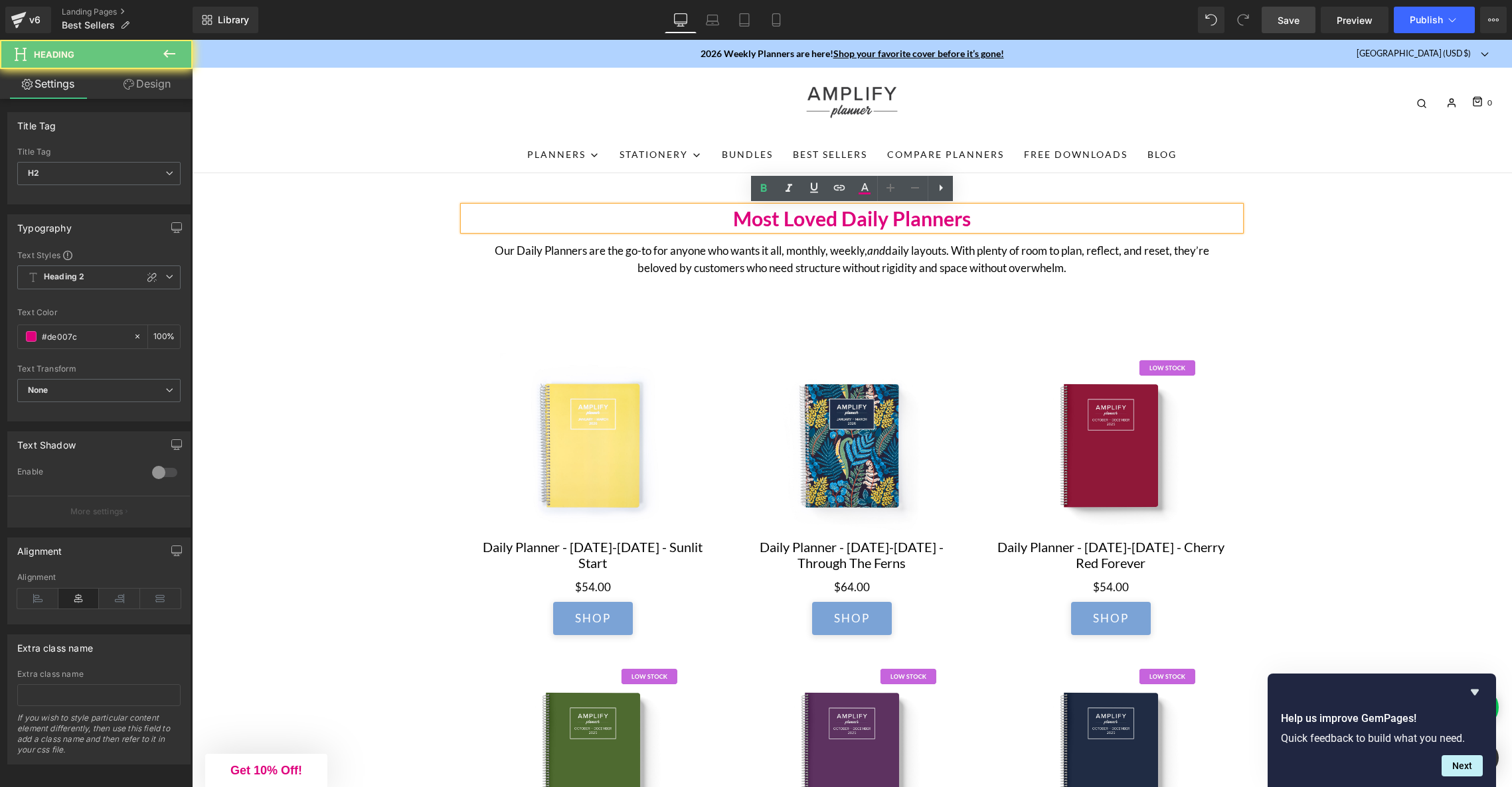
click at [993, 218] on h2 "Most Loved Daily Planners" at bounding box center [852, 218] width 777 height 24
click at [30, 19] on div "v6" at bounding box center [35, 20] width 17 height 17
